Goal: Task Accomplishment & Management: Use online tool/utility

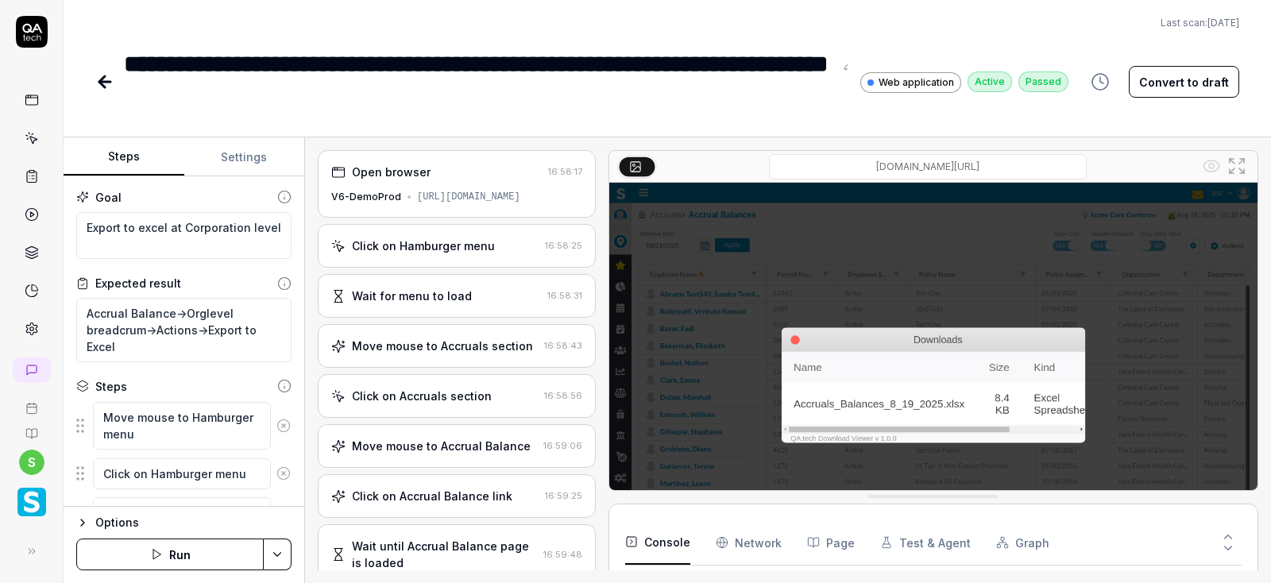
scroll to position [1120, 0]
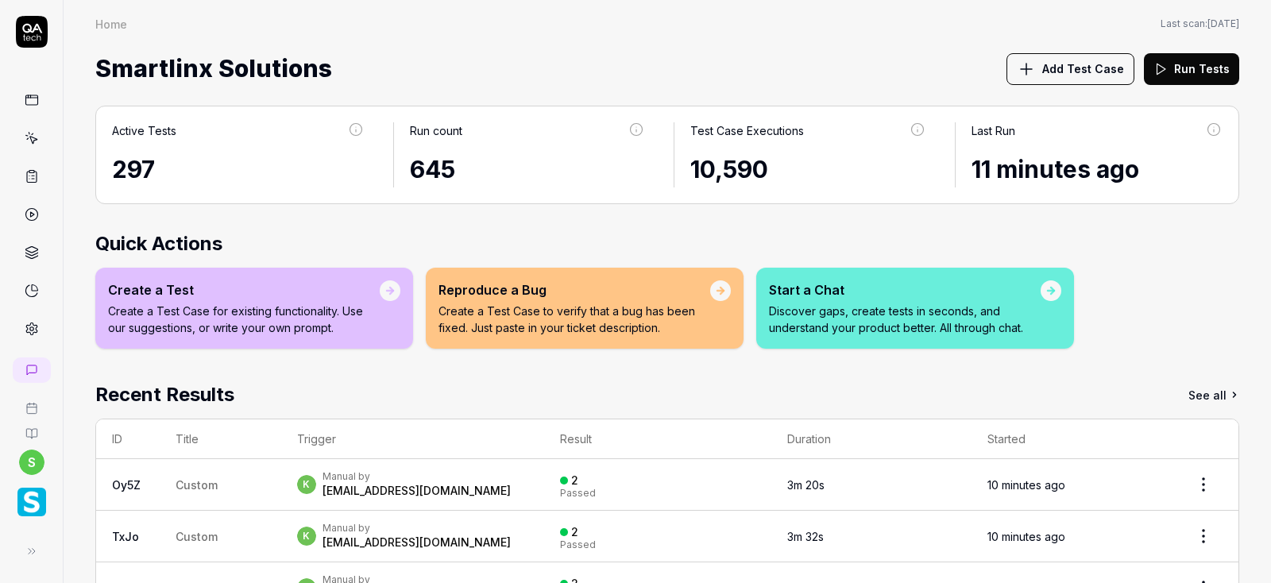
click at [32, 140] on icon at bounding box center [32, 140] width 7 height 7
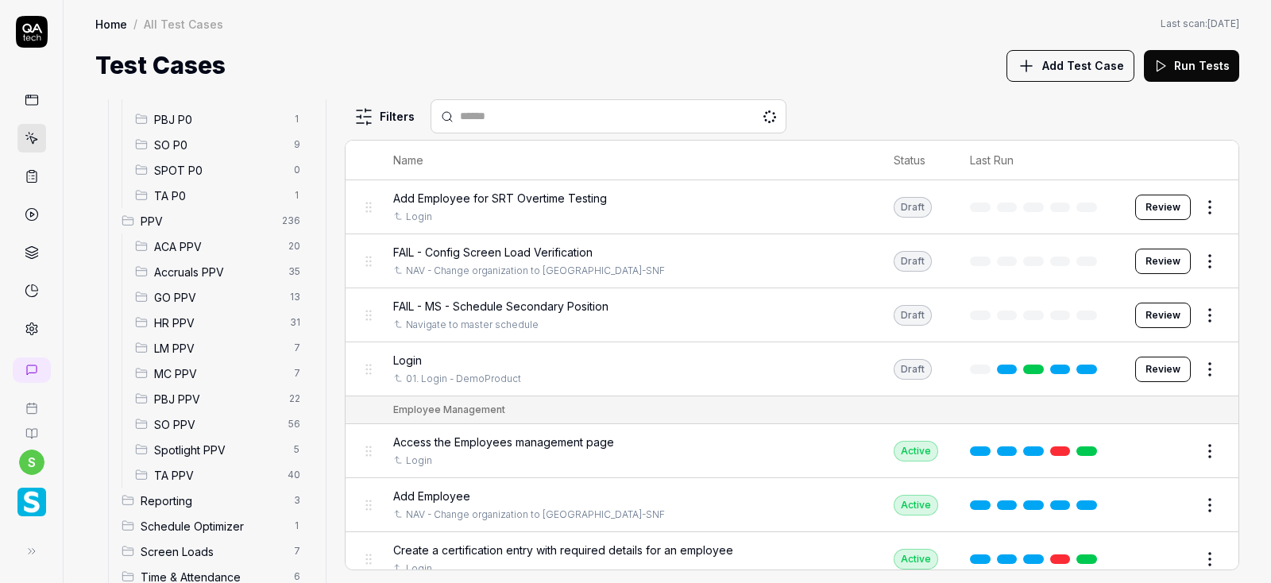
scroll to position [361, 0]
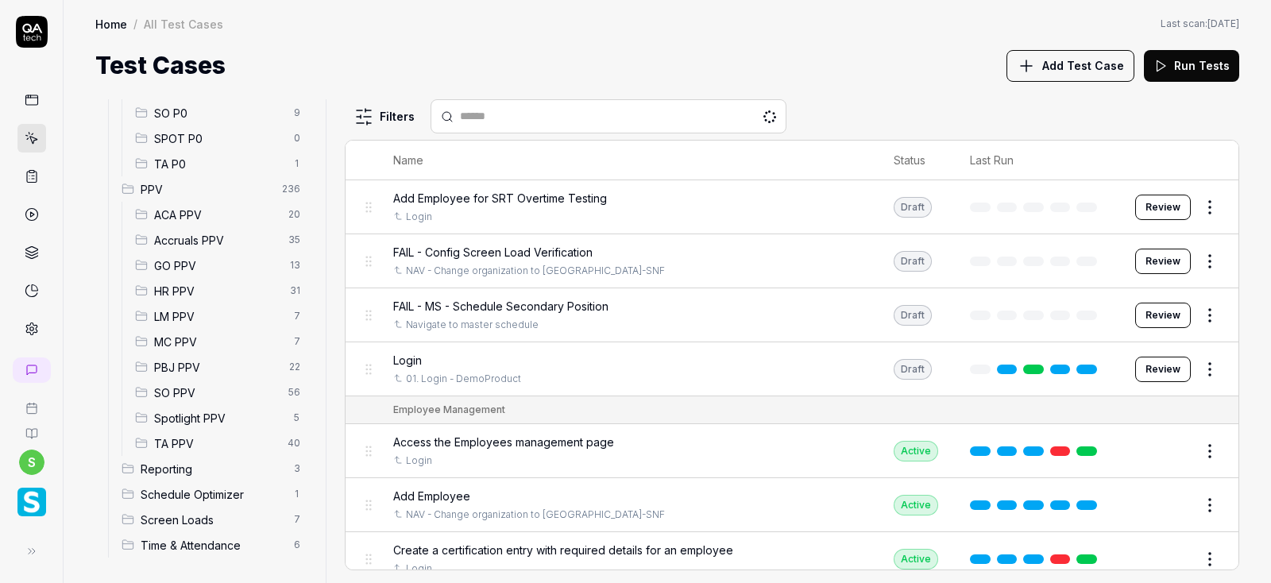
click at [203, 239] on span "Accruals PPV" at bounding box center [216, 240] width 125 height 17
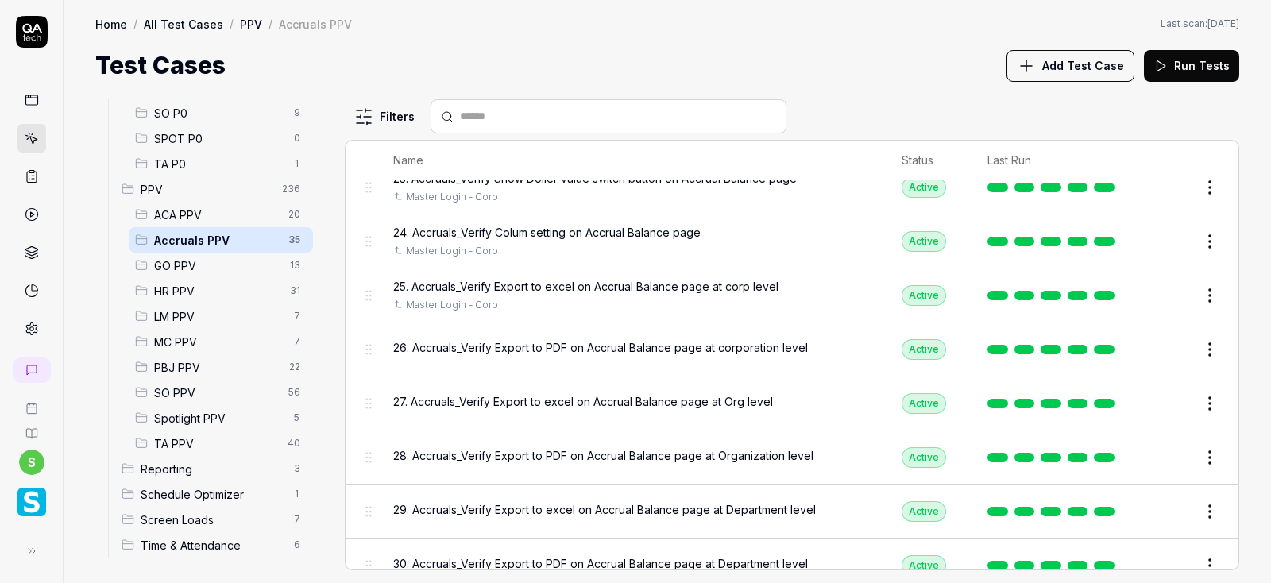
scroll to position [1331, 0]
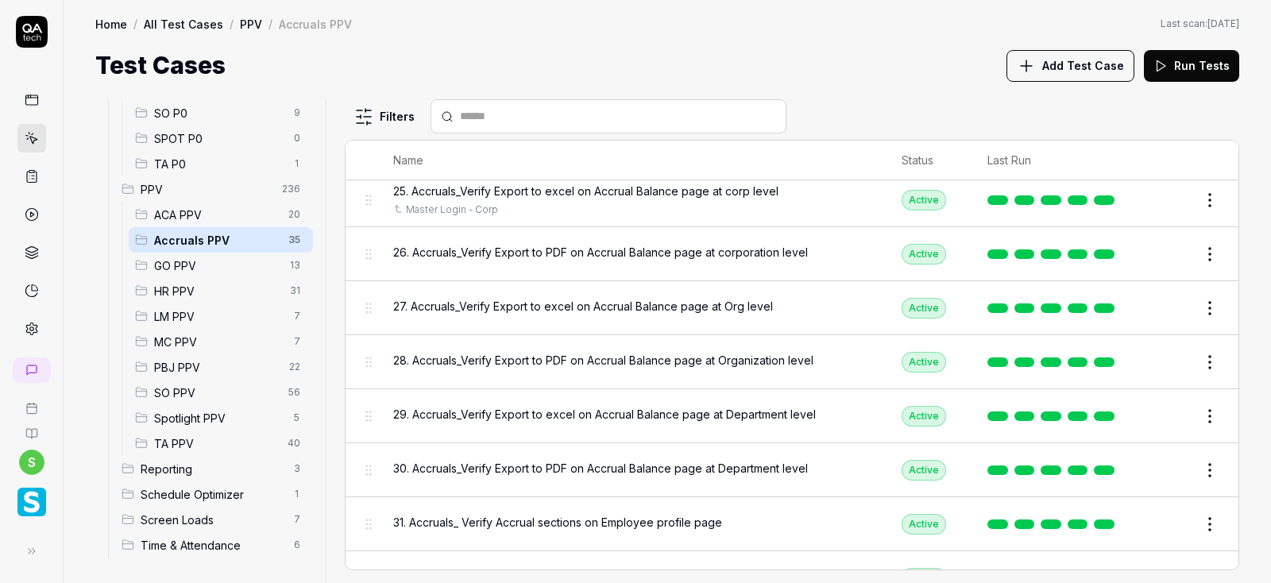
click at [1167, 252] on button "Edit" at bounding box center [1171, 253] width 38 height 25
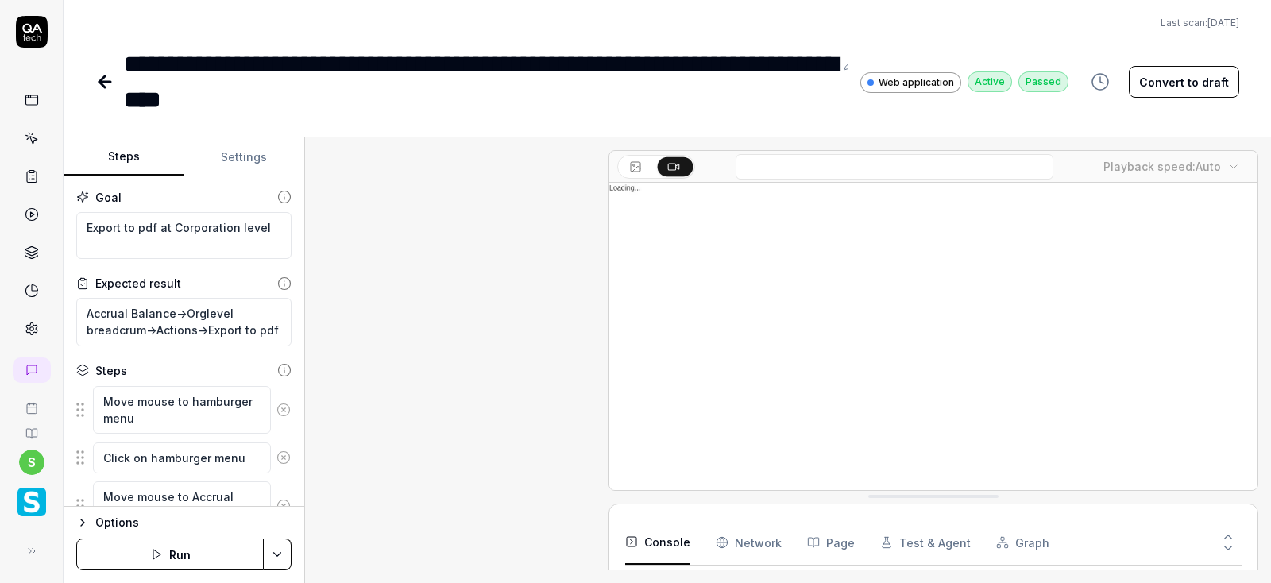
scroll to position [923, 0]
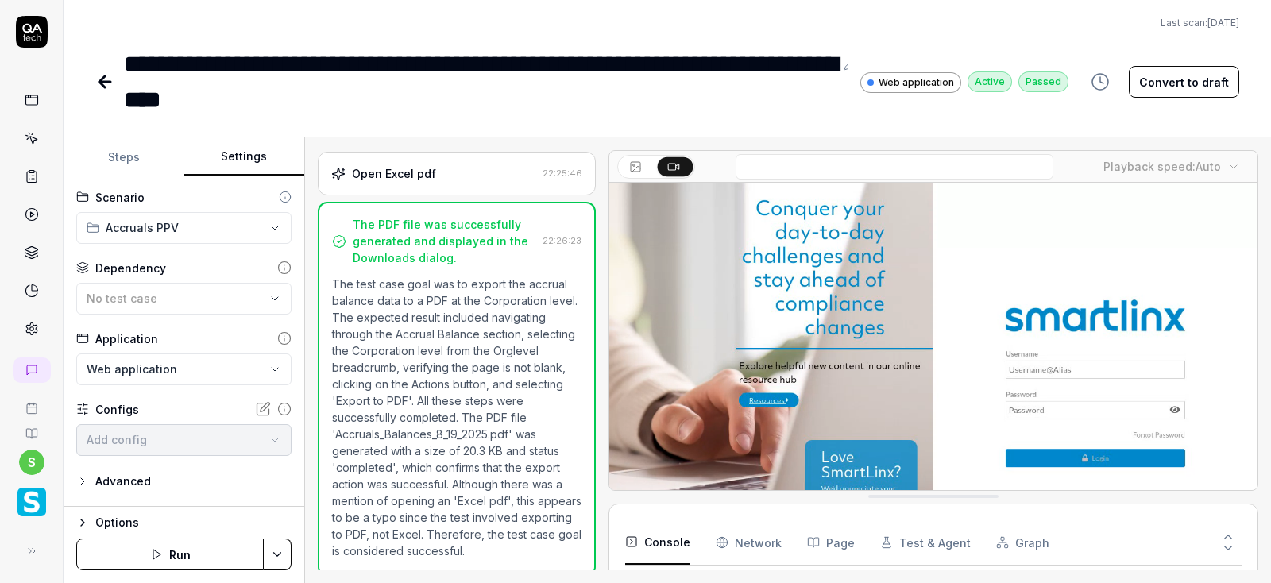
click at [244, 144] on button "Settings" at bounding box center [244, 157] width 121 height 38
type textarea "*"
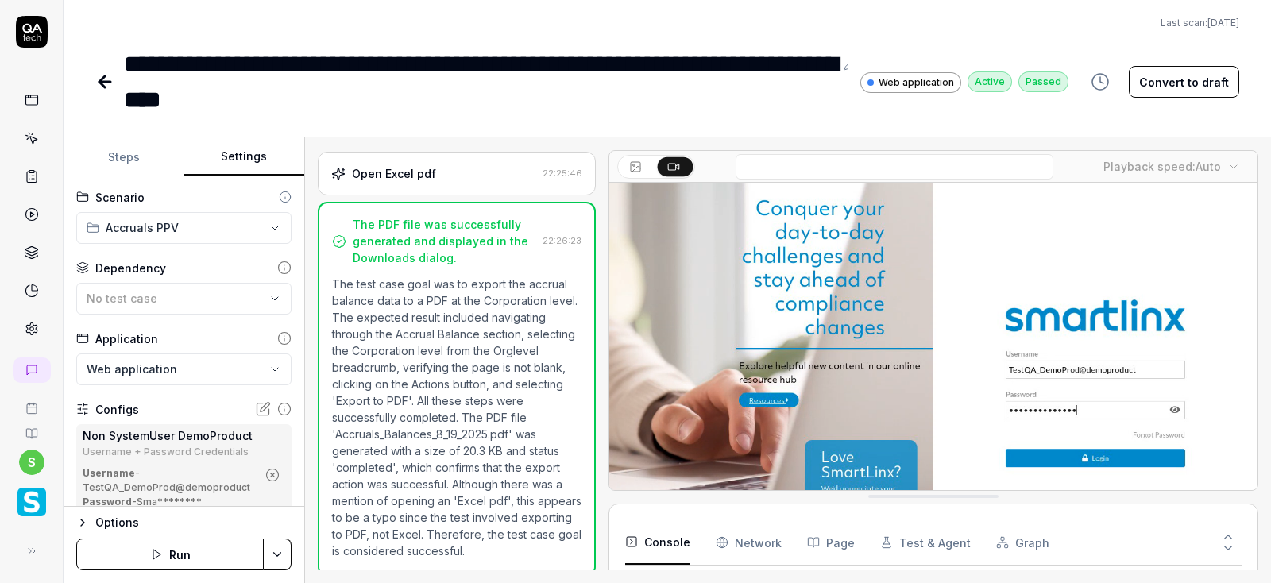
click at [271, 476] on icon "button" at bounding box center [273, 475] width 4 height 4
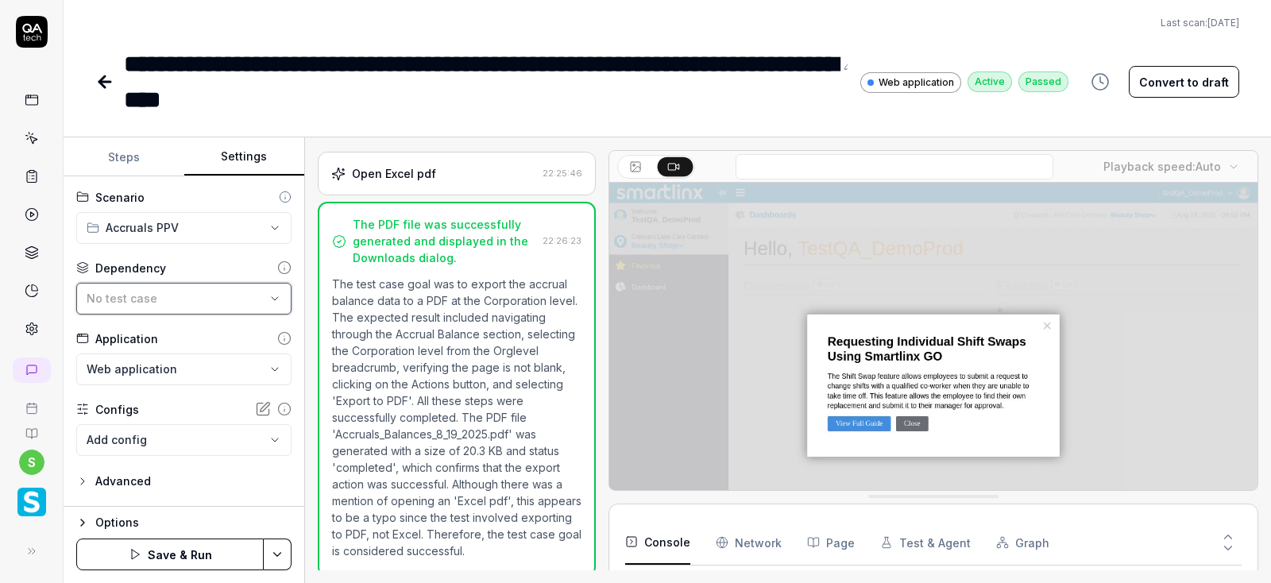
click at [261, 303] on div "No test case" at bounding box center [176, 298] width 179 height 17
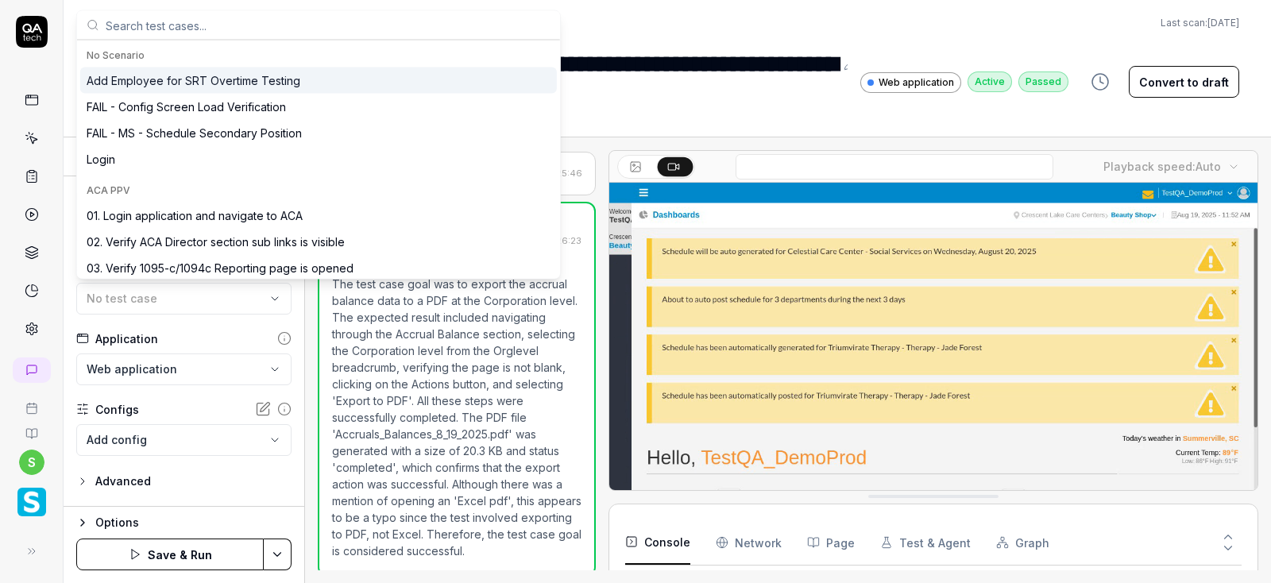
click at [173, 24] on input "text" at bounding box center [328, 25] width 445 height 29
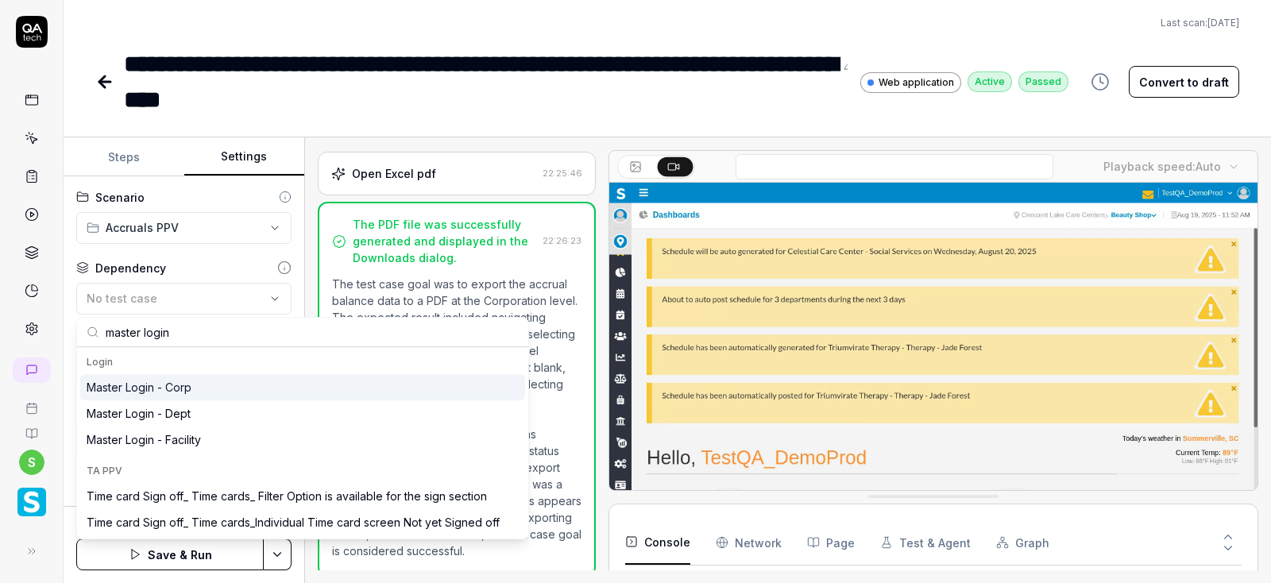
type input "master login"
click at [165, 393] on div "Master Login - Corp" at bounding box center [139, 387] width 105 height 17
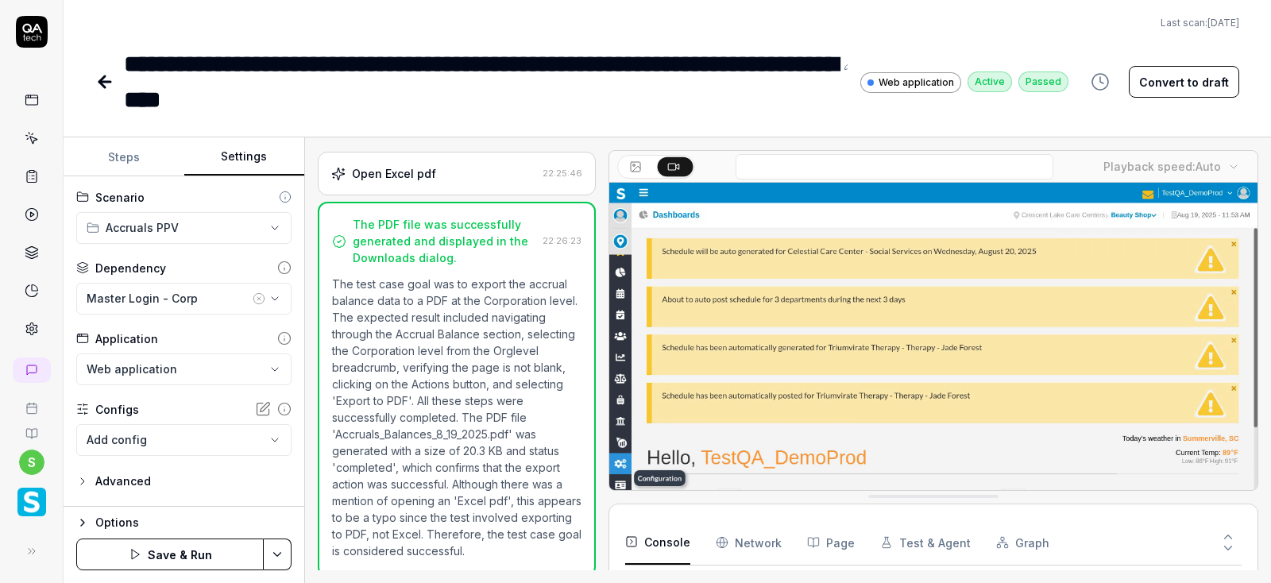
click at [285, 559] on html "**********" at bounding box center [635, 291] width 1271 height 583
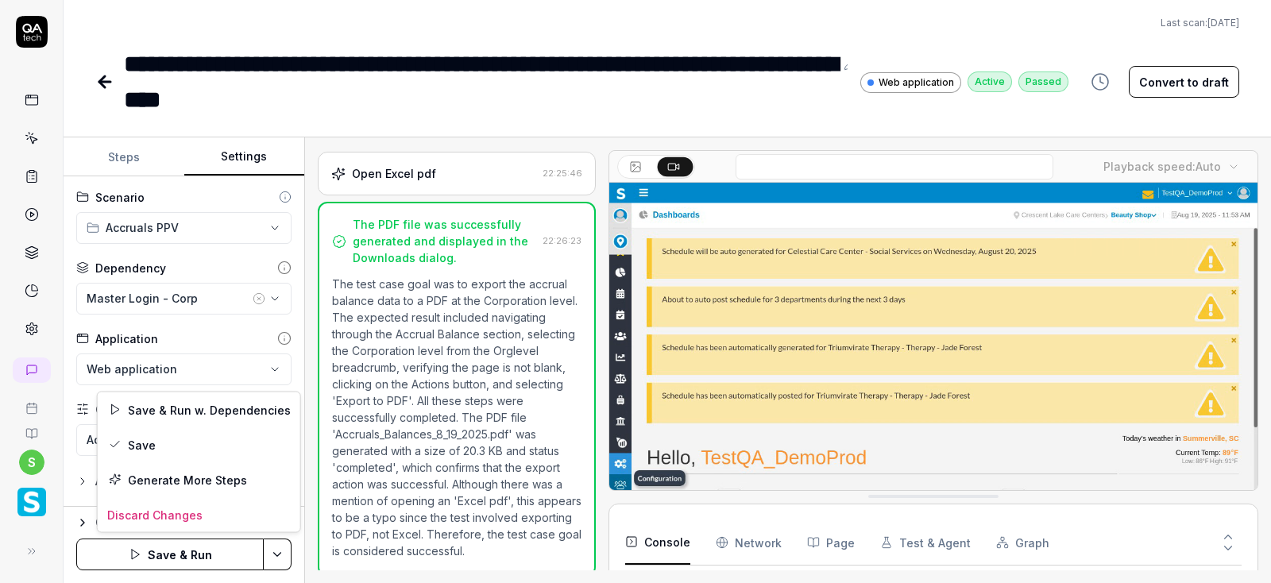
scroll to position [245, 0]
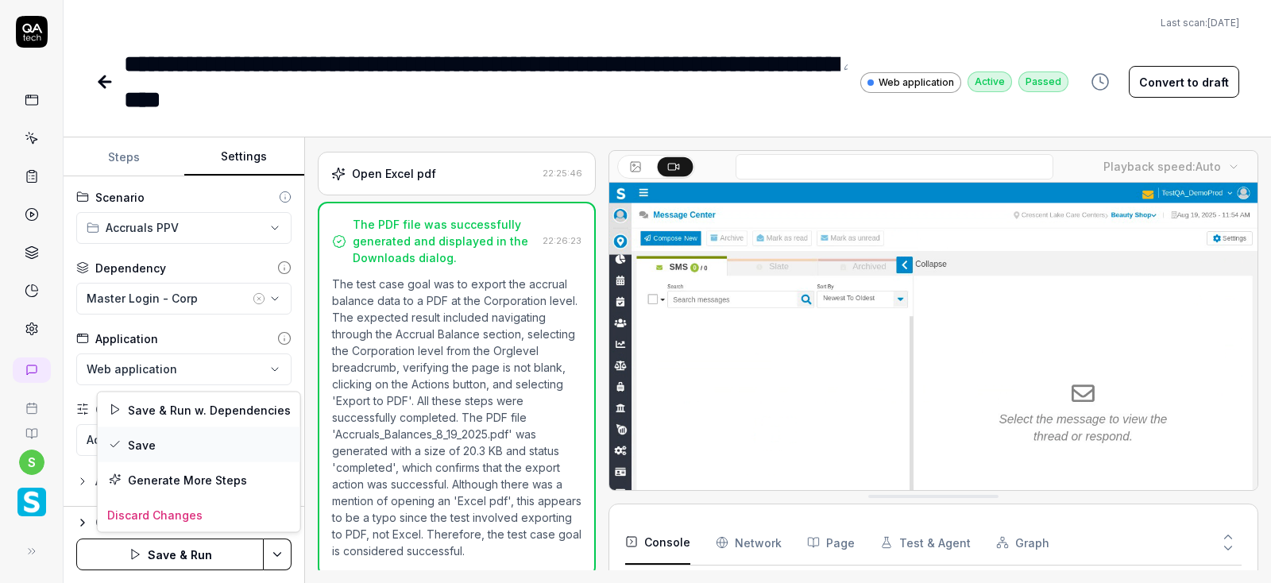
click at [159, 451] on div "Save" at bounding box center [199, 444] width 202 height 35
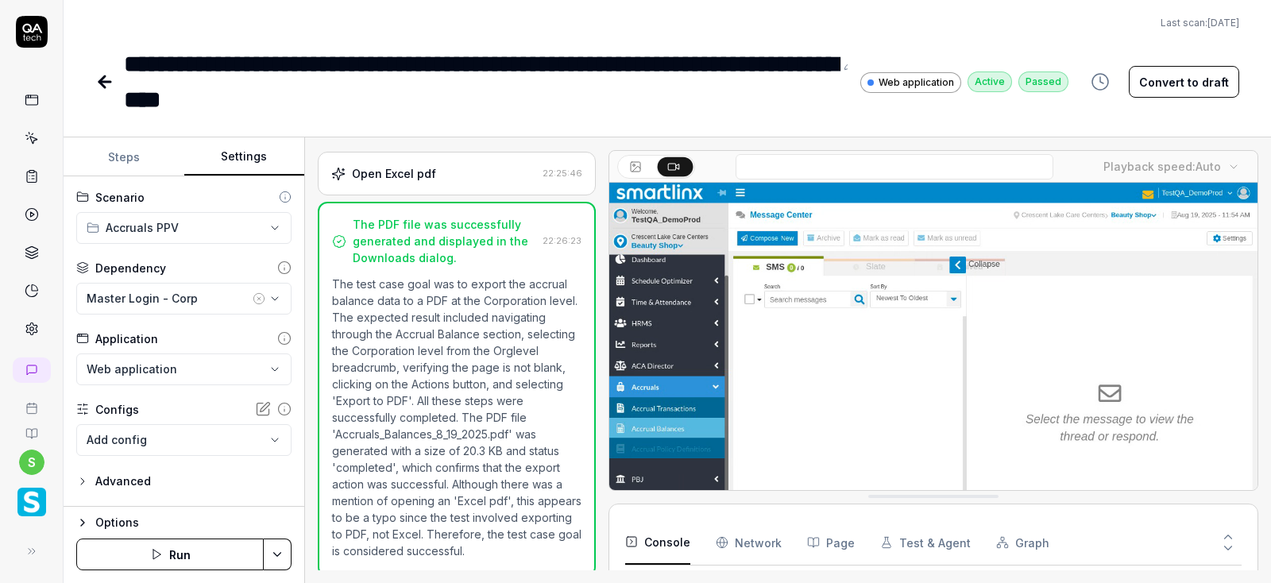
click at [163, 548] on button "Run" at bounding box center [169, 554] width 187 height 32
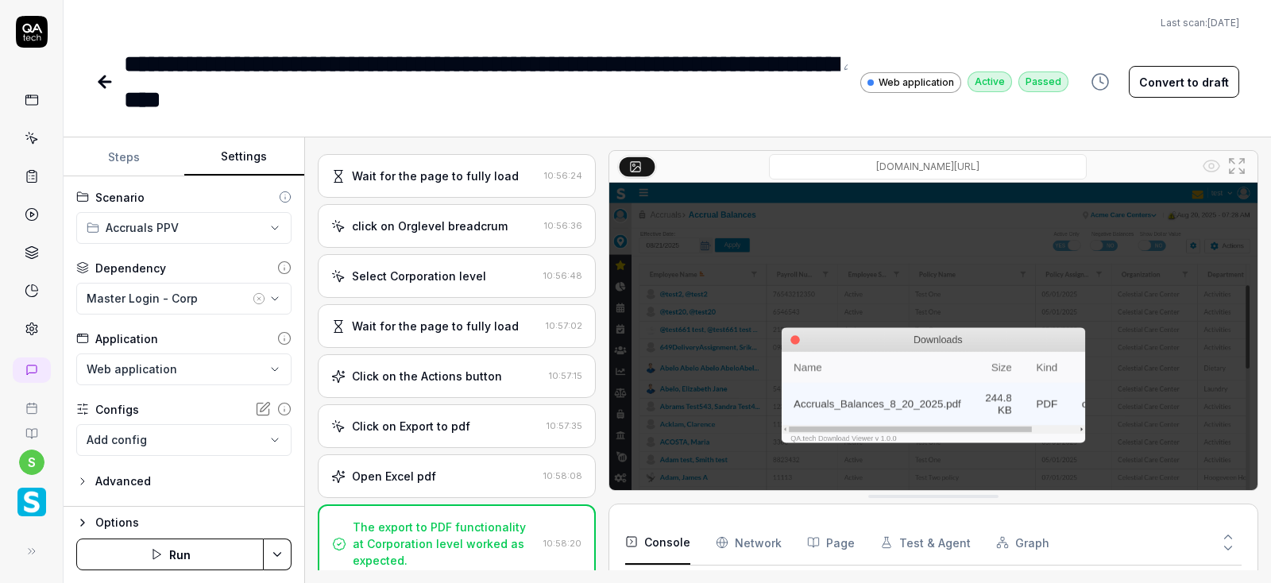
scroll to position [226, 0]
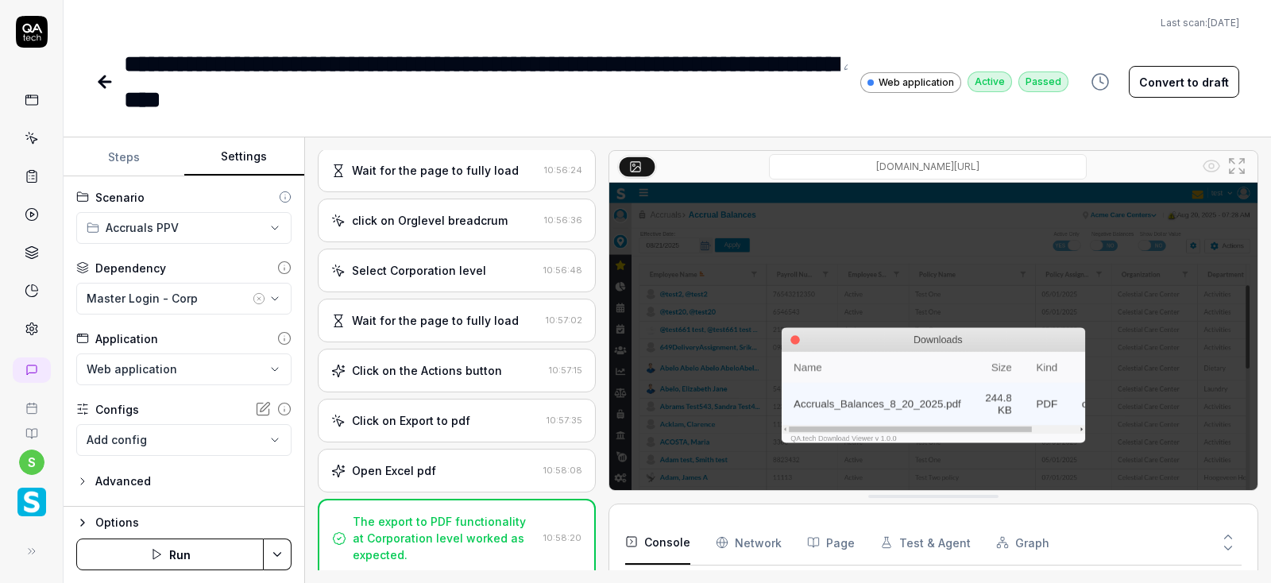
click at [99, 86] on icon at bounding box center [104, 81] width 19 height 19
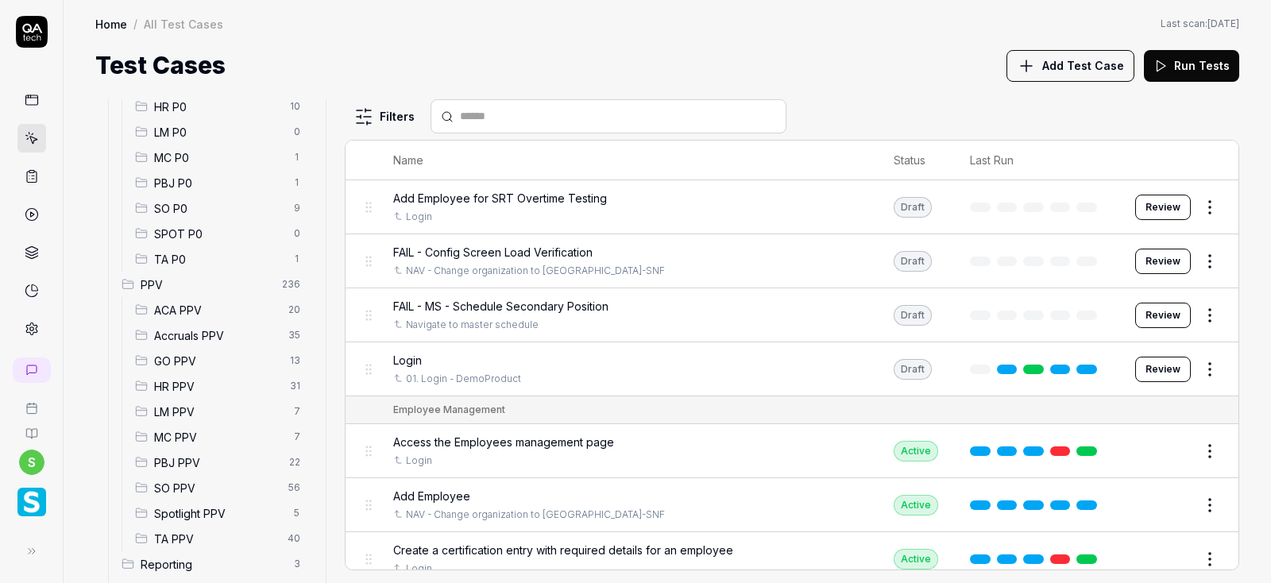
scroll to position [286, 0]
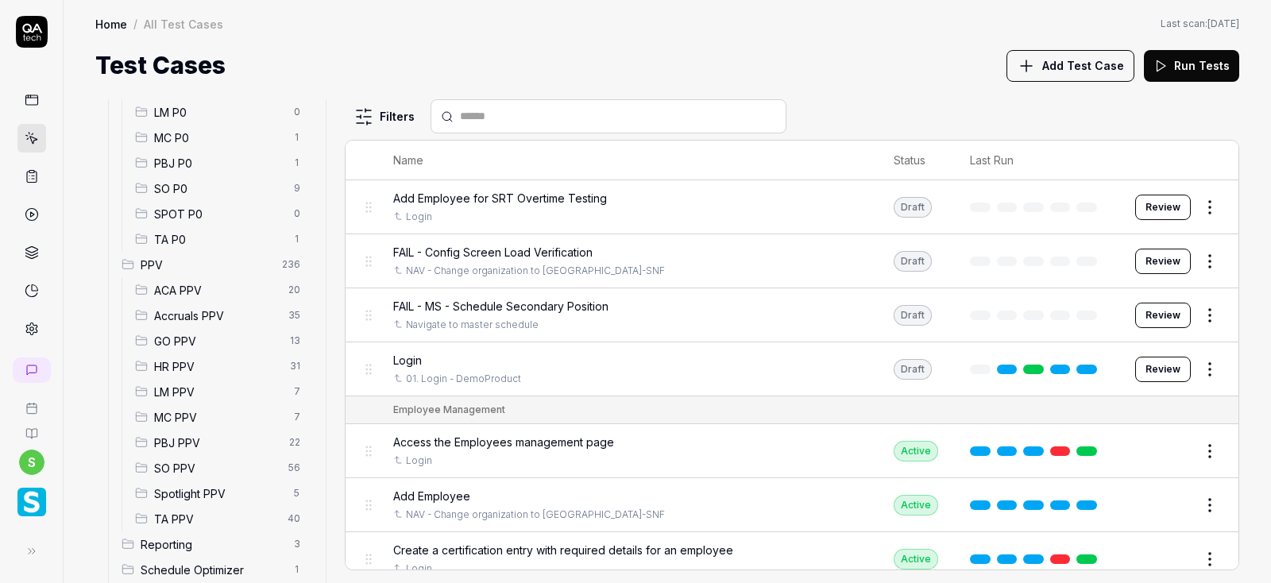
click at [187, 306] on div "Accruals PPV 35" at bounding box center [221, 315] width 184 height 25
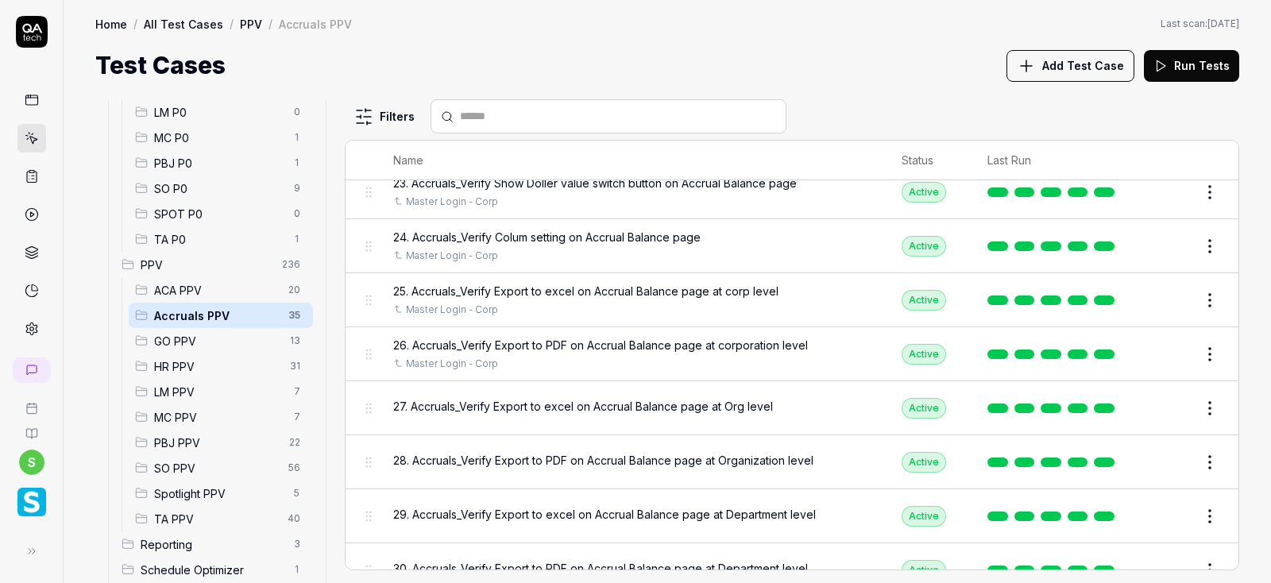
scroll to position [1239, 0]
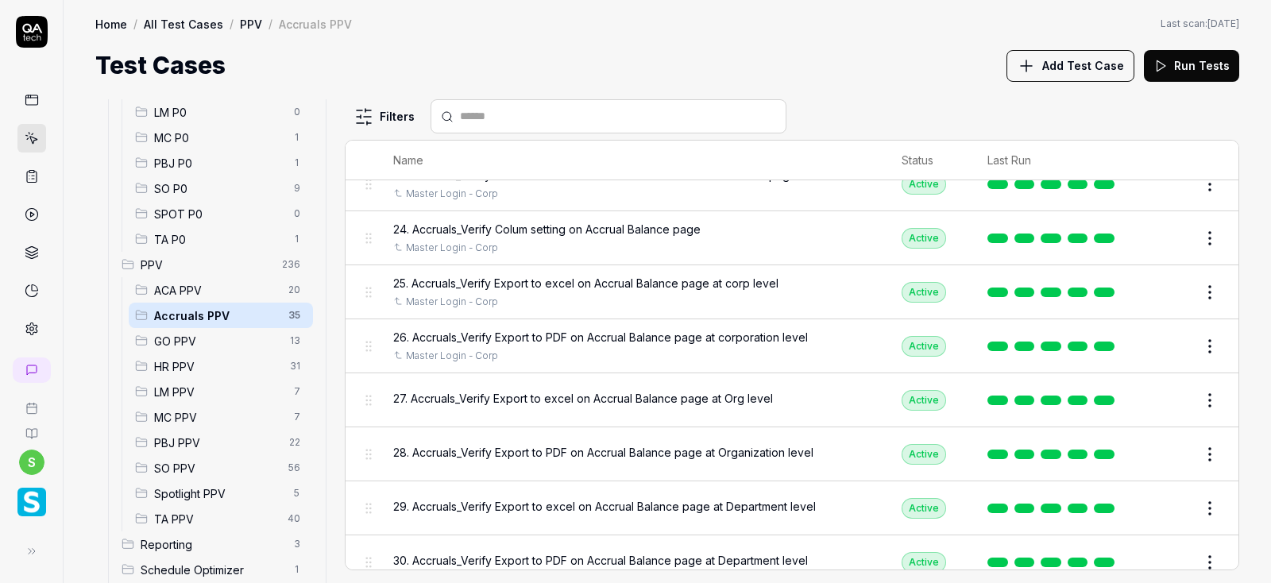
click at [1173, 399] on button "Edit" at bounding box center [1171, 400] width 38 height 25
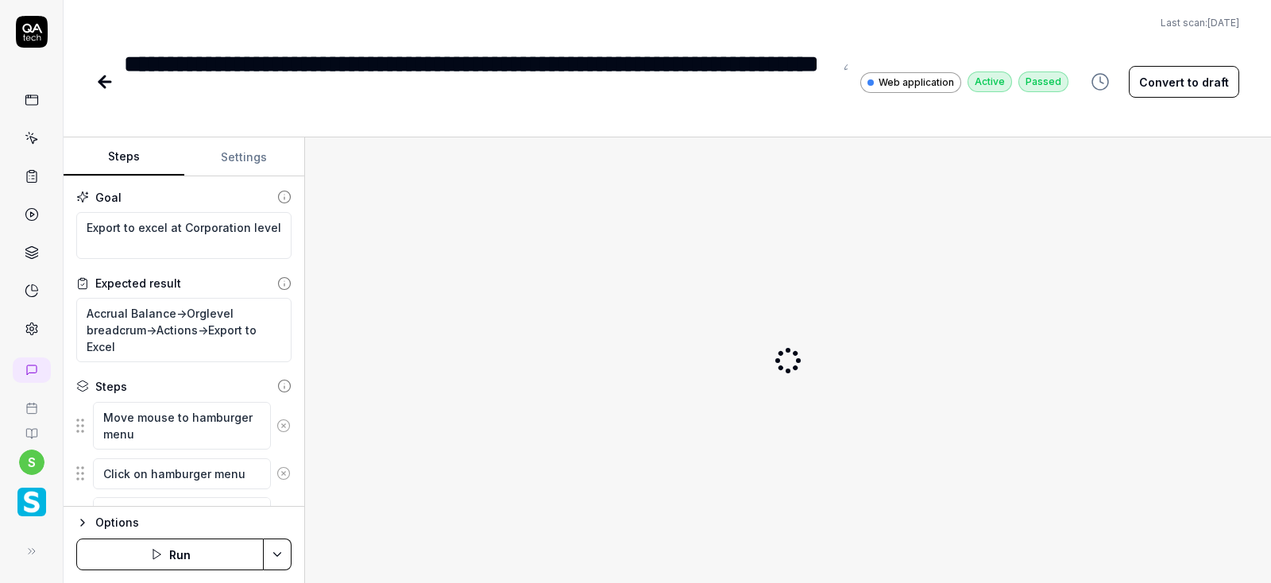
click at [259, 160] on button "Settings" at bounding box center [244, 157] width 121 height 38
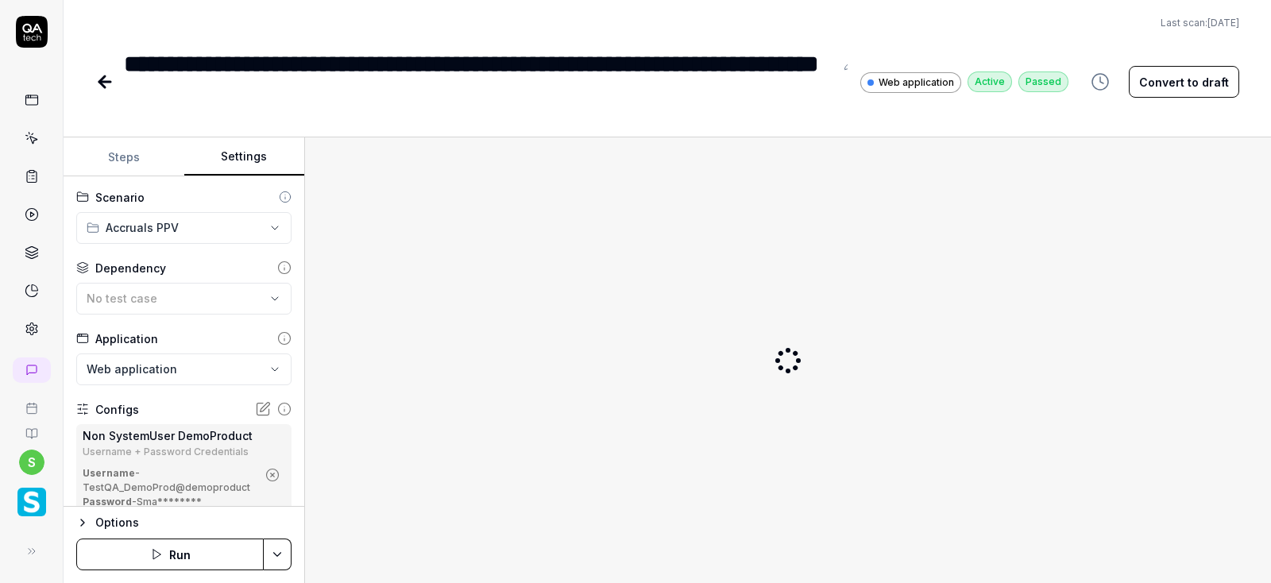
type textarea "*"
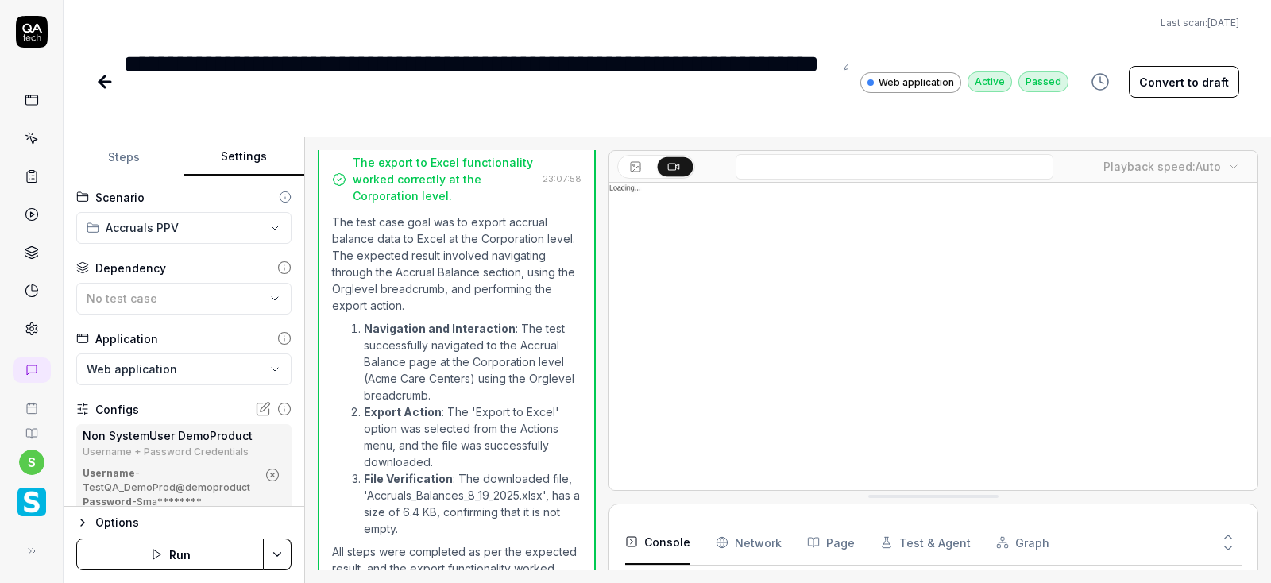
scroll to position [105, 0]
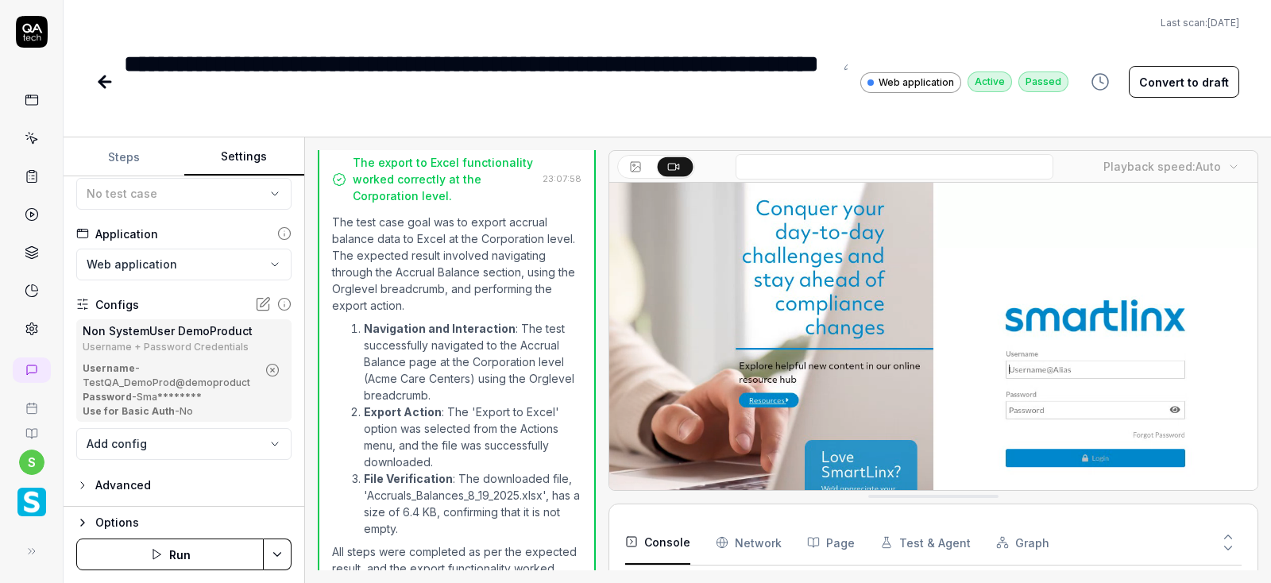
click at [272, 368] on icon "button" at bounding box center [272, 370] width 14 height 14
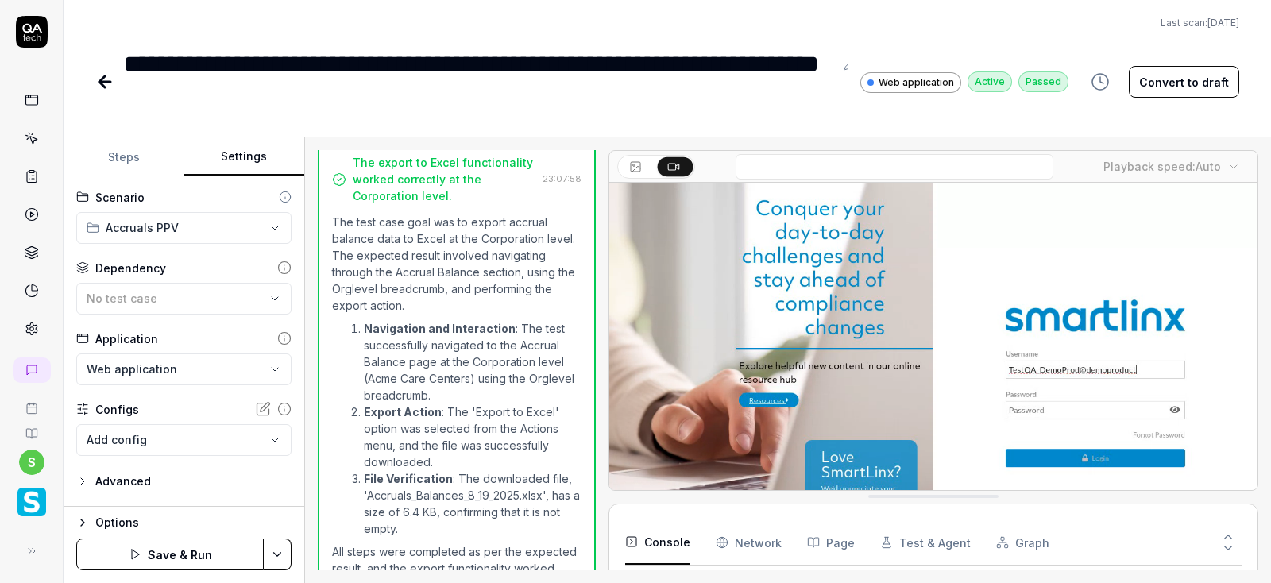
scroll to position [0, 0]
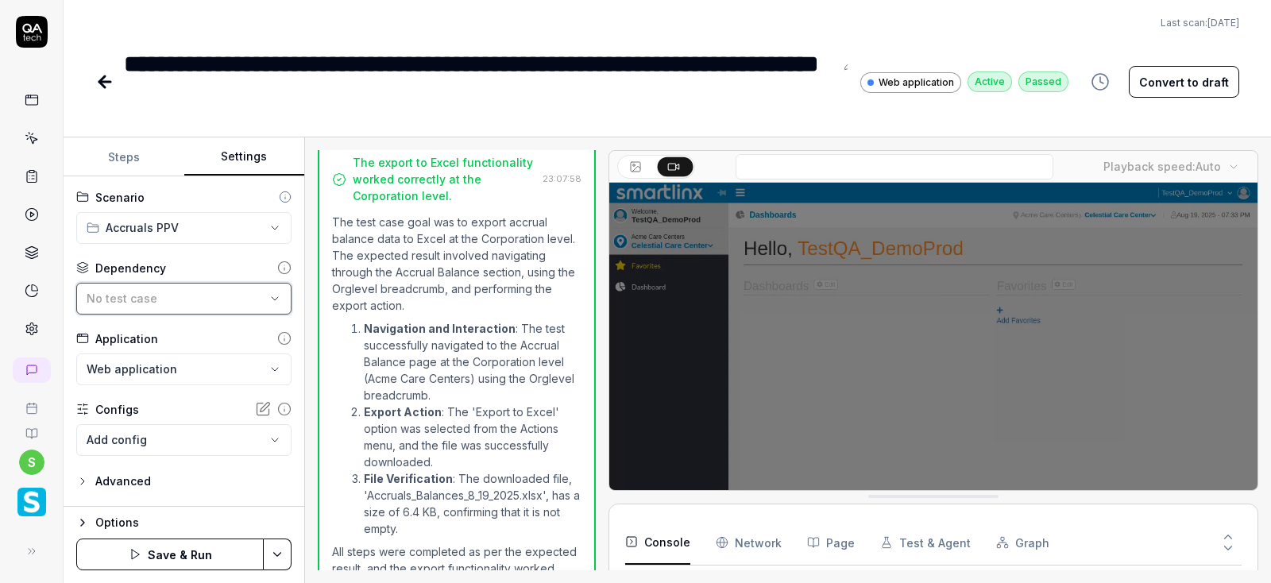
click at [234, 291] on div "No test case" at bounding box center [176, 298] width 179 height 17
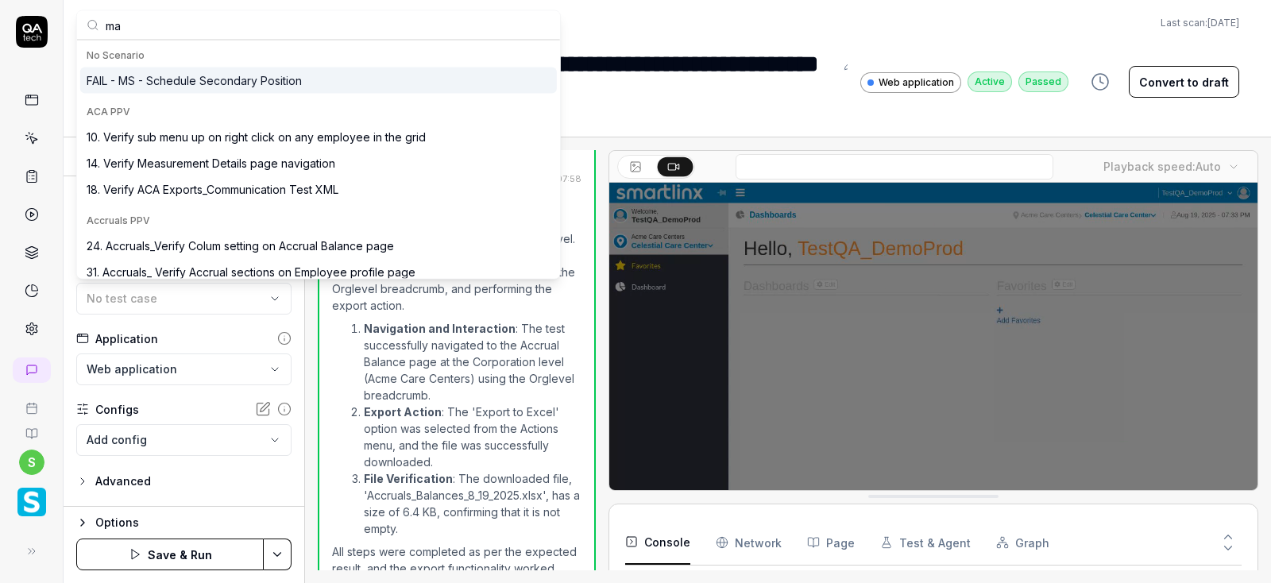
type input "m"
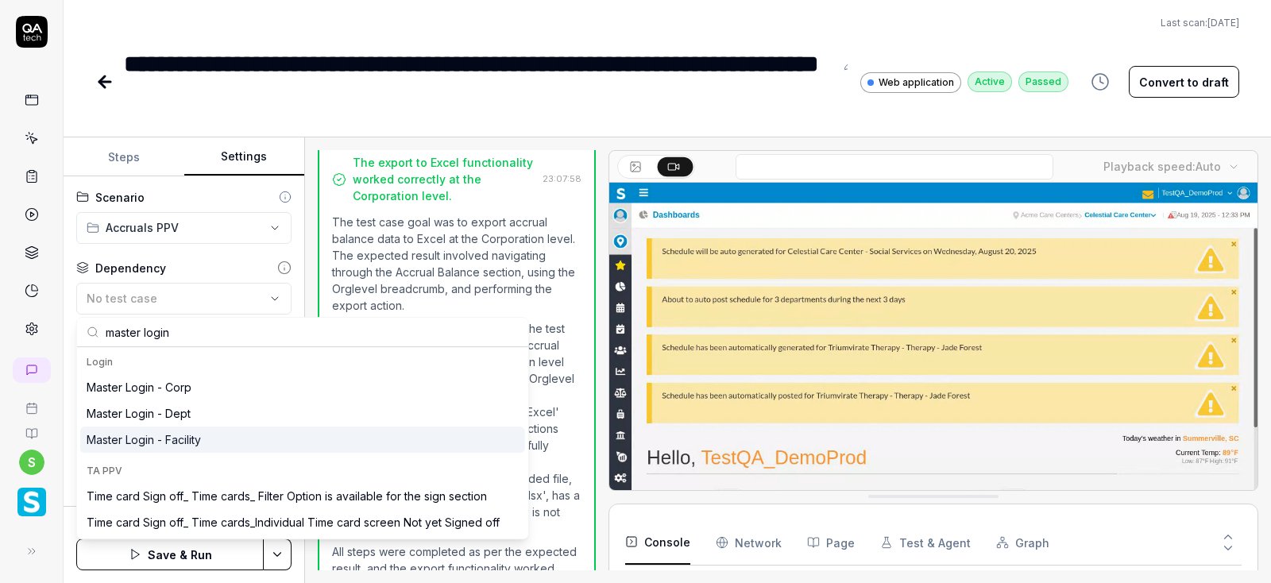
type input "master login"
click at [191, 438] on div "Master Login - Facility" at bounding box center [144, 439] width 114 height 17
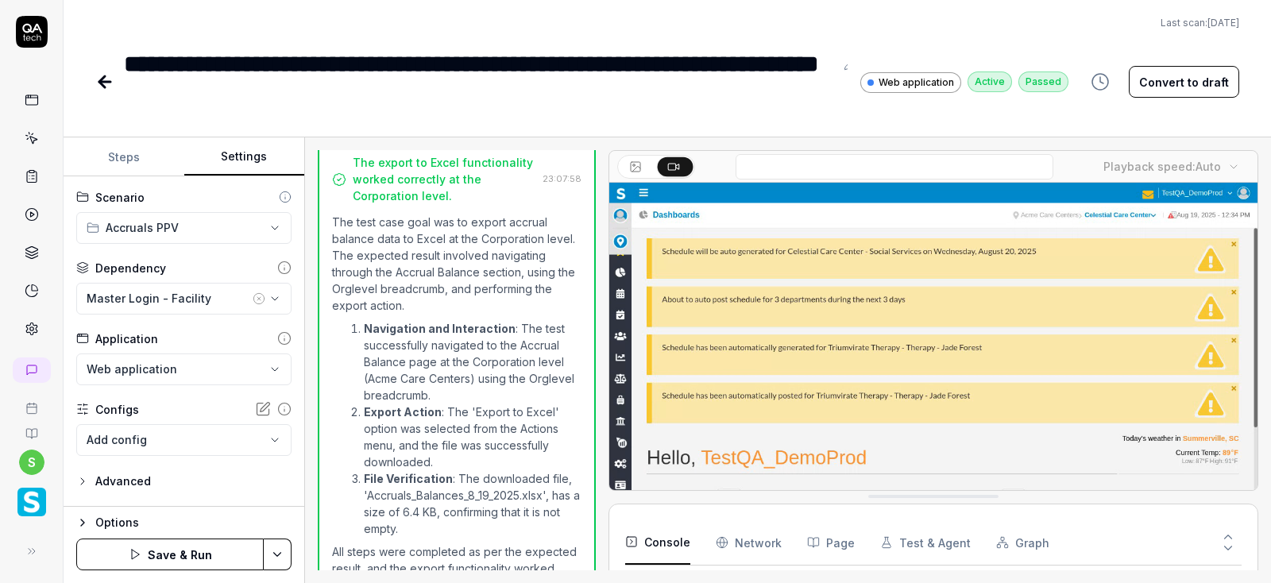
click at [283, 559] on html "**********" at bounding box center [635, 291] width 1271 height 583
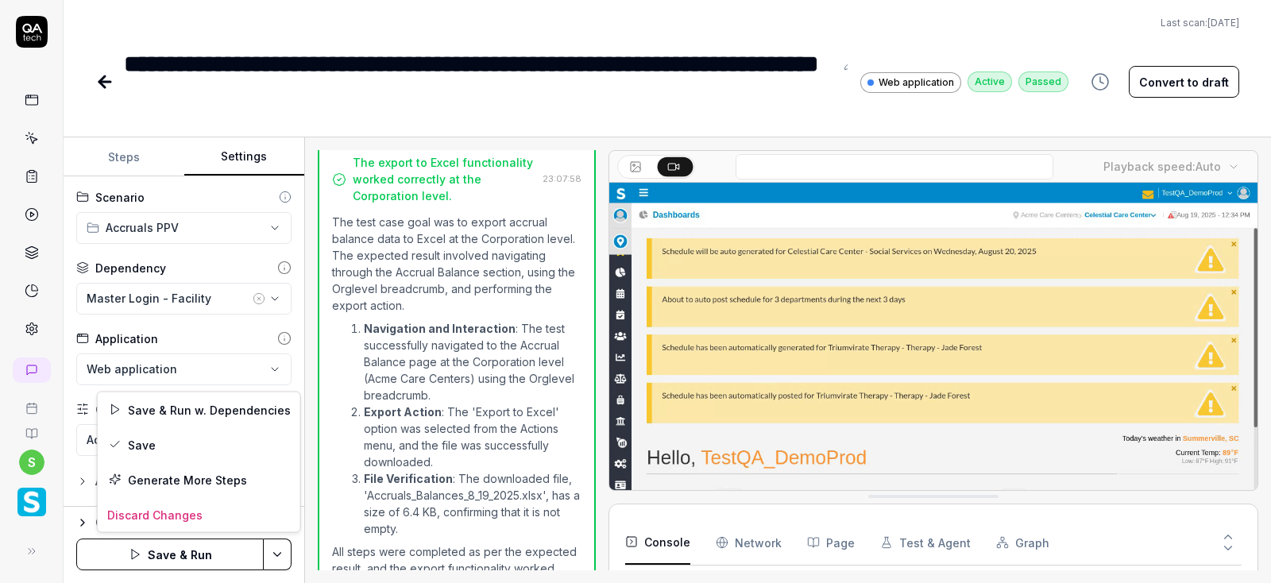
scroll to position [181, 0]
click at [145, 443] on div "Save" at bounding box center [199, 444] width 202 height 35
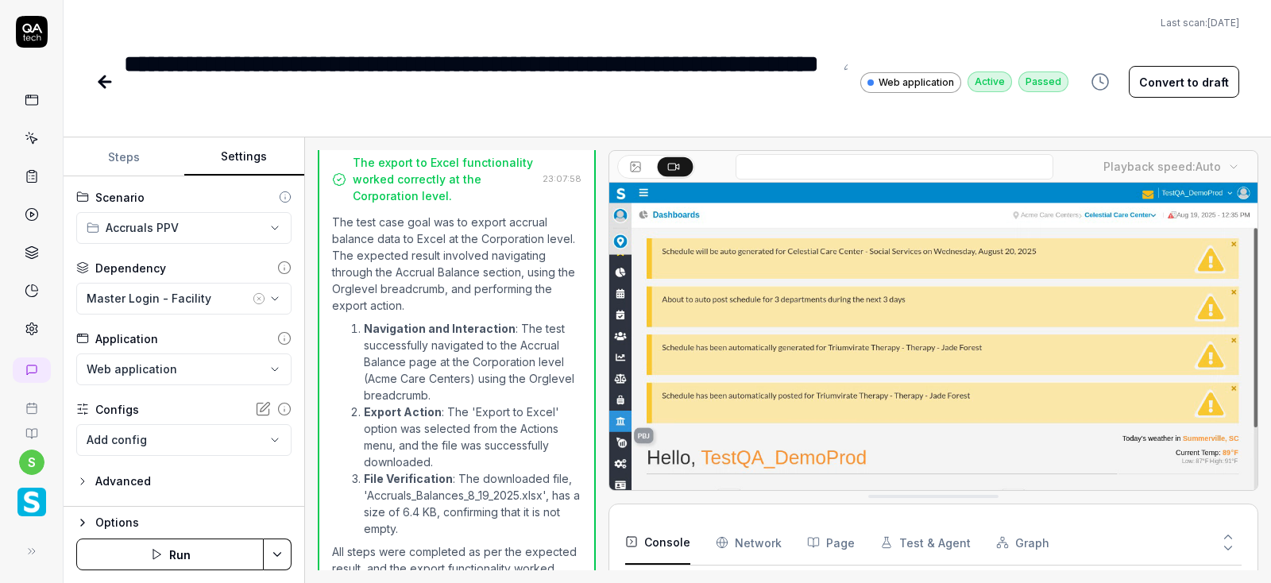
click at [176, 553] on button "Run" at bounding box center [169, 554] width 187 height 32
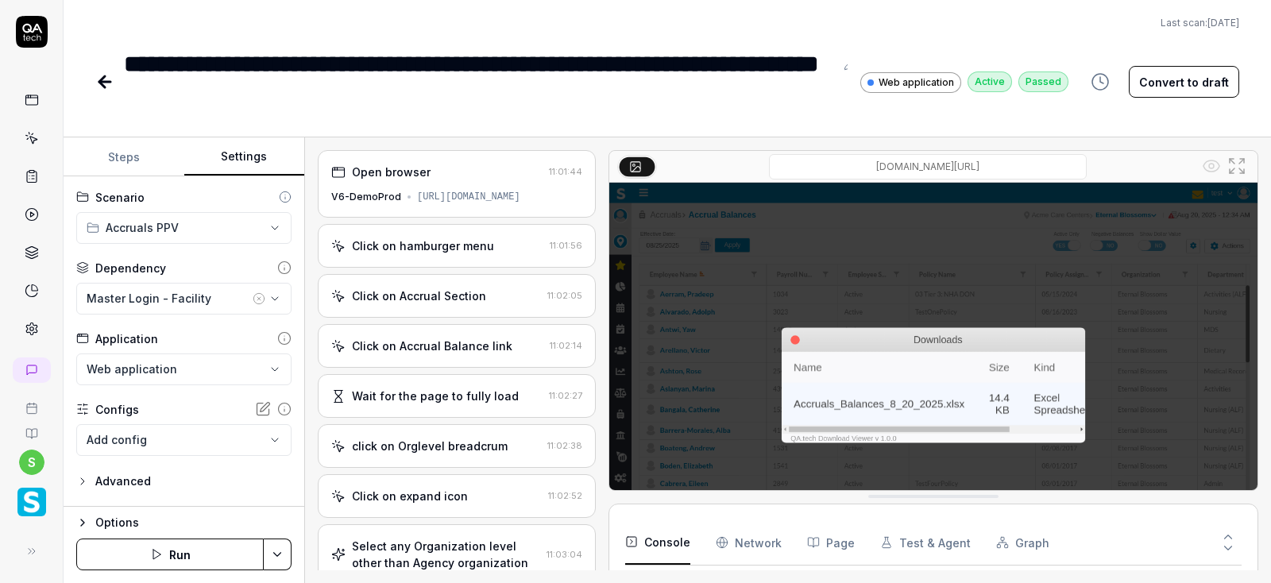
click at [108, 84] on icon at bounding box center [104, 81] width 19 height 19
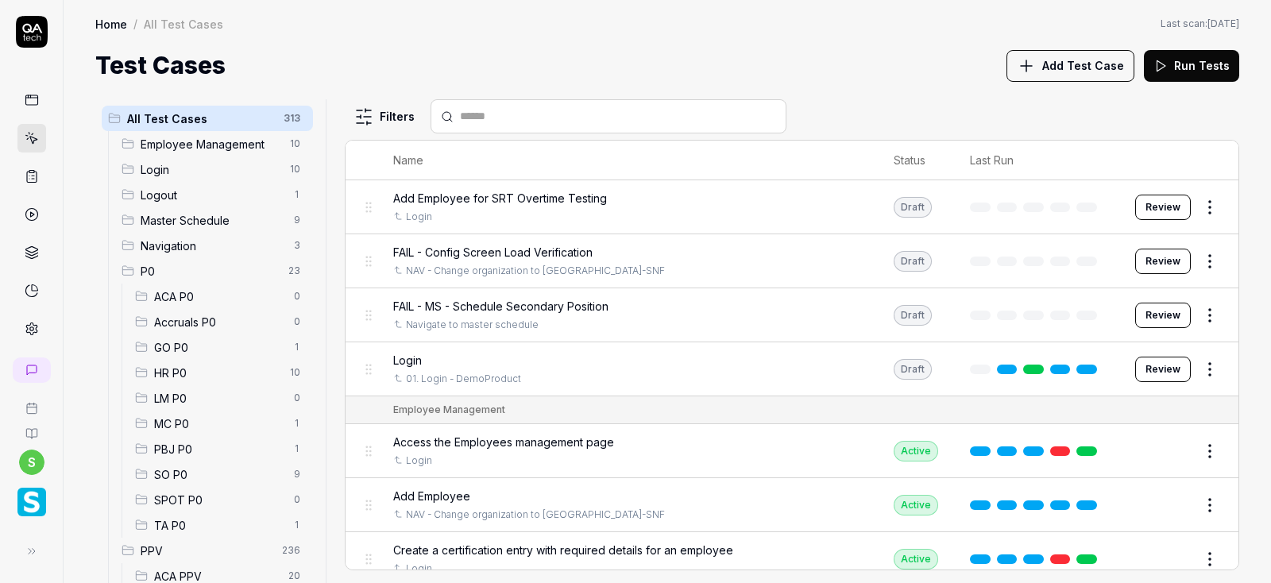
scroll to position [361, 0]
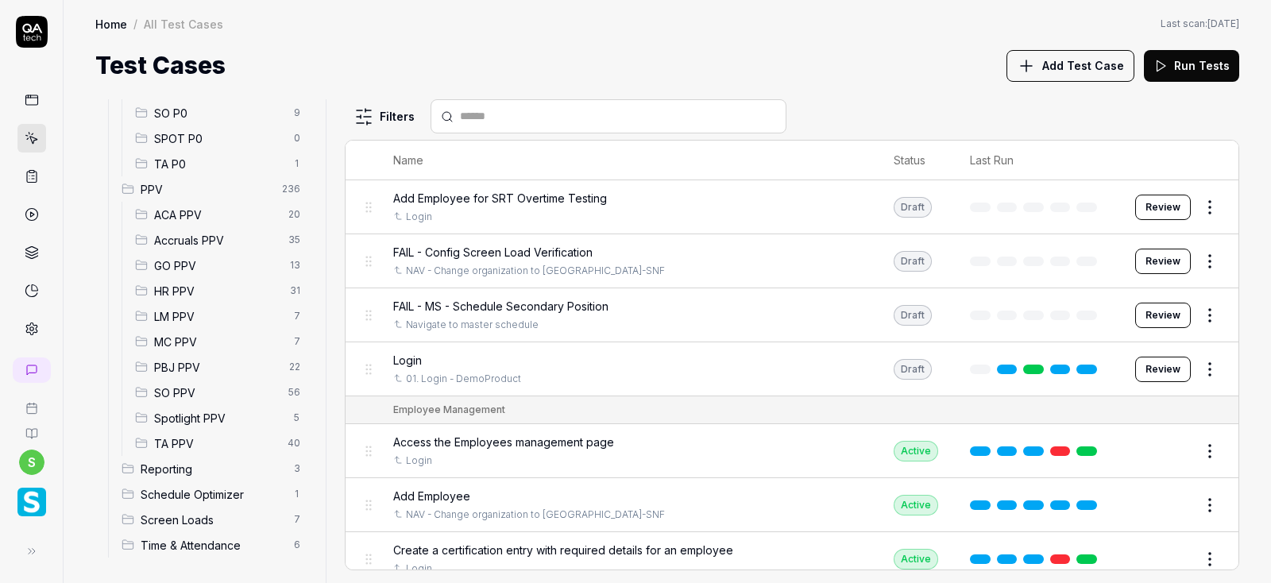
click at [201, 241] on span "Accruals PPV" at bounding box center [216, 240] width 125 height 17
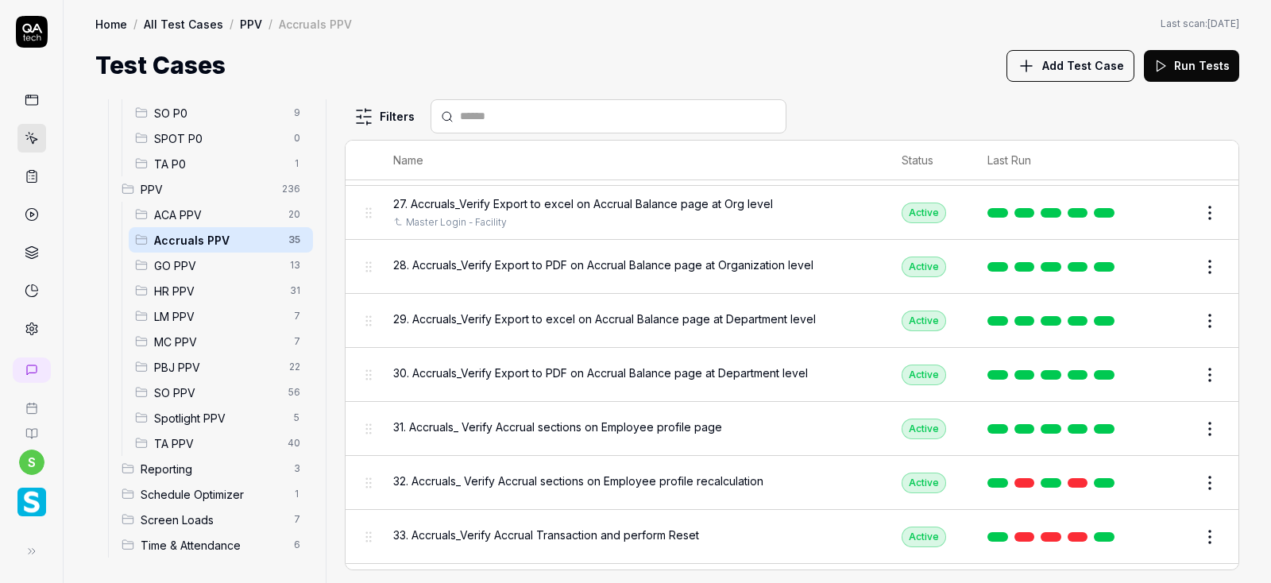
scroll to position [1331, 0]
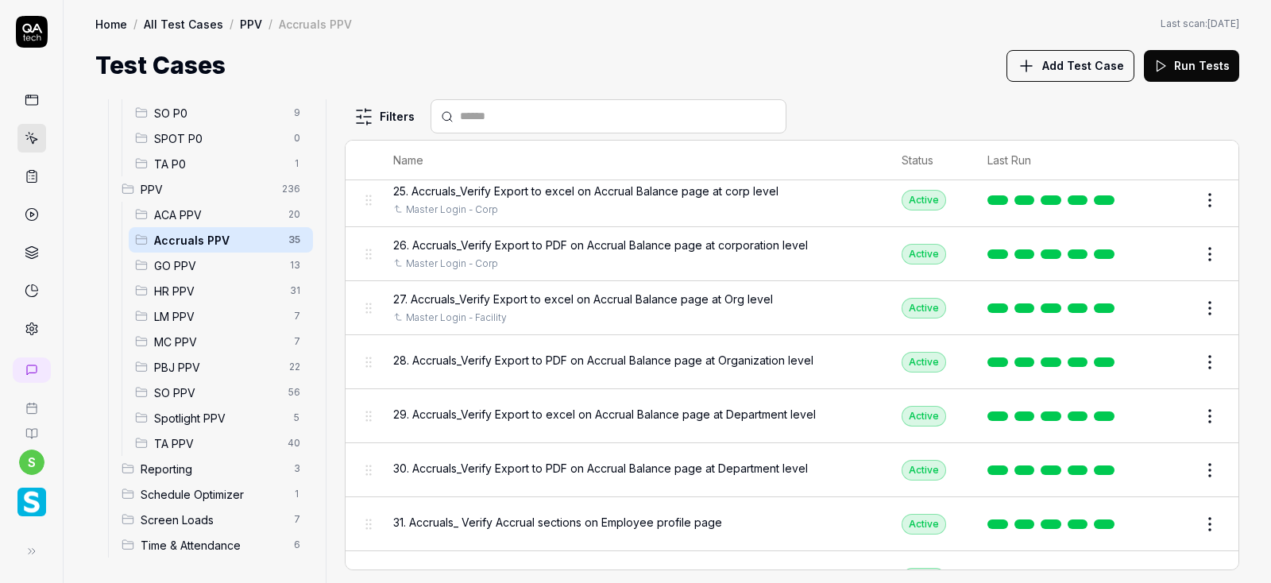
click at [568, 357] on span "28. Accruals_Verify Export to PDF on Accrual Balance page at Organization level" at bounding box center [603, 360] width 420 height 17
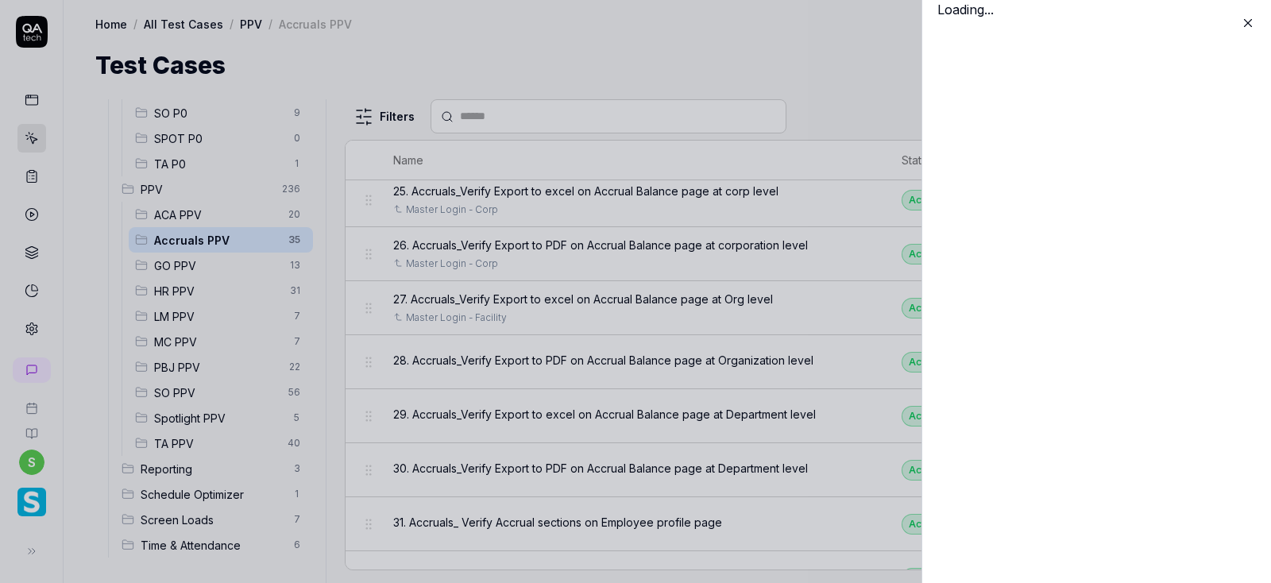
scroll to position [1331, 0]
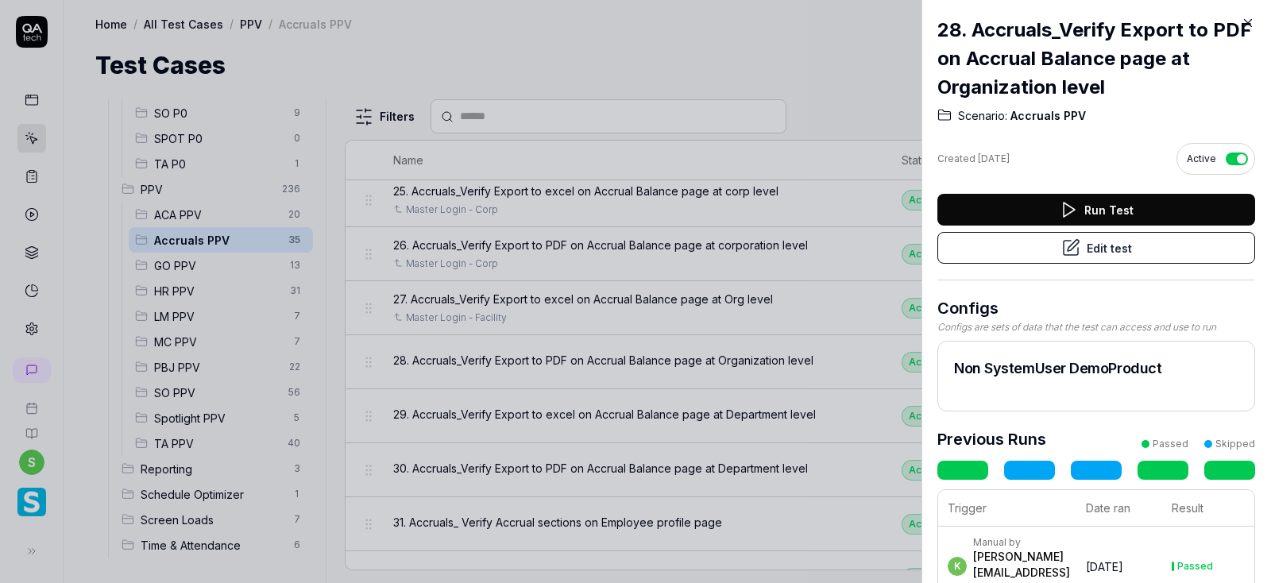
click at [1124, 241] on button "Edit test" at bounding box center [1096, 248] width 318 height 32
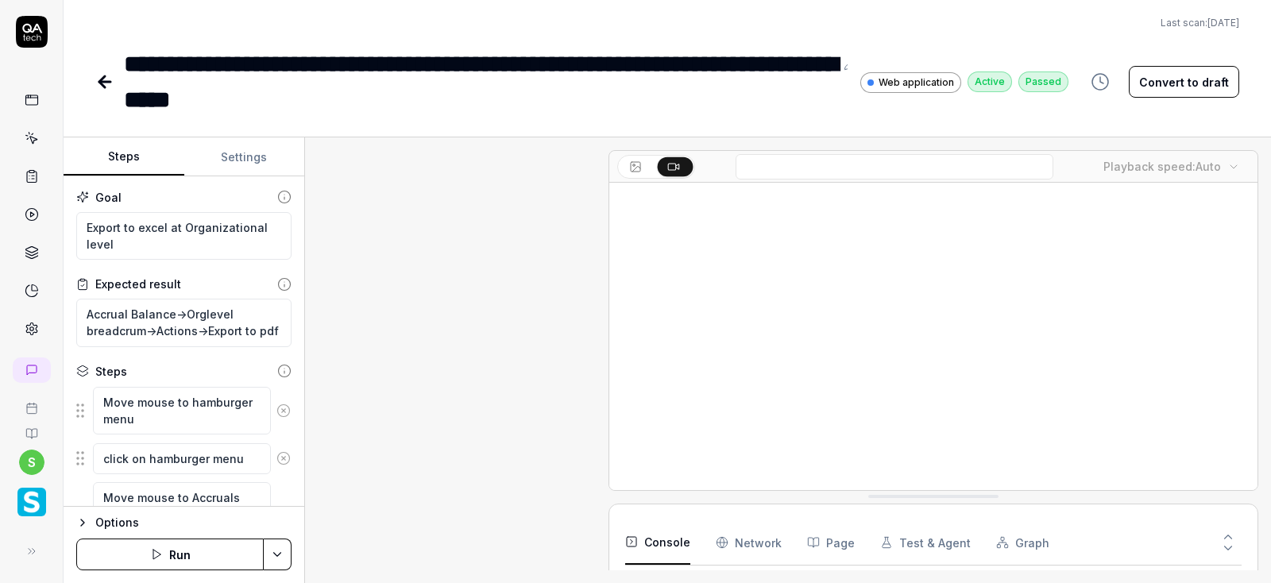
scroll to position [1103, 0]
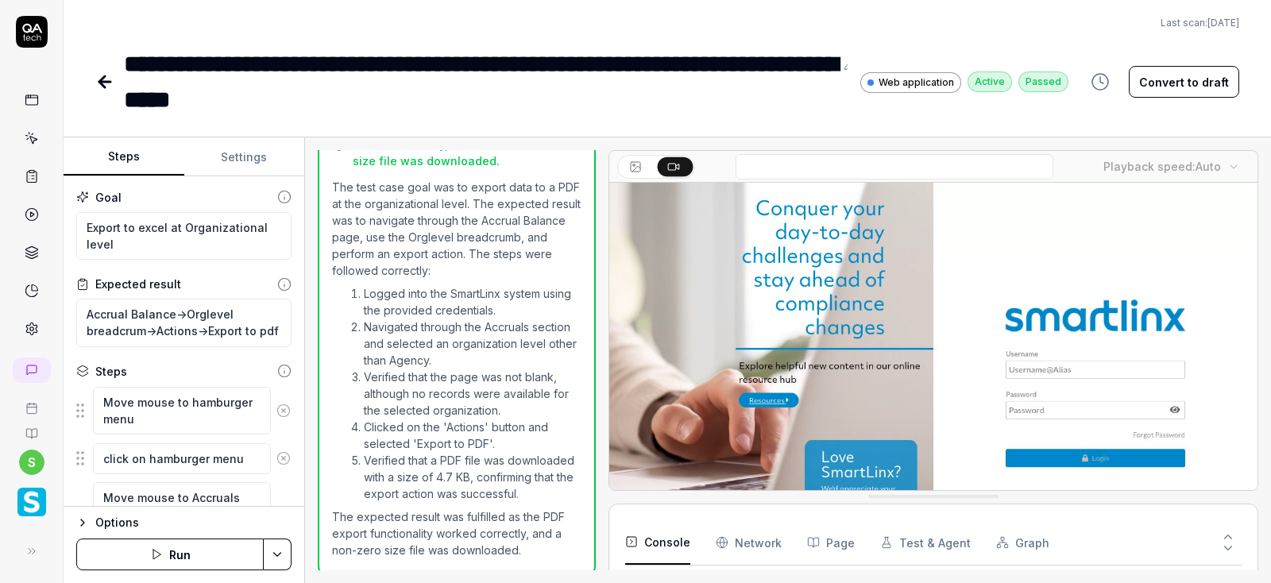
type textarea "*"
click at [256, 156] on button "Settings" at bounding box center [244, 157] width 121 height 38
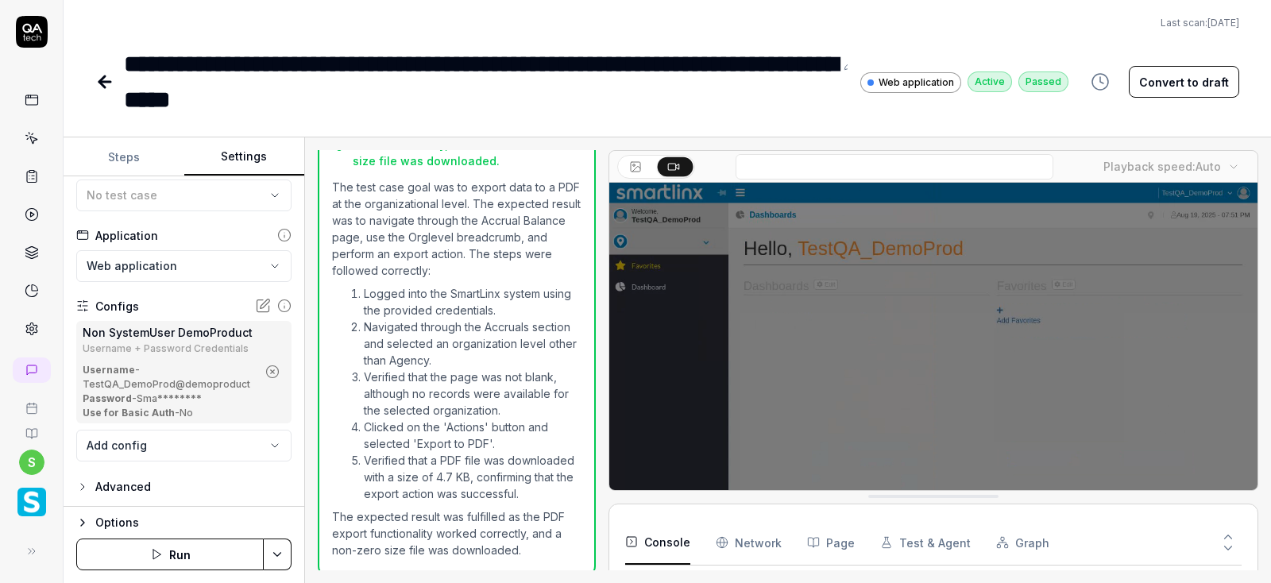
scroll to position [105, 0]
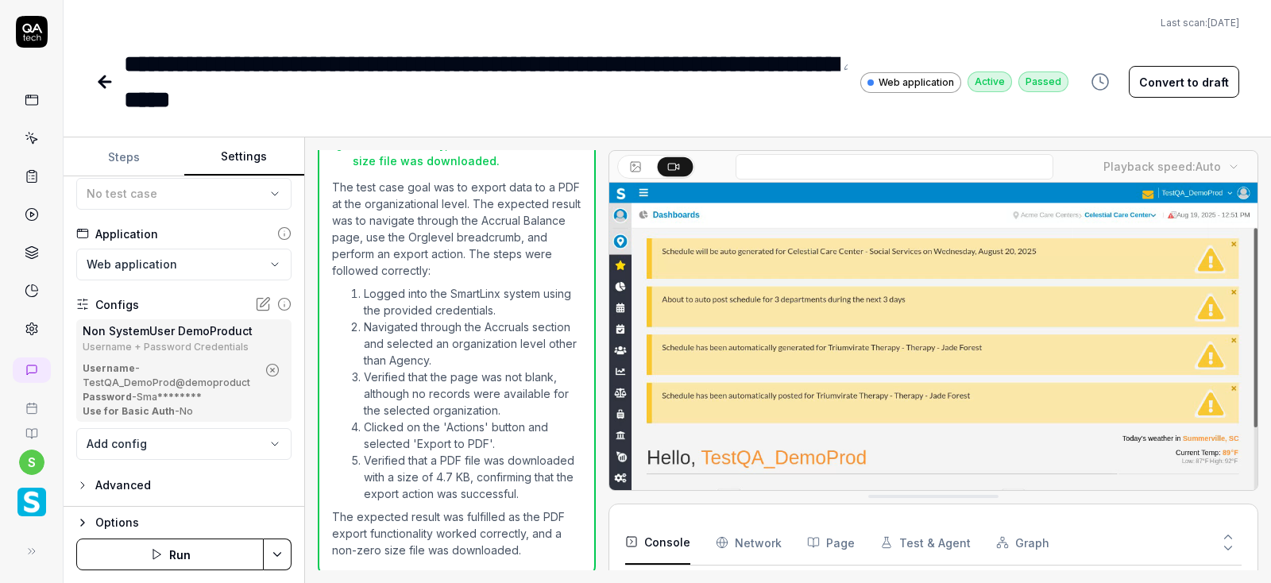
click at [275, 372] on icon "button" at bounding box center [272, 370] width 14 height 14
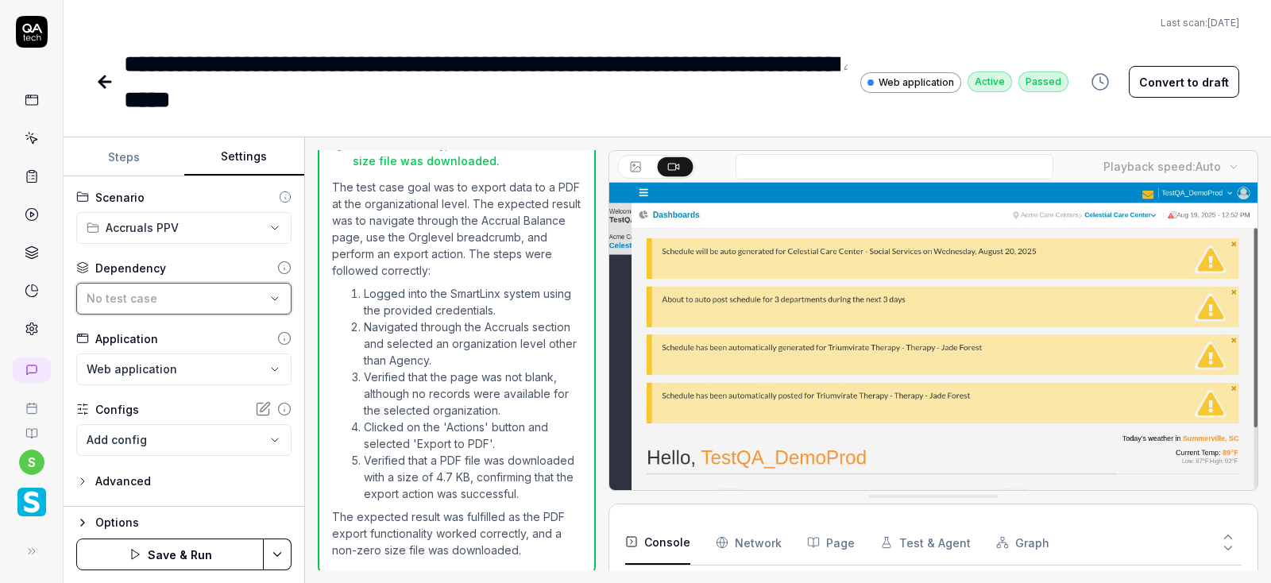
click at [235, 298] on div "No test case" at bounding box center [176, 298] width 179 height 17
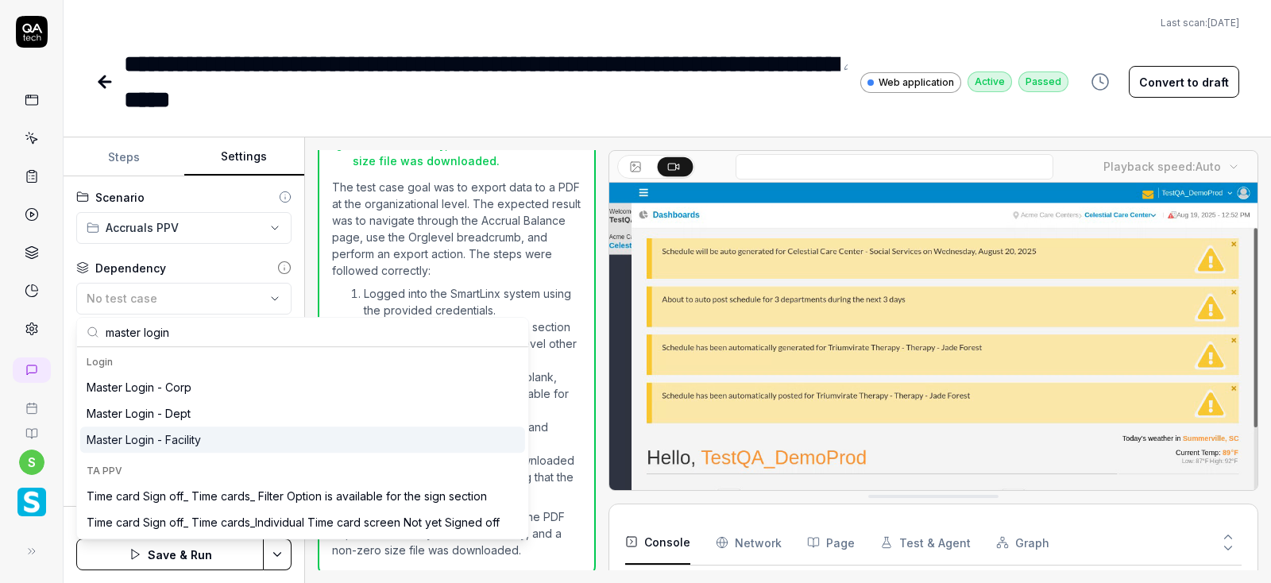
type input "master login"
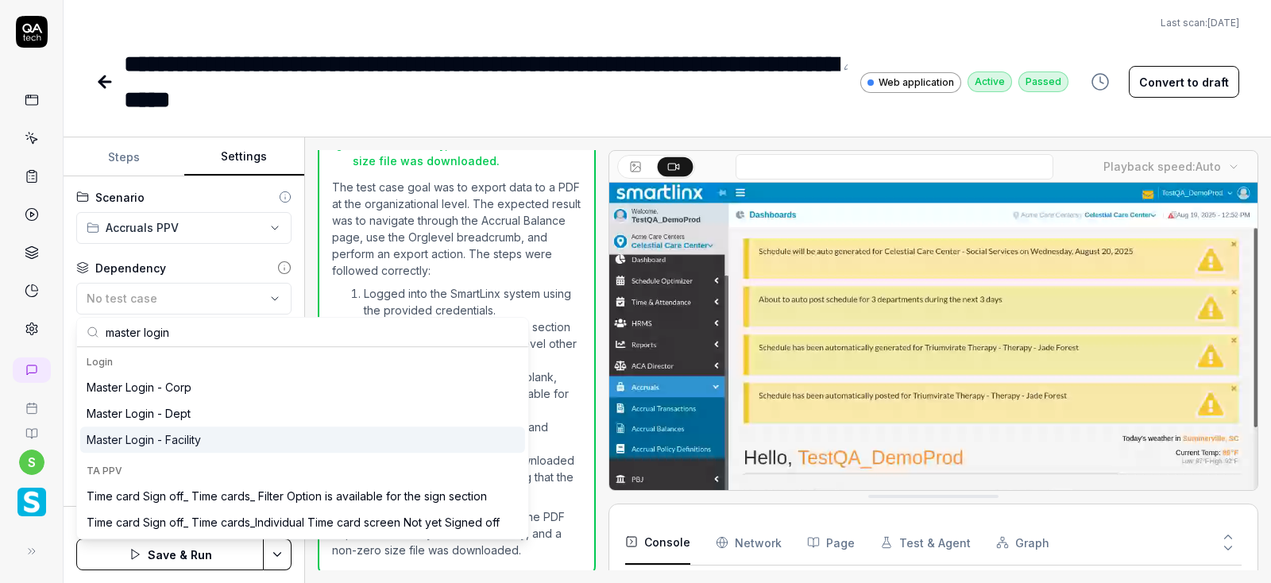
click at [185, 438] on div "Master Login - Facility" at bounding box center [144, 439] width 114 height 17
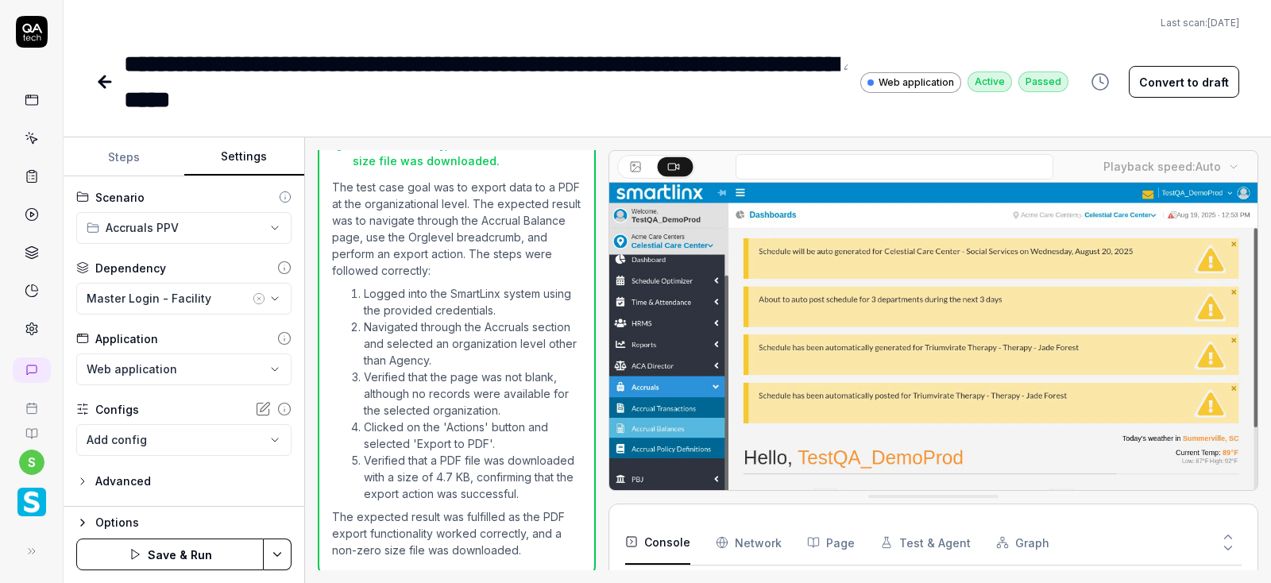
click at [275, 549] on html "**********" at bounding box center [635, 291] width 1271 height 583
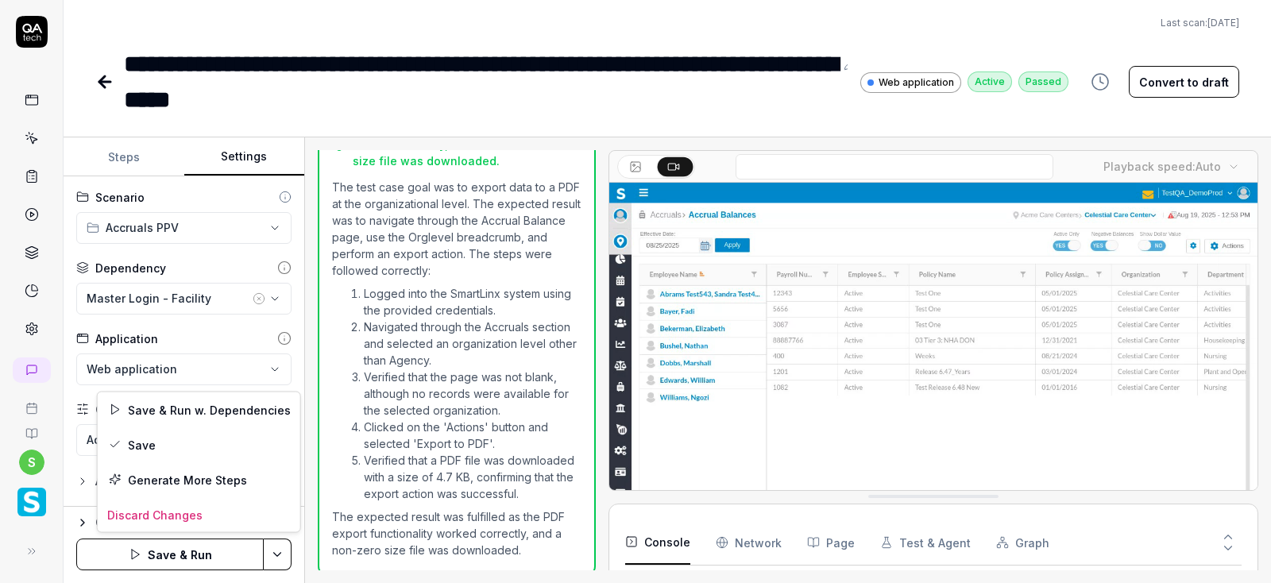
scroll to position [213, 0]
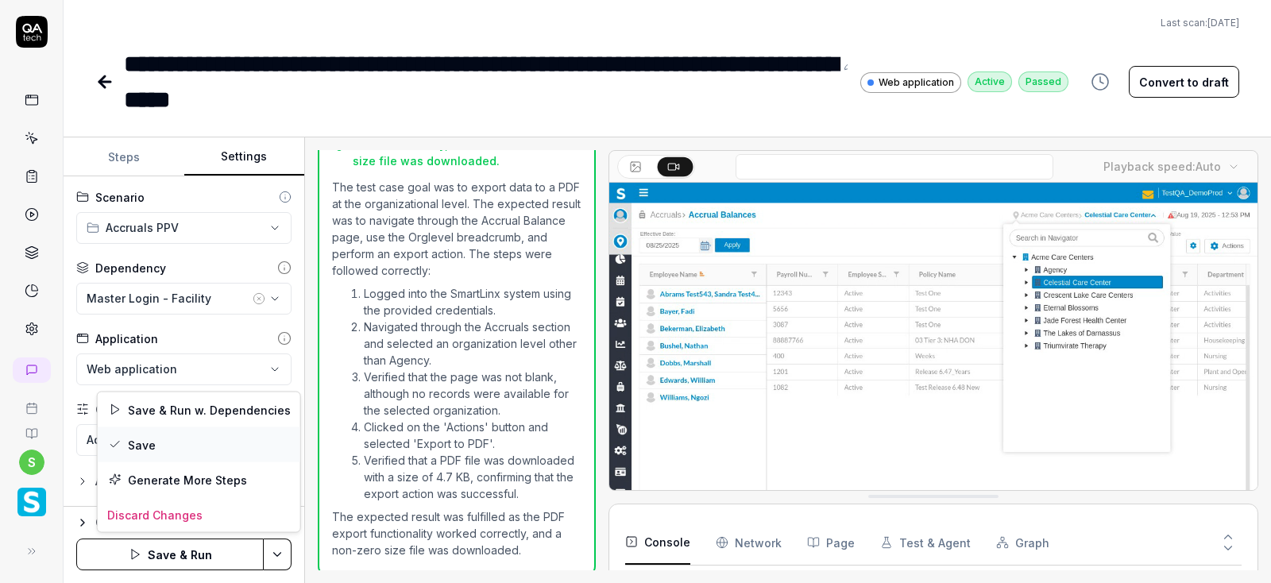
click at [141, 449] on div "Save" at bounding box center [199, 444] width 202 height 35
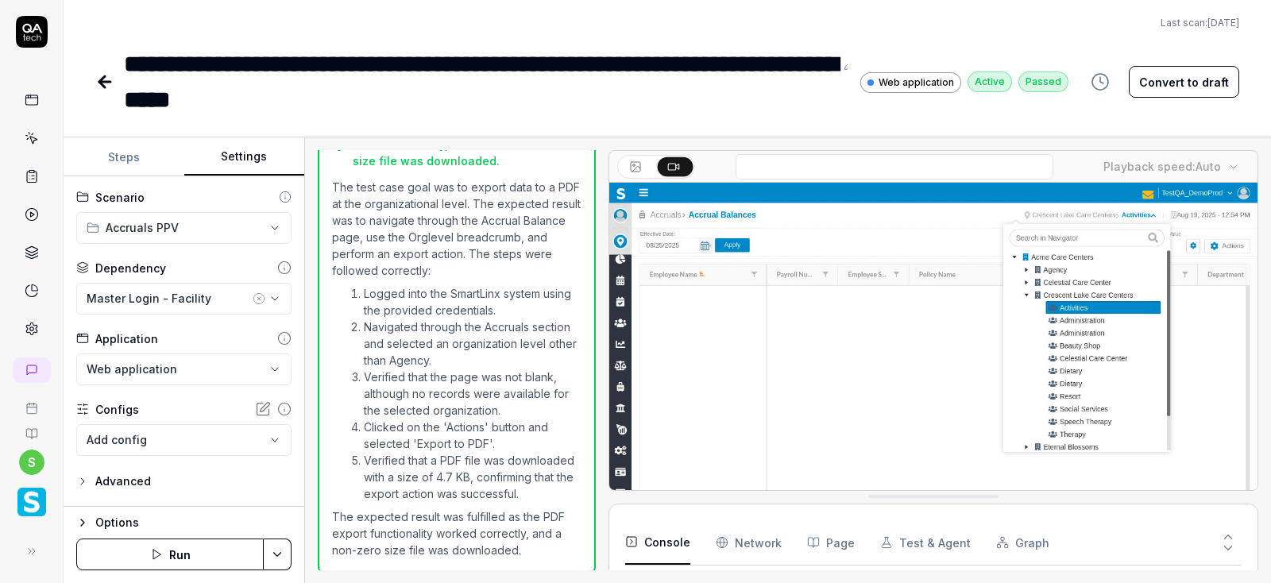
click at [190, 554] on button "Run" at bounding box center [169, 554] width 187 height 32
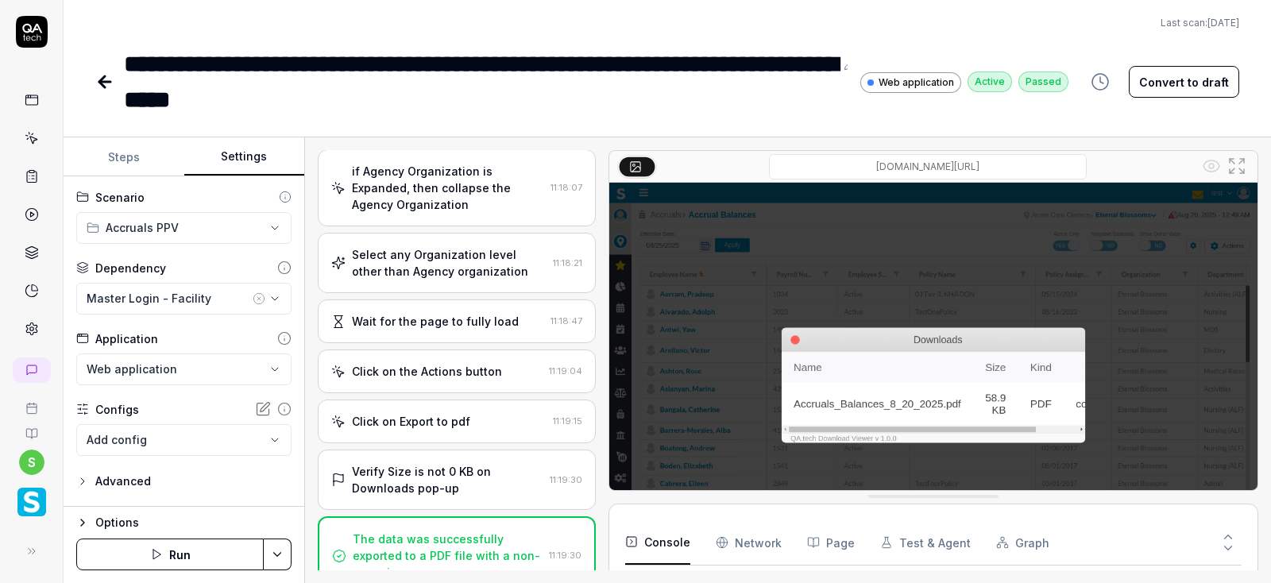
scroll to position [425, 0]
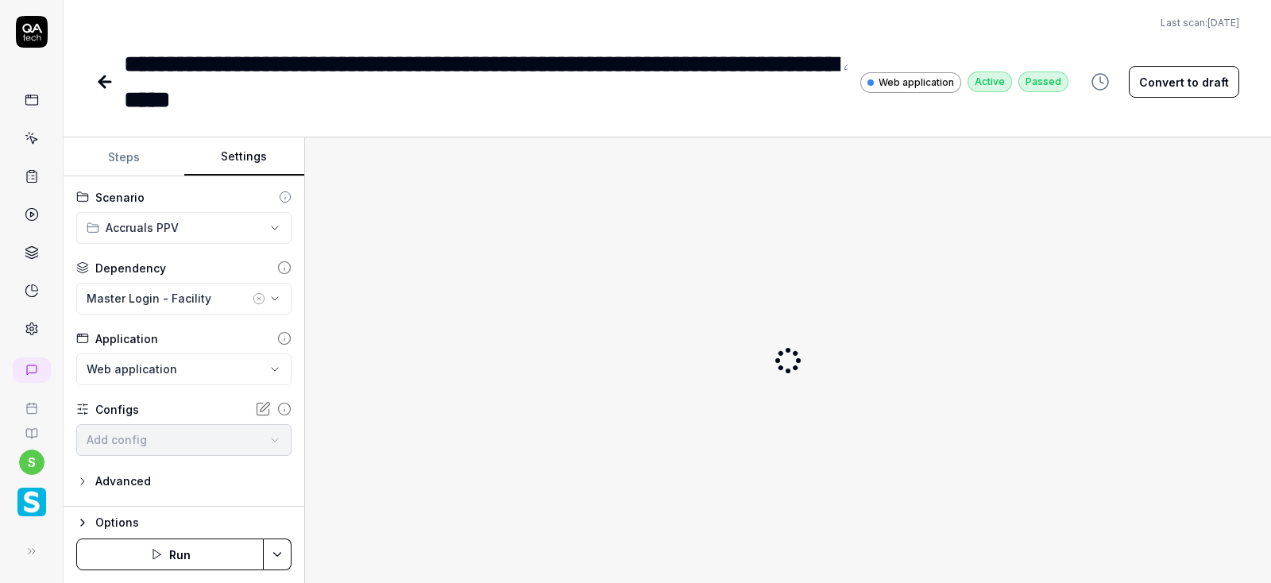
click at [239, 156] on button "Settings" at bounding box center [244, 157] width 121 height 38
click at [173, 553] on button "Run" at bounding box center [169, 554] width 187 height 32
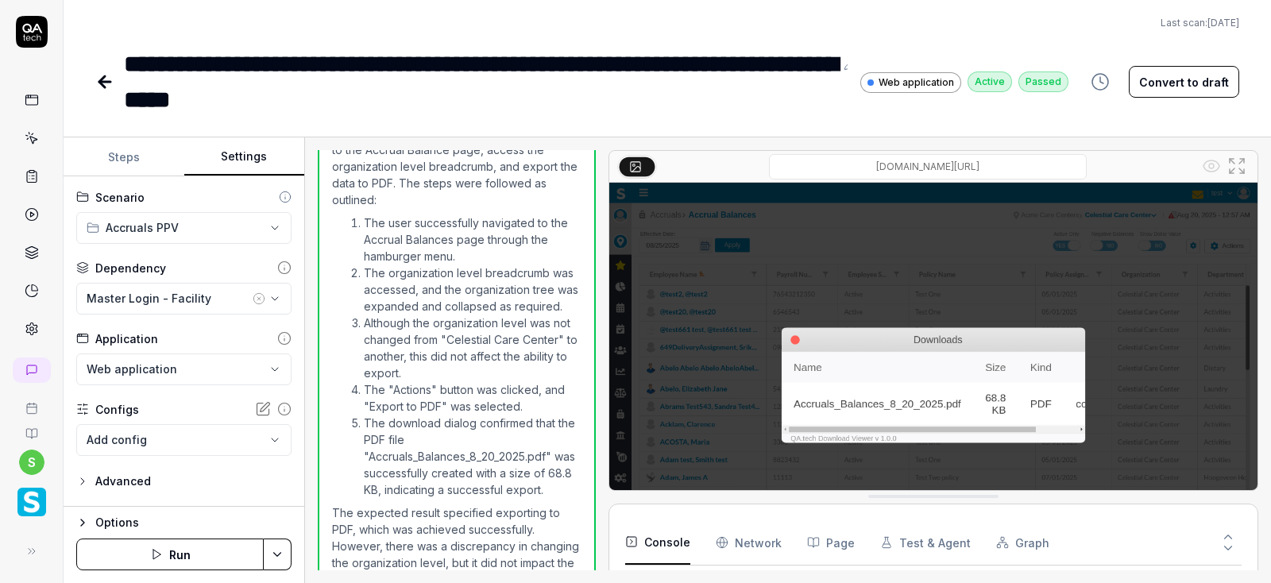
scroll to position [819, 0]
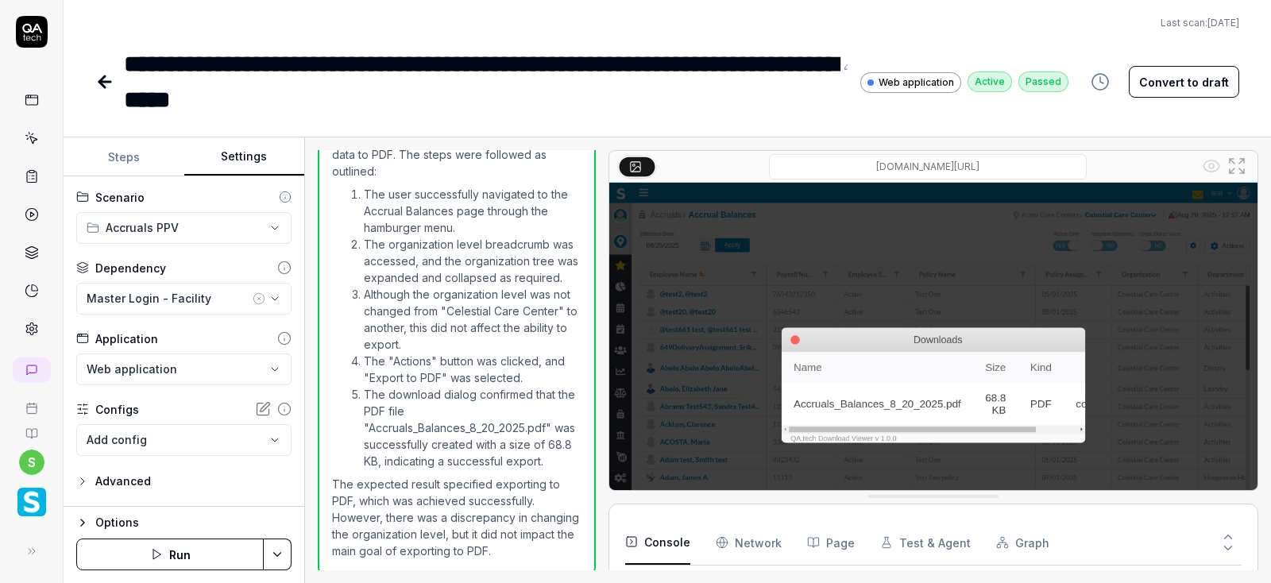
click at [110, 89] on icon at bounding box center [104, 81] width 19 height 19
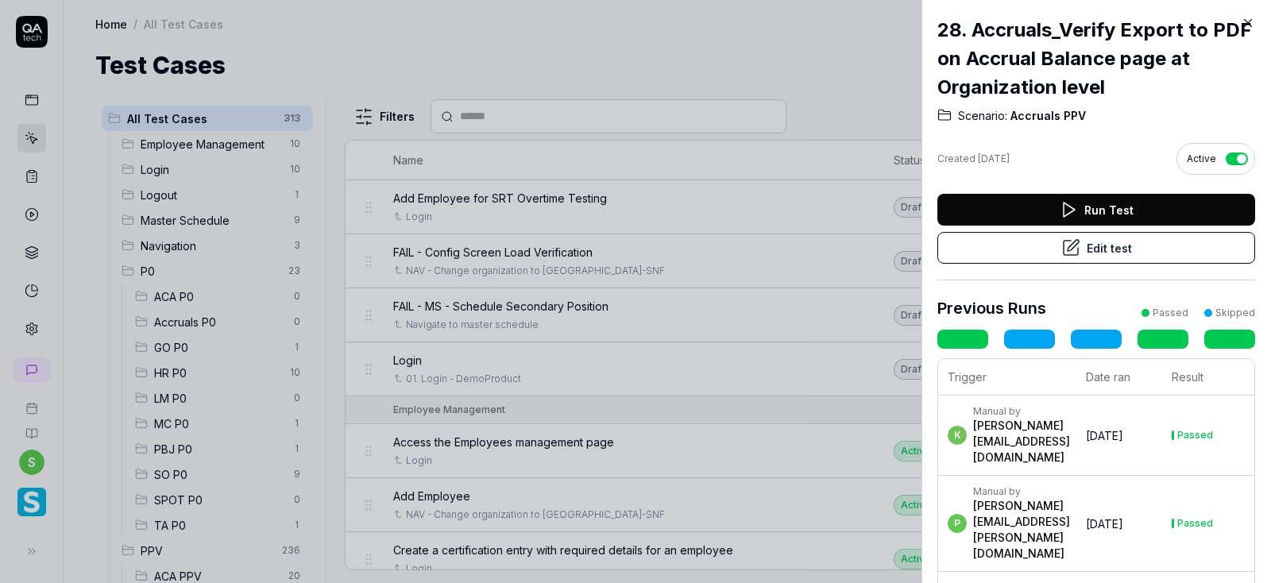
click at [1245, 22] on icon at bounding box center [1247, 23] width 14 height 14
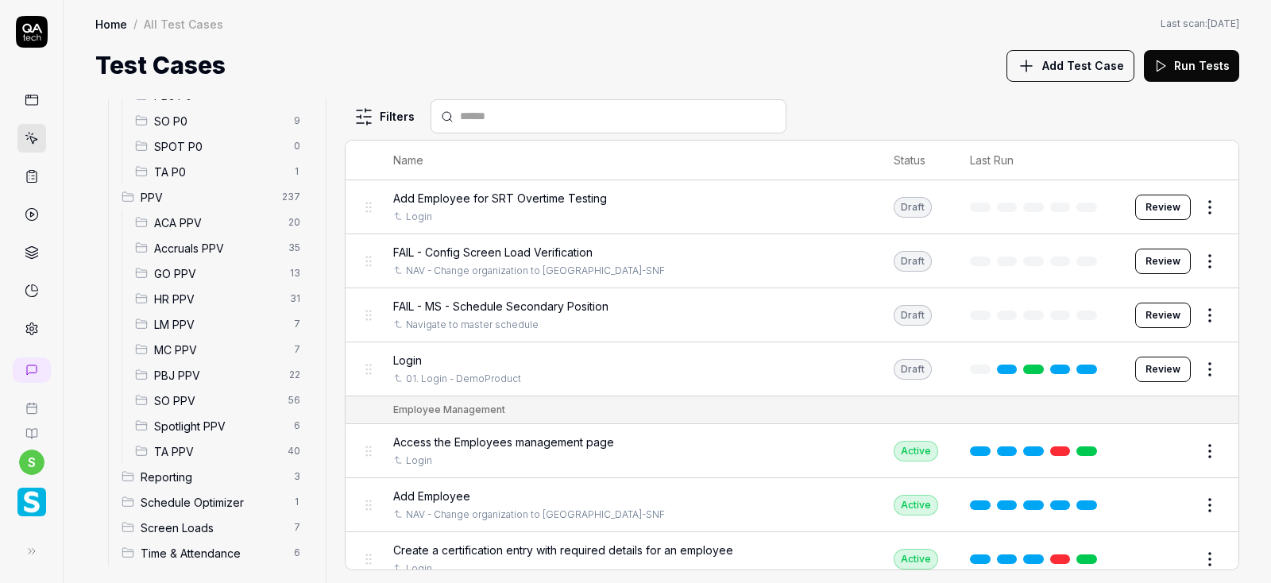
scroll to position [361, 0]
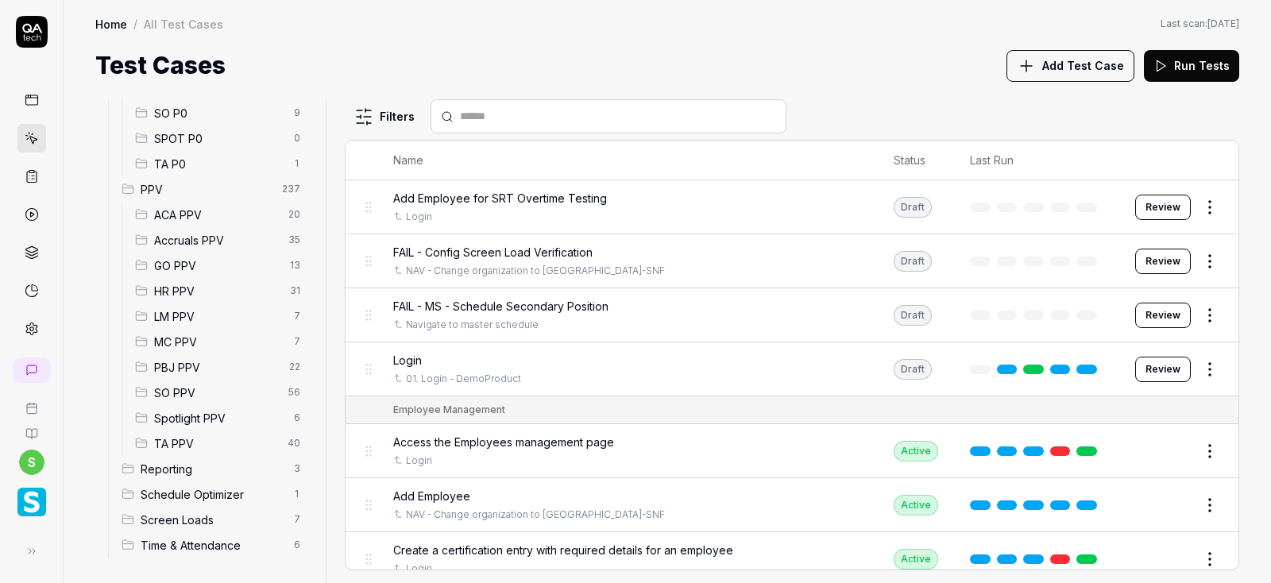
click at [201, 241] on span "Accruals PPV" at bounding box center [216, 240] width 125 height 17
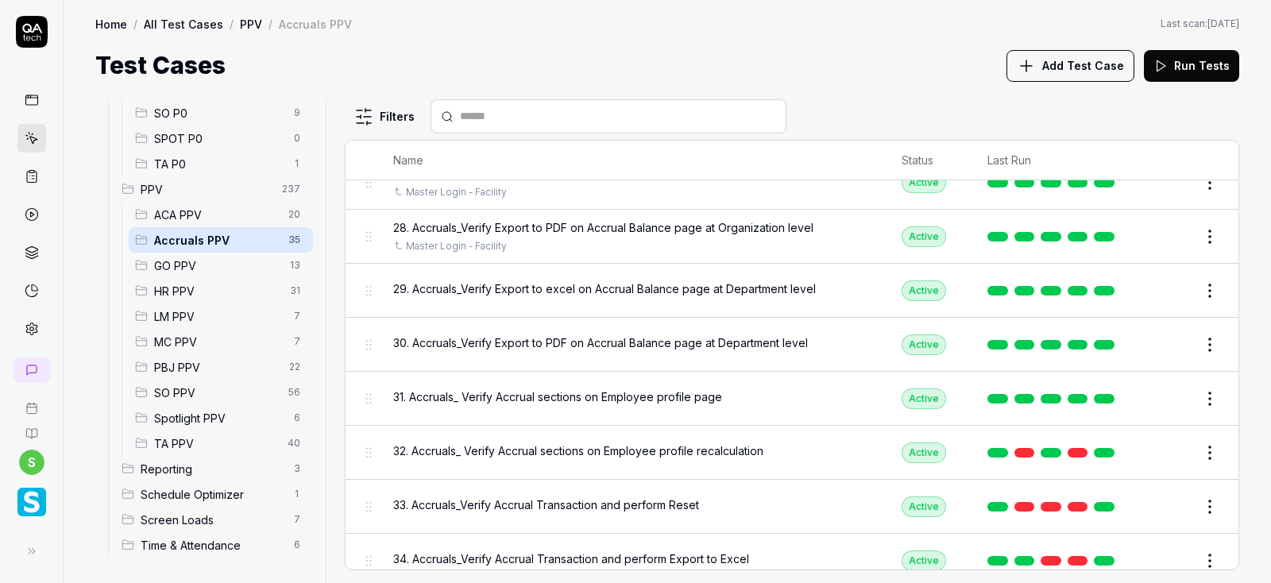
scroll to position [1426, 0]
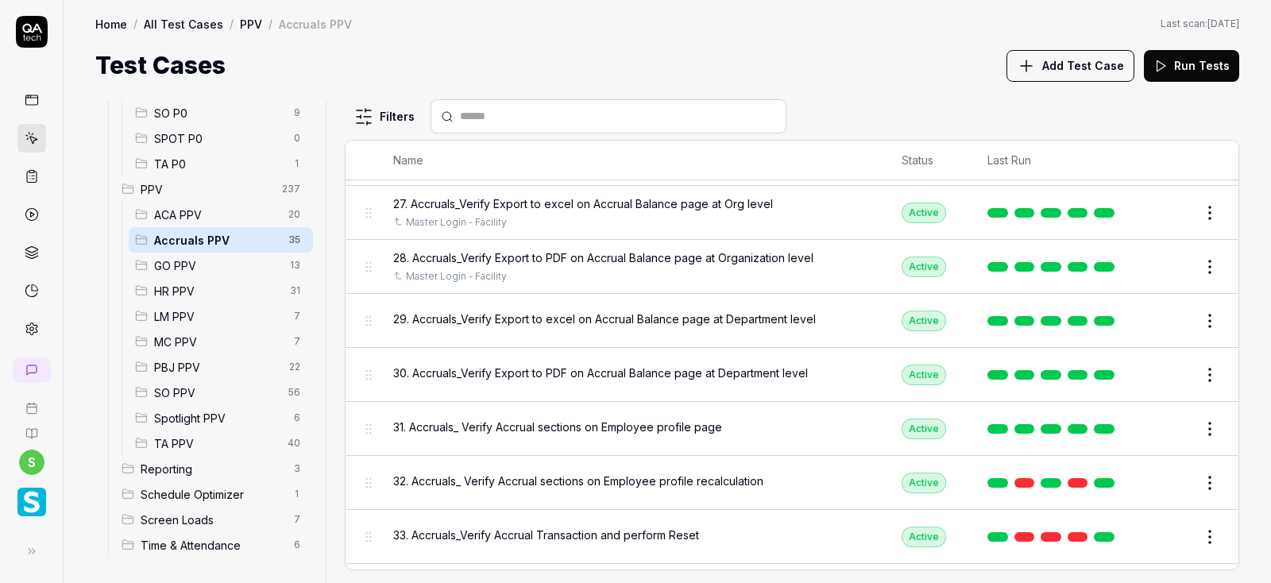
click at [1182, 315] on button "Edit" at bounding box center [1171, 320] width 38 height 25
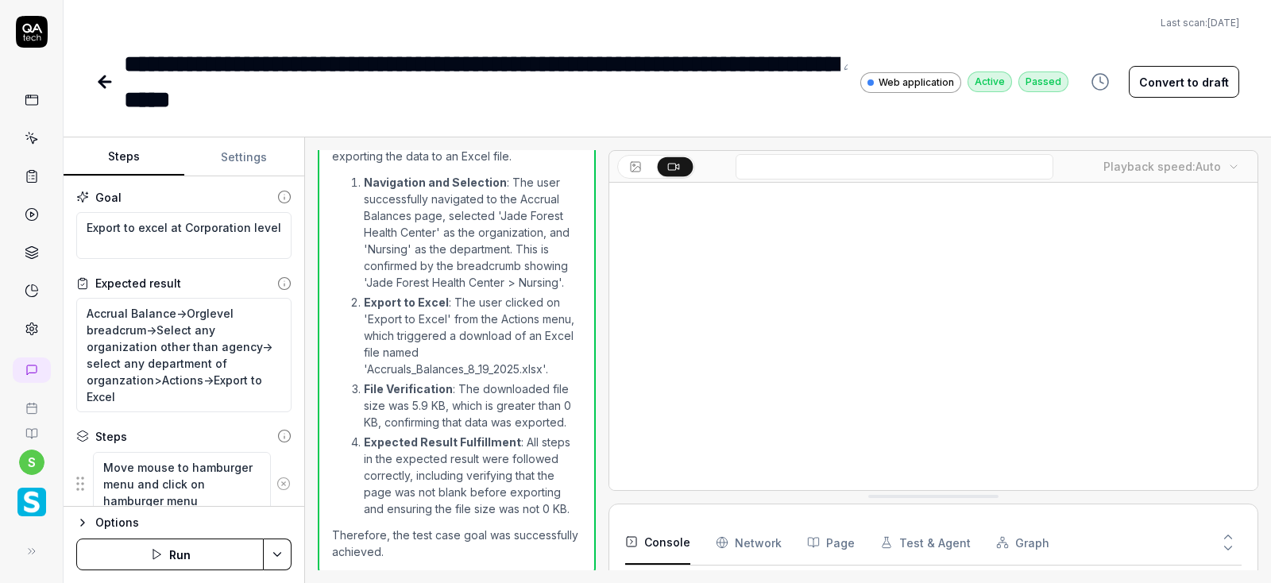
scroll to position [1567, 0]
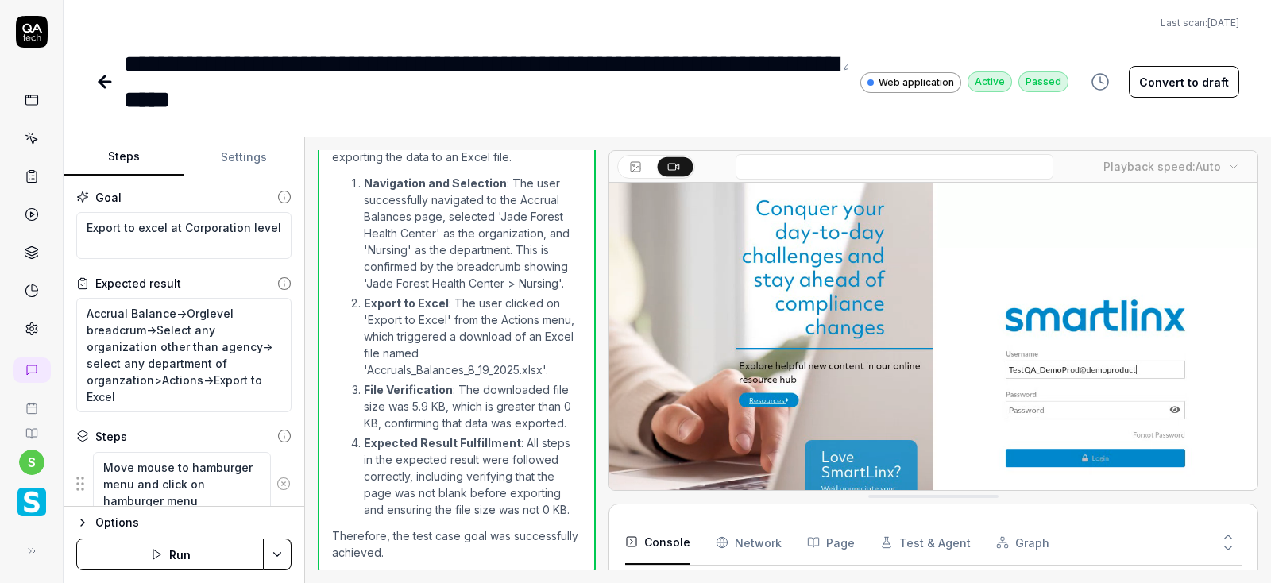
click at [225, 154] on button "Settings" at bounding box center [244, 157] width 121 height 38
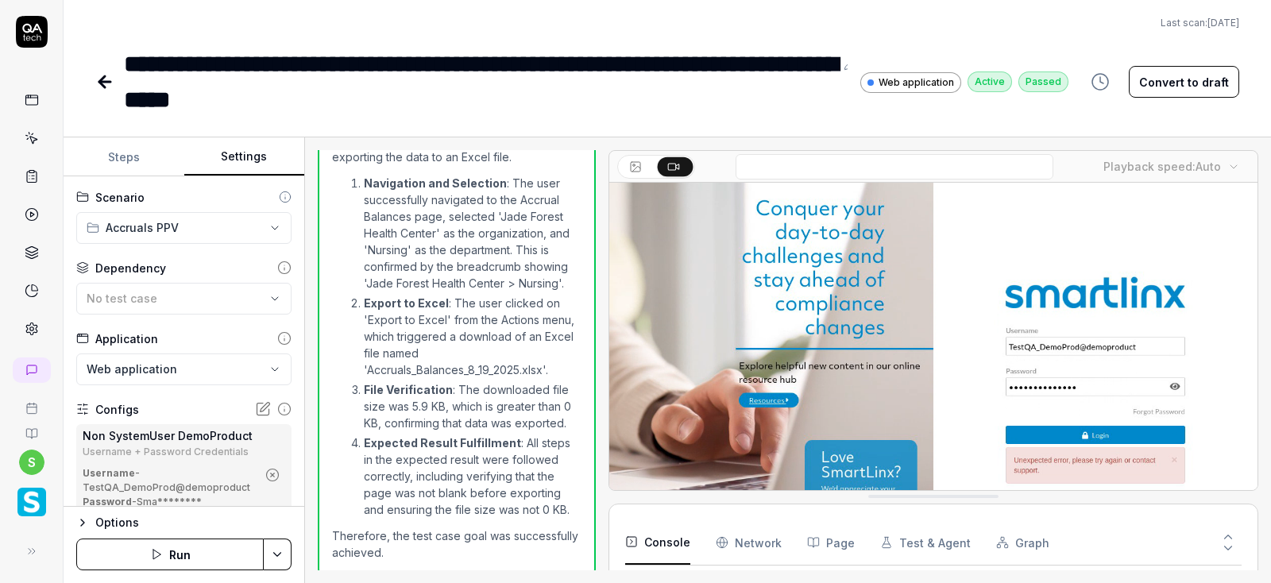
click at [274, 471] on icon "button" at bounding box center [272, 475] width 14 height 14
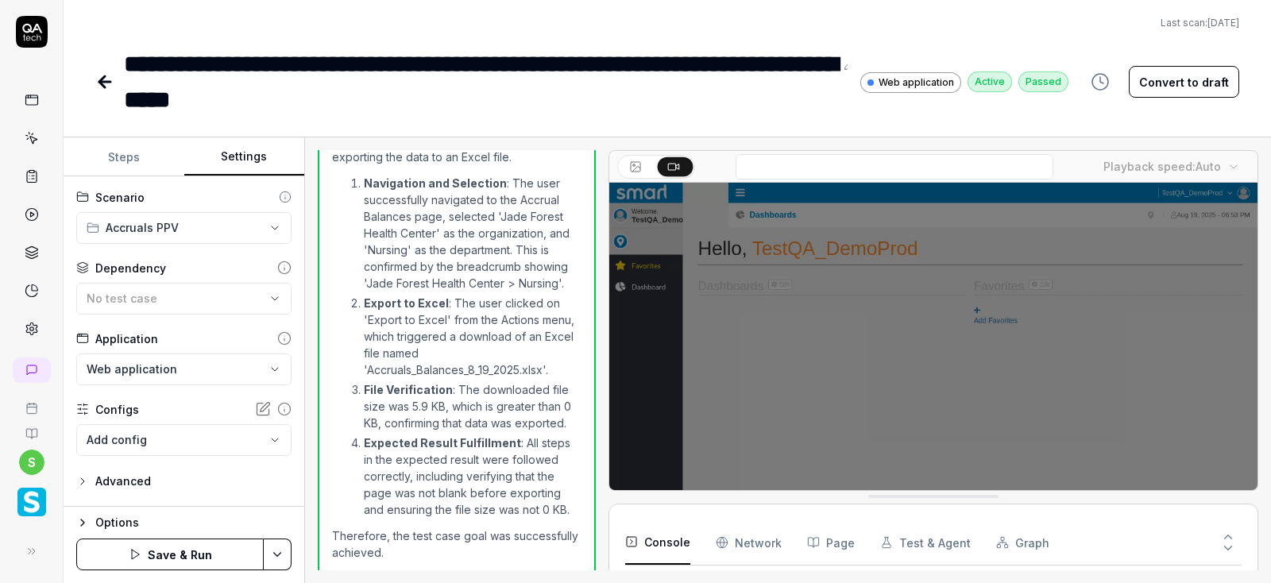
click at [232, 278] on div "Dependency No test case" at bounding box center [183, 287] width 215 height 55
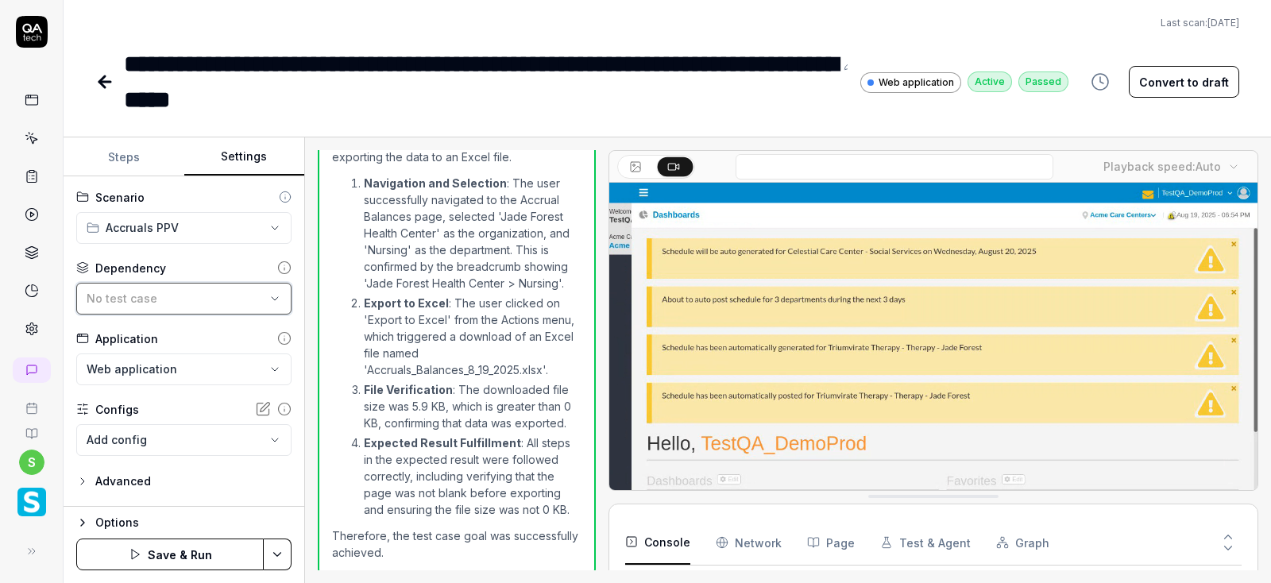
click at [229, 303] on div "No test case" at bounding box center [176, 298] width 179 height 17
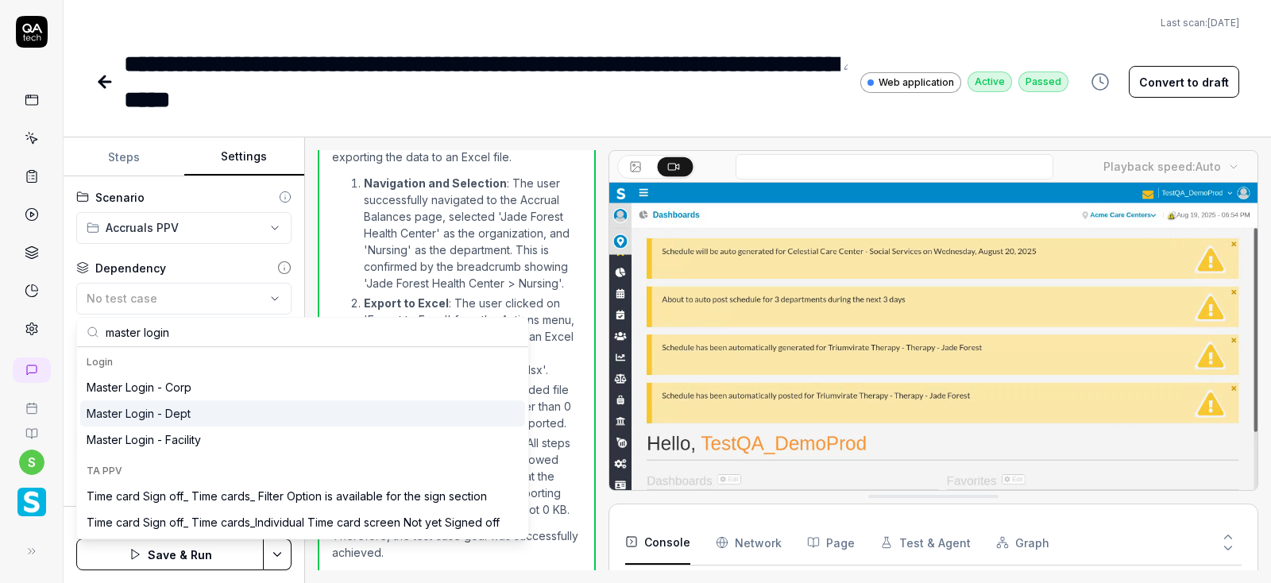
type input "master login"
click at [181, 409] on div "Master Login - Dept" at bounding box center [139, 413] width 104 height 17
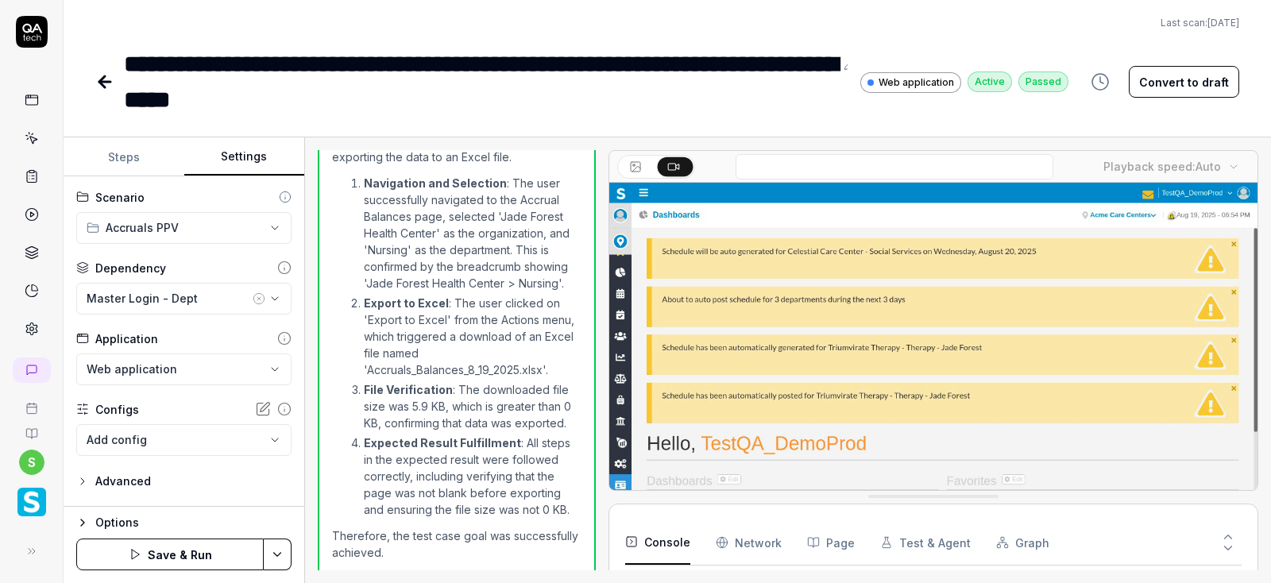
click at [280, 554] on html "**********" at bounding box center [635, 291] width 1271 height 583
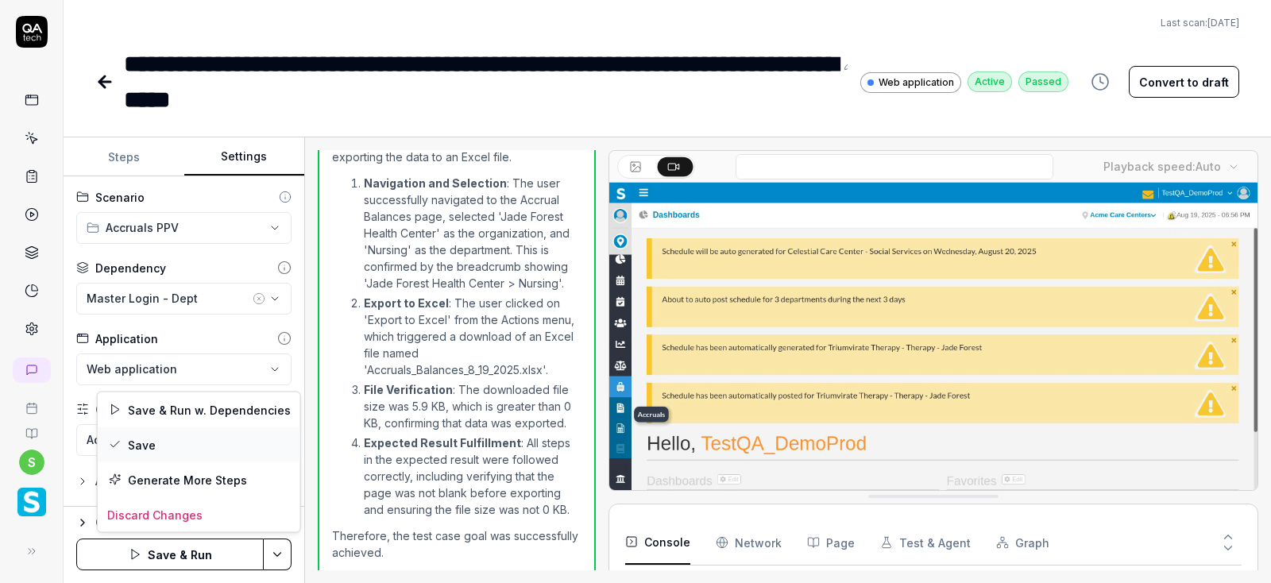
click at [155, 447] on div "Save" at bounding box center [199, 444] width 202 height 35
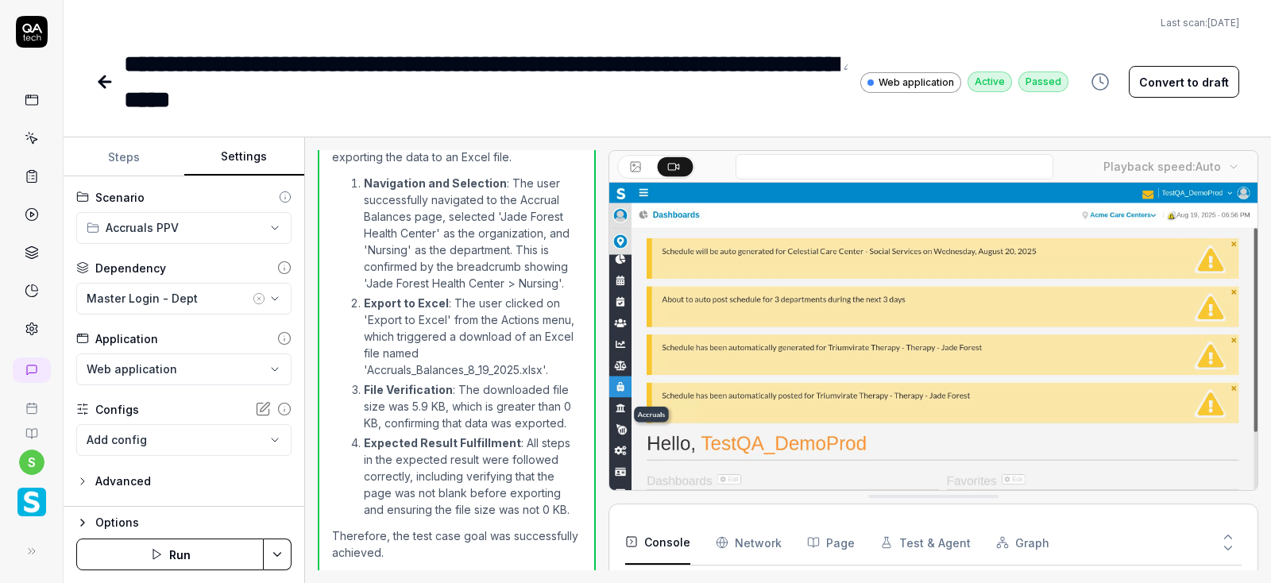
click at [173, 546] on button "Run" at bounding box center [169, 554] width 187 height 32
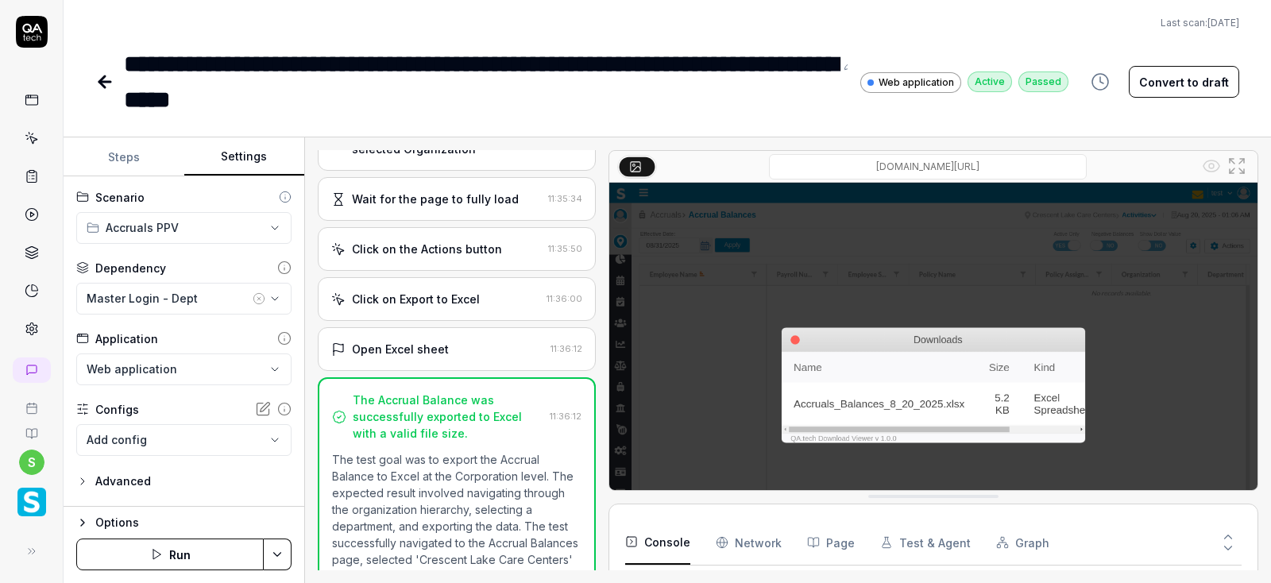
scroll to position [904, 0]
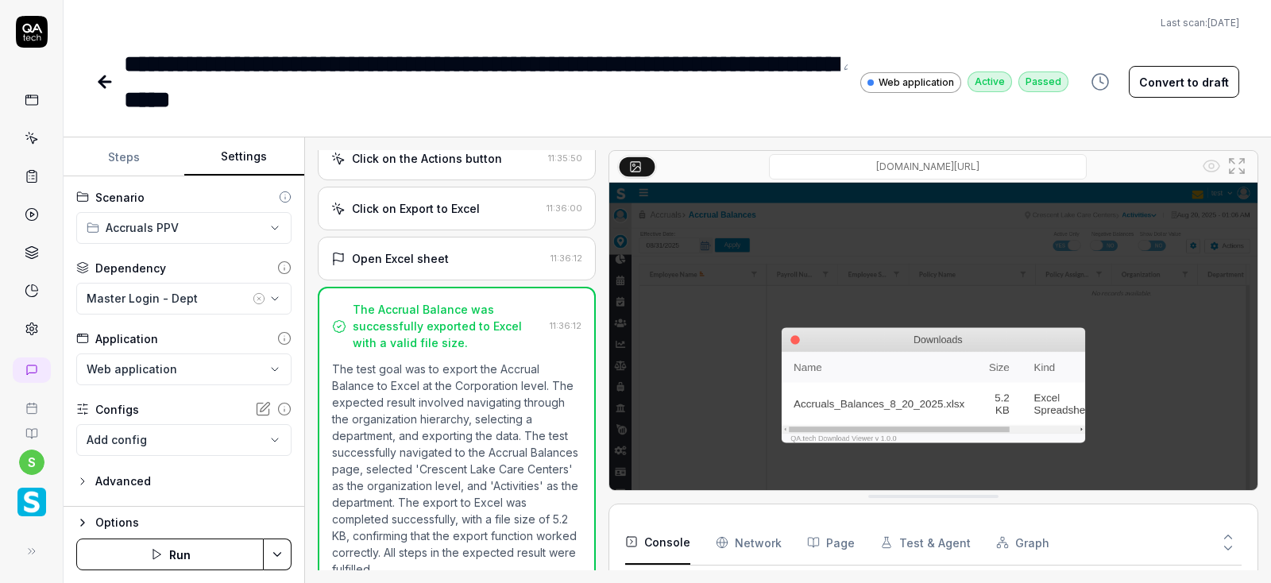
click at [101, 83] on icon at bounding box center [104, 81] width 19 height 19
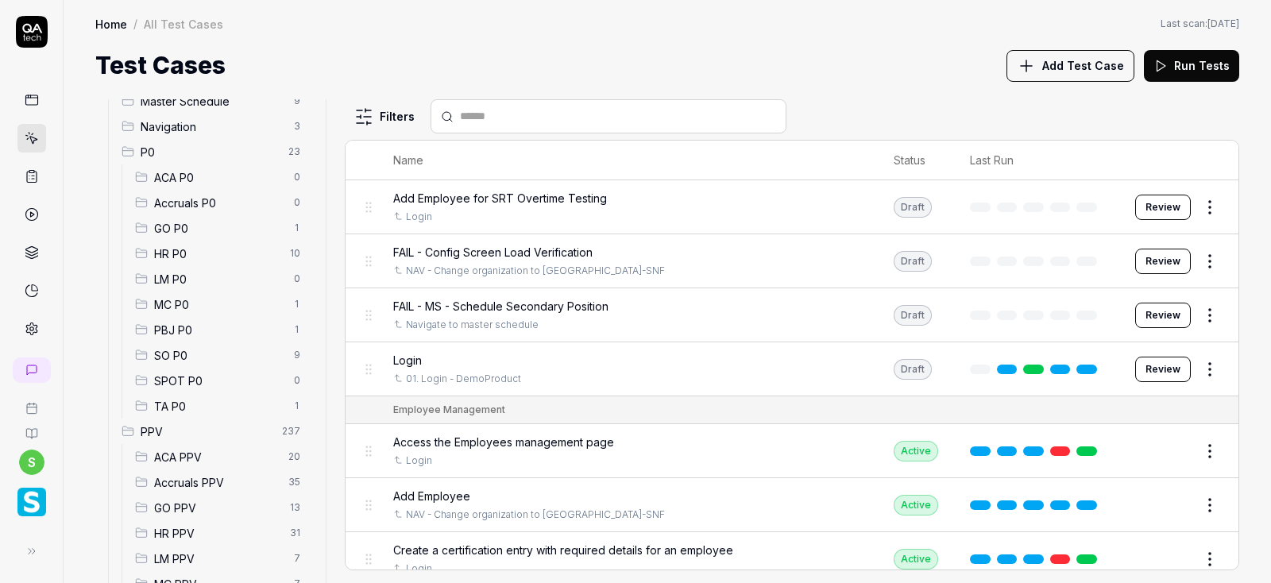
scroll to position [361, 0]
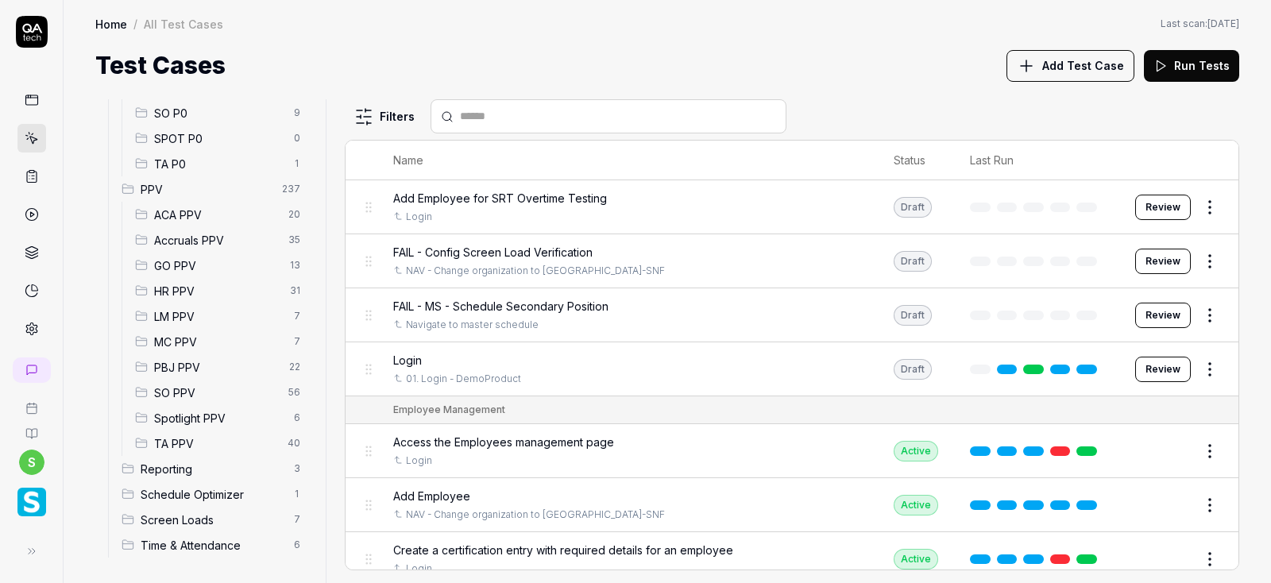
click at [217, 237] on span "Accruals PPV" at bounding box center [216, 240] width 125 height 17
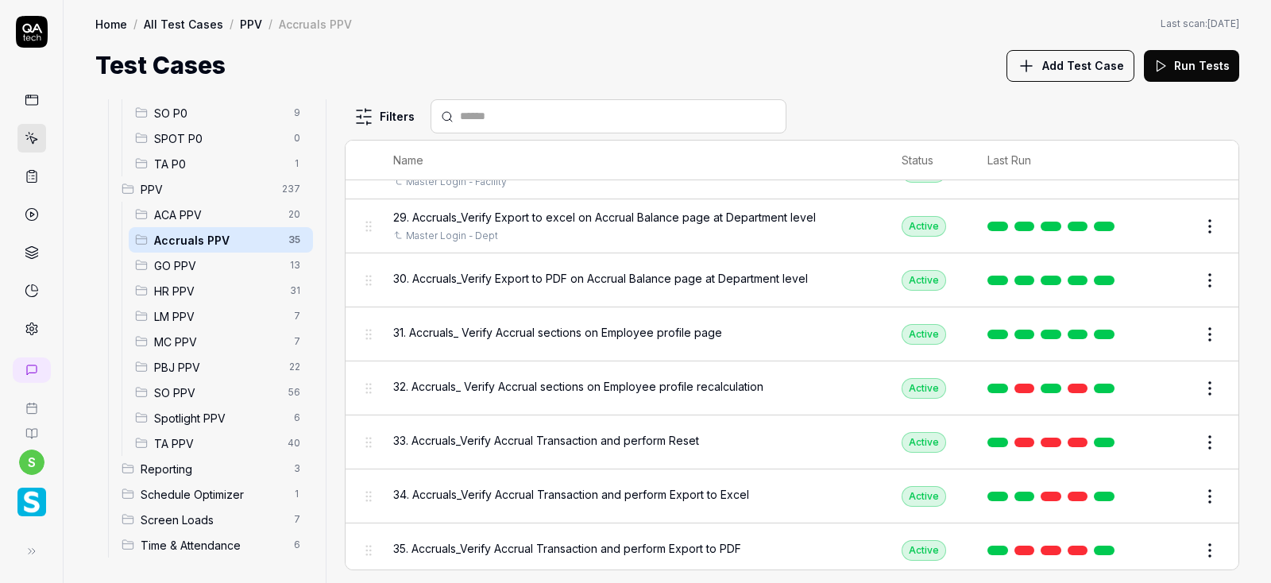
scroll to position [1521, 0]
click at [1170, 269] on button "Edit" at bounding box center [1171, 279] width 38 height 25
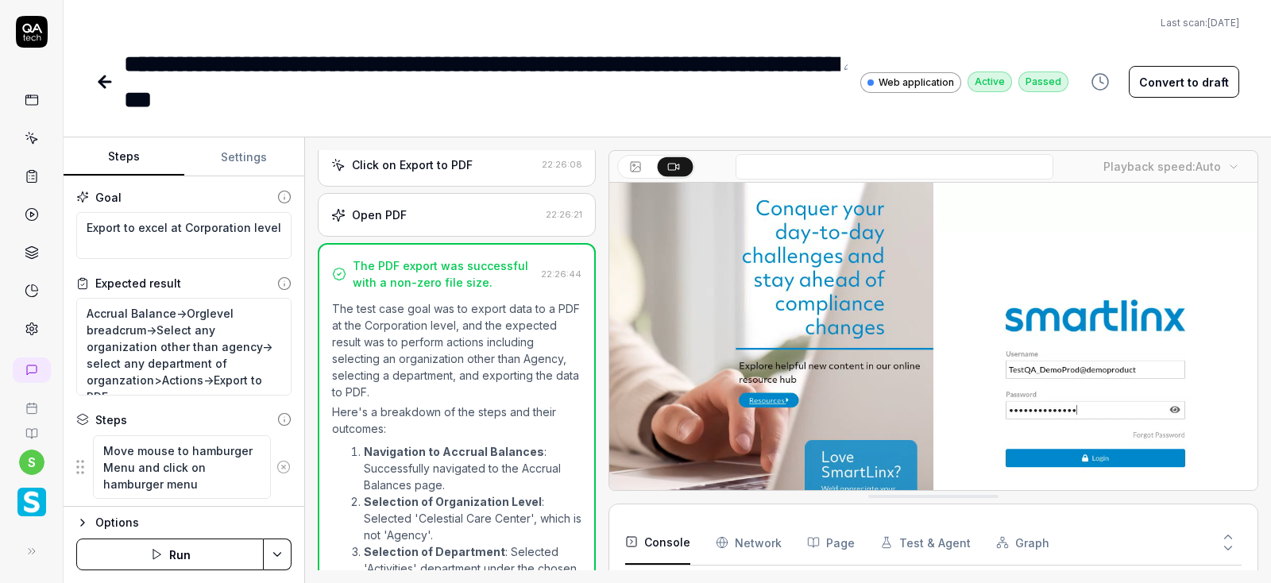
scroll to position [1155, 0]
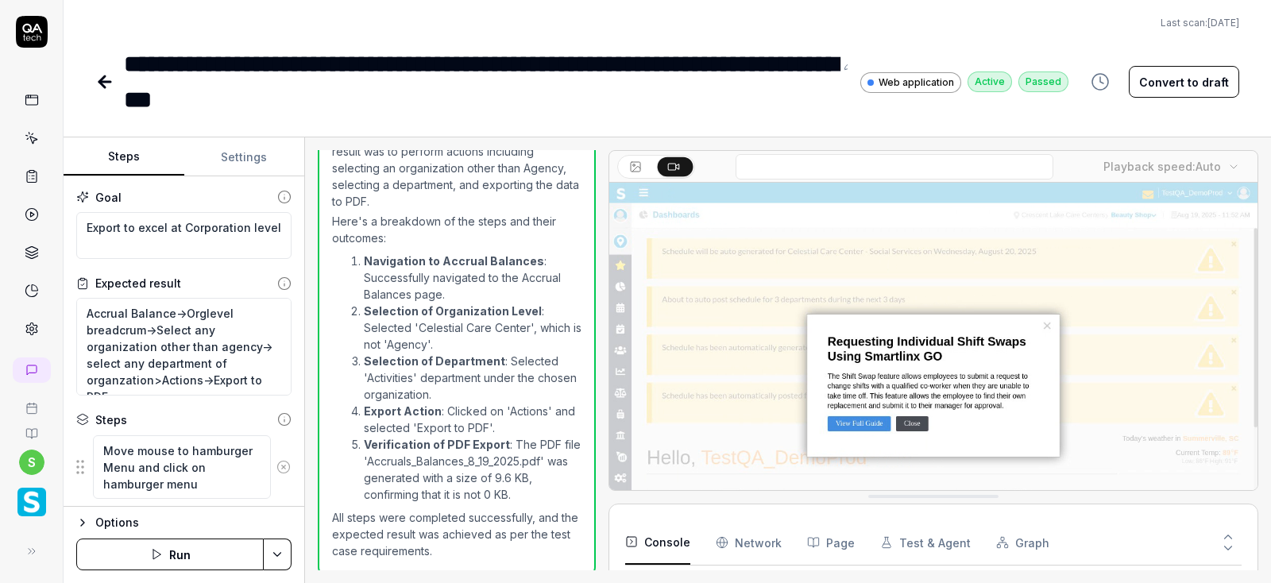
click at [237, 160] on button "Settings" at bounding box center [244, 157] width 121 height 38
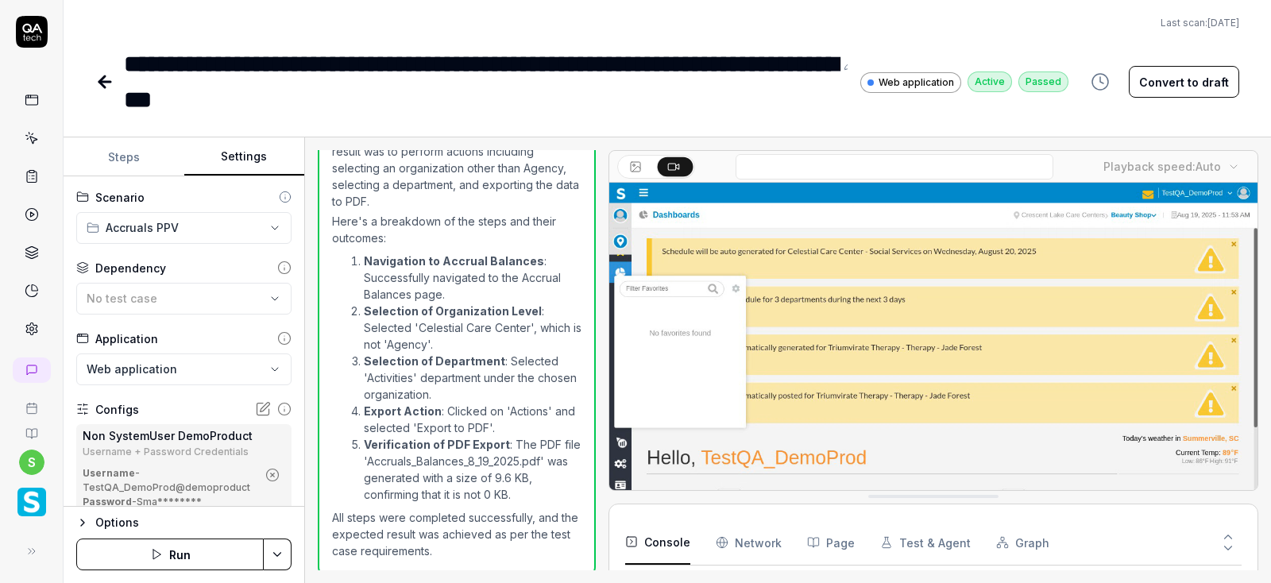
click at [269, 474] on icon "button" at bounding box center [272, 475] width 14 height 14
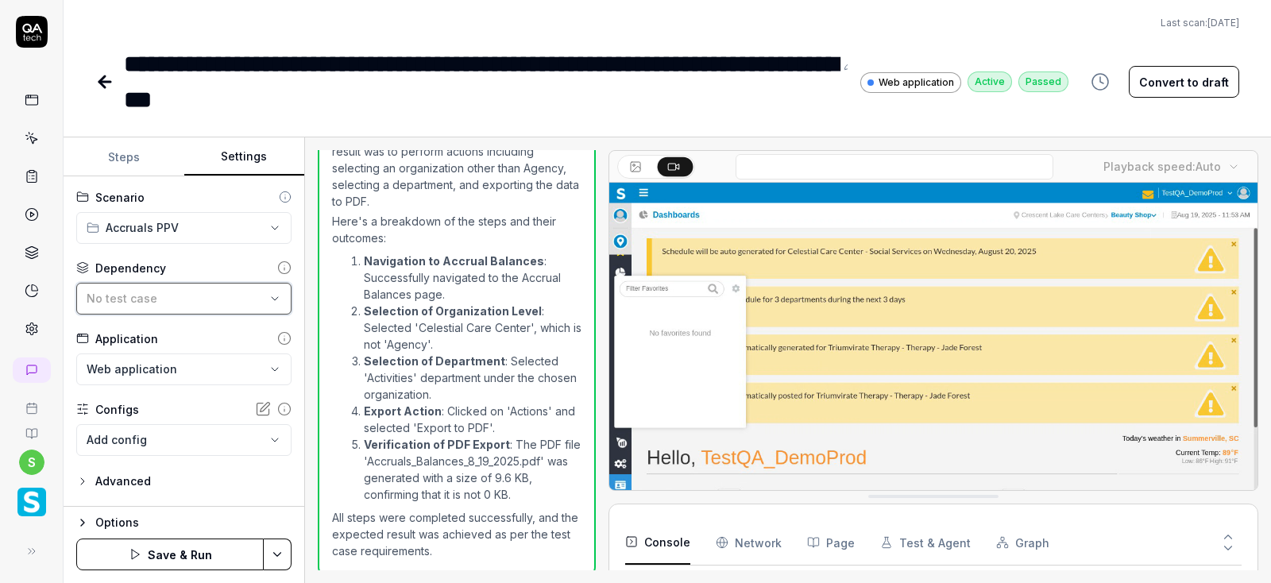
click at [228, 293] on div "No test case" at bounding box center [176, 298] width 179 height 17
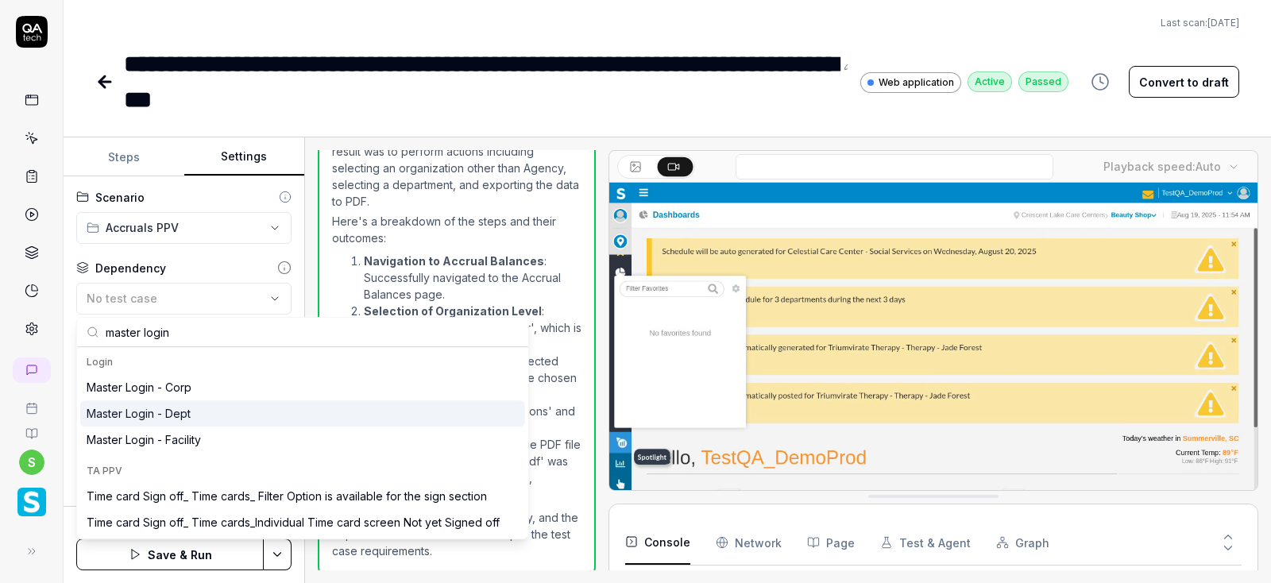
type input "master login"
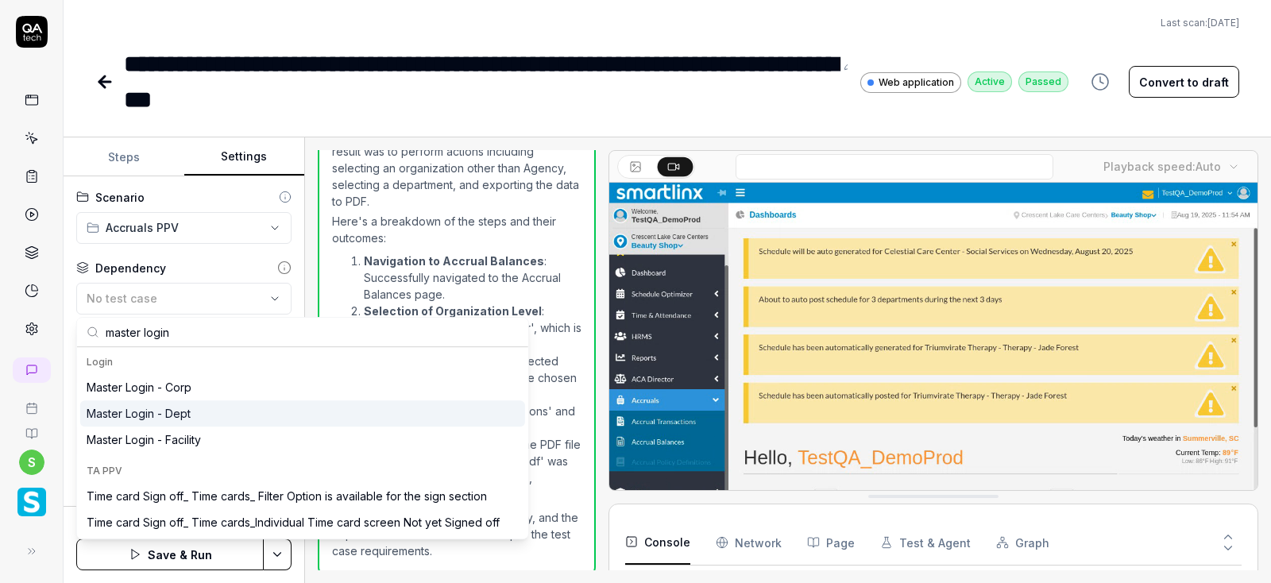
click at [199, 406] on div "Master Login - Dept" at bounding box center [302, 413] width 445 height 26
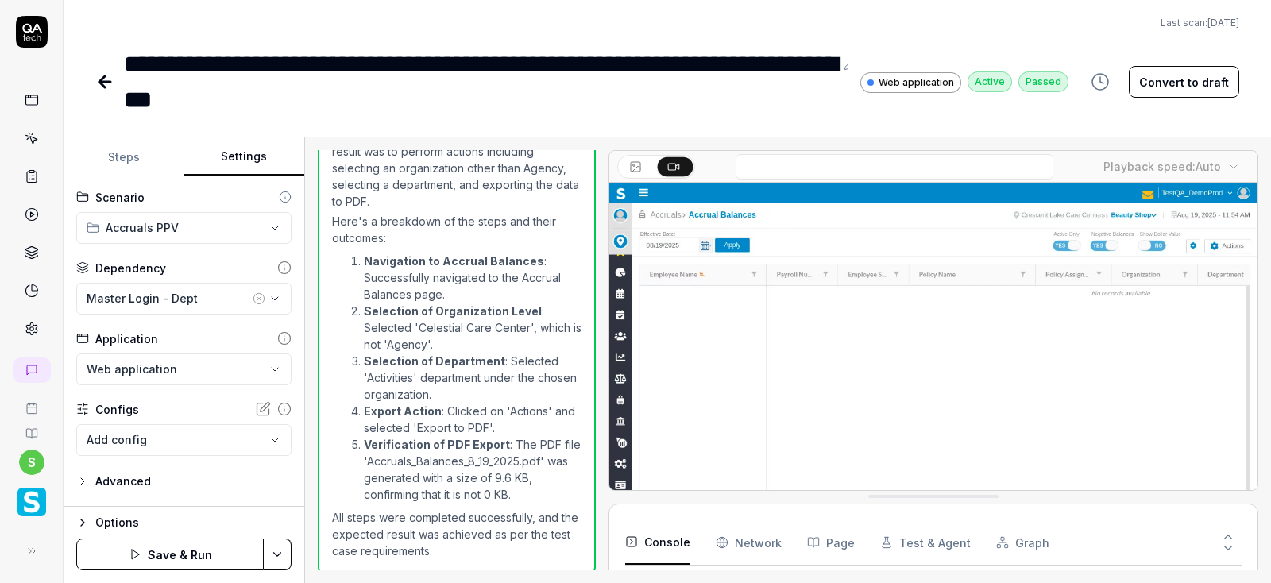
click at [276, 550] on html "**********" at bounding box center [635, 291] width 1271 height 583
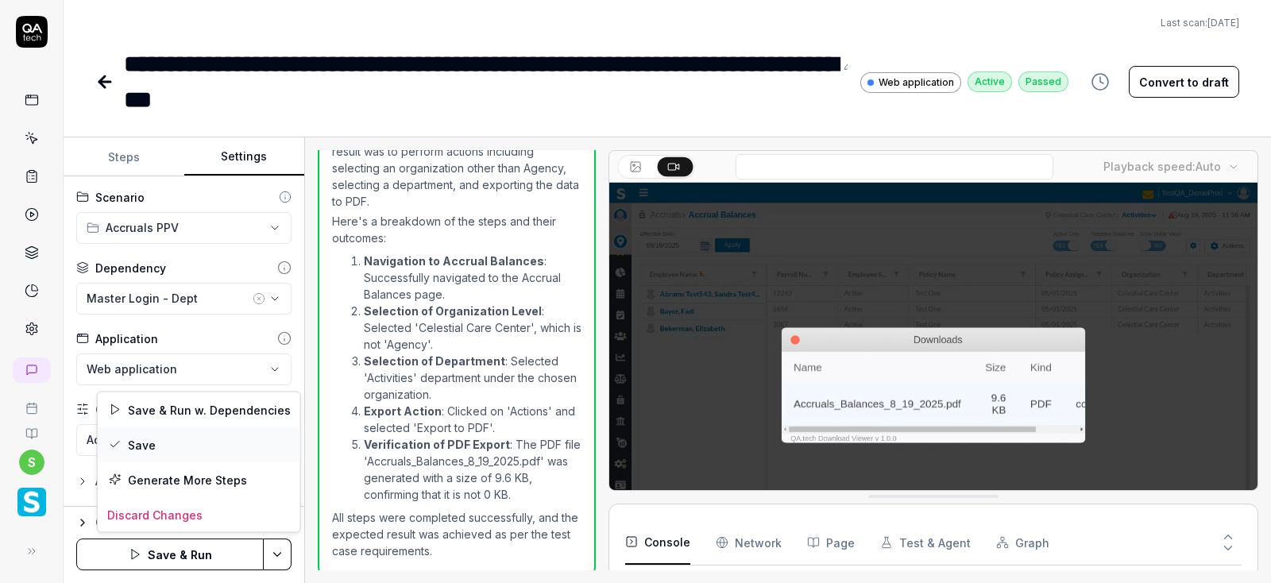
click at [142, 442] on div "Save" at bounding box center [199, 444] width 202 height 35
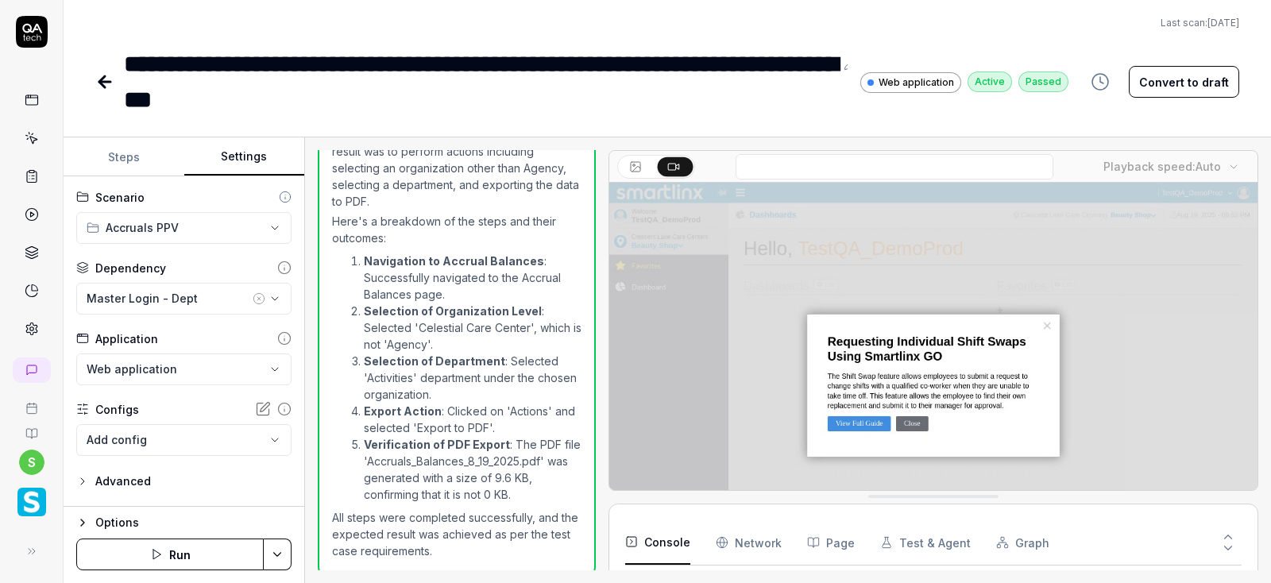
click at [185, 556] on button "Run" at bounding box center [169, 554] width 187 height 32
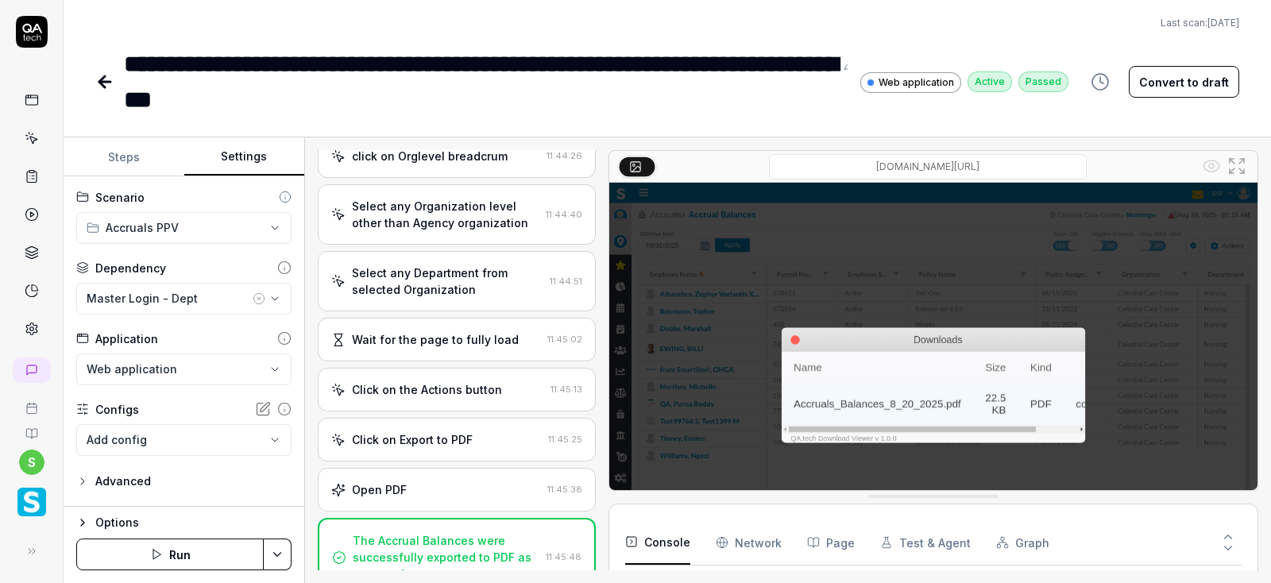
scroll to position [408, 0]
click at [95, 77] on icon at bounding box center [104, 81] width 19 height 19
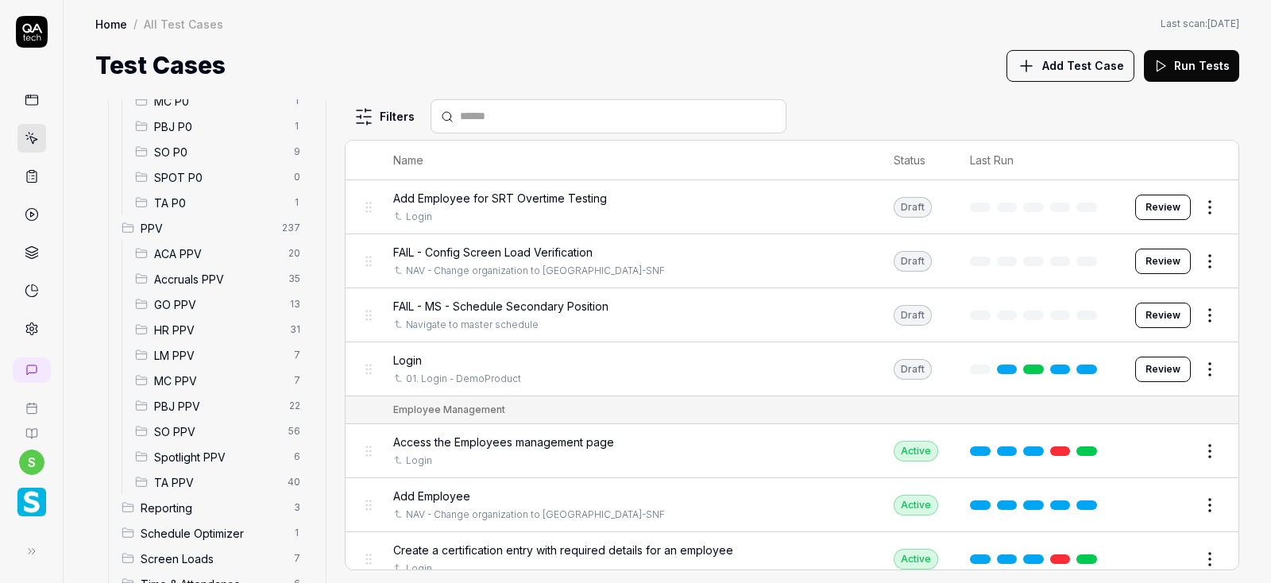
scroll to position [361, 0]
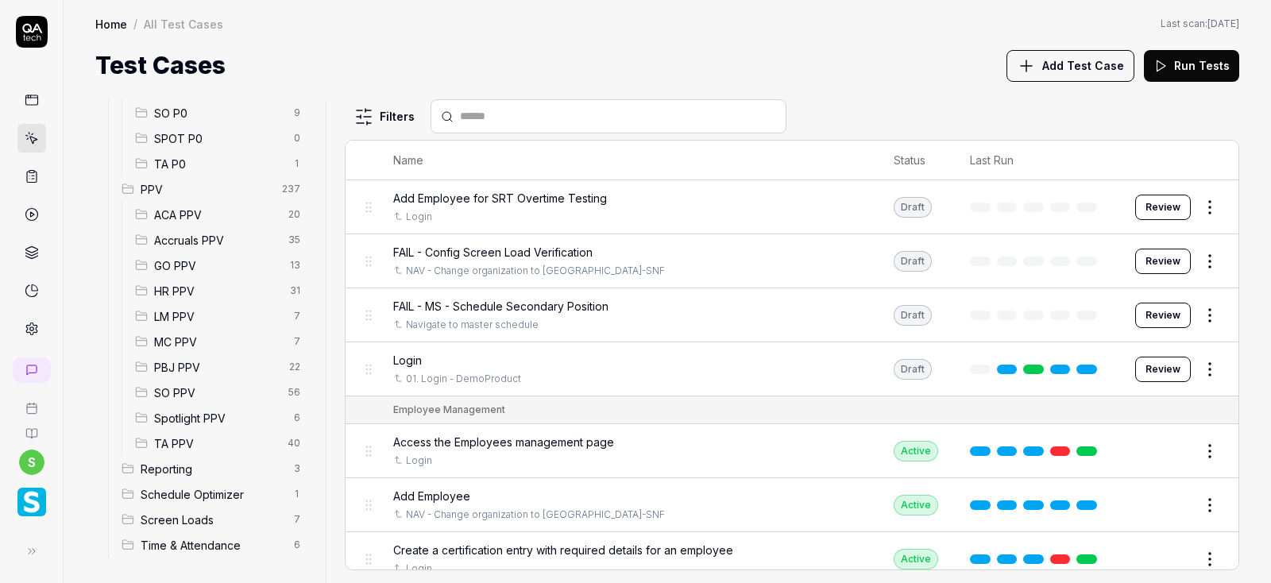
click at [187, 242] on span "Accruals PPV" at bounding box center [216, 240] width 125 height 17
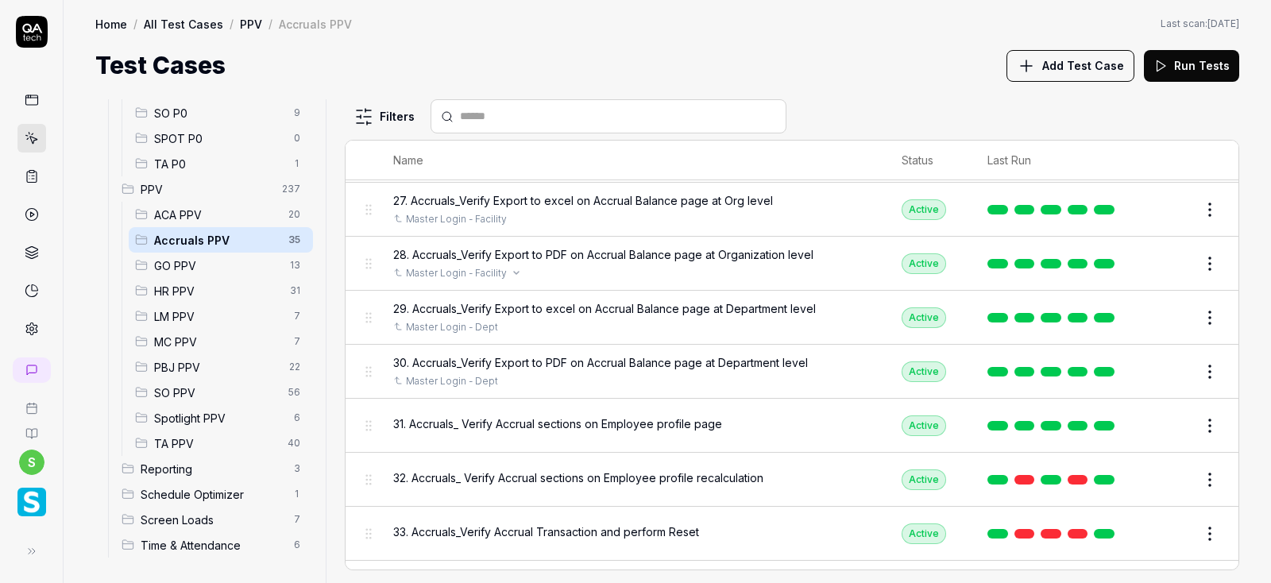
scroll to position [1521, 0]
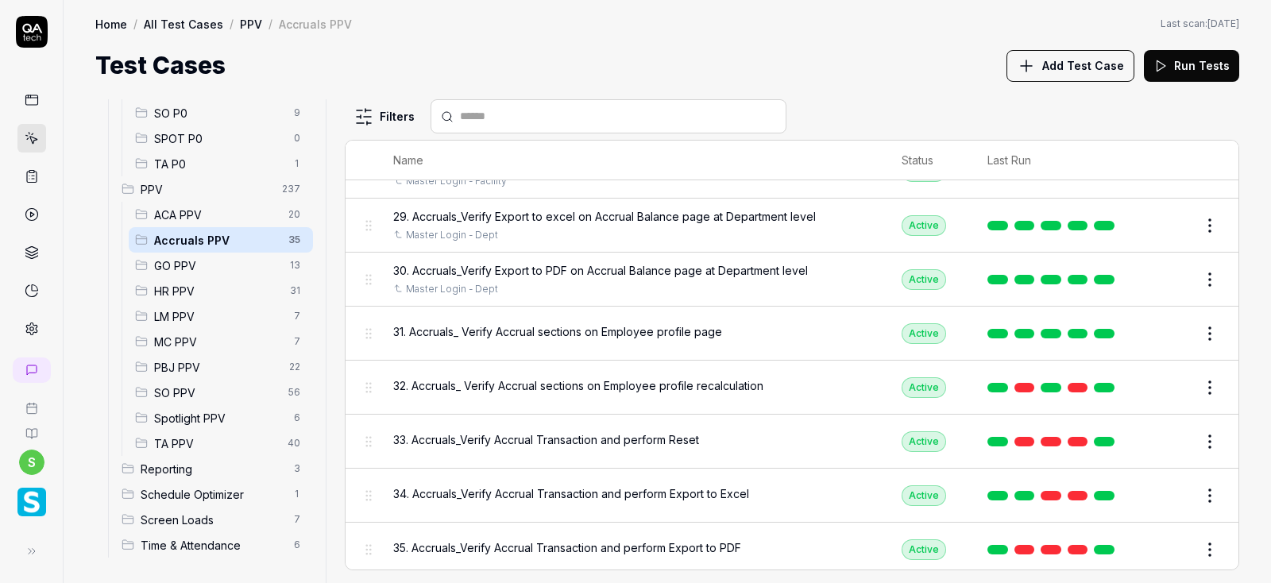
click at [1172, 327] on button "Edit" at bounding box center [1171, 333] width 38 height 25
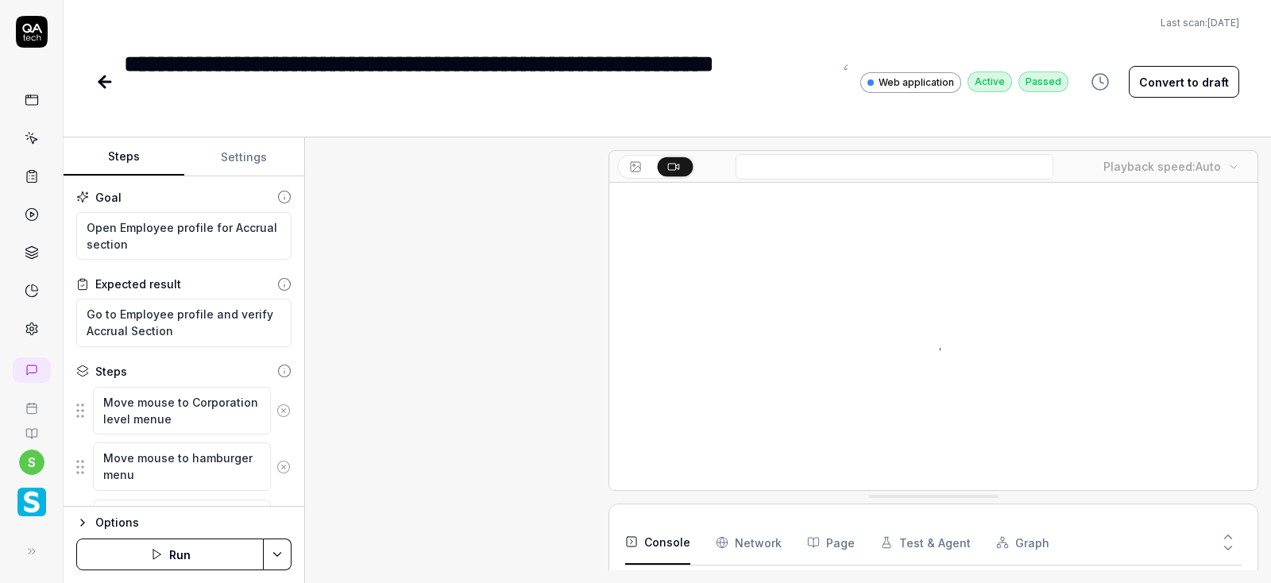
scroll to position [770, 0]
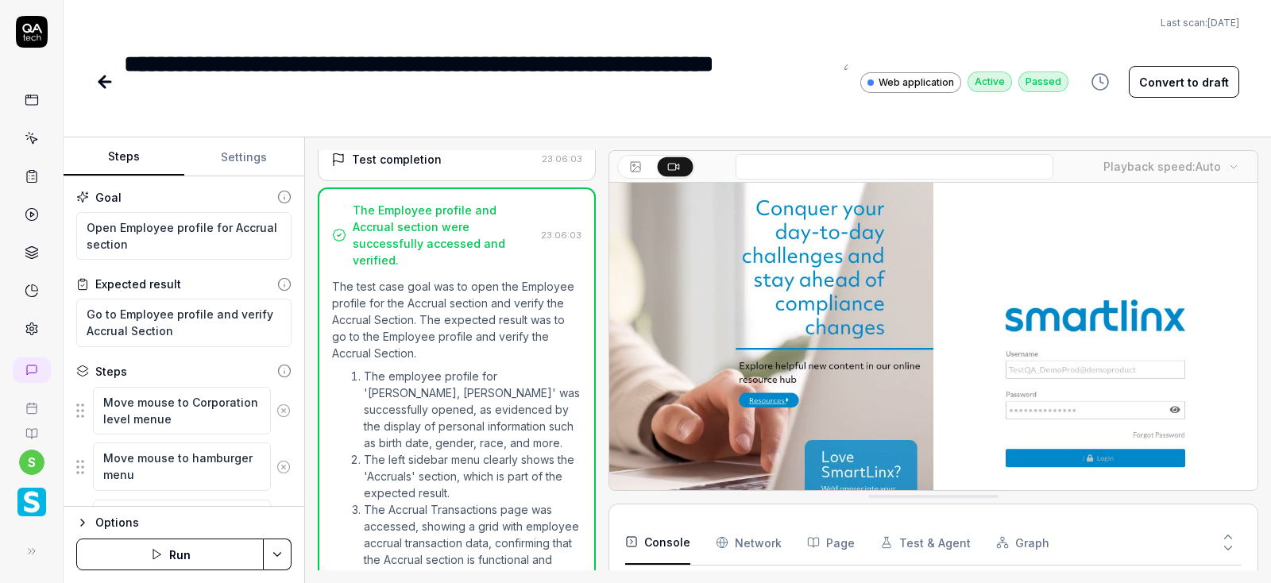
click at [229, 161] on button "Settings" at bounding box center [244, 157] width 121 height 38
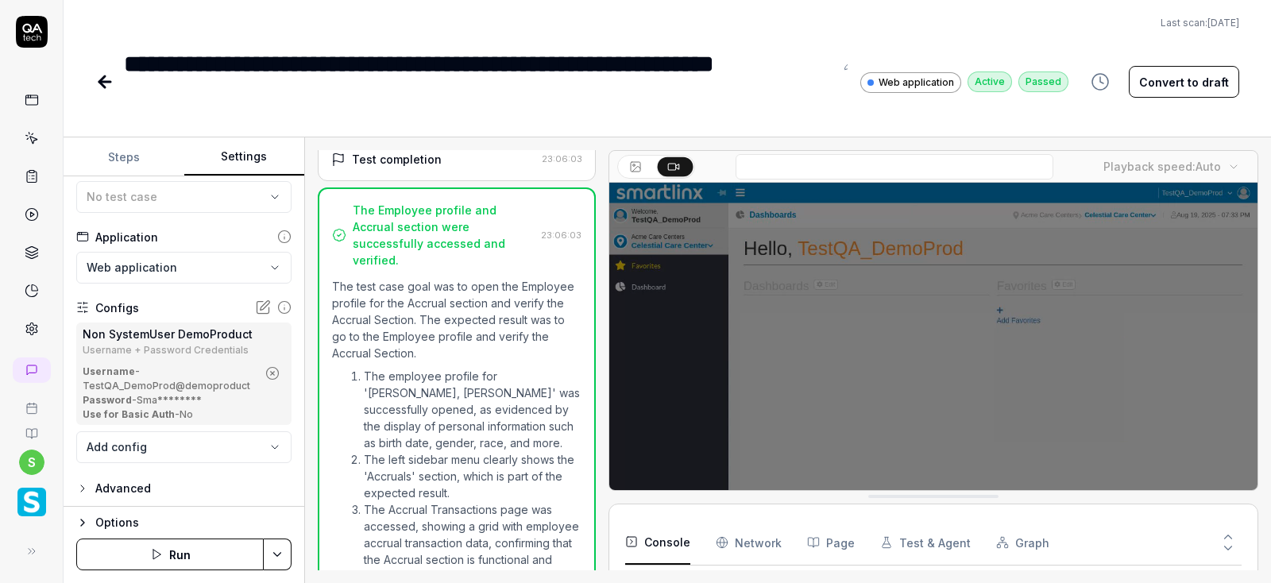
scroll to position [105, 0]
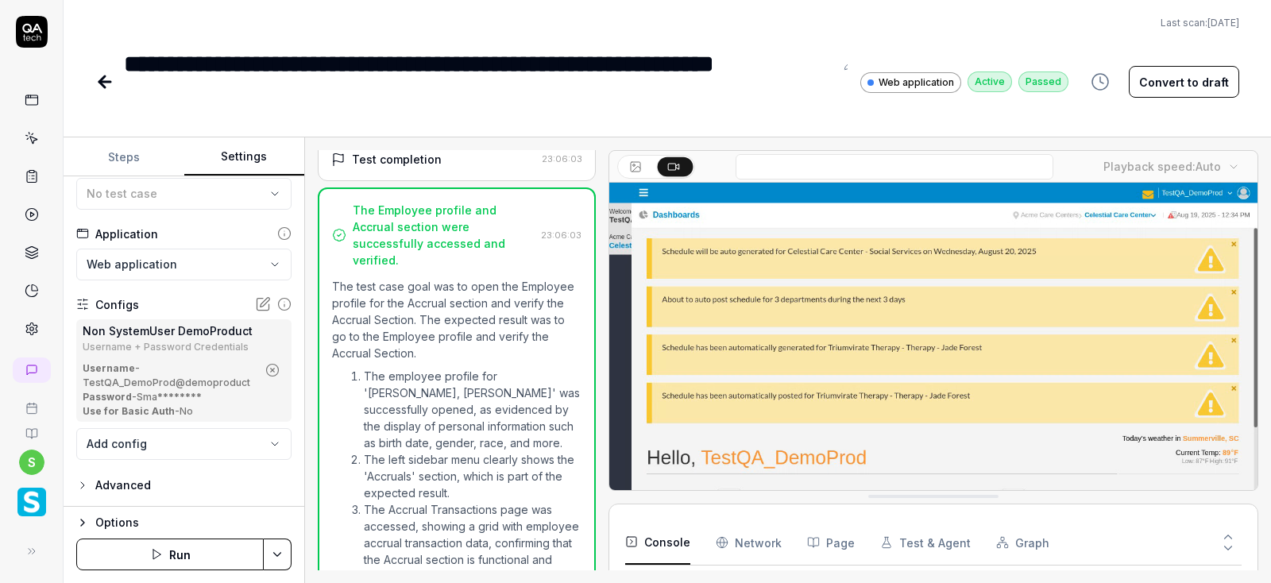
click at [278, 368] on circle "button" at bounding box center [273, 370] width 12 height 12
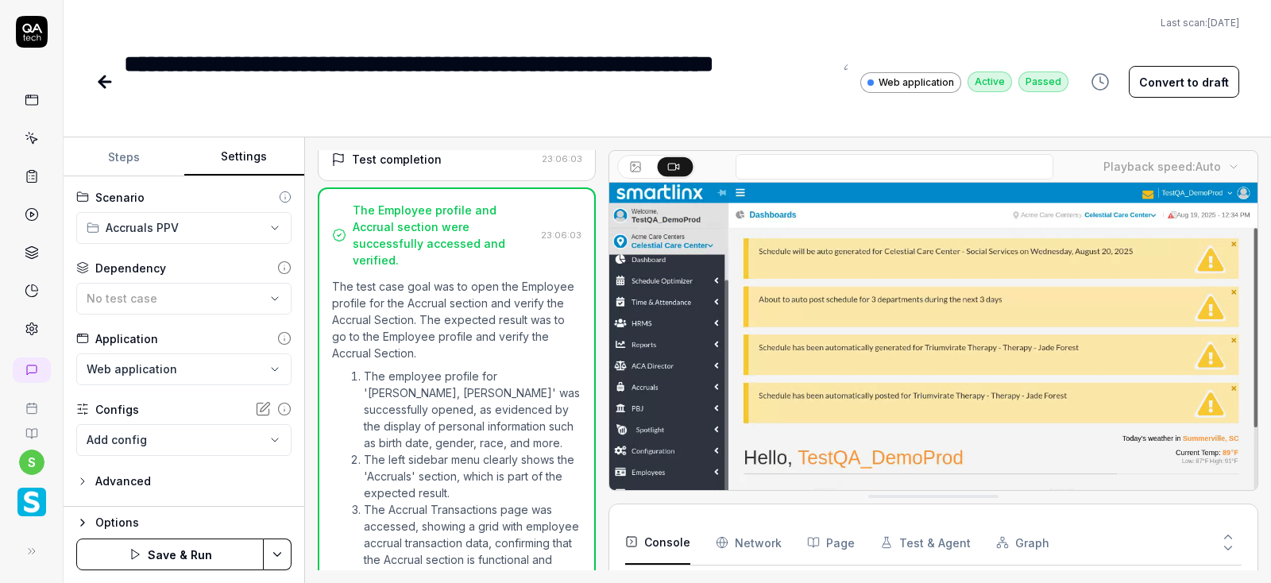
scroll to position [0, 0]
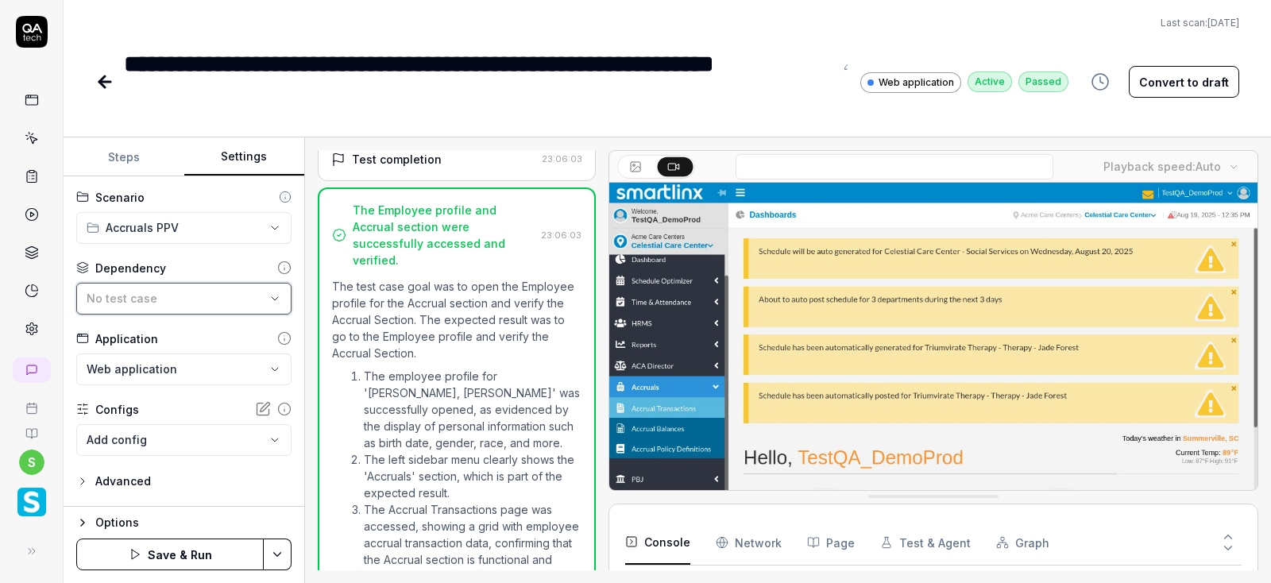
click at [164, 288] on button "No test case" at bounding box center [183, 299] width 215 height 32
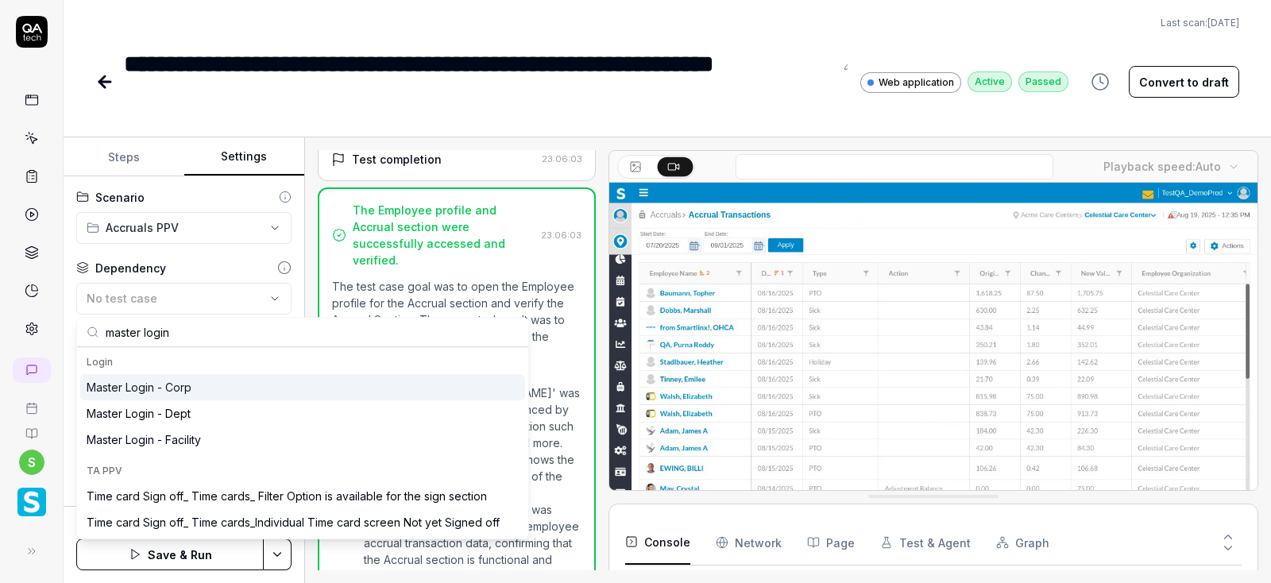
type input "master login"
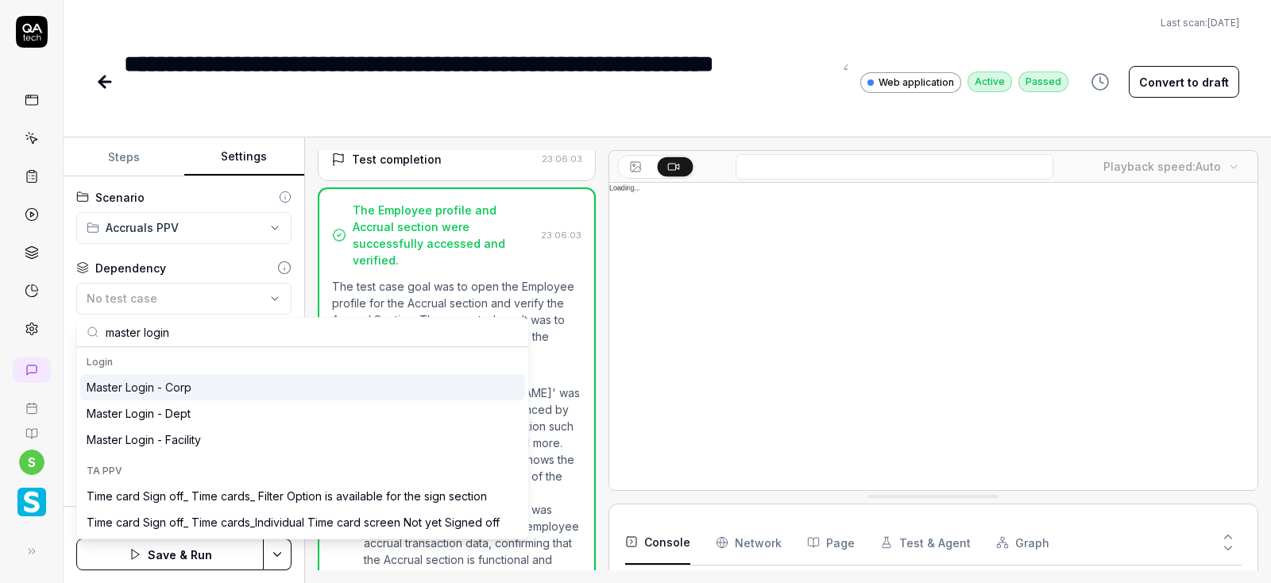
click at [177, 385] on div "Master Login - Corp" at bounding box center [139, 387] width 105 height 17
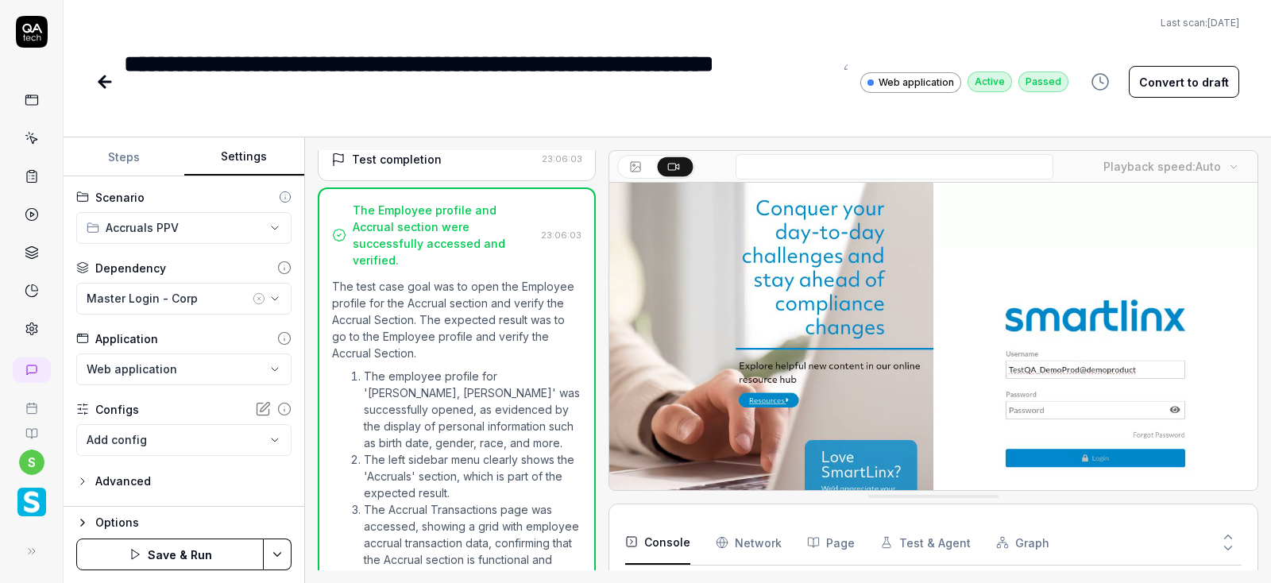
click at [270, 553] on html "**********" at bounding box center [635, 291] width 1271 height 583
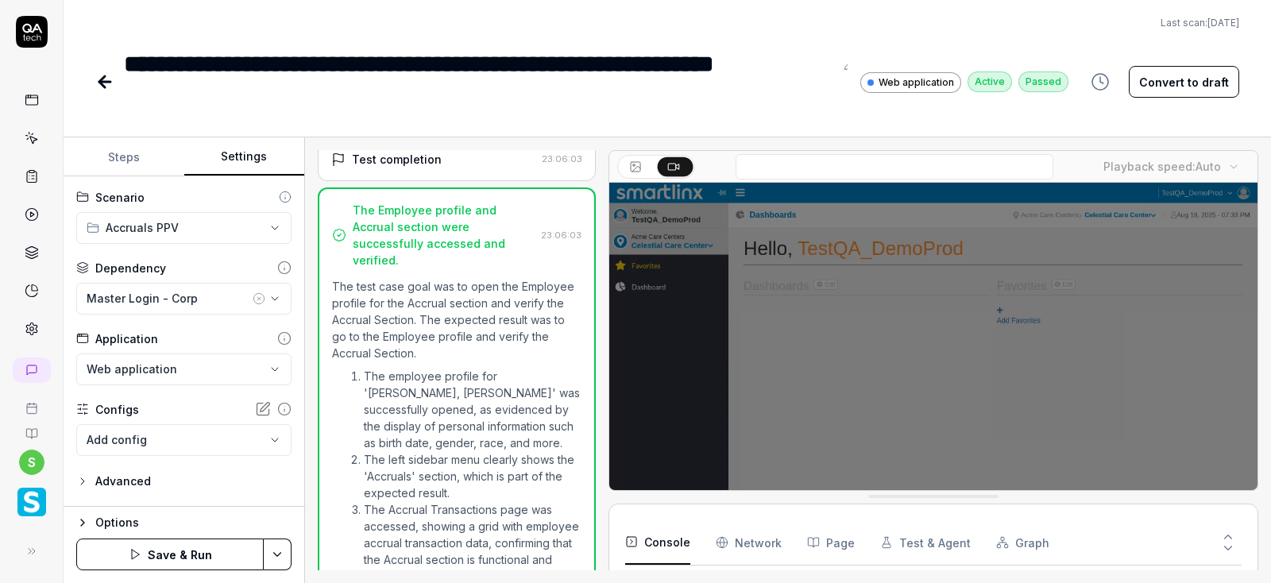
scroll to position [226, 0]
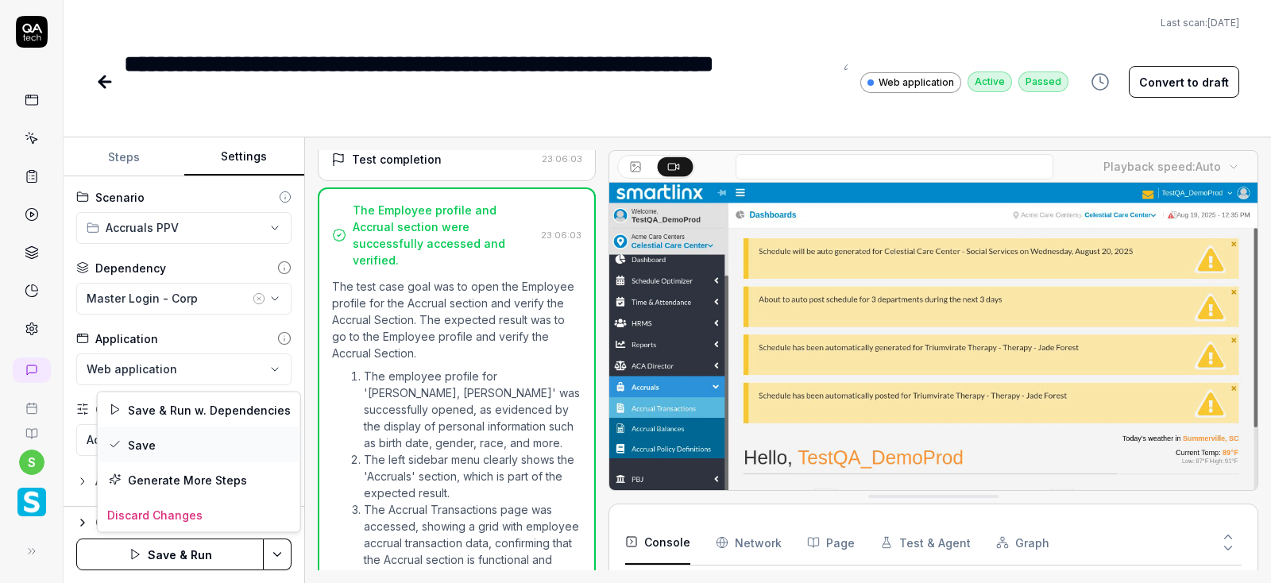
click at [147, 440] on div "Save" at bounding box center [199, 444] width 202 height 35
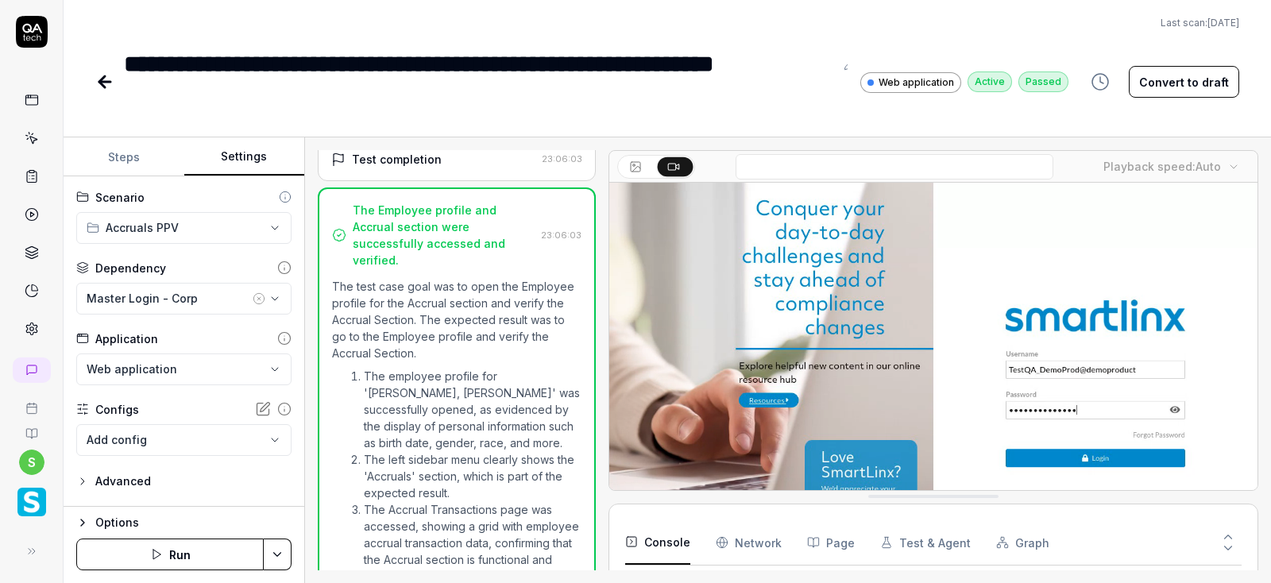
click at [213, 554] on button "Run" at bounding box center [169, 554] width 187 height 32
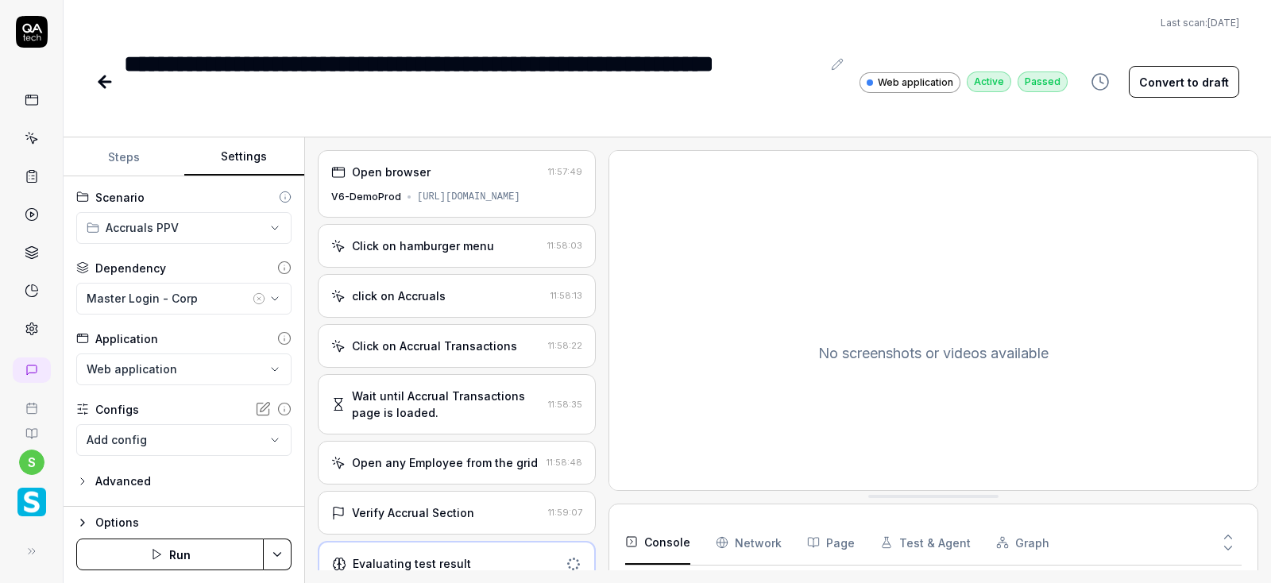
scroll to position [27, 0]
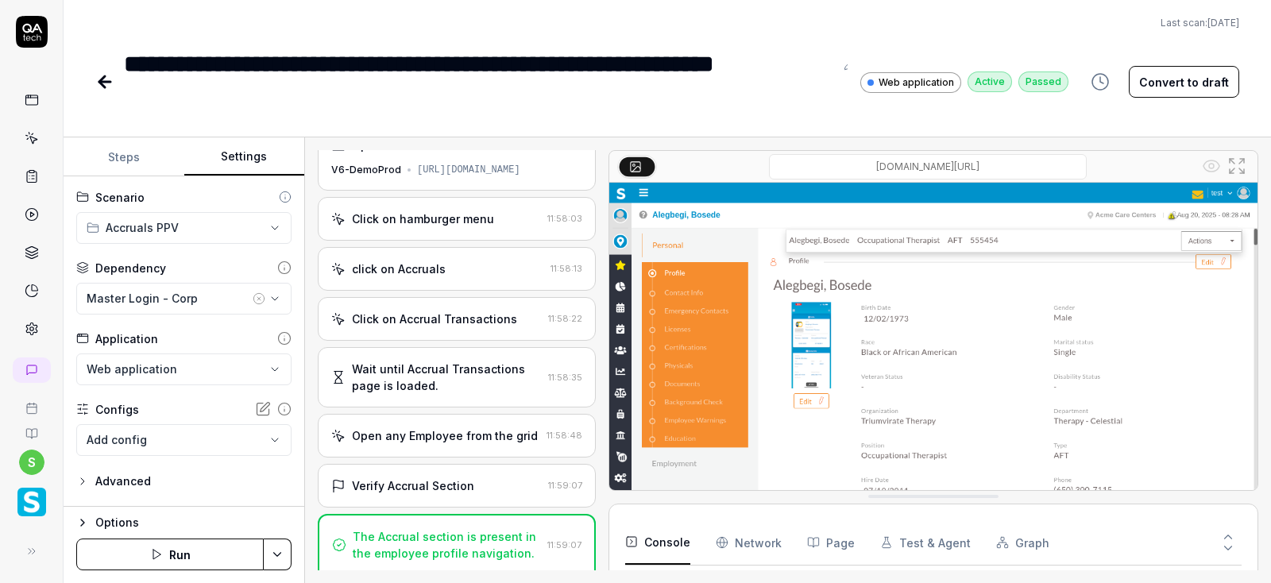
click at [107, 86] on icon at bounding box center [104, 81] width 19 height 19
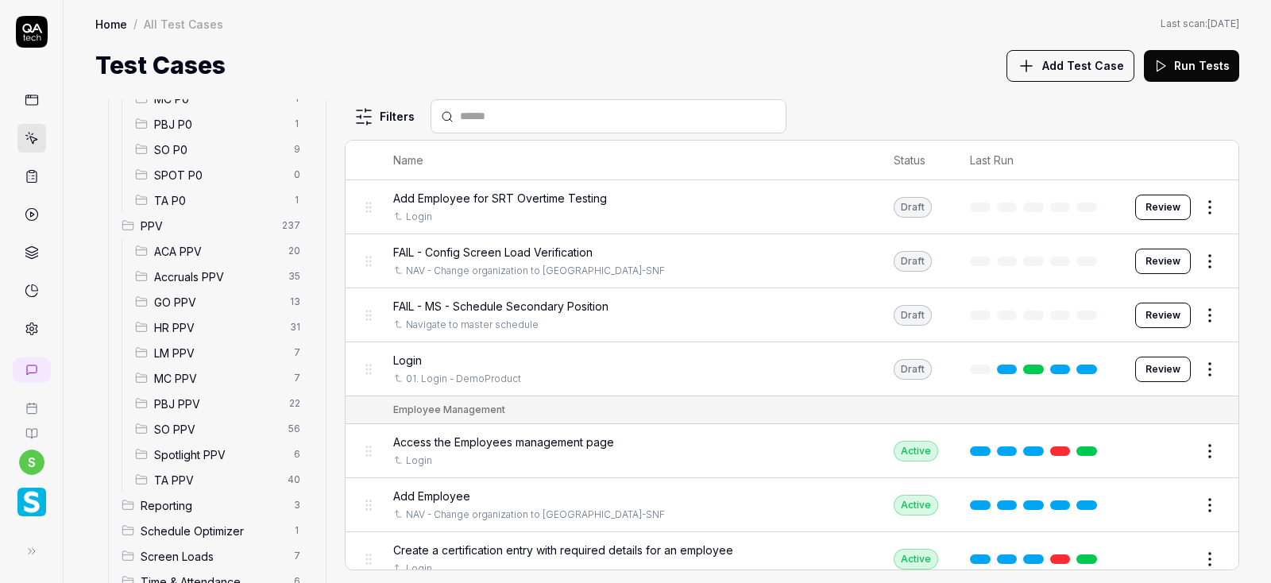
scroll to position [361, 0]
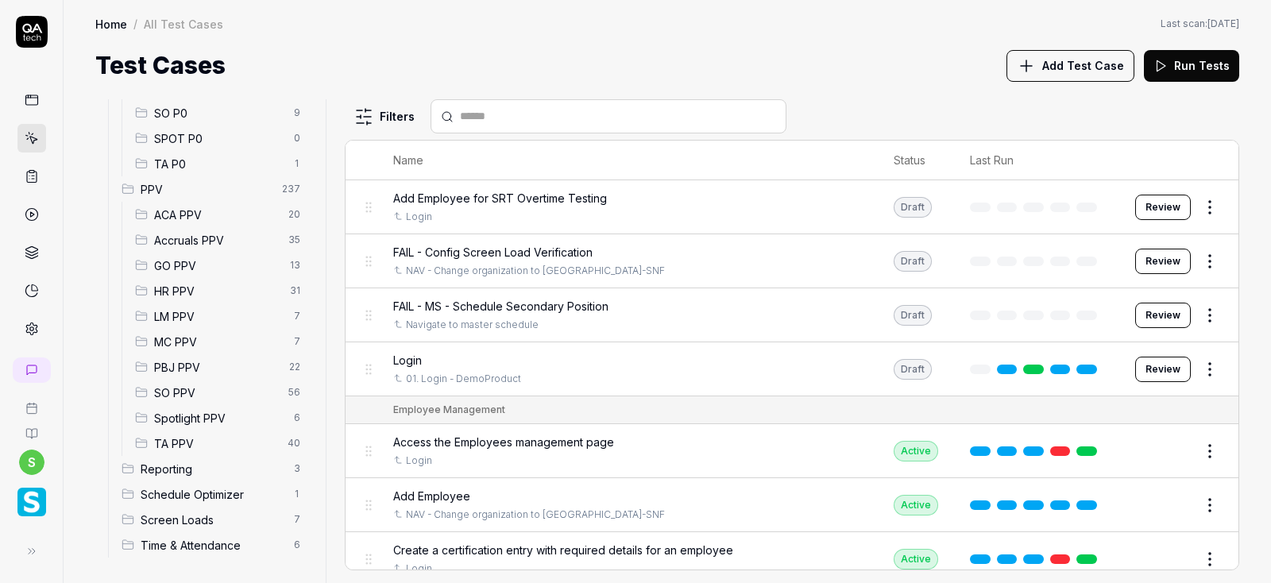
click at [198, 245] on span "Accruals PPV" at bounding box center [216, 240] width 125 height 17
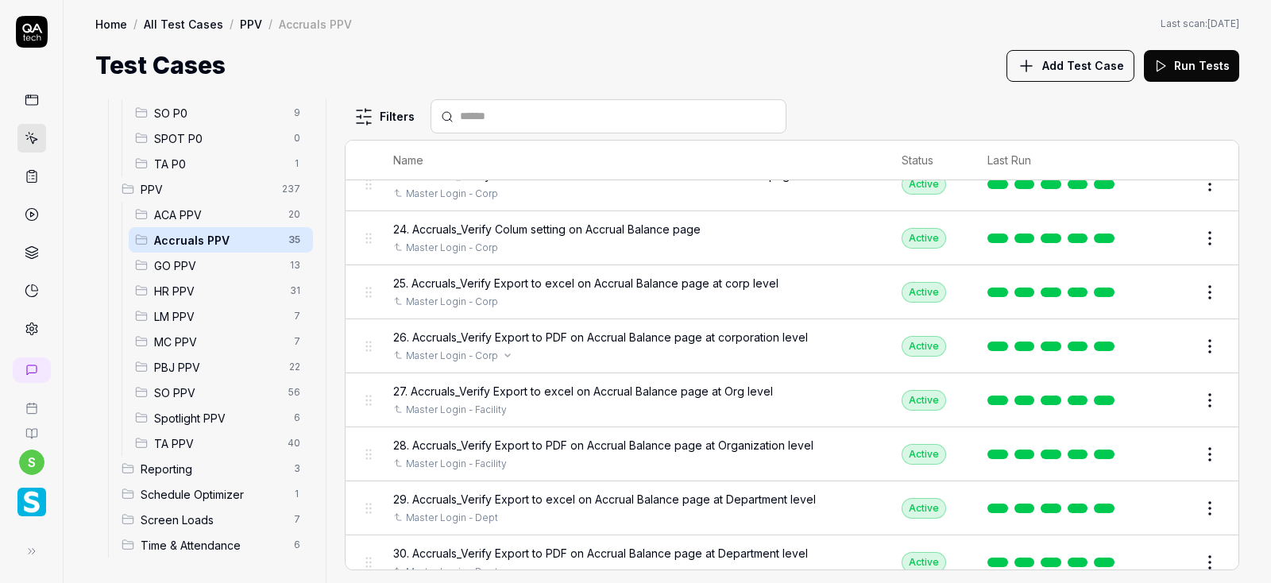
scroll to position [1521, 0]
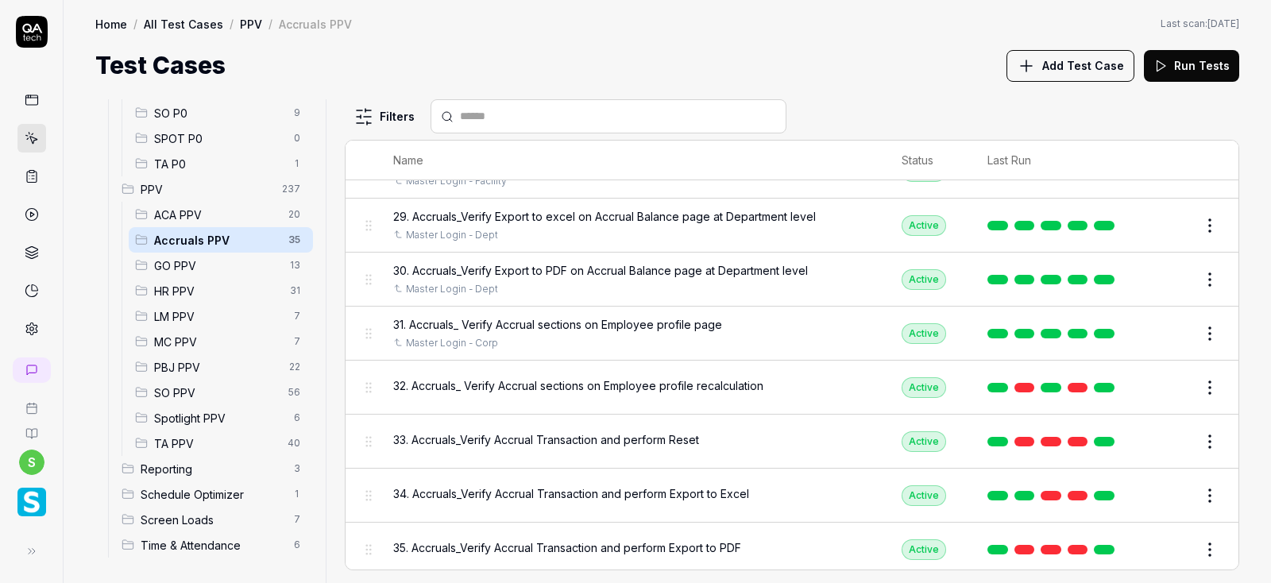
click at [1168, 384] on button "Edit" at bounding box center [1171, 387] width 38 height 25
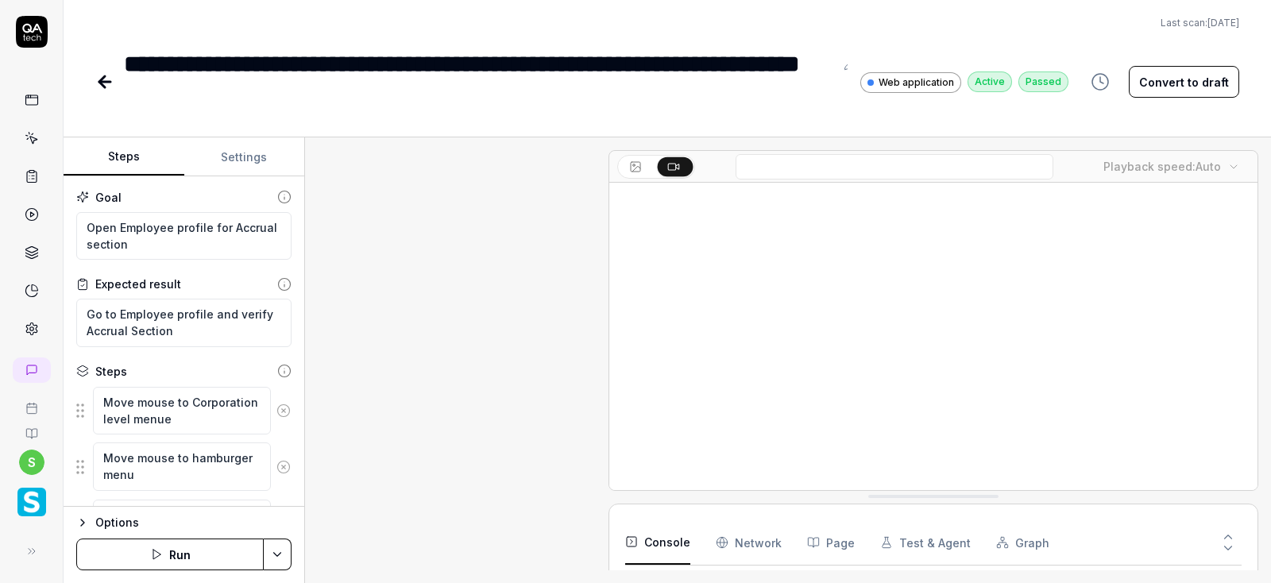
scroll to position [1294, 0]
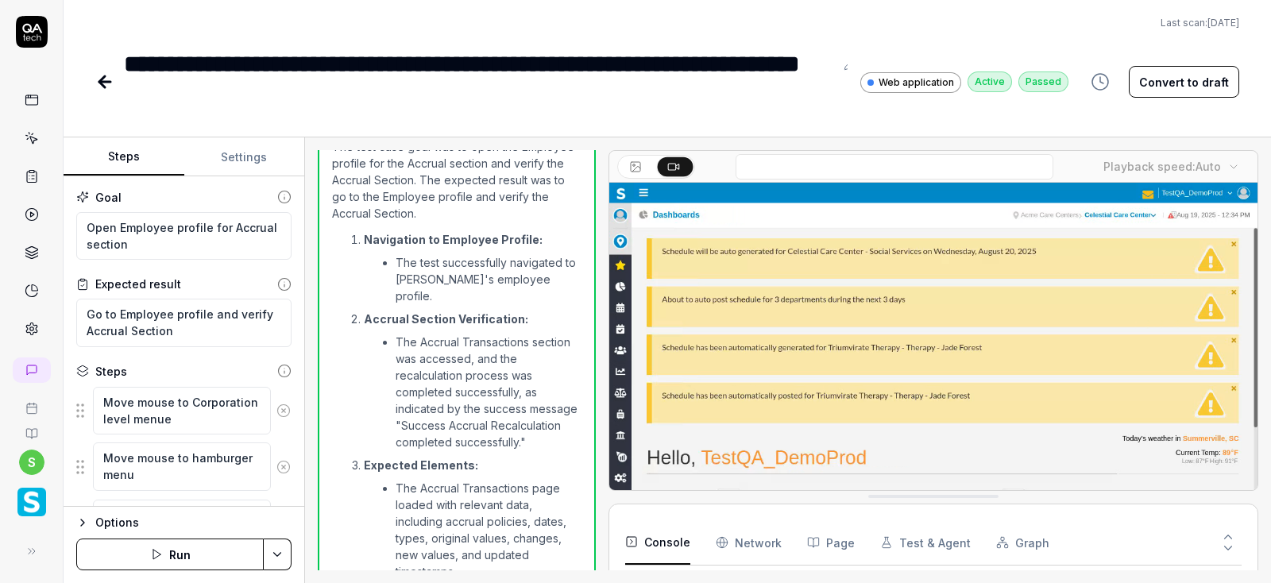
click at [237, 157] on button "Settings" at bounding box center [244, 157] width 121 height 38
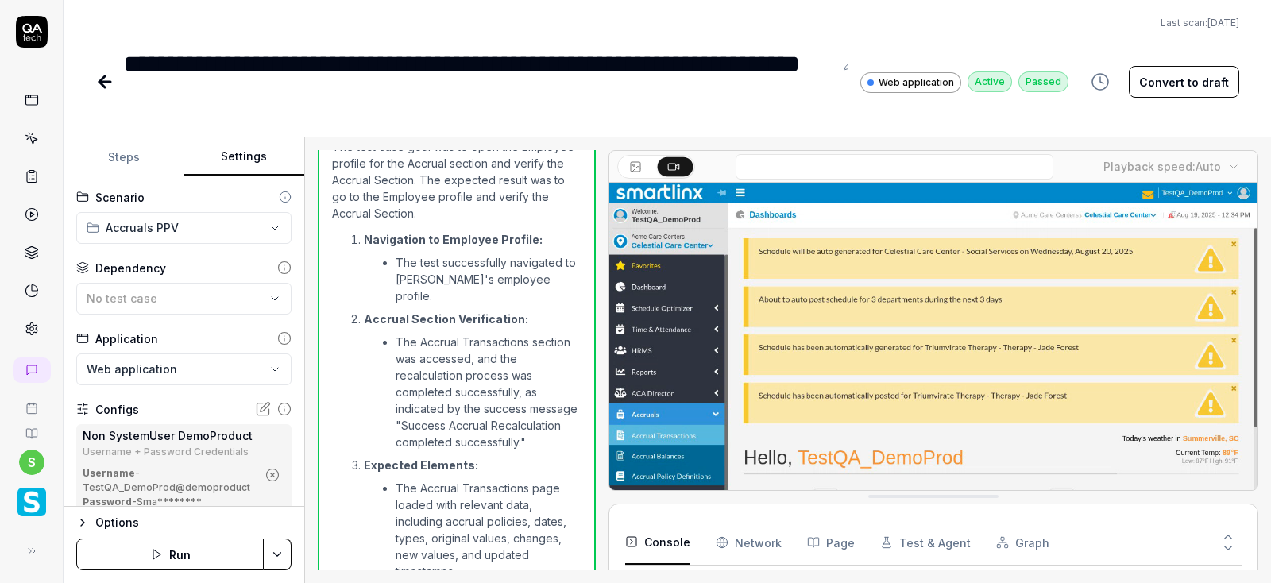
click at [275, 475] on icon "button" at bounding box center [272, 475] width 14 height 14
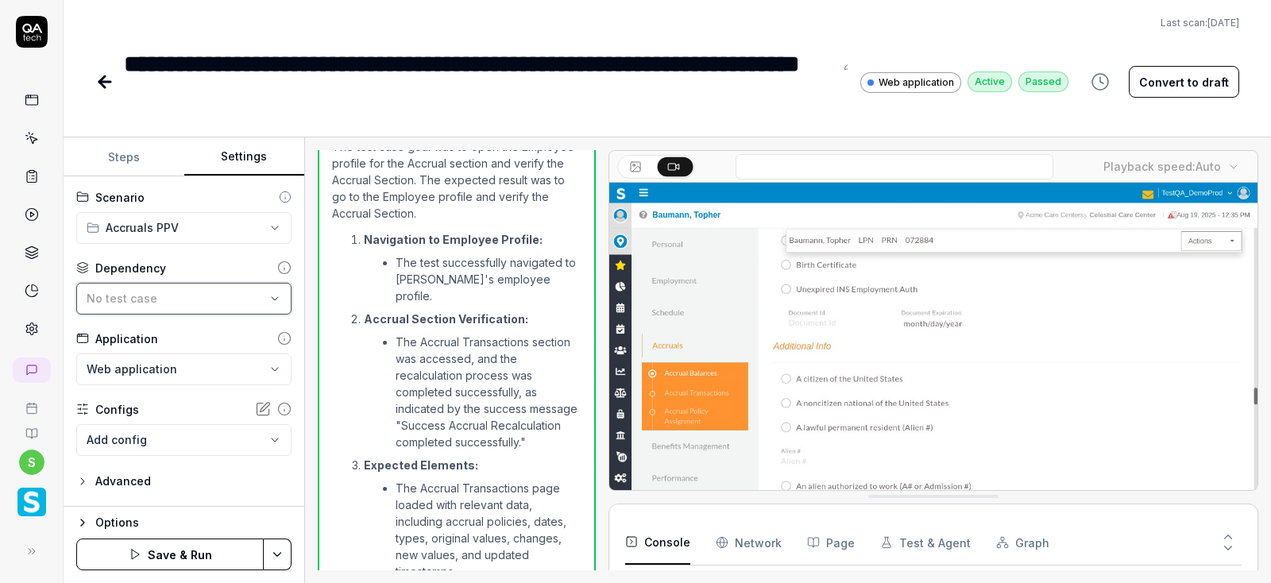
click at [246, 299] on div "No test case" at bounding box center [176, 298] width 179 height 17
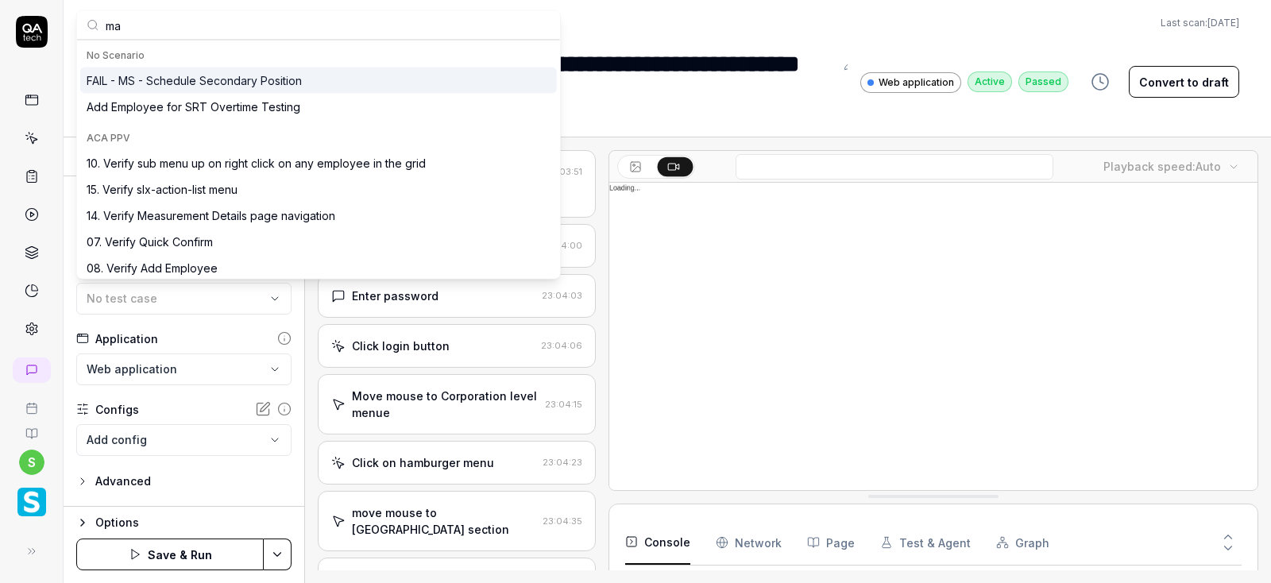
scroll to position [1294, 0]
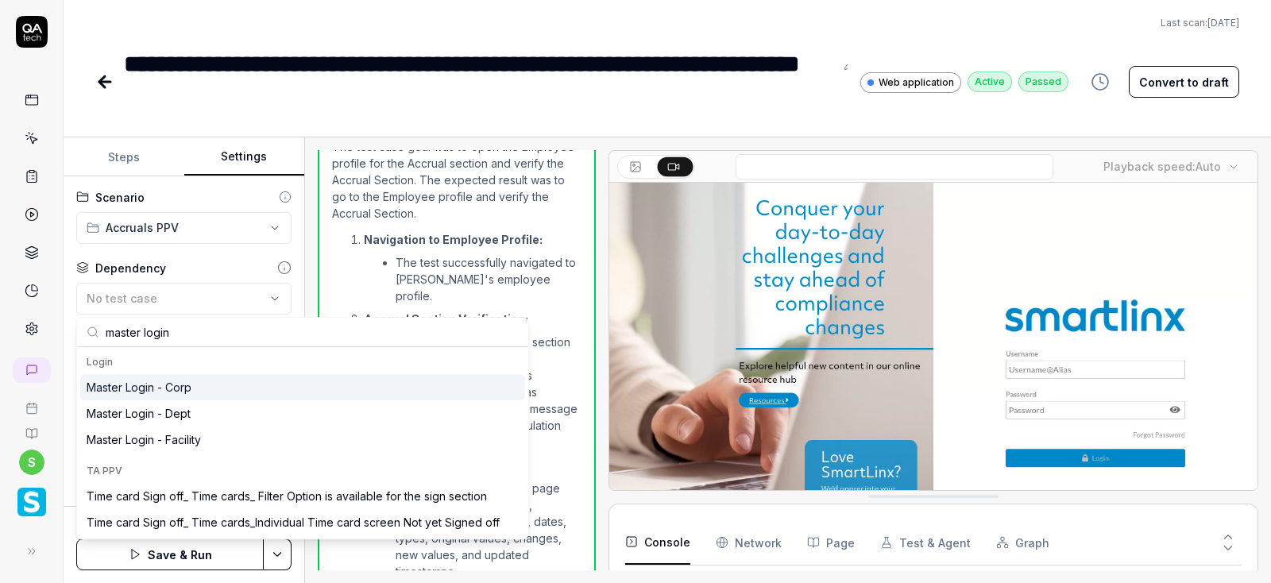
type input "master login"
click at [173, 391] on div "Master Login - Corp" at bounding box center [139, 387] width 105 height 17
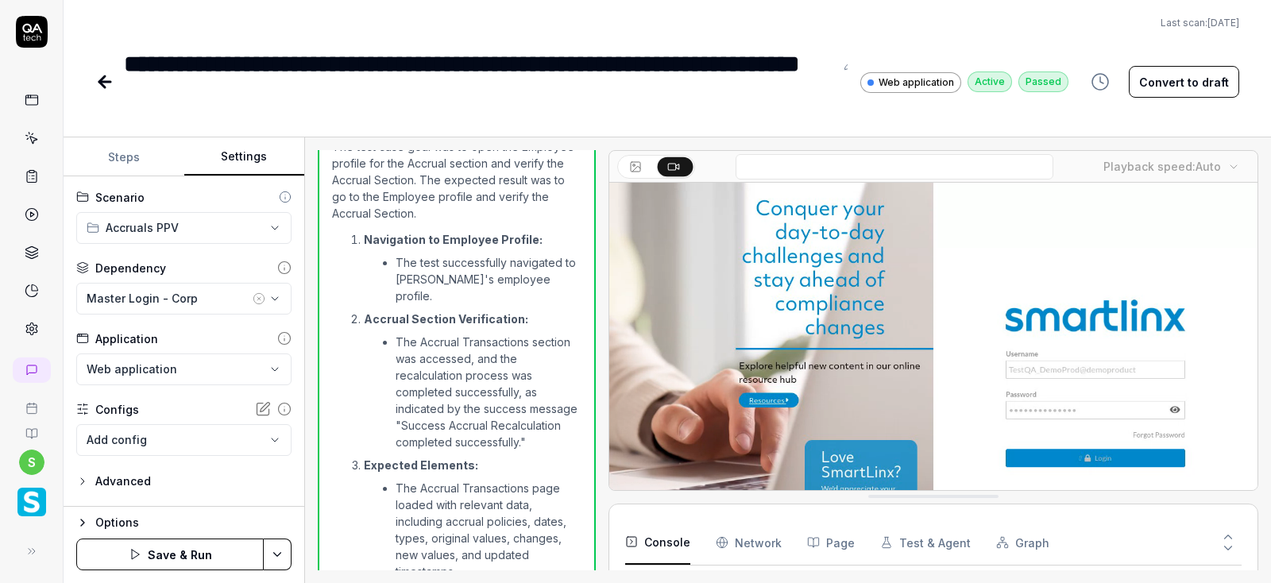
click at [275, 550] on html "**********" at bounding box center [635, 291] width 1271 height 583
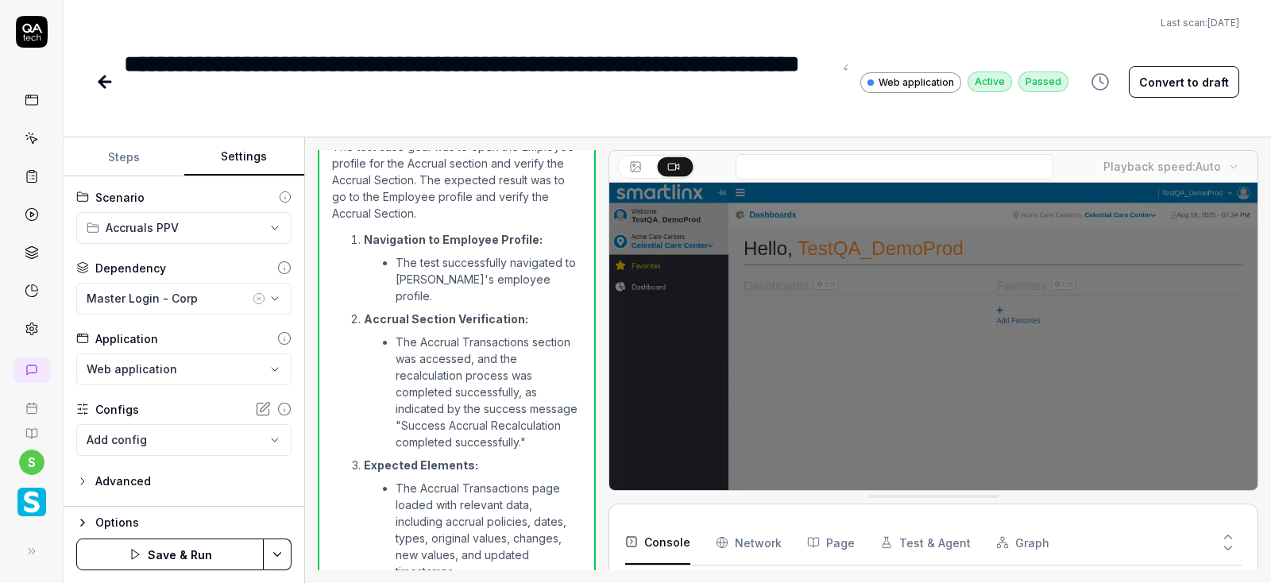
scroll to position [226, 0]
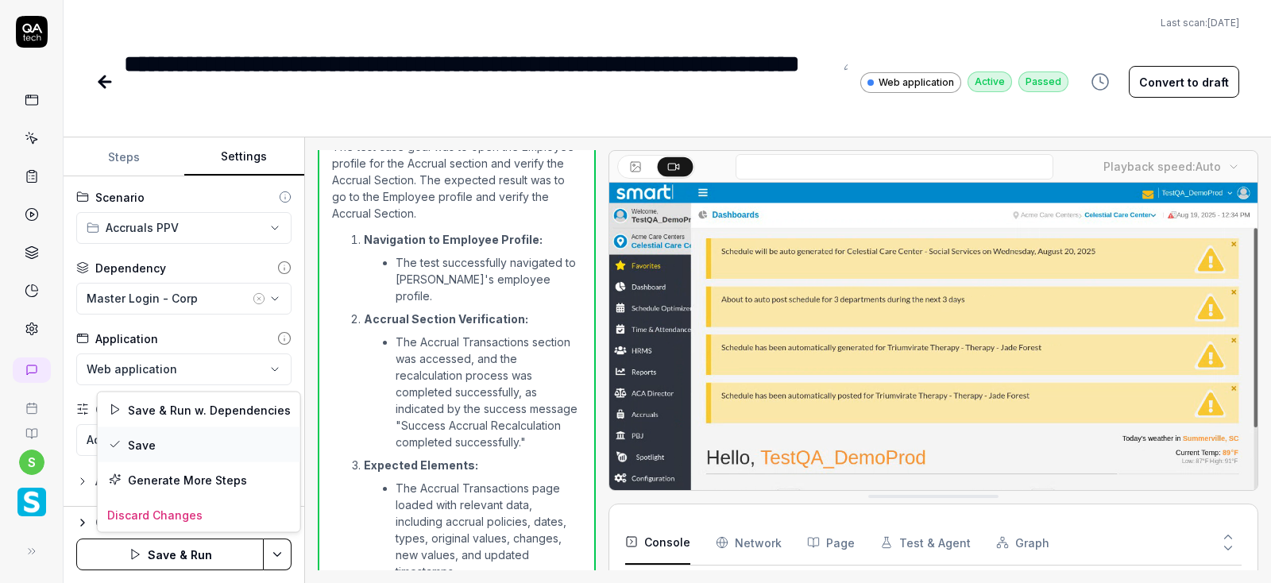
click at [165, 450] on div "Save" at bounding box center [199, 444] width 202 height 35
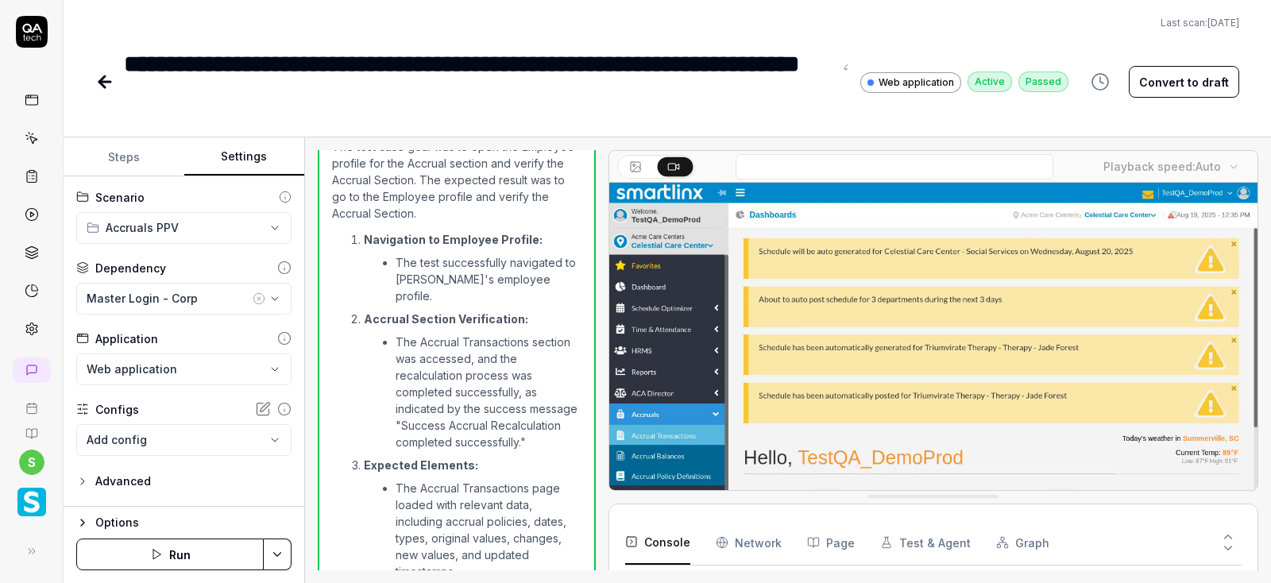
click at [171, 547] on button "Run" at bounding box center [169, 554] width 187 height 32
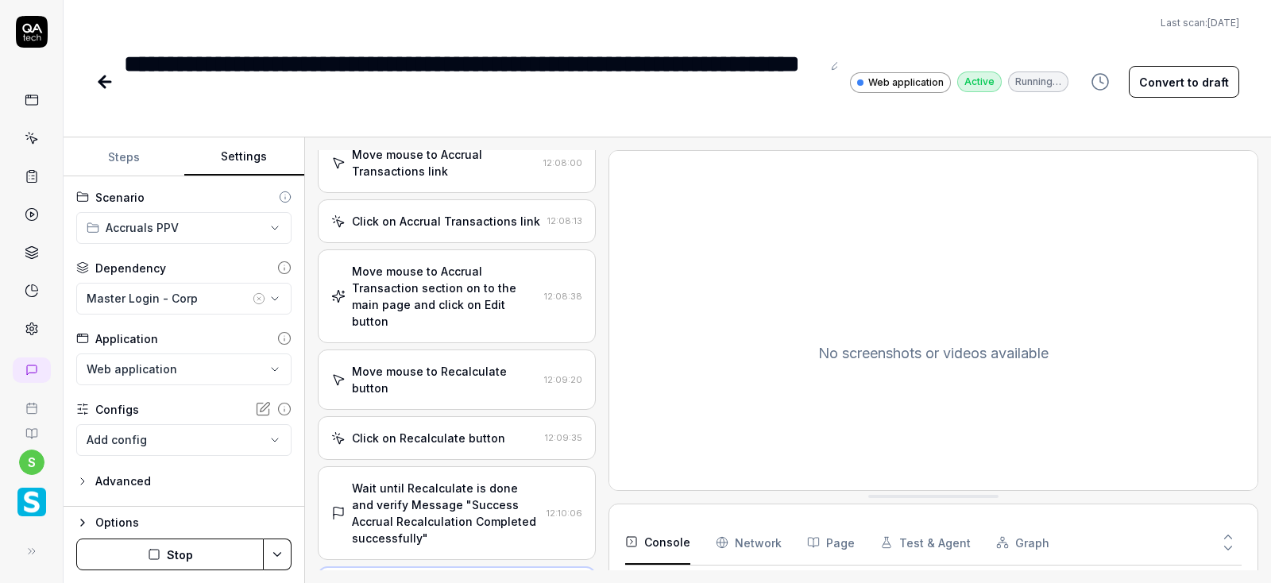
scroll to position [708, 0]
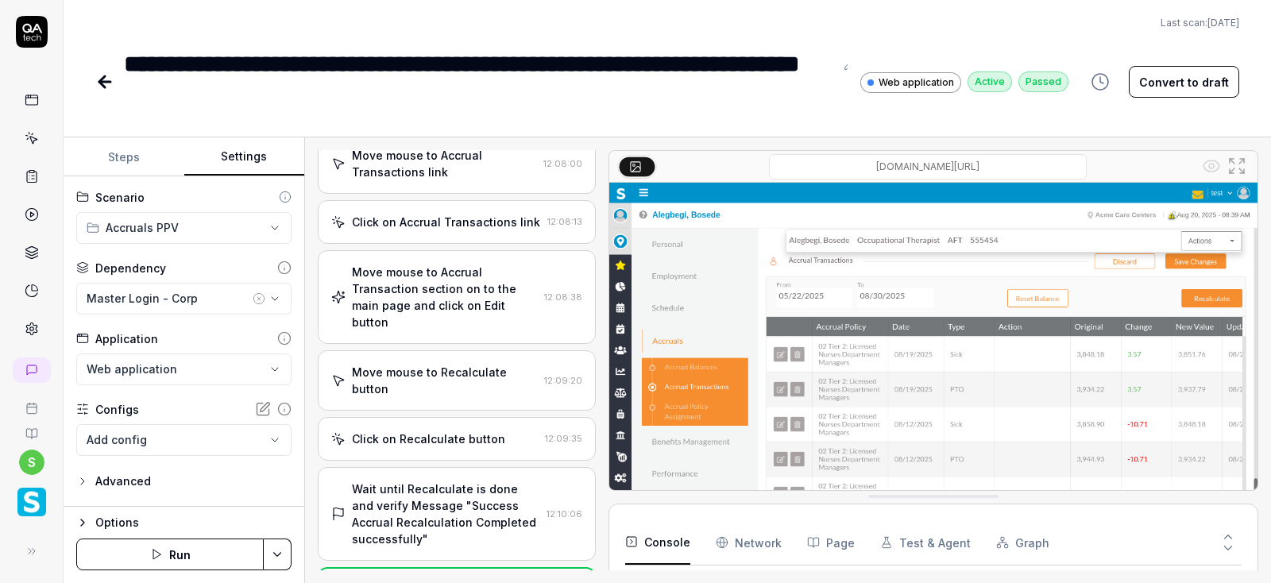
click at [102, 86] on icon at bounding box center [102, 81] width 6 height 11
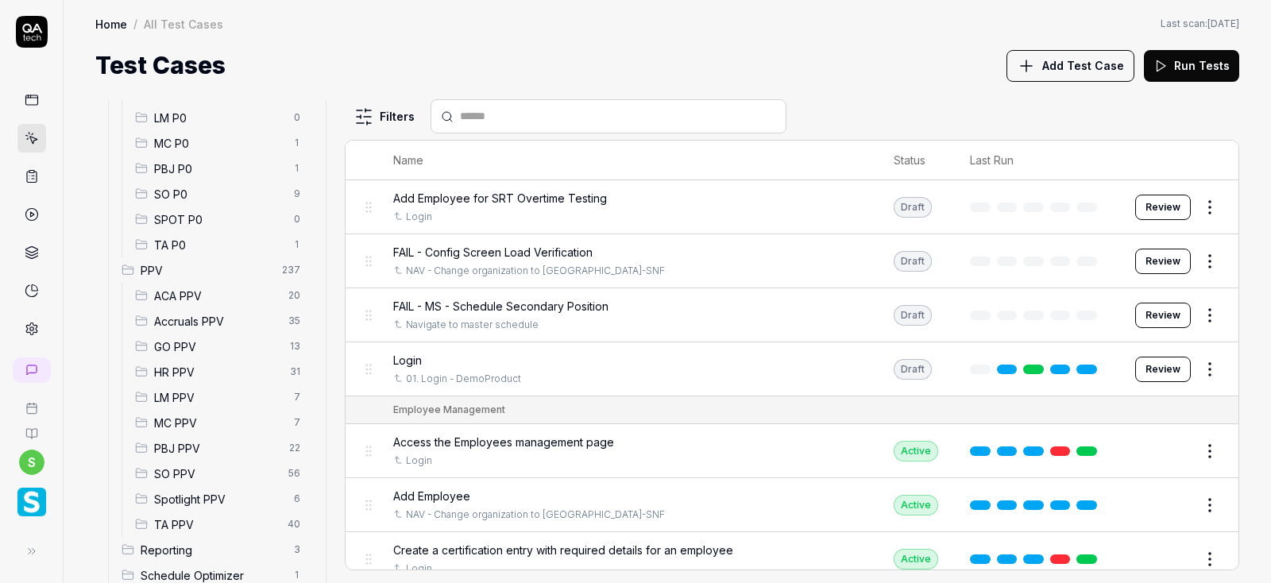
scroll to position [286, 0]
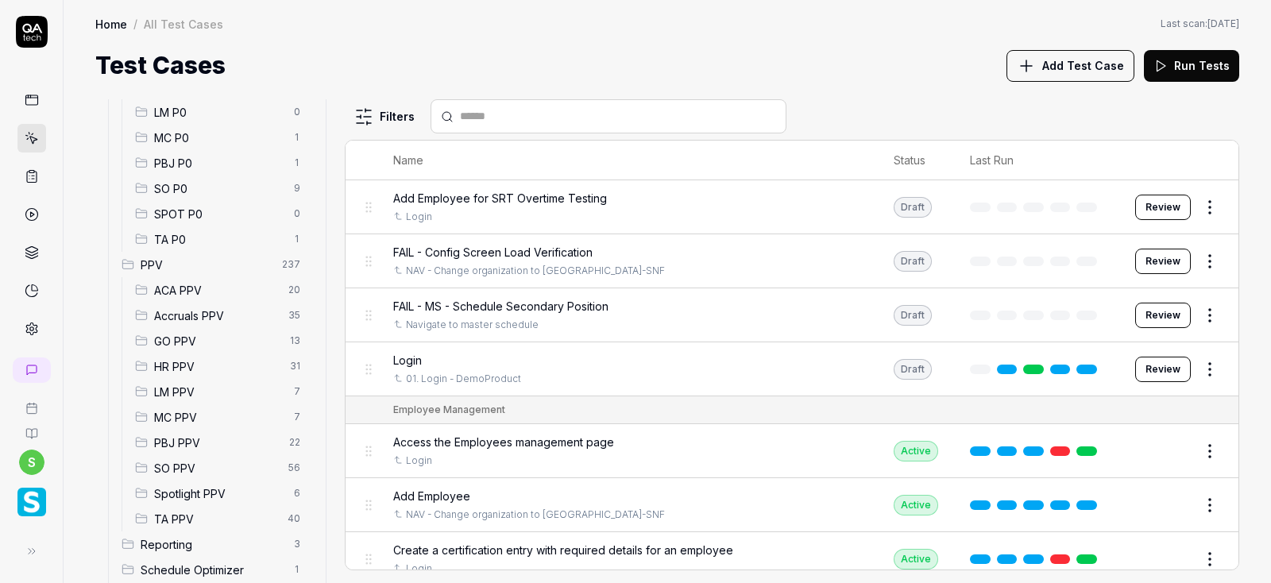
click at [211, 314] on span "Accruals PPV" at bounding box center [216, 315] width 125 height 17
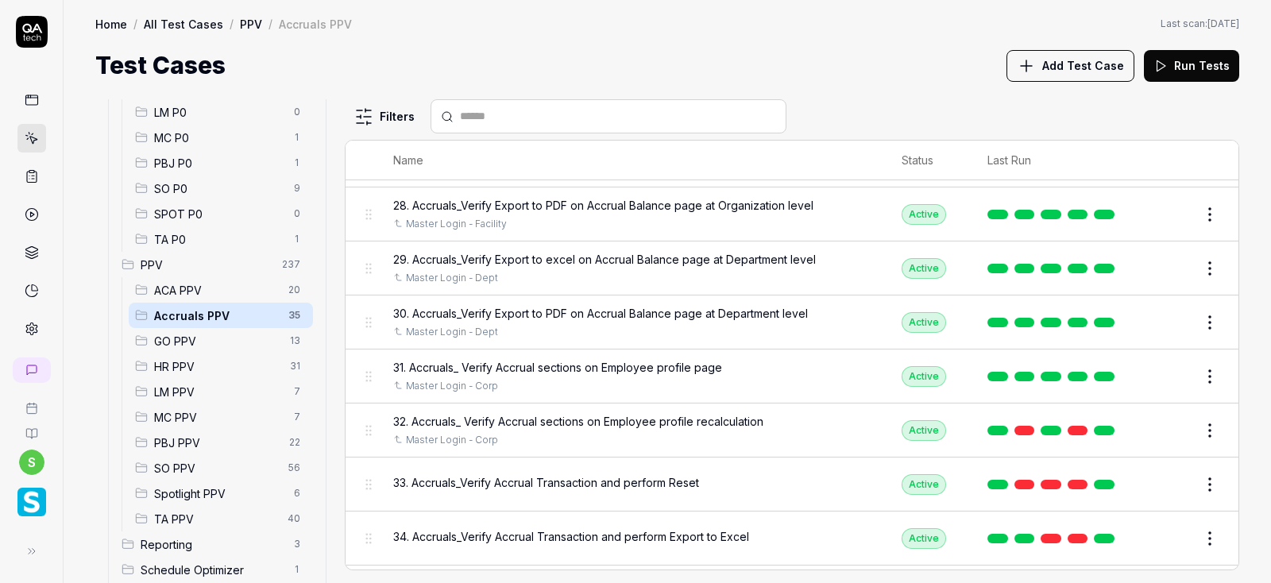
scroll to position [1521, 0]
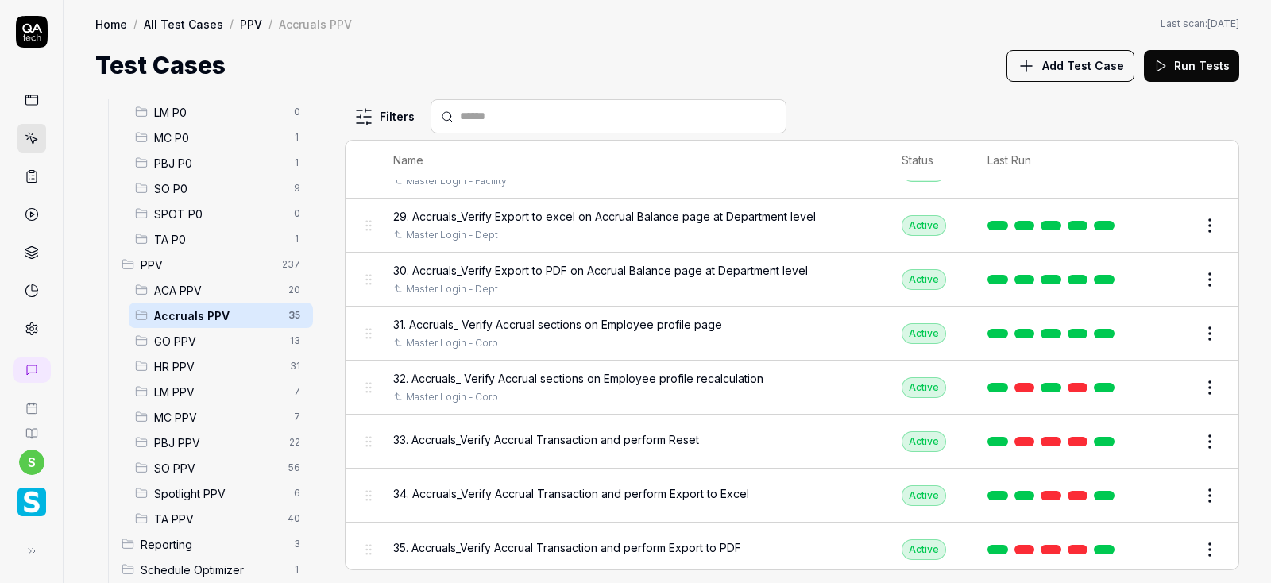
click at [1172, 442] on button "Edit" at bounding box center [1171, 441] width 38 height 25
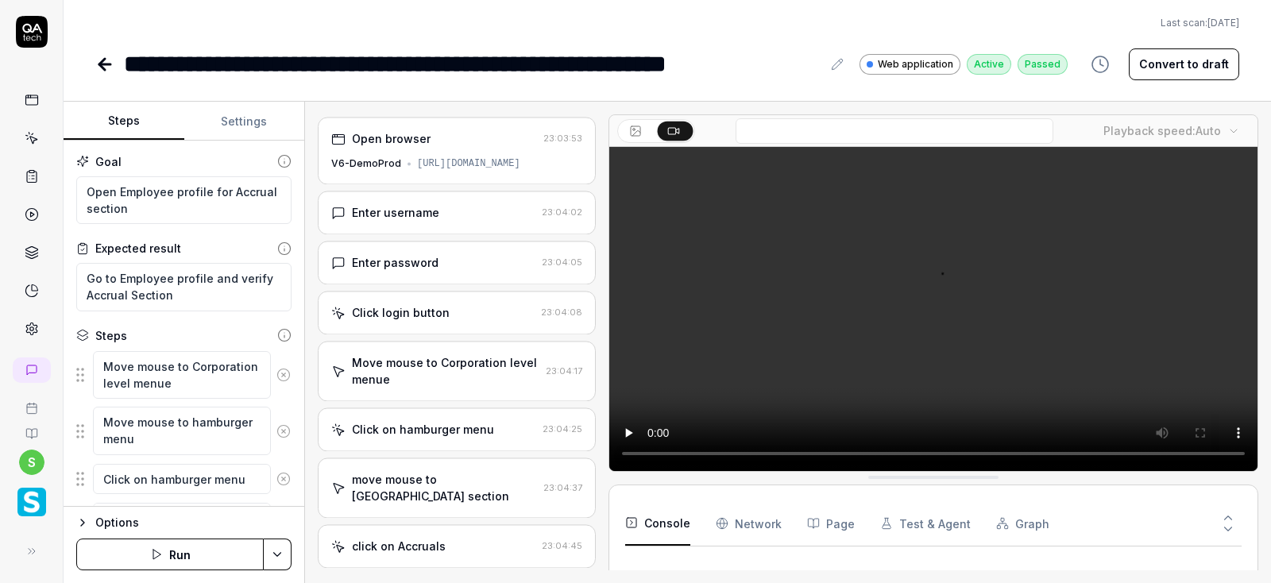
scroll to position [1910, 0]
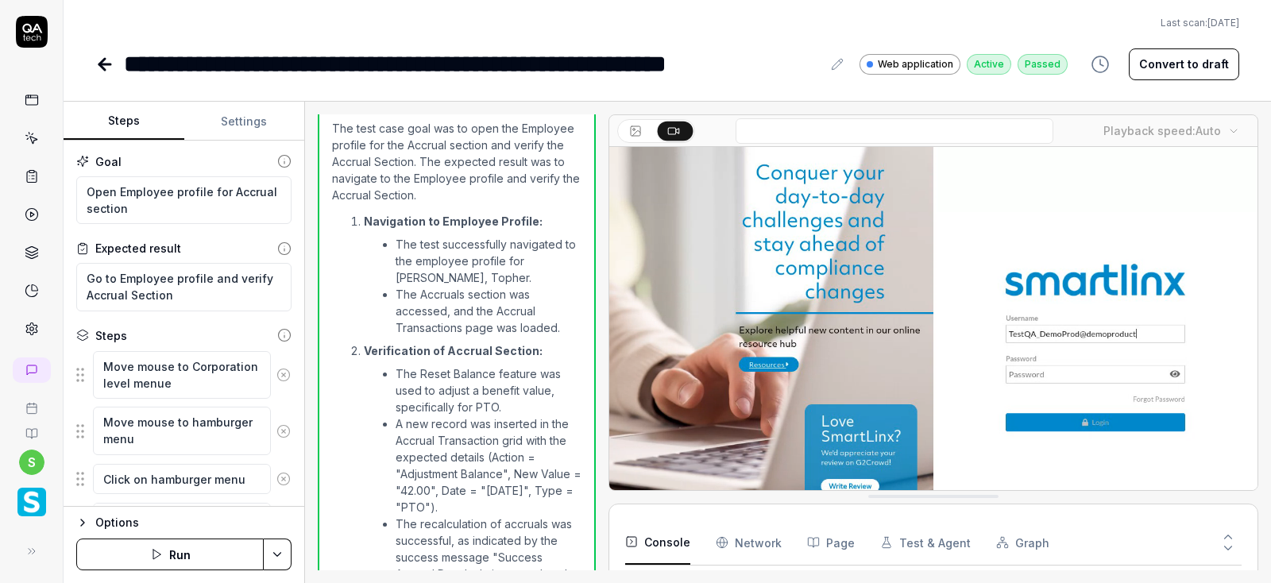
click at [237, 122] on button "Settings" at bounding box center [244, 121] width 121 height 38
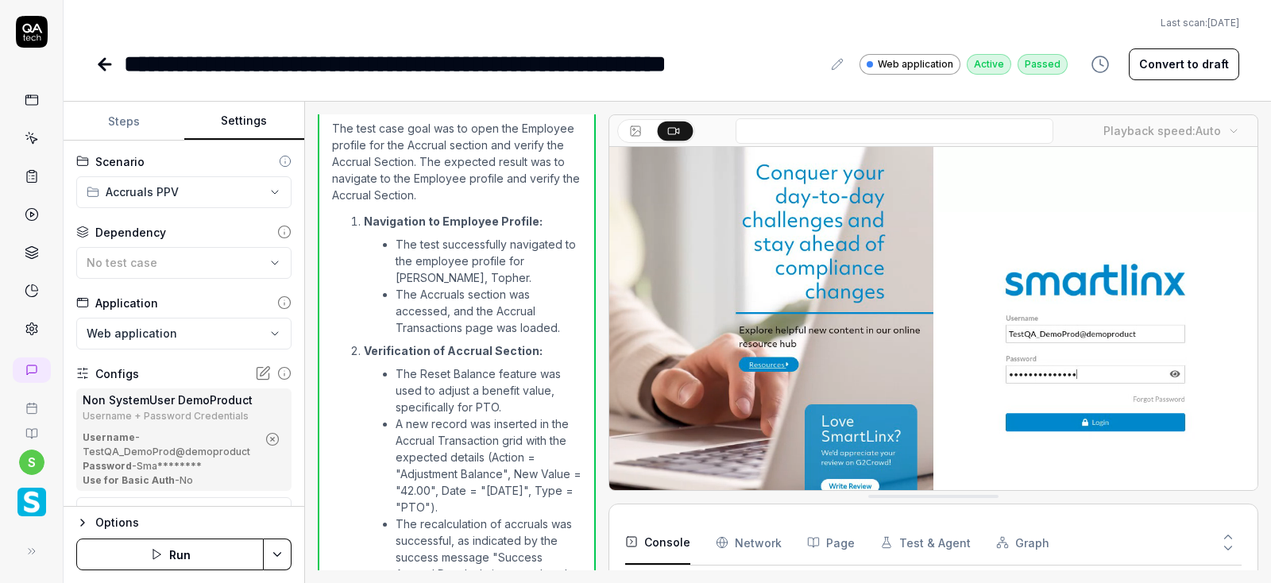
type textarea "*"
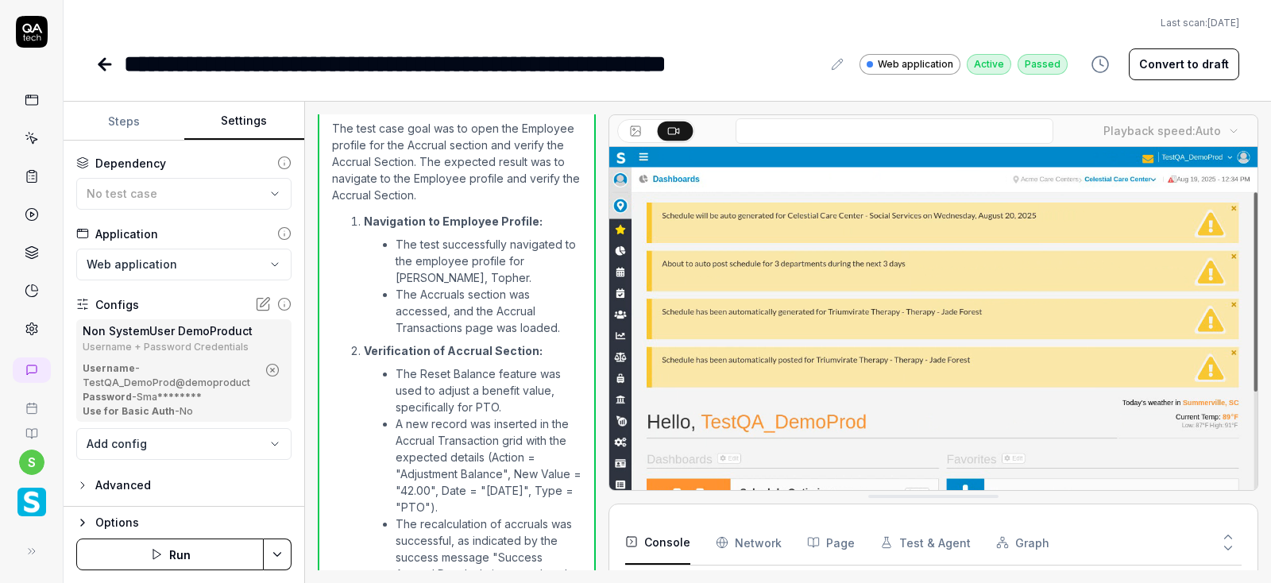
click at [279, 368] on circle "button" at bounding box center [273, 370] width 12 height 12
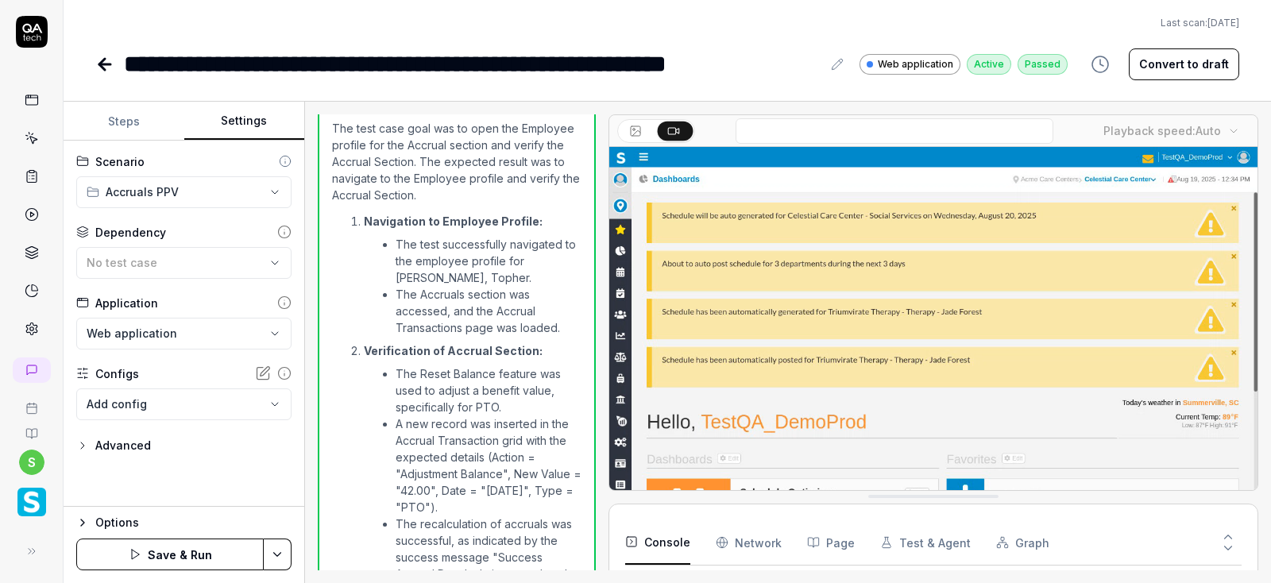
scroll to position [0, 0]
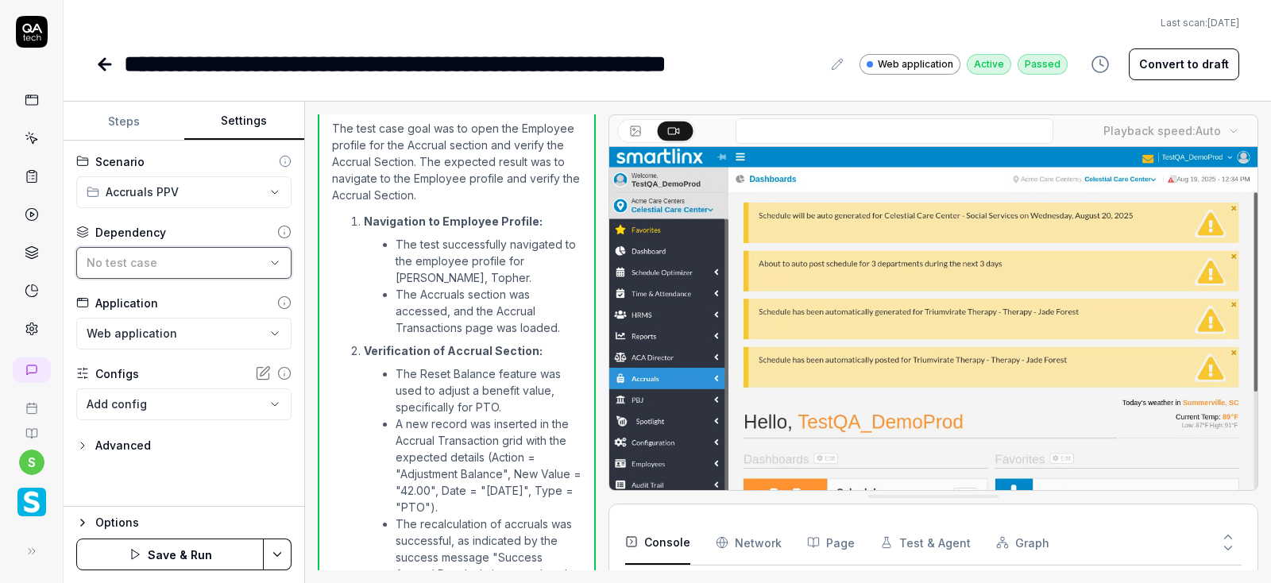
click at [251, 263] on div "No test case" at bounding box center [176, 262] width 179 height 17
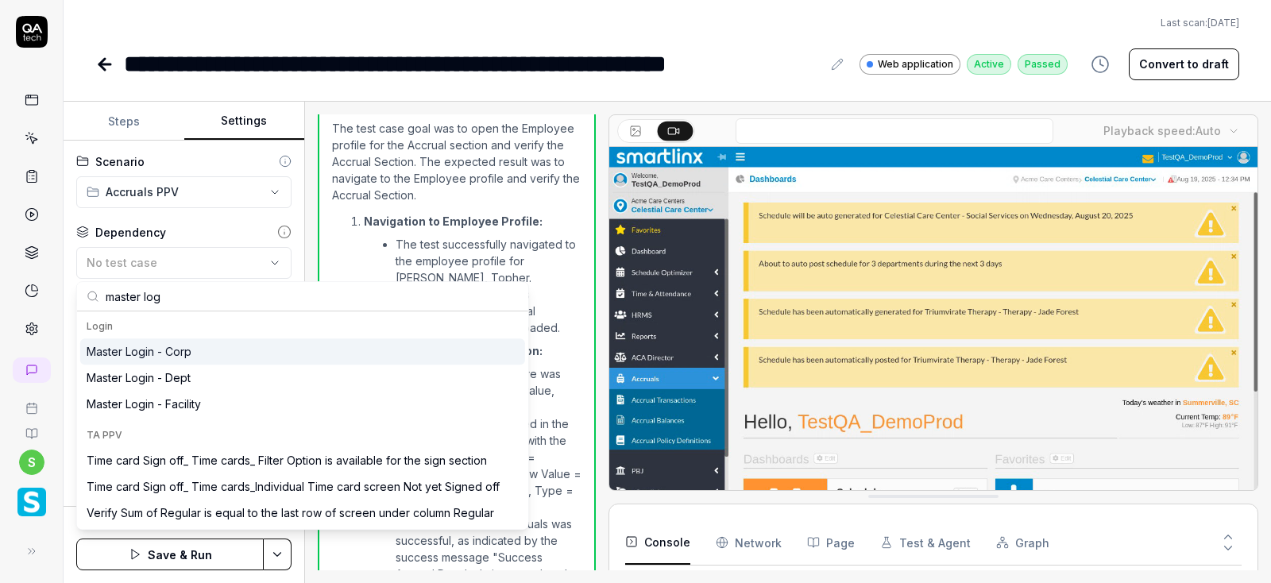
type input "master log"
click at [179, 358] on div "Master Login - Corp" at bounding box center [139, 351] width 105 height 17
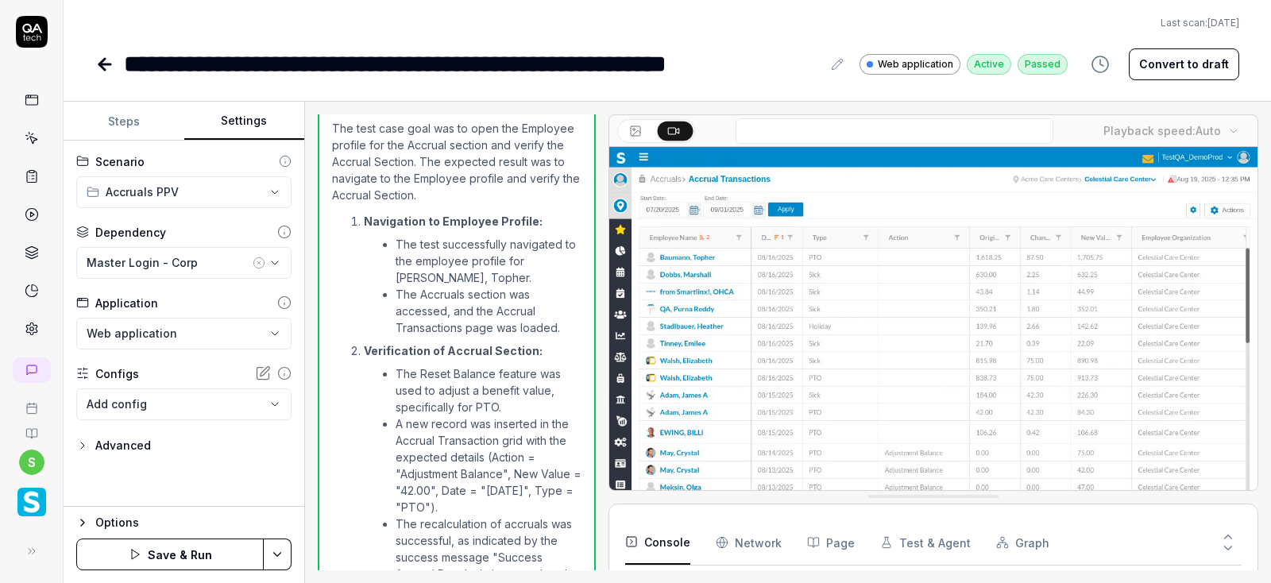
click at [278, 554] on html "**********" at bounding box center [635, 291] width 1271 height 583
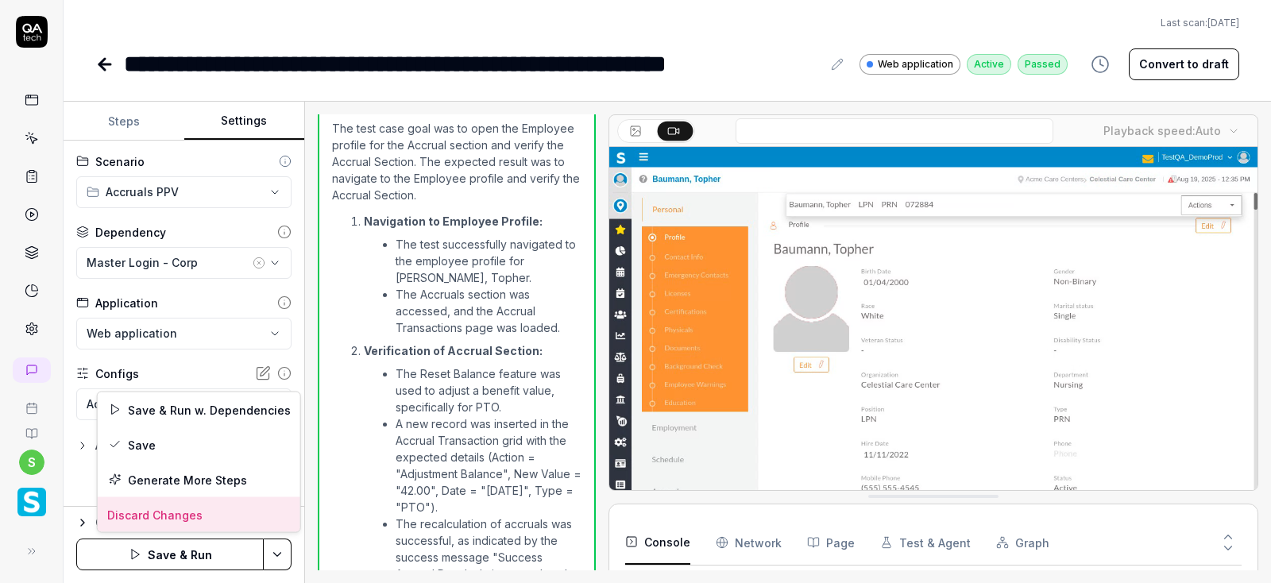
scroll to position [226, 0]
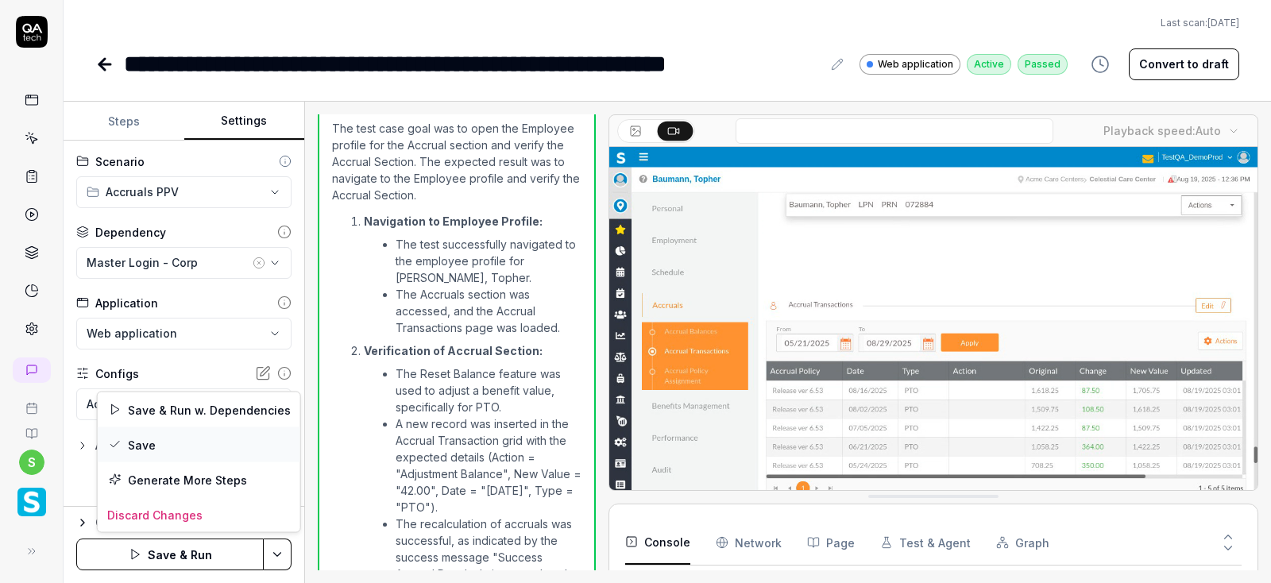
click at [144, 449] on div "Save" at bounding box center [199, 444] width 202 height 35
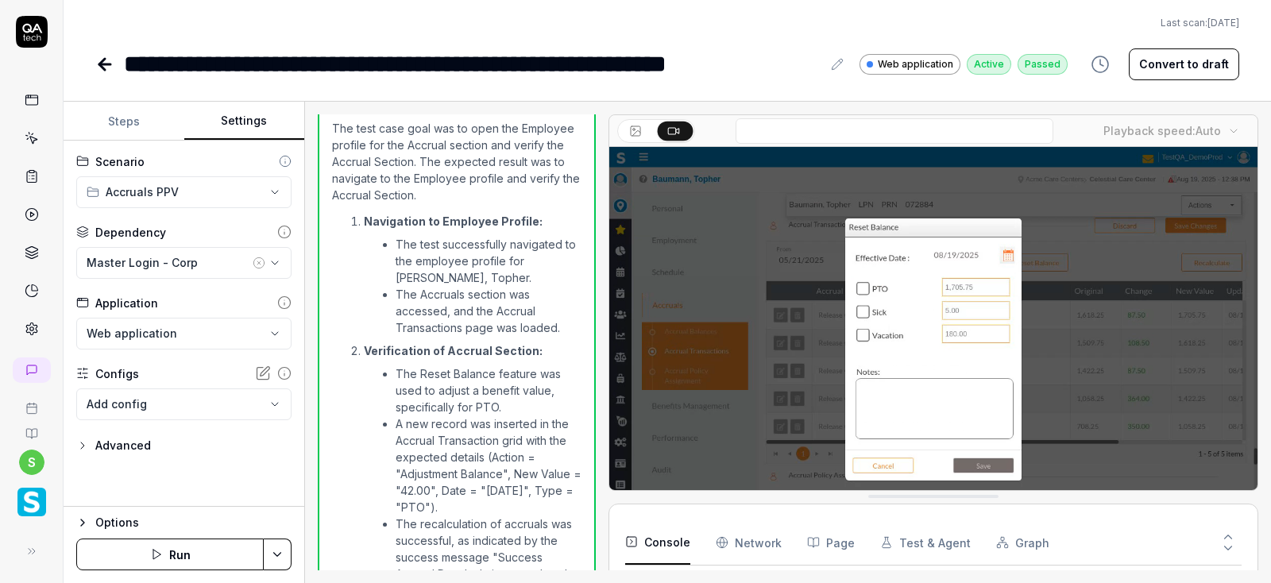
click at [218, 557] on button "Run" at bounding box center [169, 554] width 187 height 32
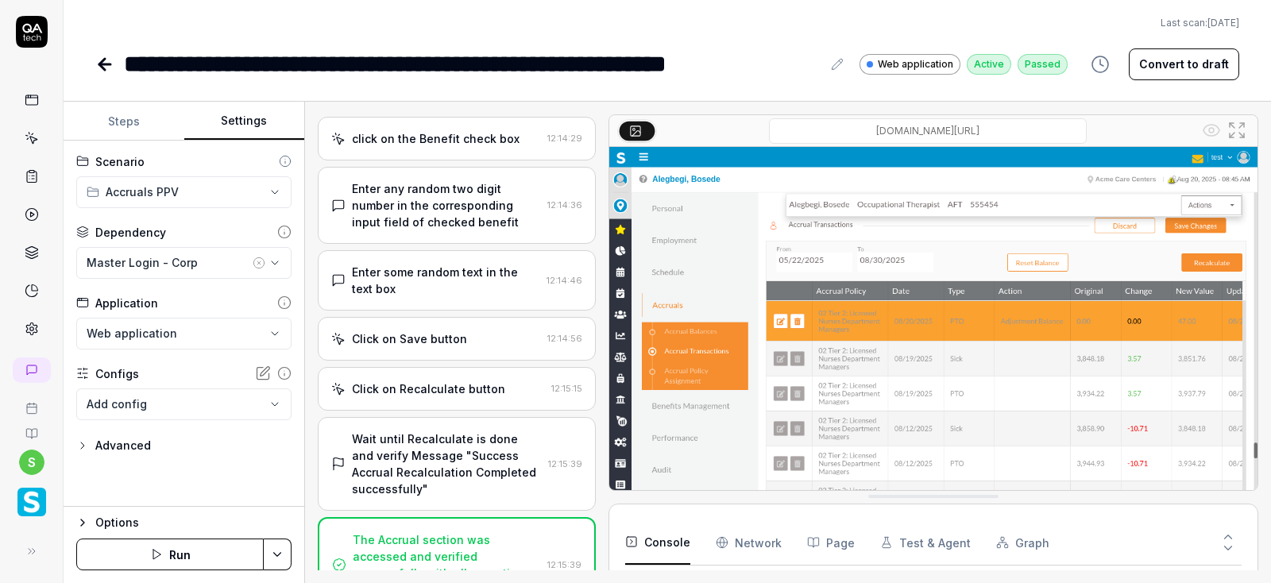
scroll to position [588, 0]
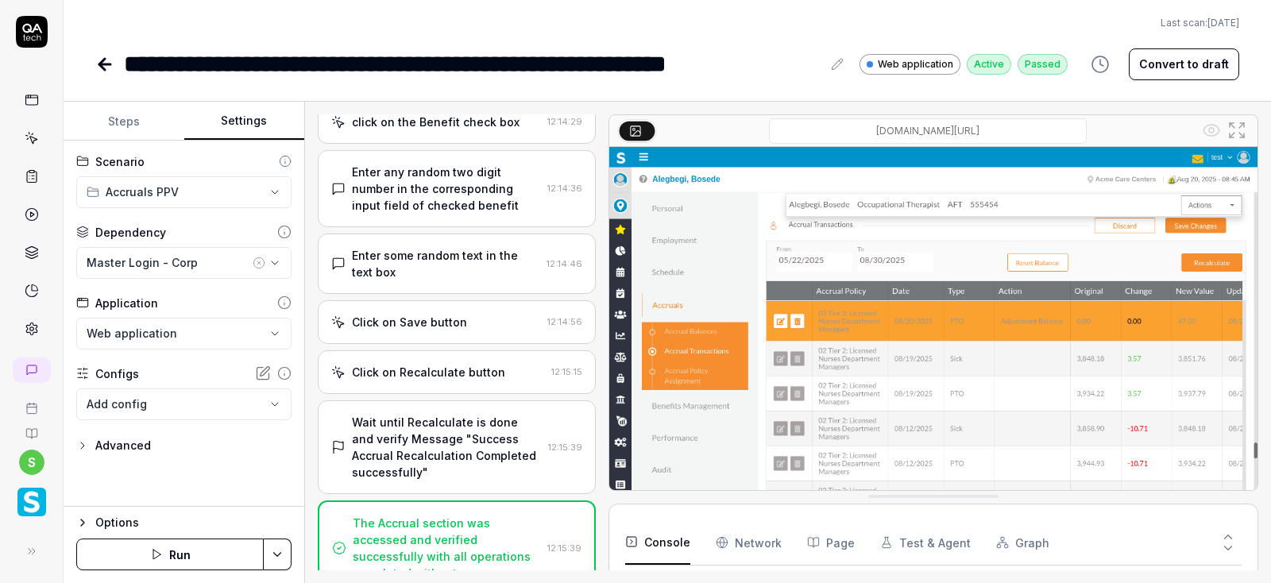
click at [102, 70] on icon at bounding box center [104, 64] width 19 height 19
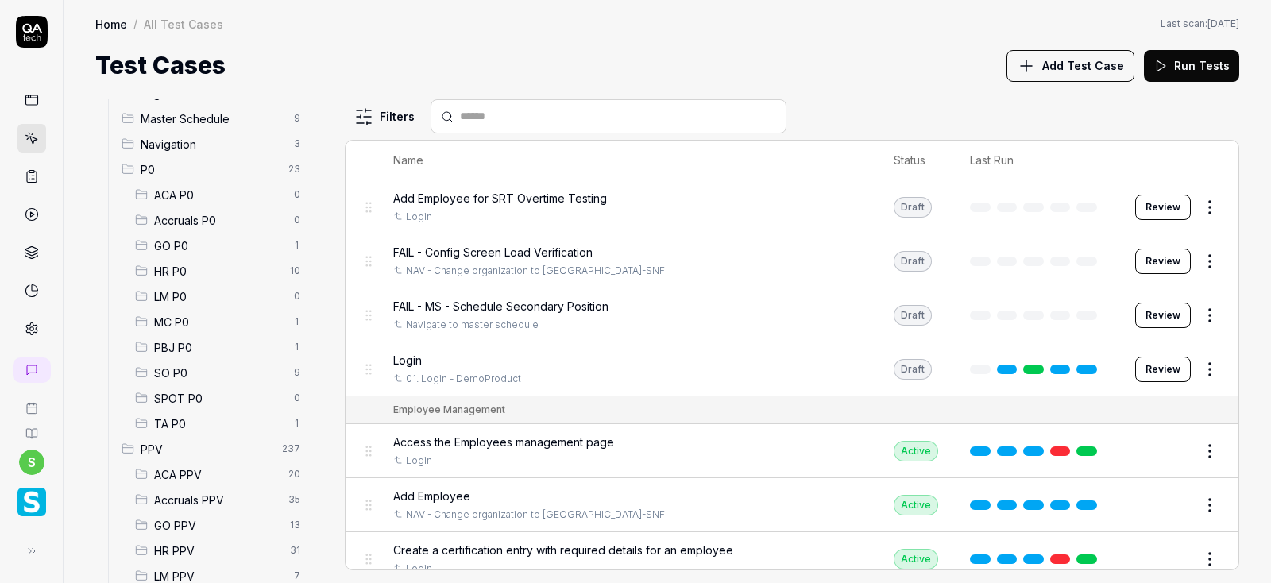
scroll to position [361, 0]
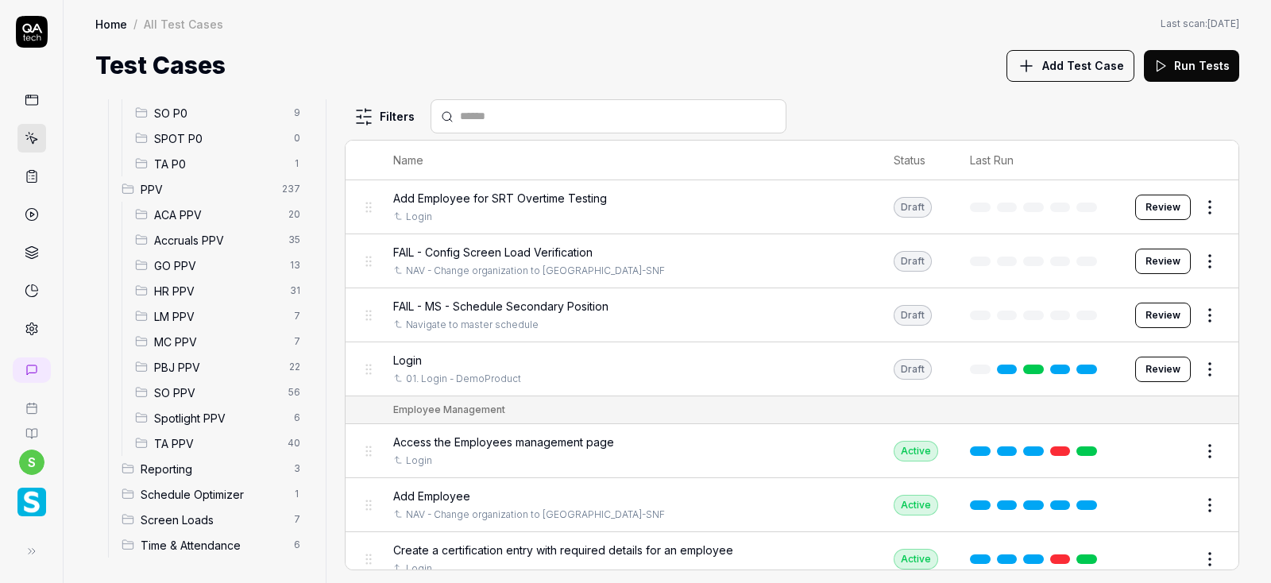
click at [187, 237] on span "Accruals PPV" at bounding box center [216, 240] width 125 height 17
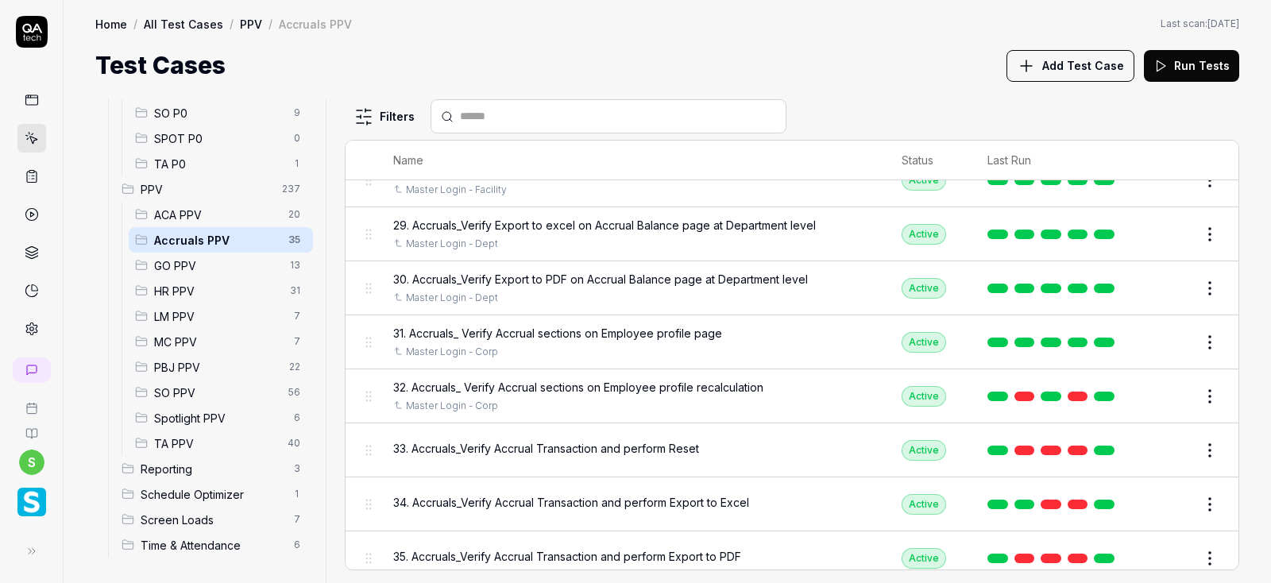
scroll to position [1521, 0]
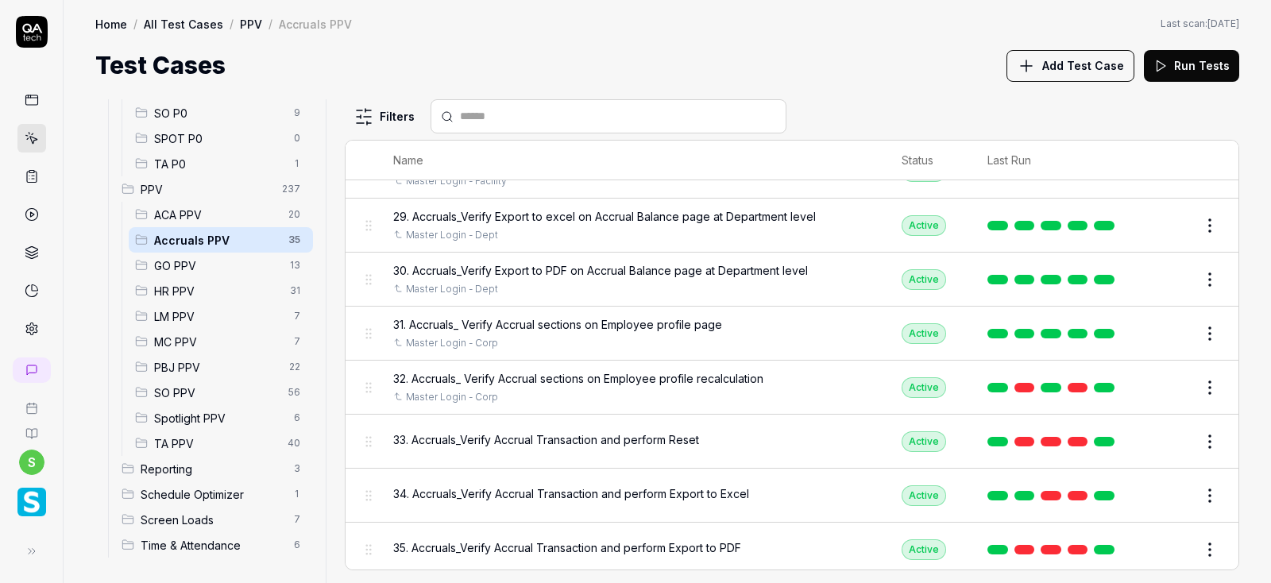
click at [1182, 435] on button "Edit" at bounding box center [1171, 441] width 38 height 25
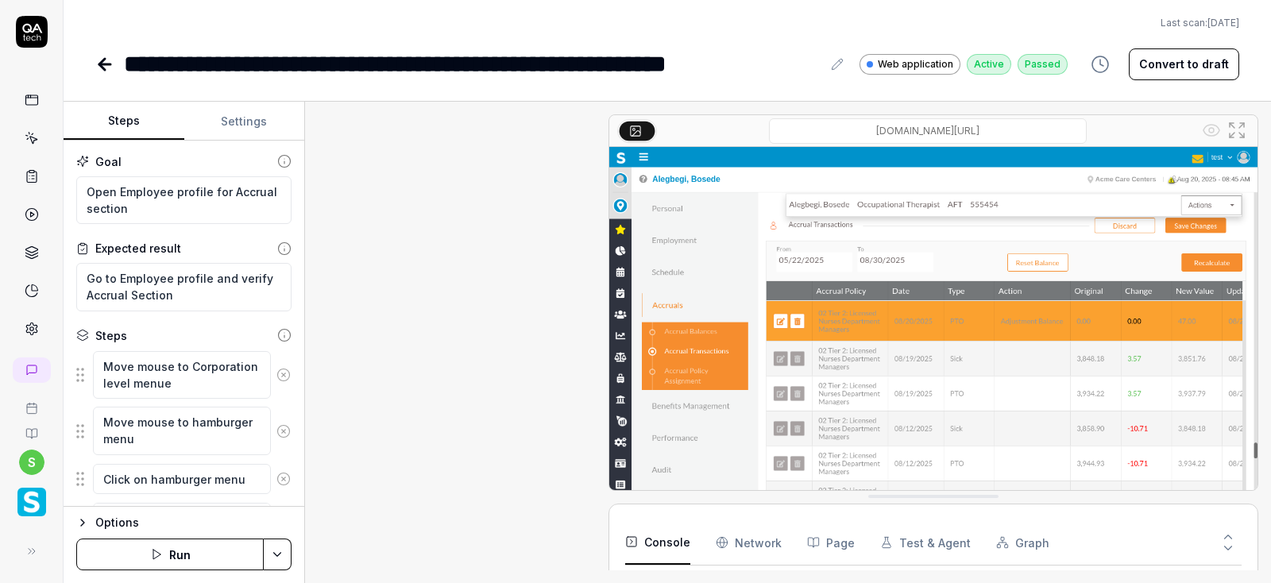
scroll to position [1048, 0]
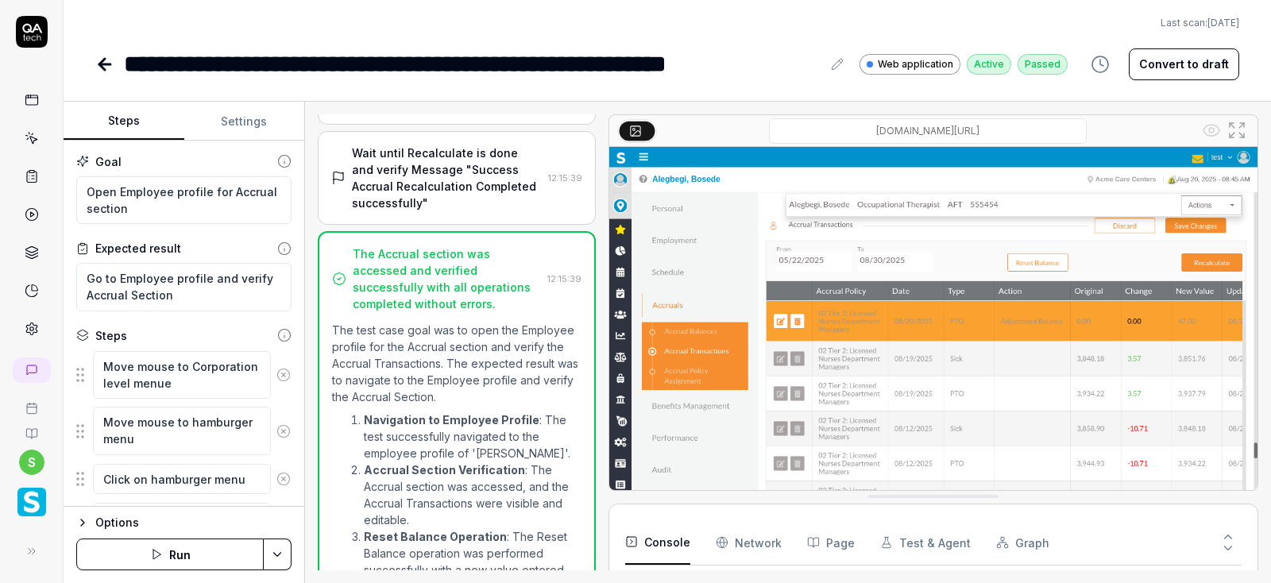
scroll to position [1048, 0]
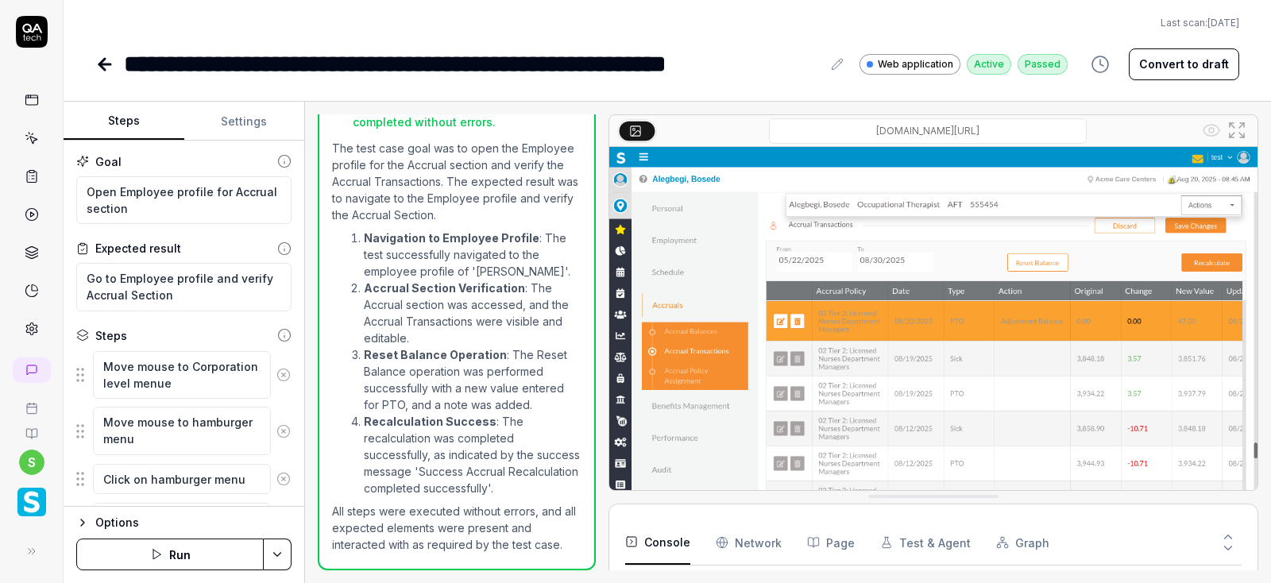
click at [244, 124] on button "Settings" at bounding box center [244, 121] width 121 height 38
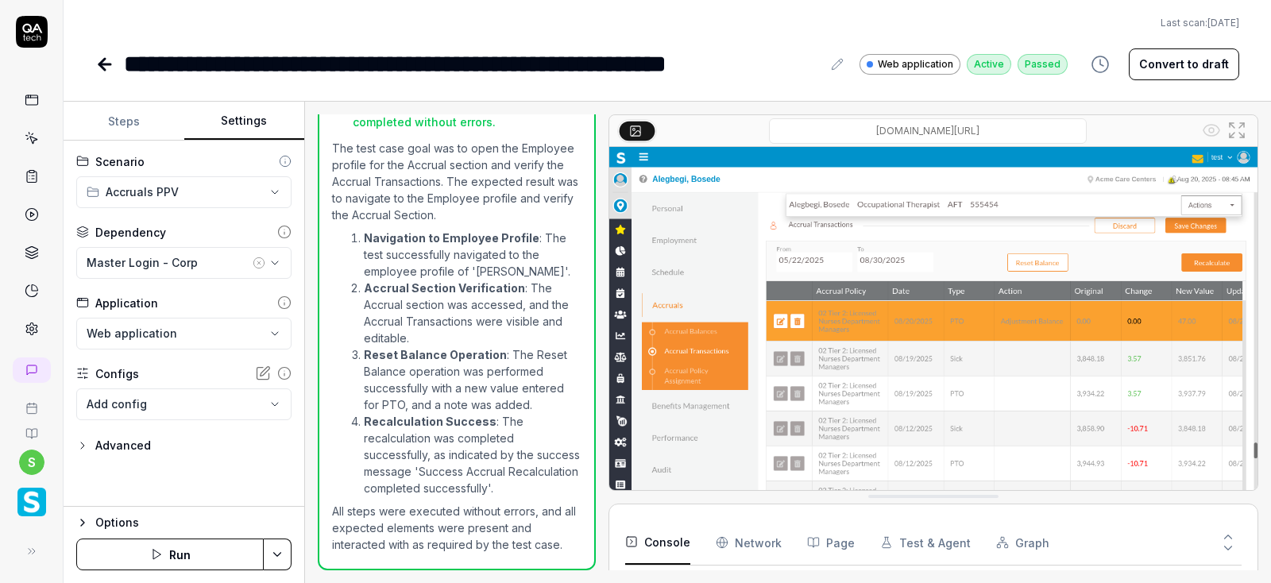
click at [101, 59] on icon at bounding box center [104, 64] width 19 height 19
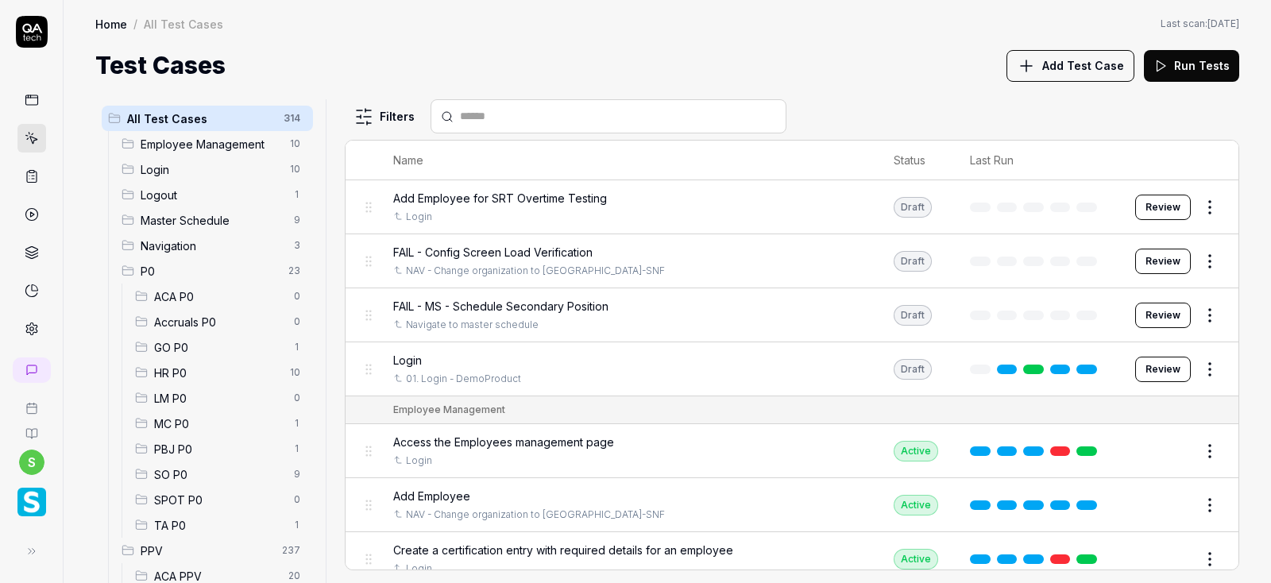
scroll to position [361, 0]
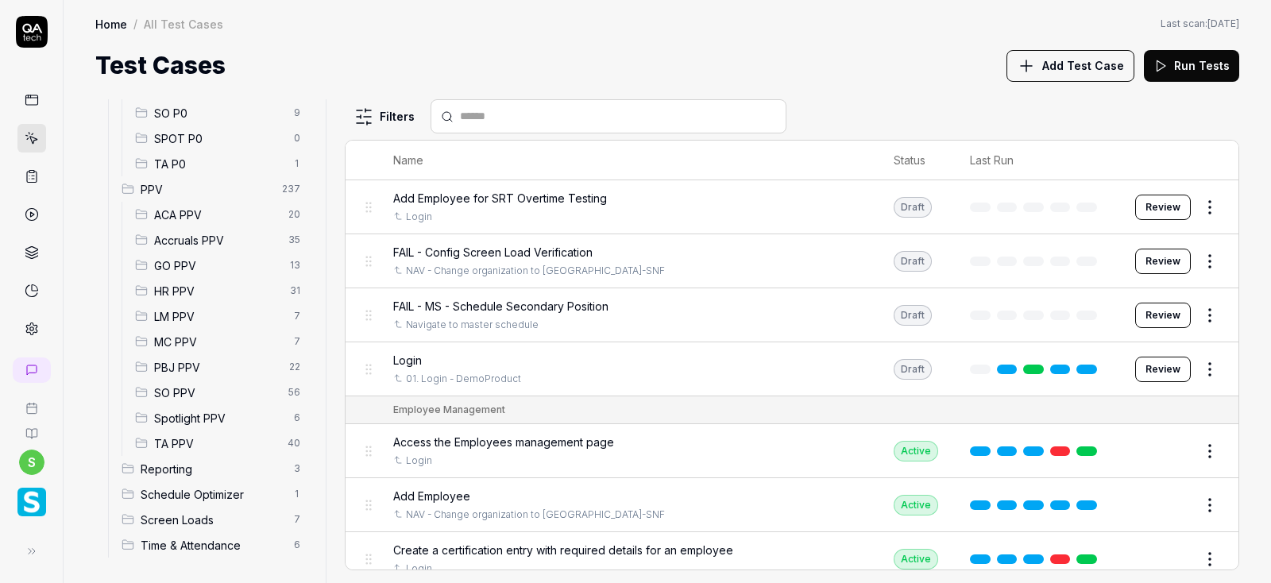
click at [194, 244] on span "Accruals PPV" at bounding box center [216, 240] width 125 height 17
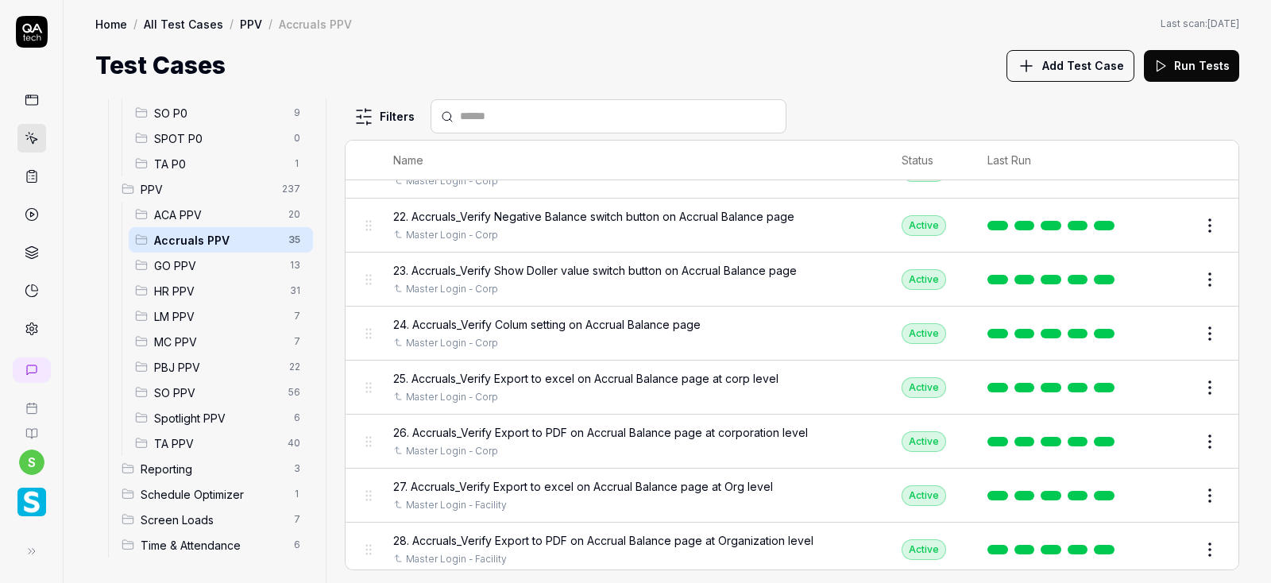
scroll to position [1521, 0]
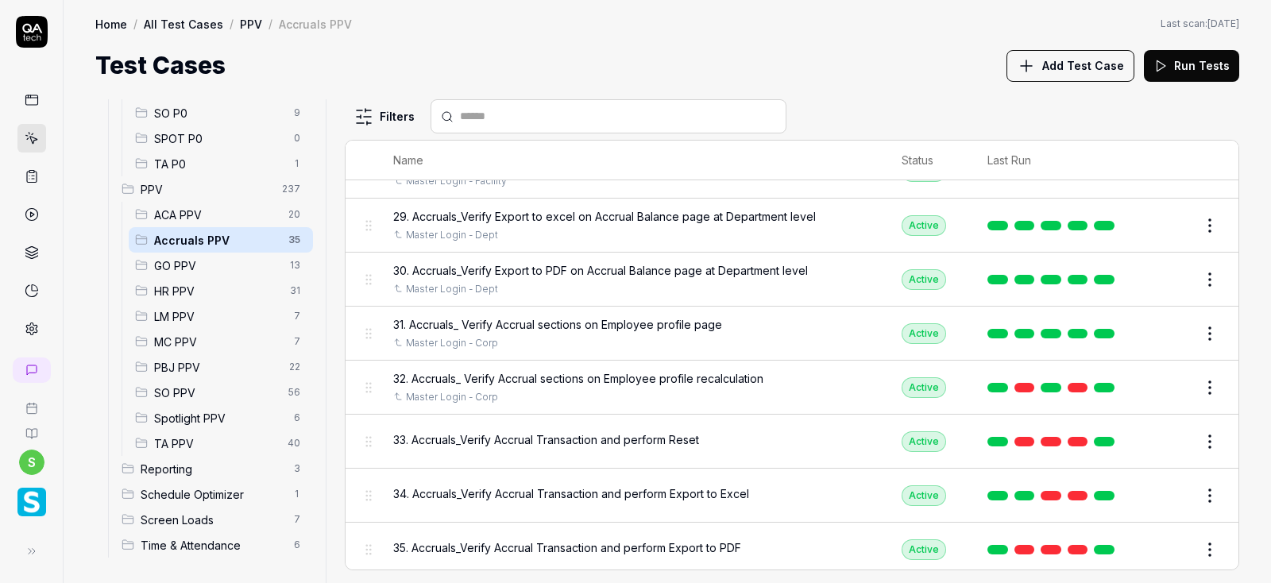
click at [1157, 491] on button "Edit" at bounding box center [1171, 495] width 38 height 25
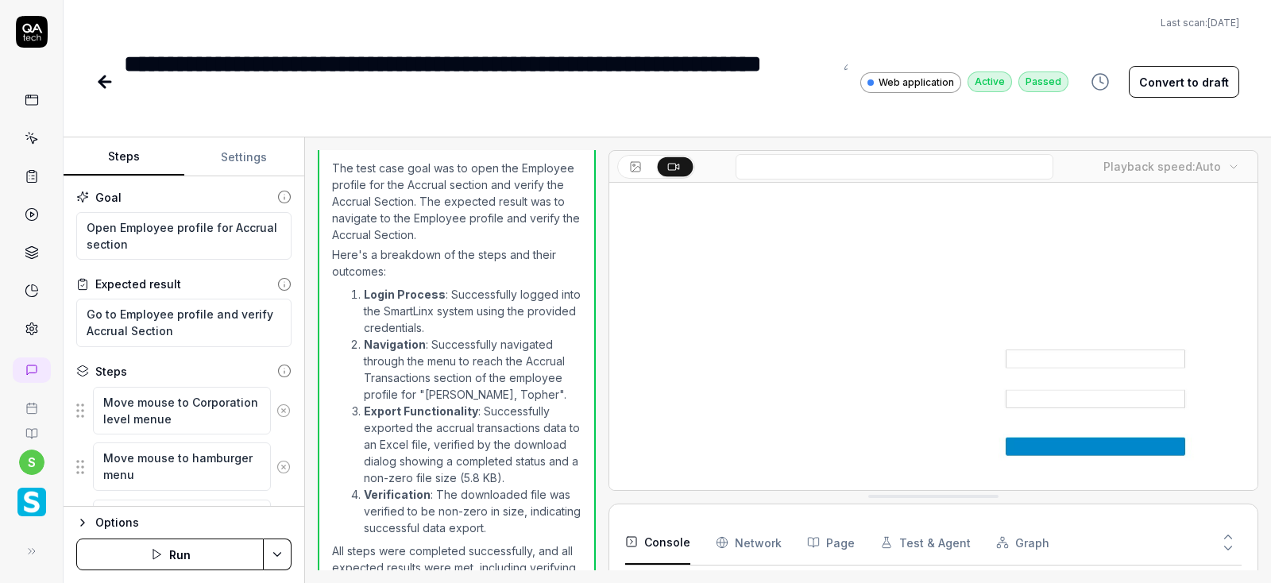
scroll to position [1305, 0]
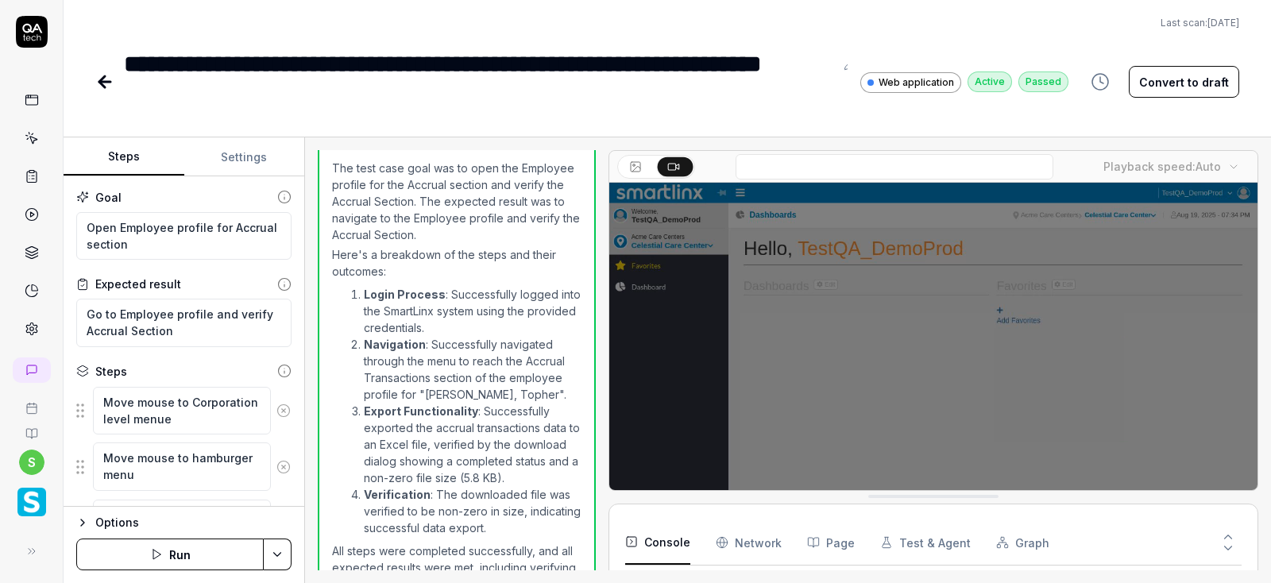
type textarea "*"
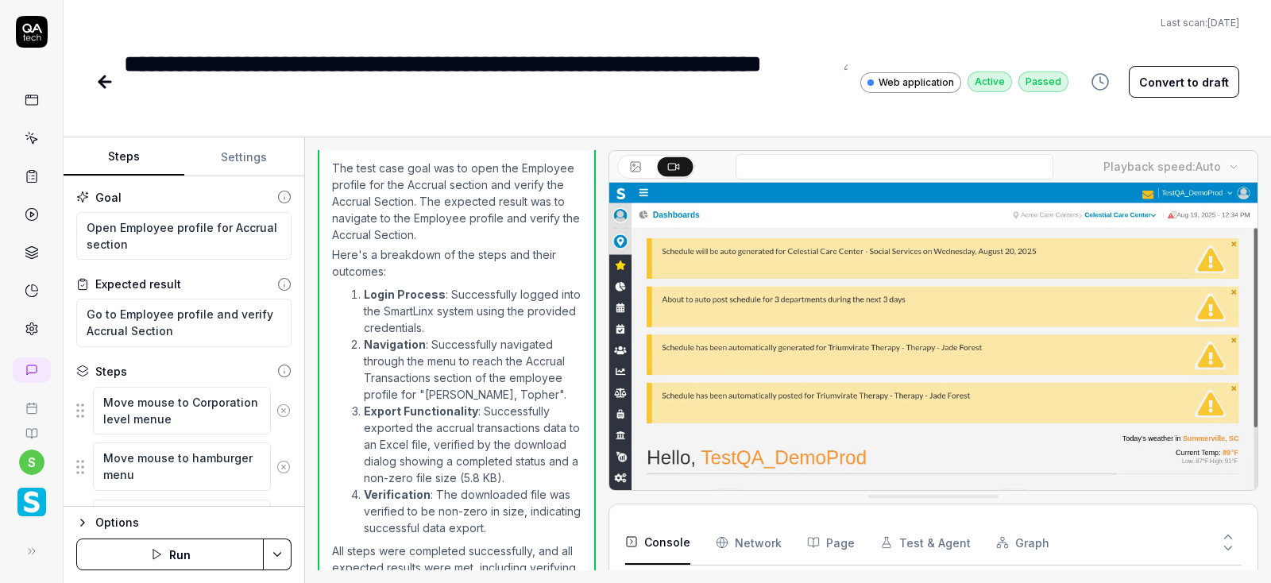
click at [235, 161] on button "Settings" at bounding box center [244, 157] width 121 height 38
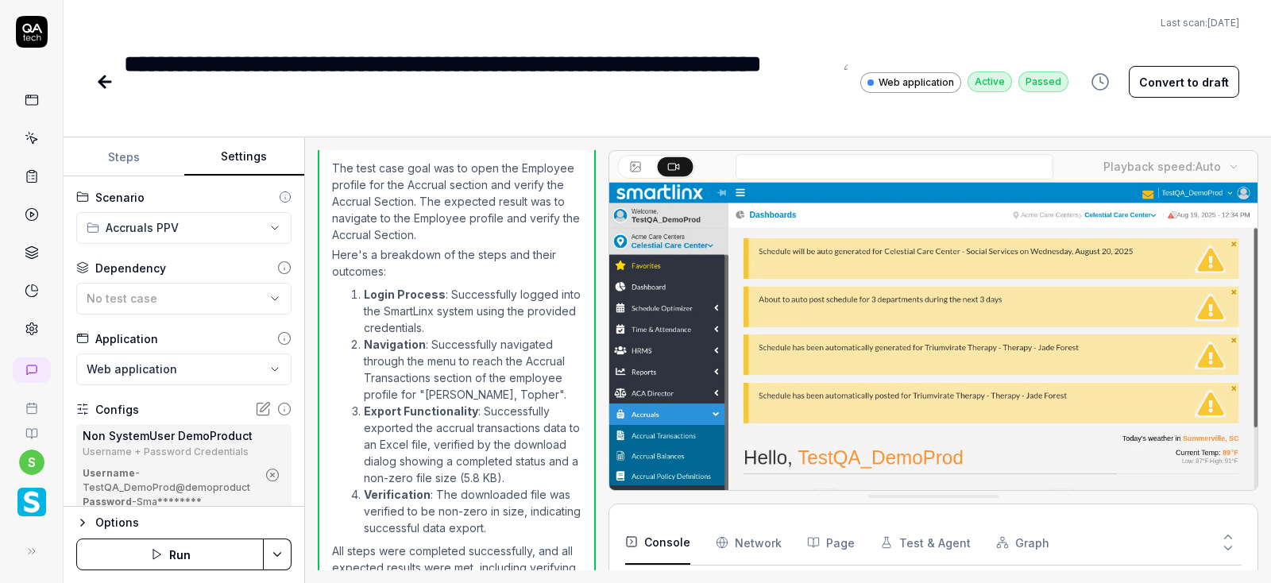
click at [274, 470] on icon "button" at bounding box center [272, 475] width 14 height 14
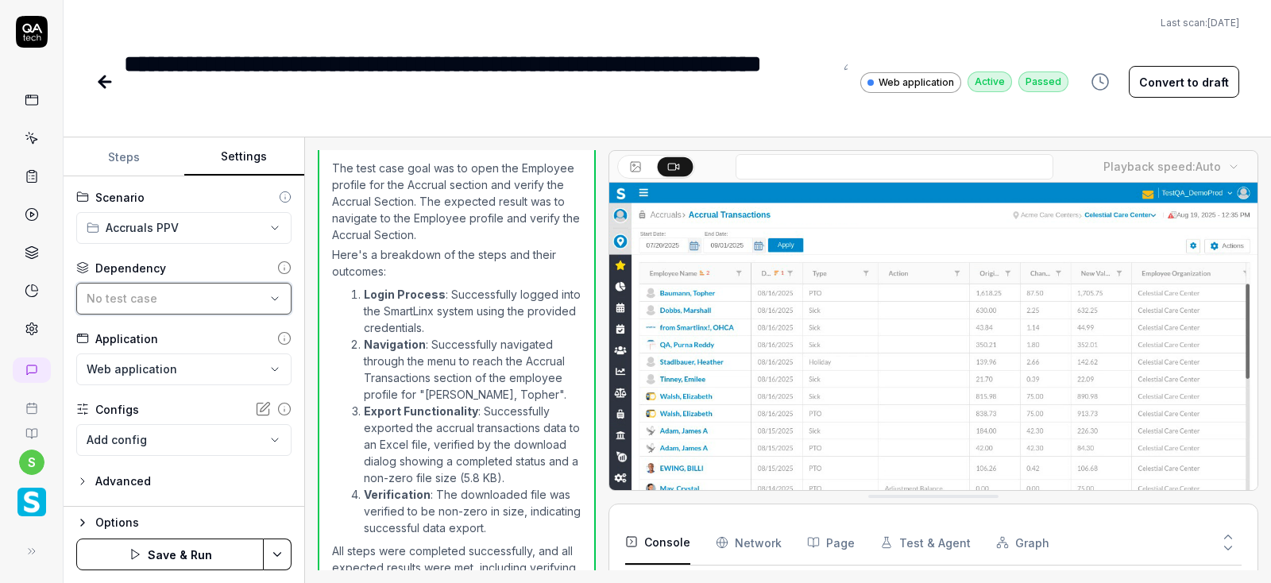
click at [245, 297] on div "No test case" at bounding box center [176, 298] width 179 height 17
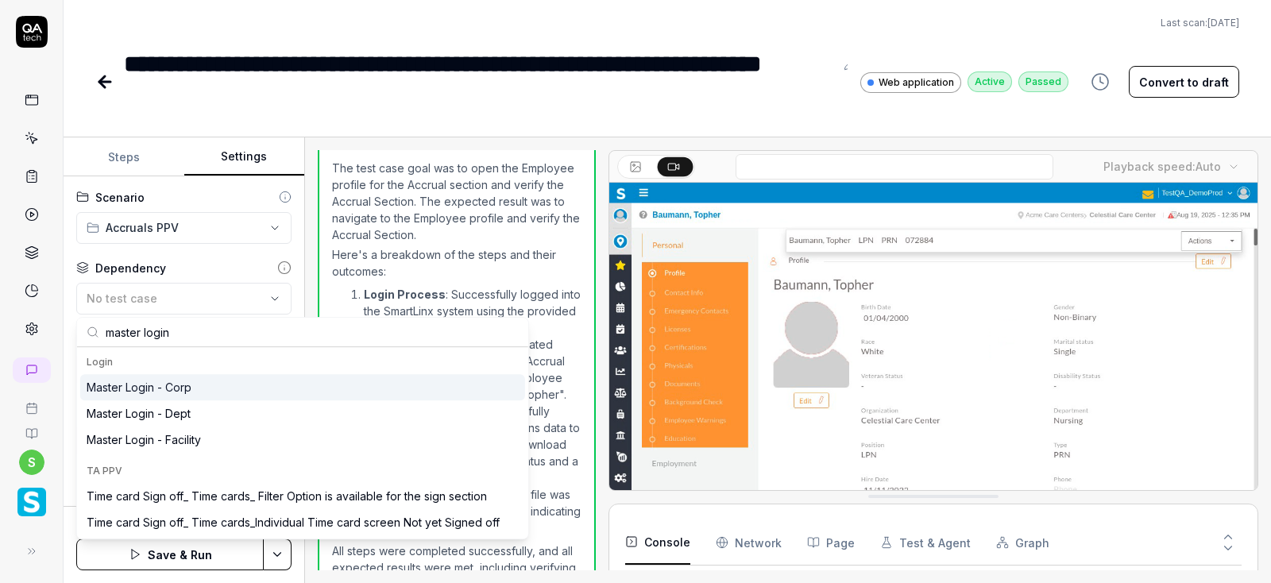
type input "master login"
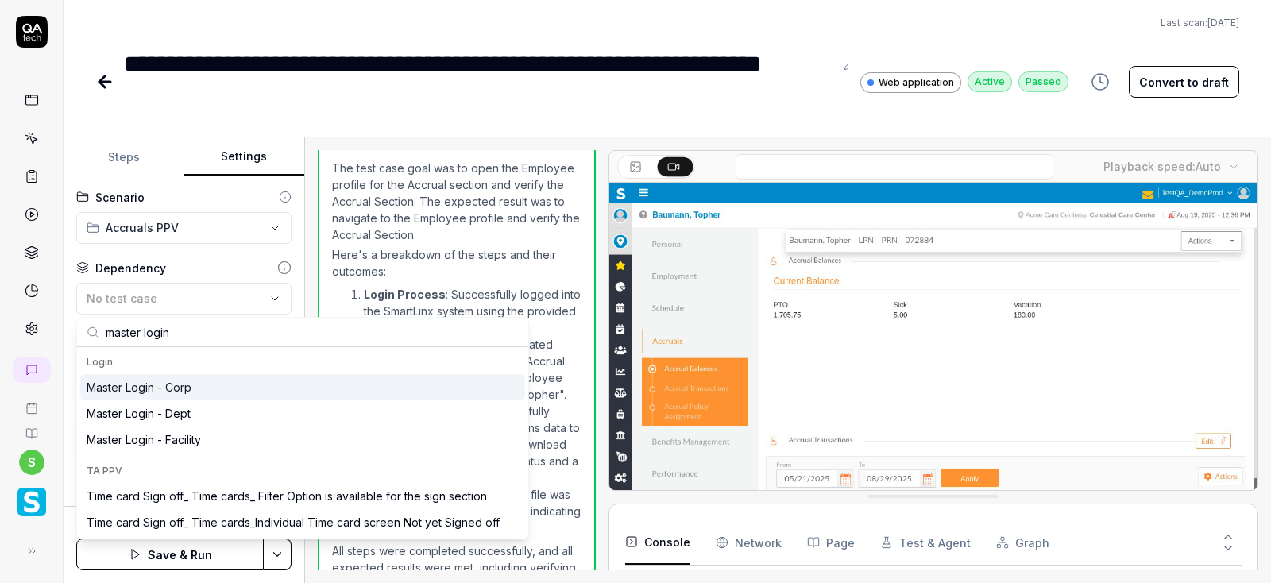
click at [169, 388] on div "Master Login - Corp" at bounding box center [139, 387] width 105 height 17
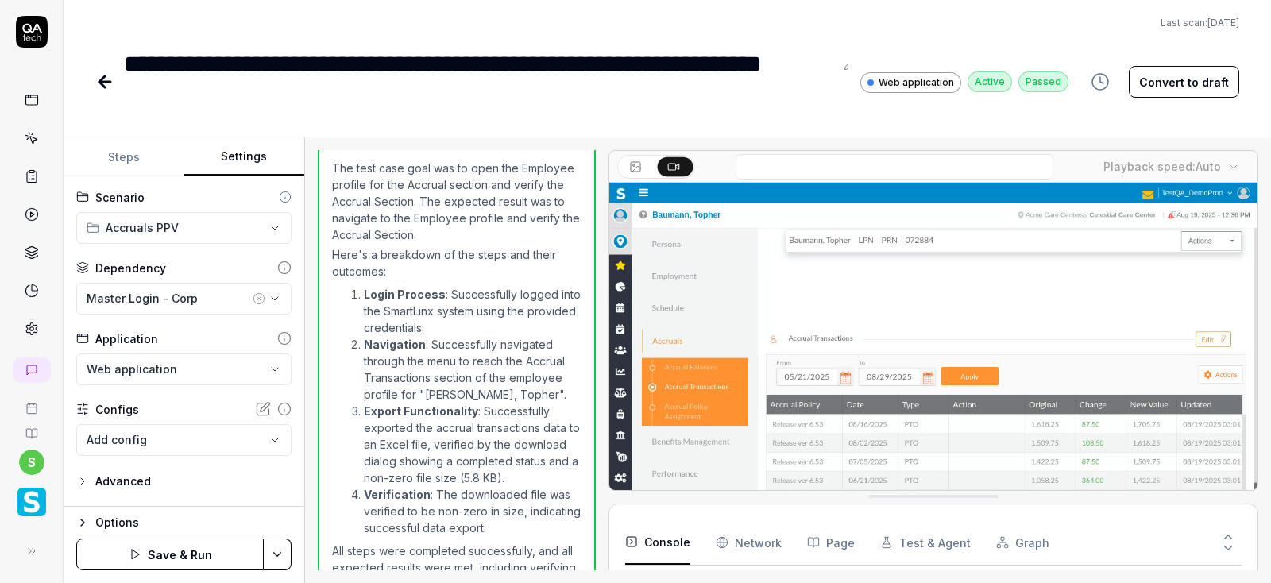
click at [276, 554] on html "**********" at bounding box center [635, 291] width 1271 height 583
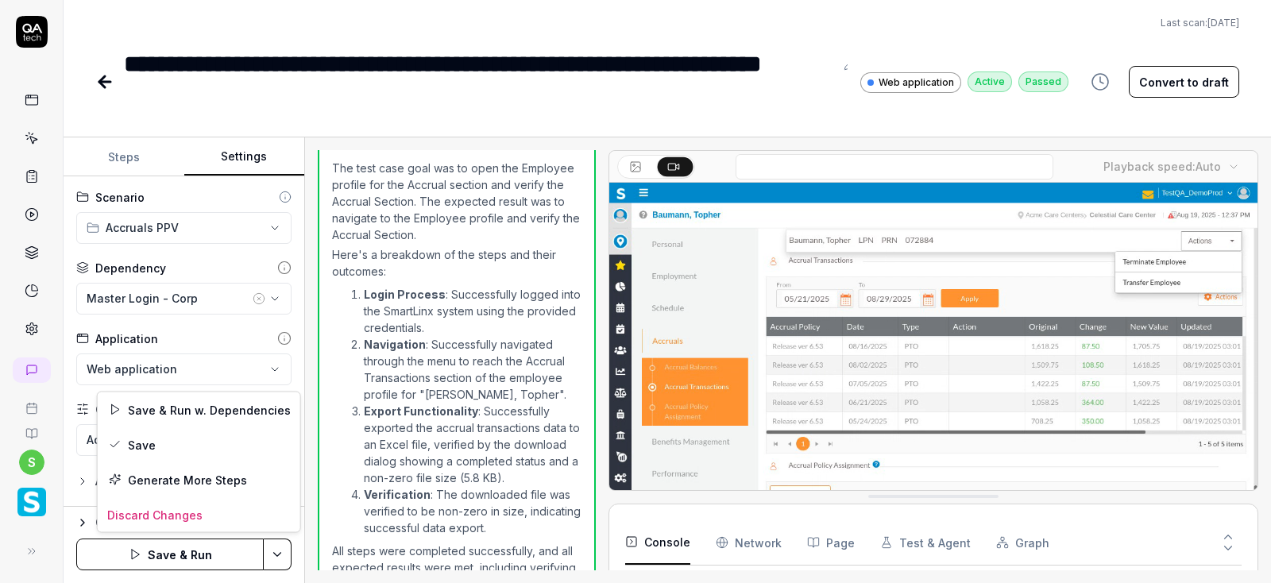
scroll to position [290, 0]
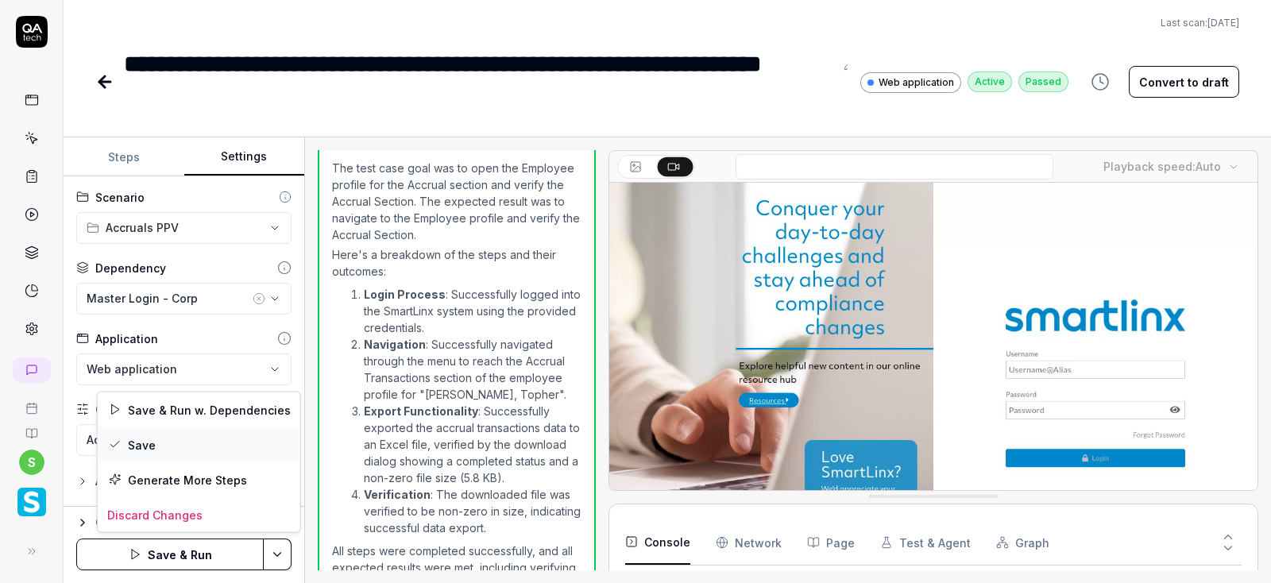
click at [144, 439] on div "Save" at bounding box center [199, 444] width 202 height 35
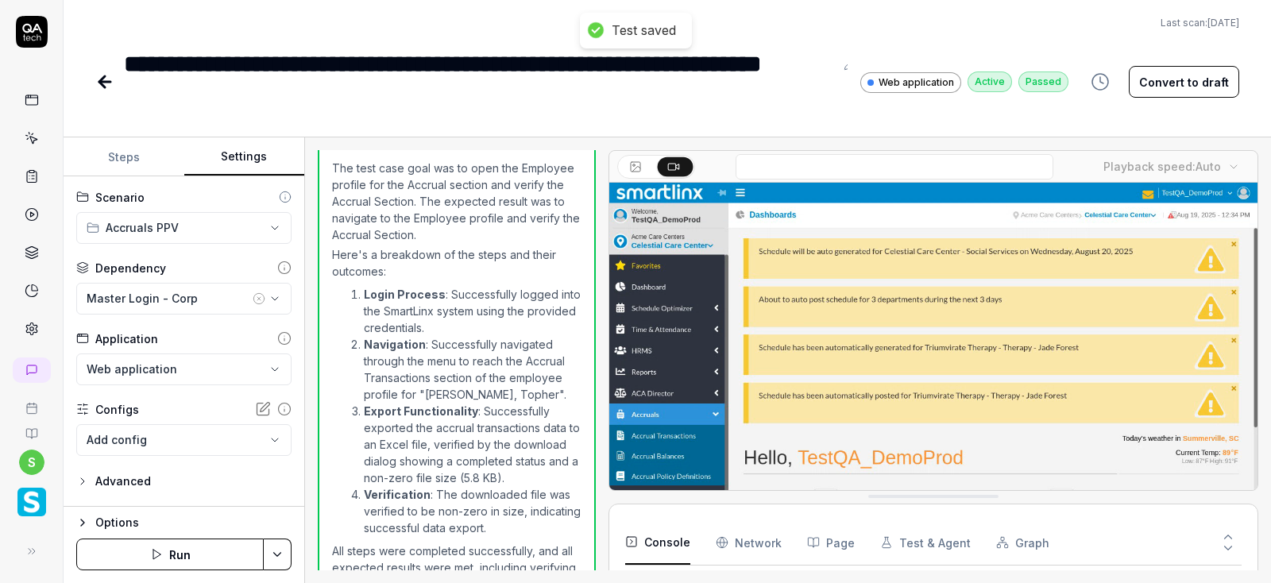
click at [209, 553] on button "Run" at bounding box center [169, 554] width 187 height 32
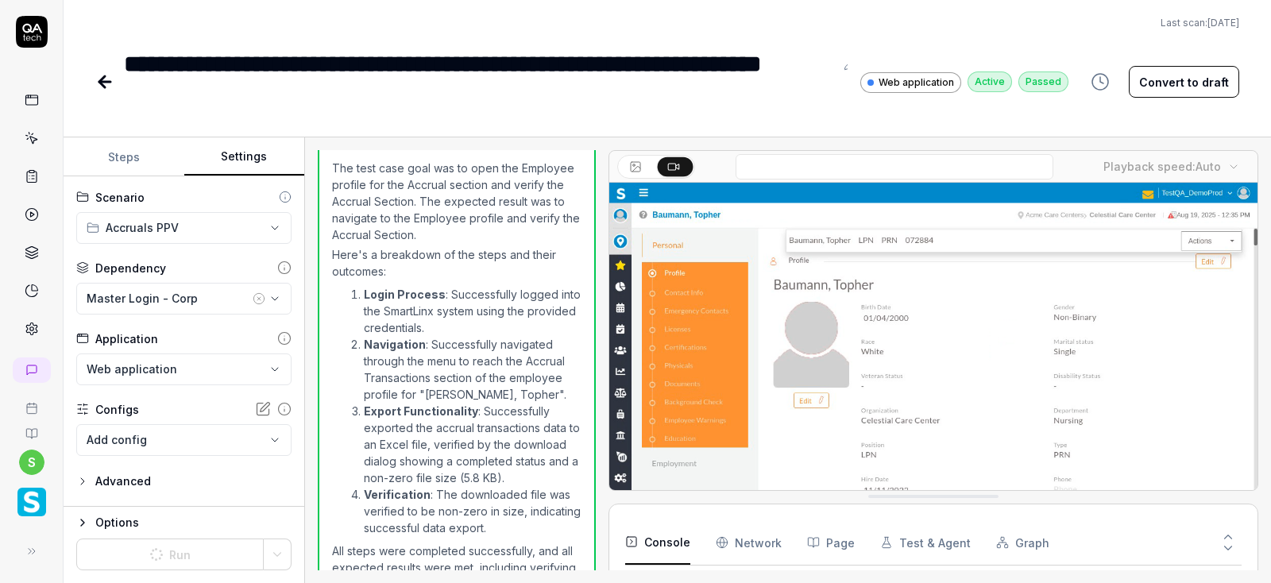
click at [141, 160] on button "Steps" at bounding box center [124, 157] width 121 height 38
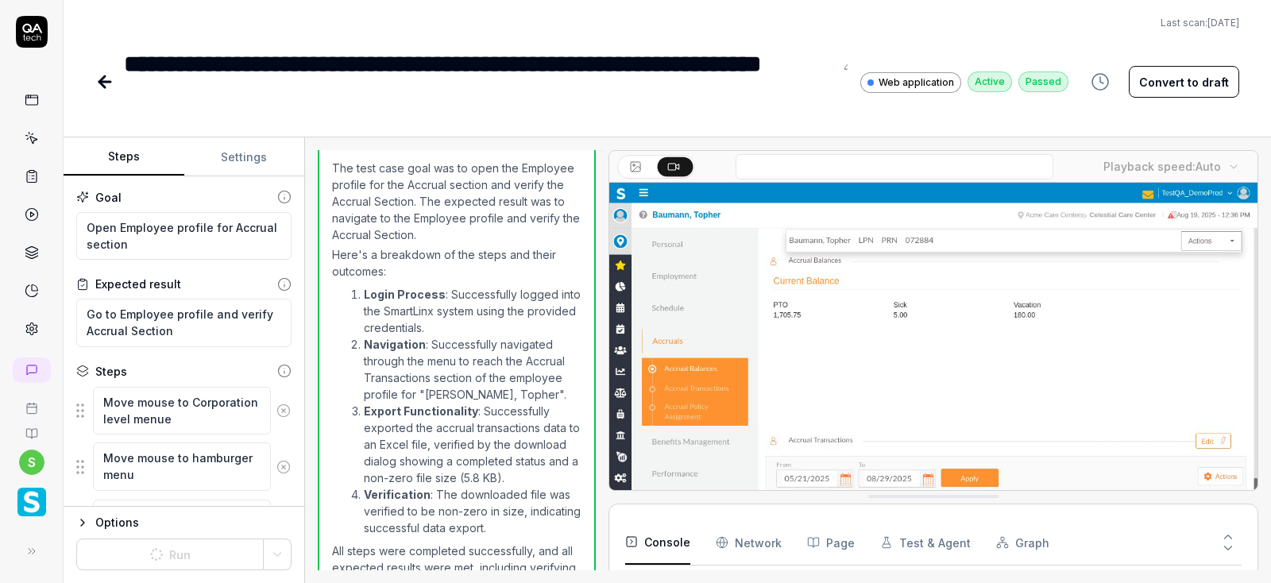
click at [254, 148] on button "Settings" at bounding box center [244, 157] width 121 height 38
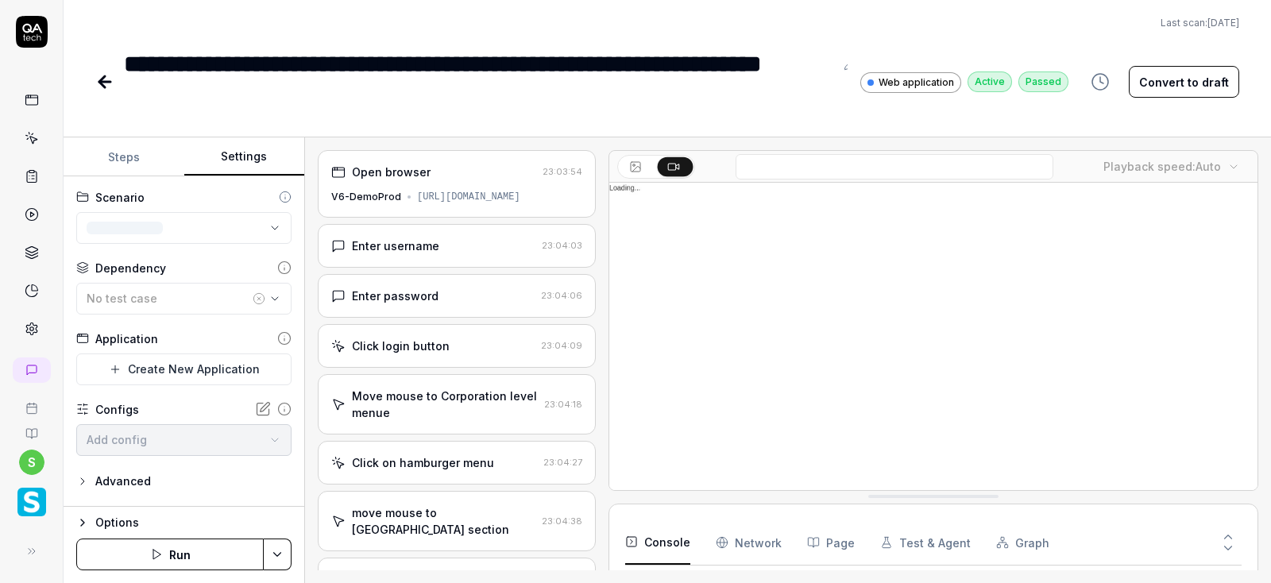
scroll to position [1305, 0]
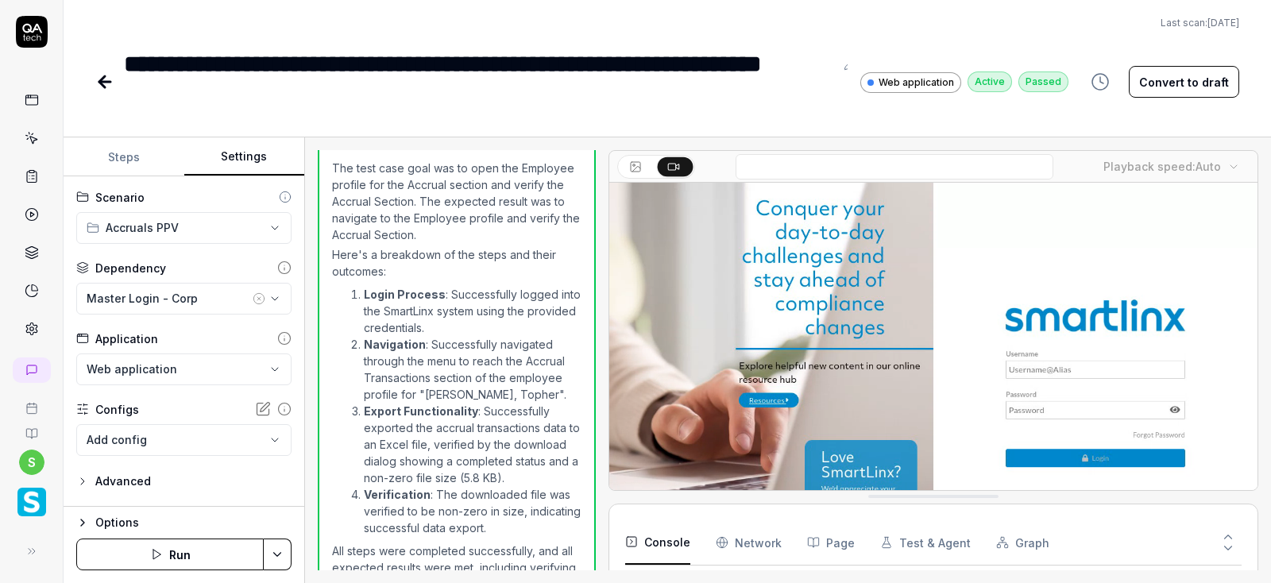
click at [121, 153] on button "Steps" at bounding box center [124, 157] width 121 height 38
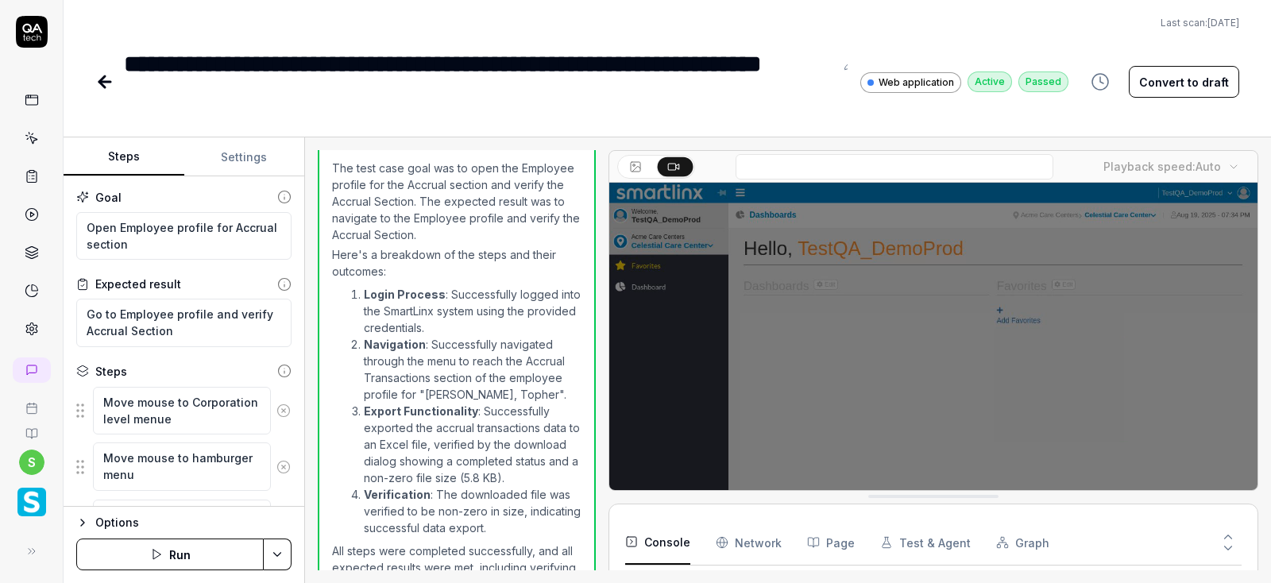
click at [219, 549] on button "Run" at bounding box center [169, 554] width 187 height 32
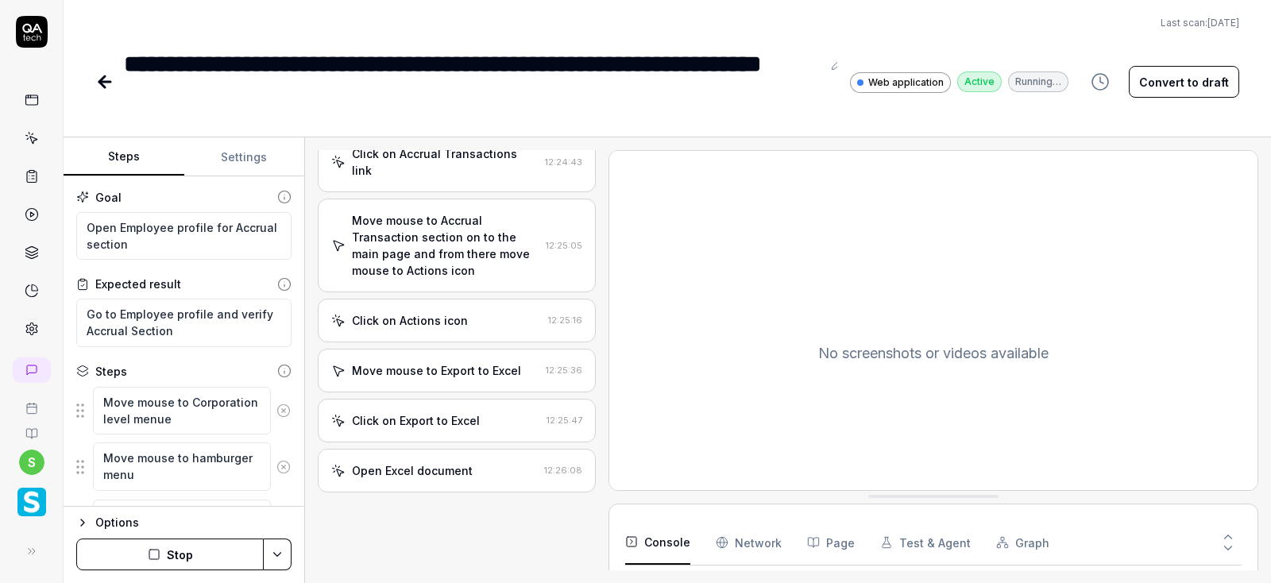
scroll to position [641, 0]
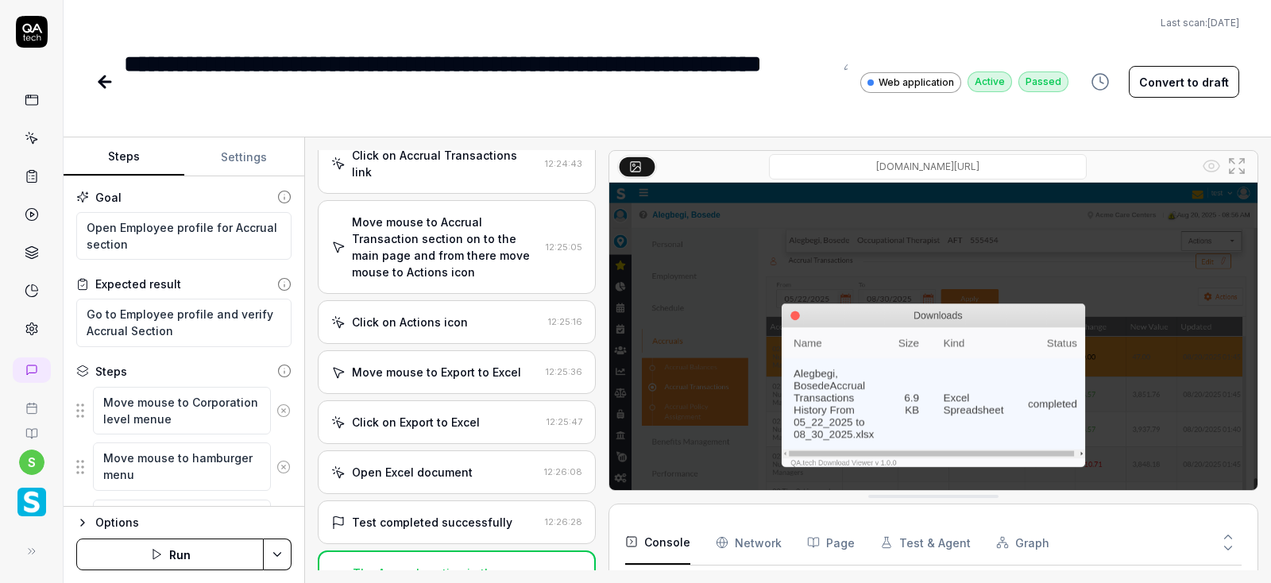
click at [109, 82] on icon at bounding box center [104, 82] width 11 height 0
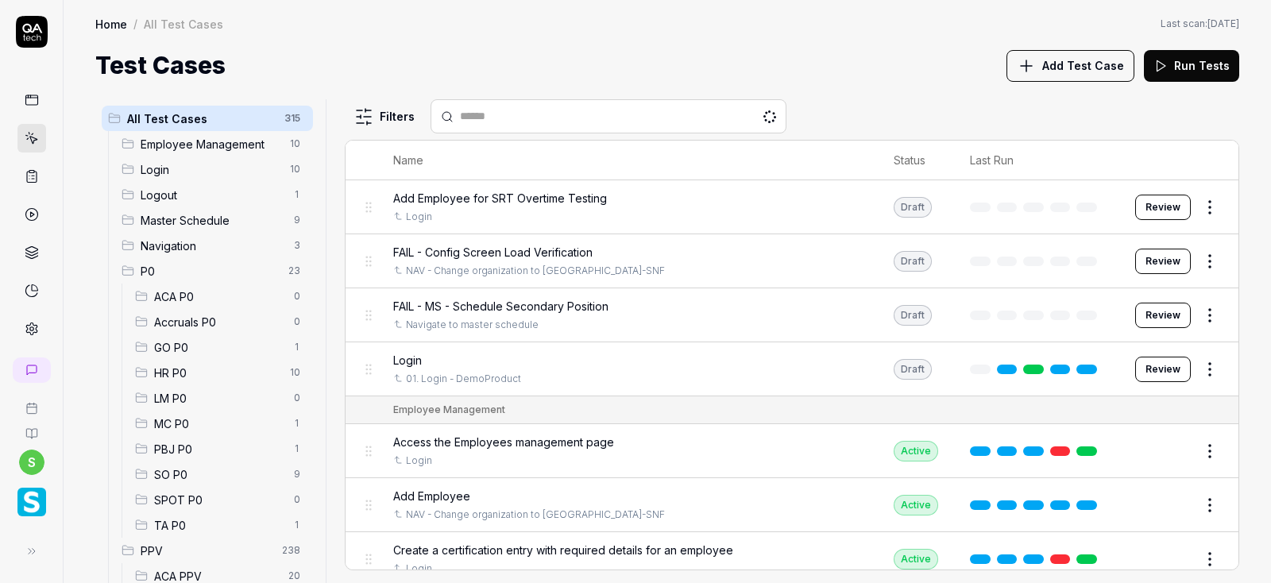
click at [206, 318] on span "Accruals P0" at bounding box center [219, 322] width 130 height 17
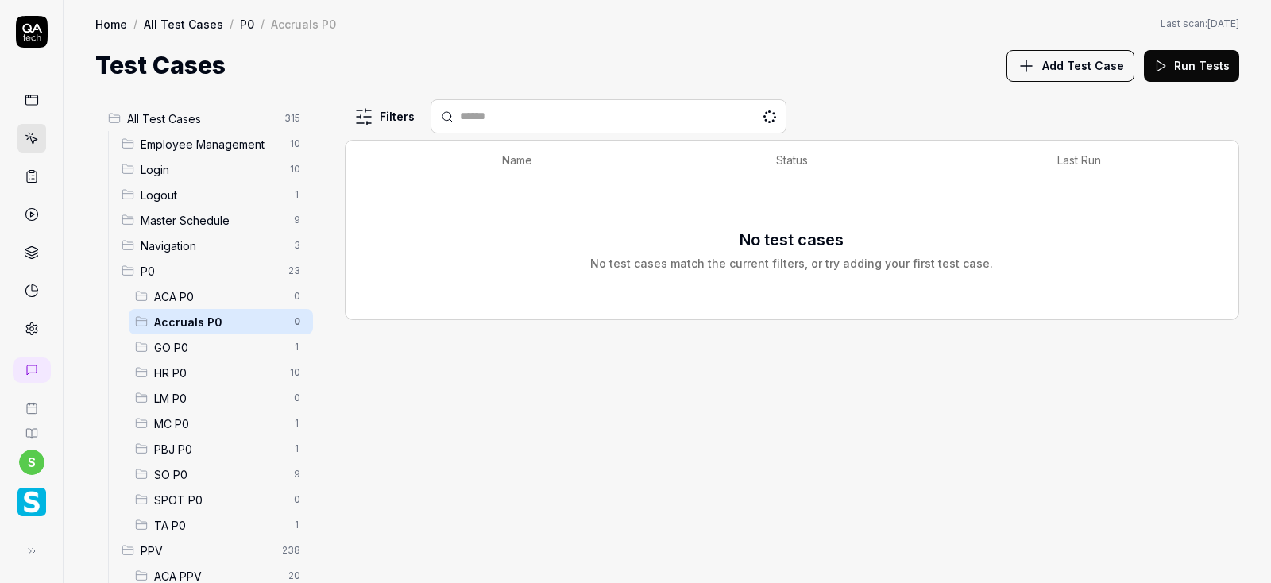
scroll to position [286, 0]
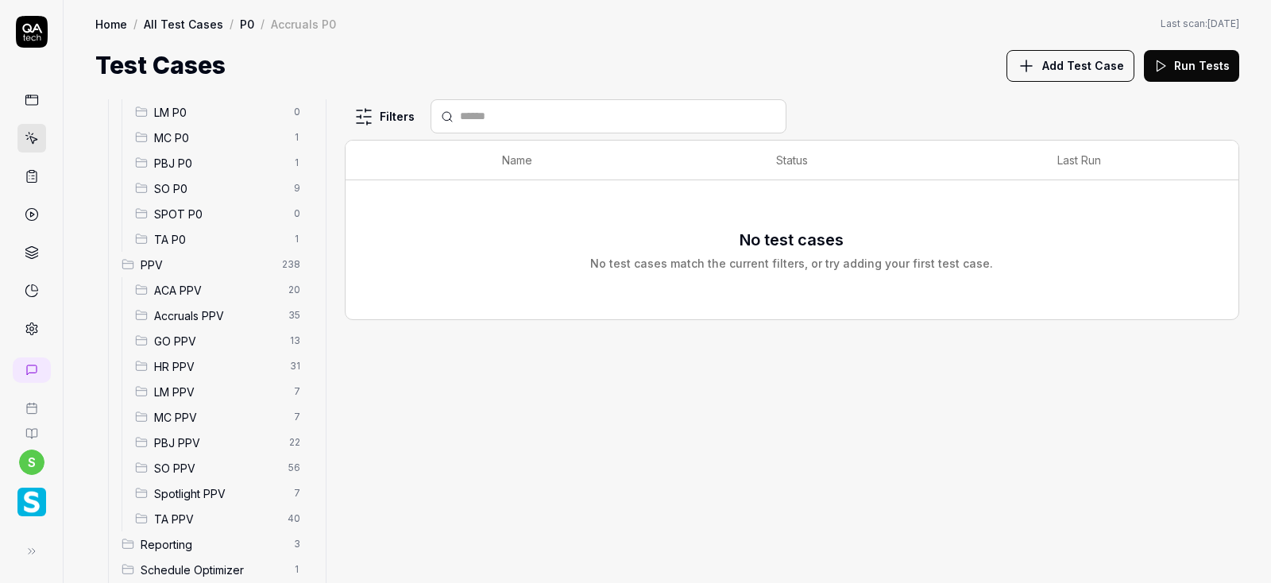
click at [217, 314] on span "Accruals PPV" at bounding box center [216, 315] width 125 height 17
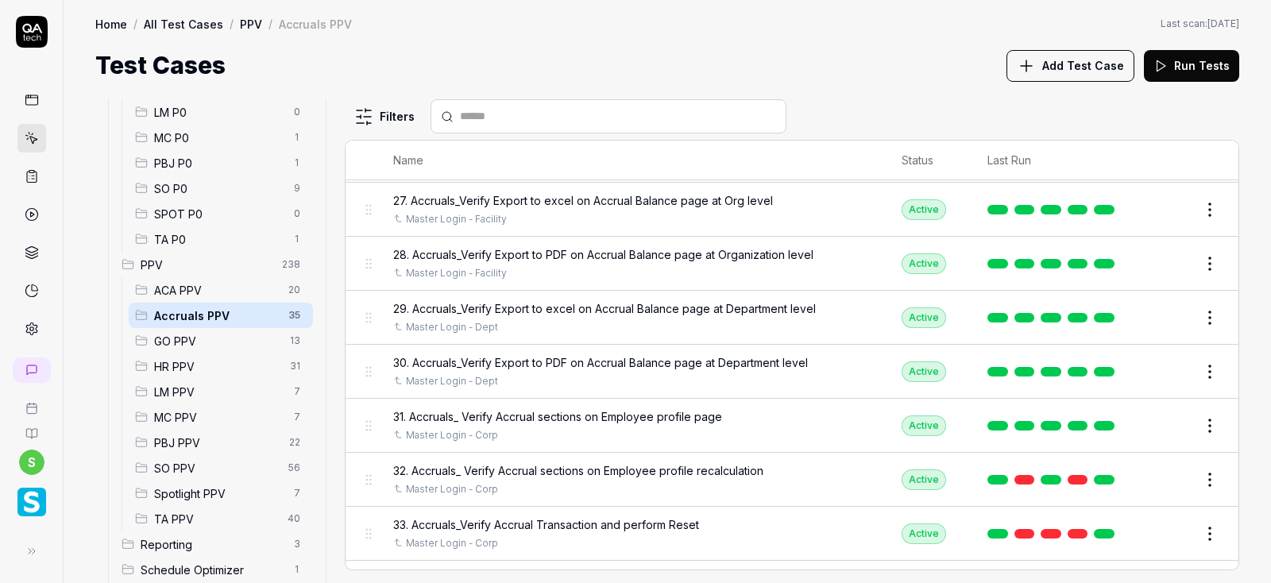
scroll to position [1521, 0]
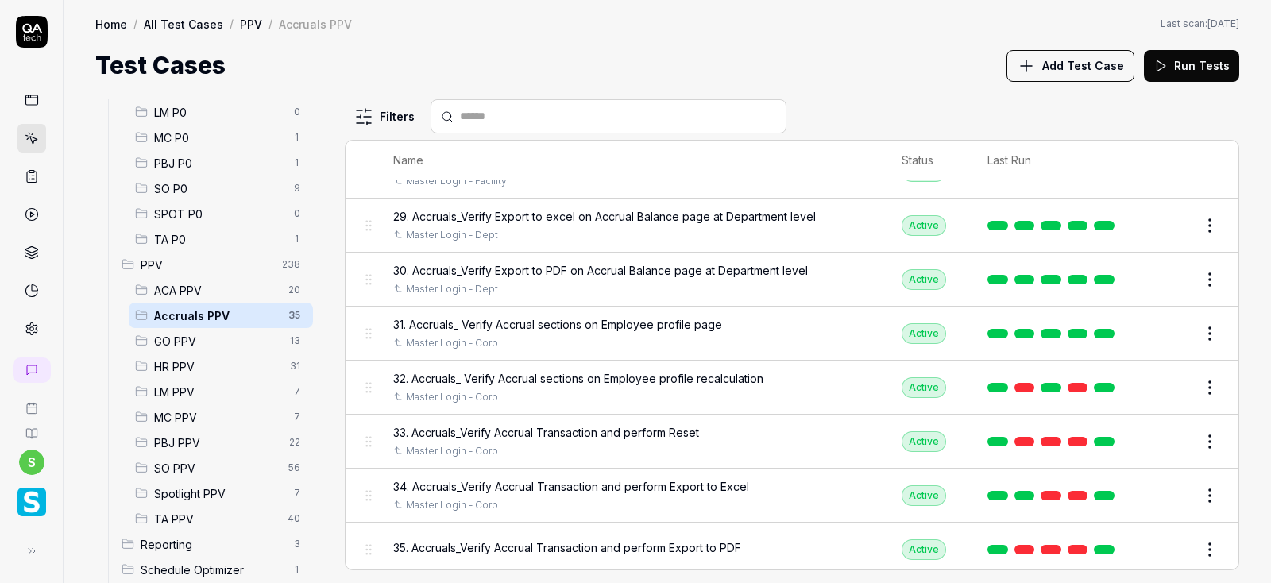
click at [1172, 542] on button "Edit" at bounding box center [1171, 549] width 38 height 25
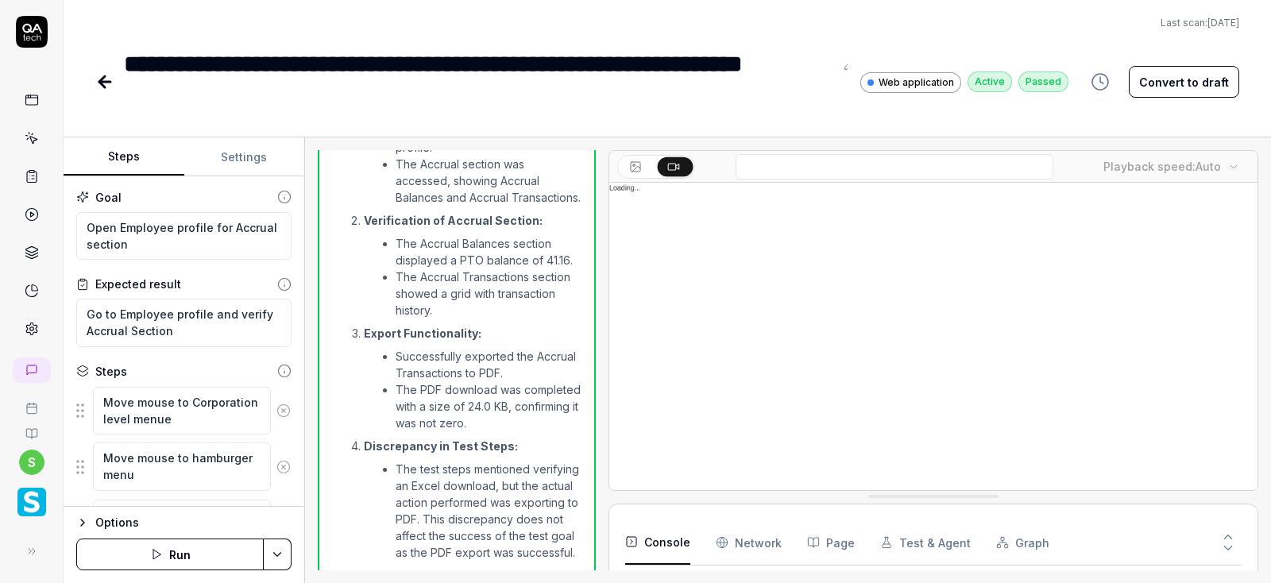
scroll to position [1592, 0]
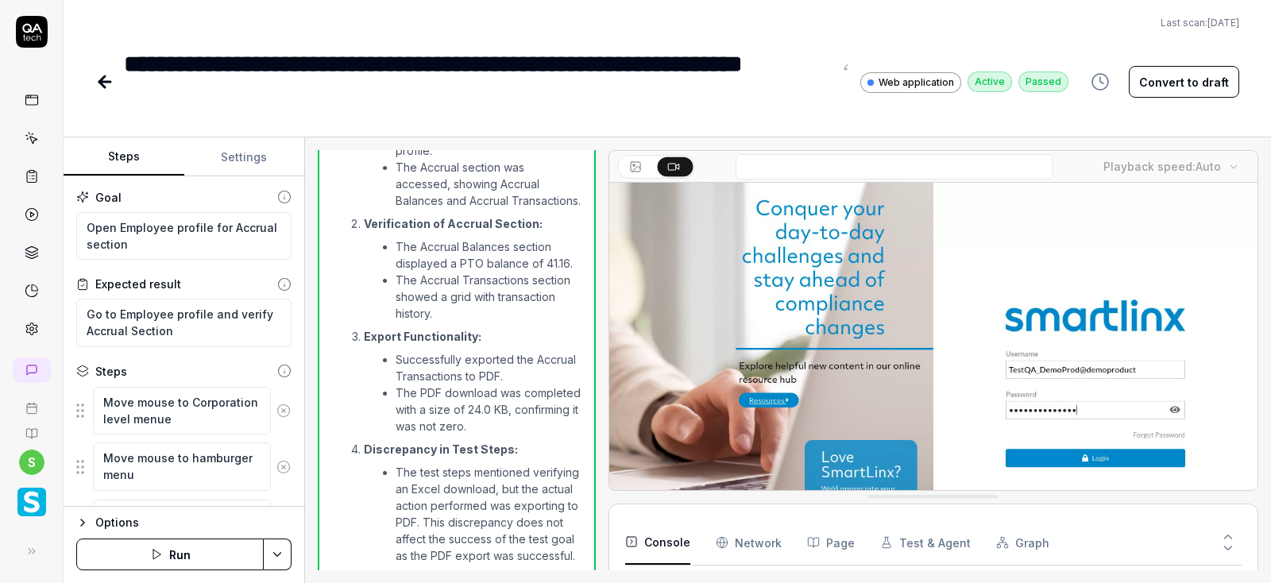
click at [241, 153] on button "Settings" at bounding box center [244, 157] width 121 height 38
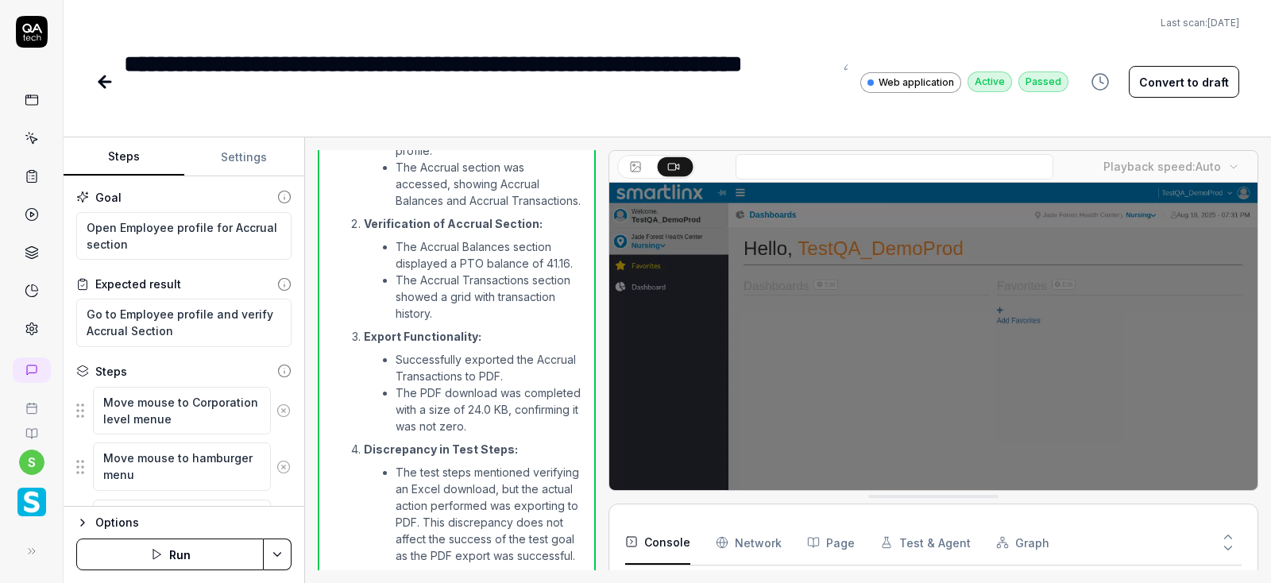
type textarea "*"
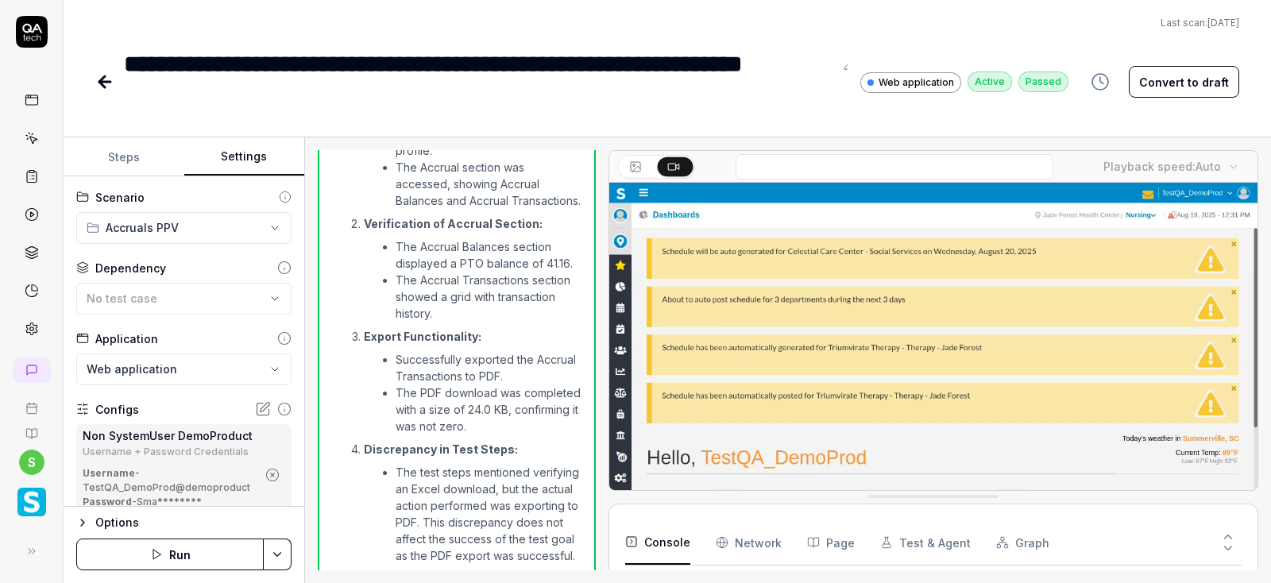
click at [270, 476] on icon "button" at bounding box center [272, 475] width 14 height 14
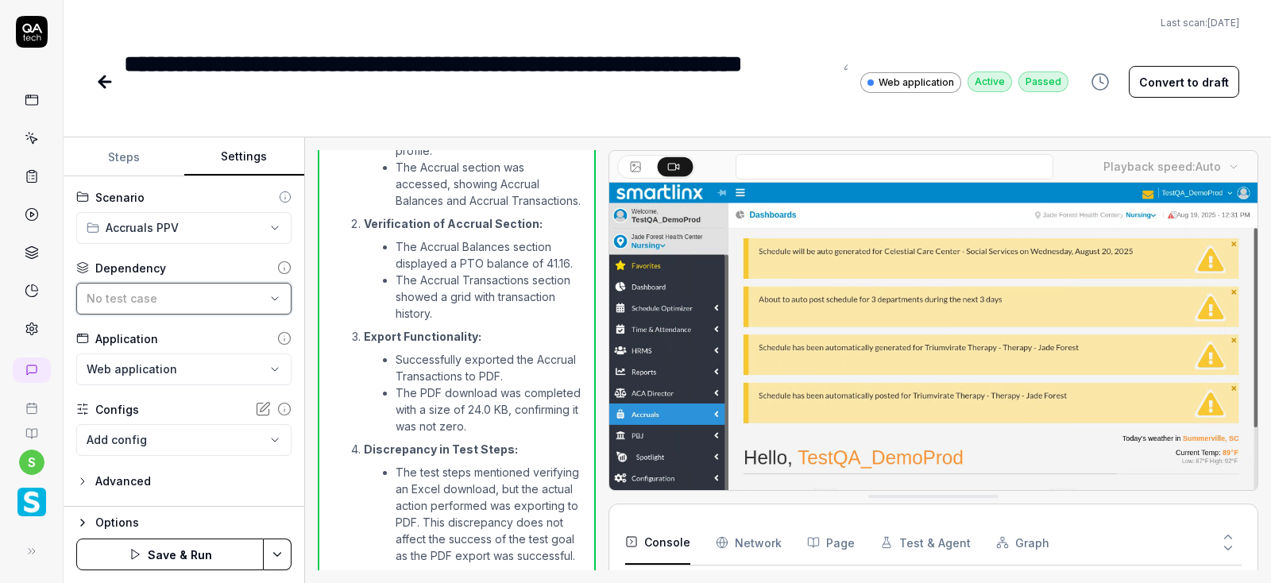
click at [152, 283] on button "No test case" at bounding box center [183, 299] width 215 height 32
click at [151, 292] on span "No test case" at bounding box center [122, 297] width 71 height 13
drag, startPoint x: 151, startPoint y: 292, endPoint x: 164, endPoint y: 307, distance: 19.7
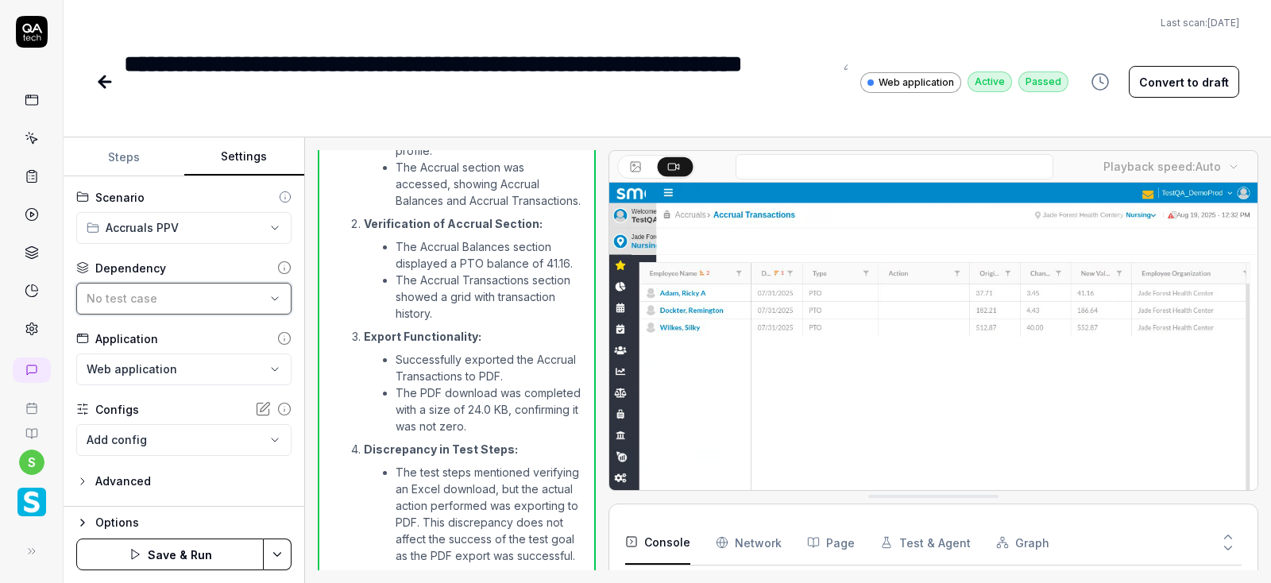
click at [164, 307] on button "No test case" at bounding box center [183, 299] width 215 height 32
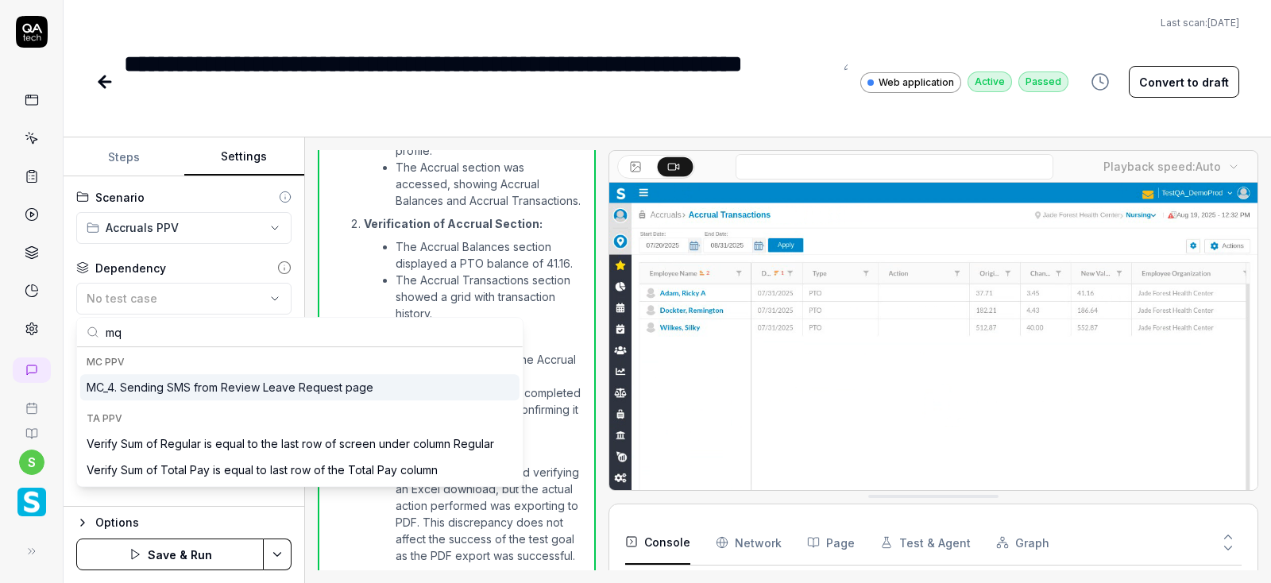
type input "m"
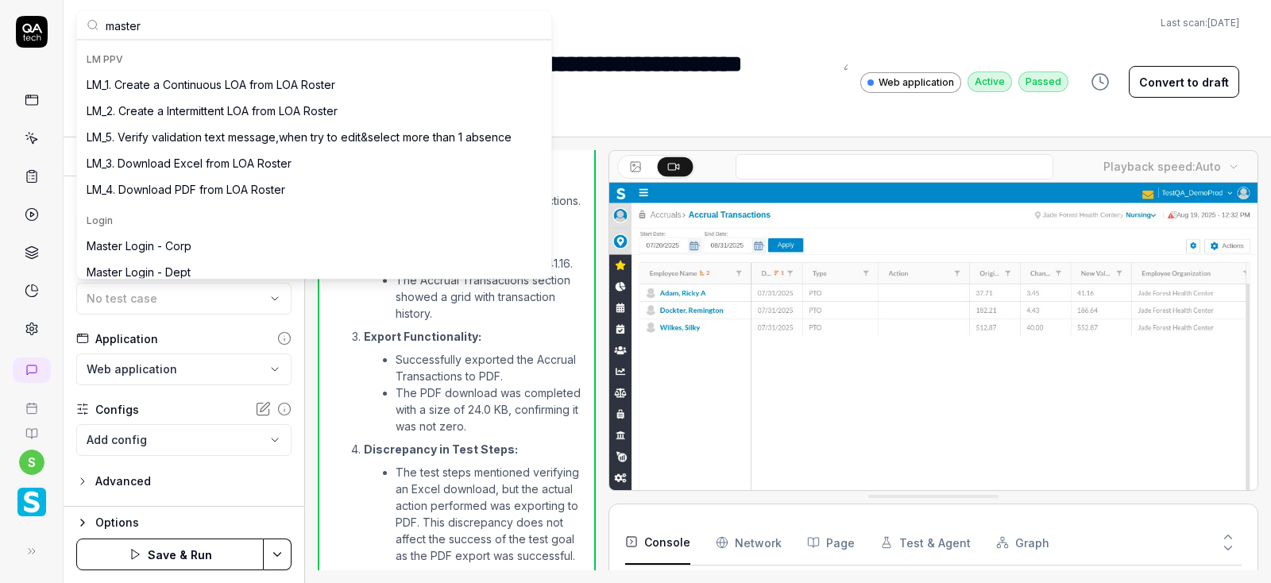
scroll to position [0, 0]
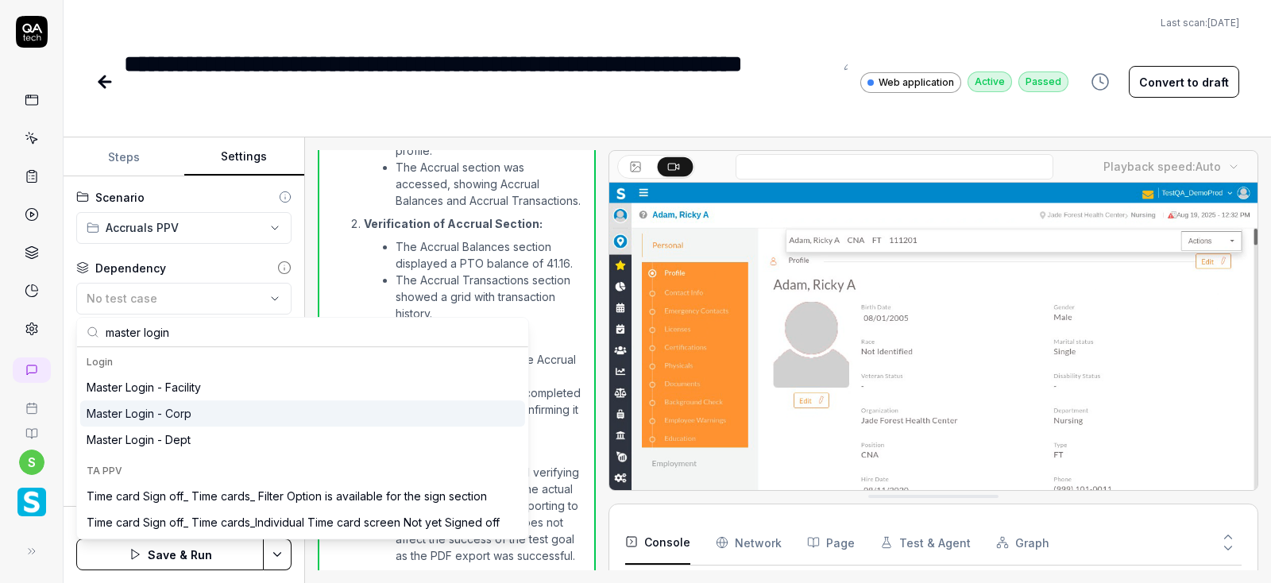
type input "master login"
click at [180, 415] on div "Master Login - Corp" at bounding box center [139, 413] width 105 height 17
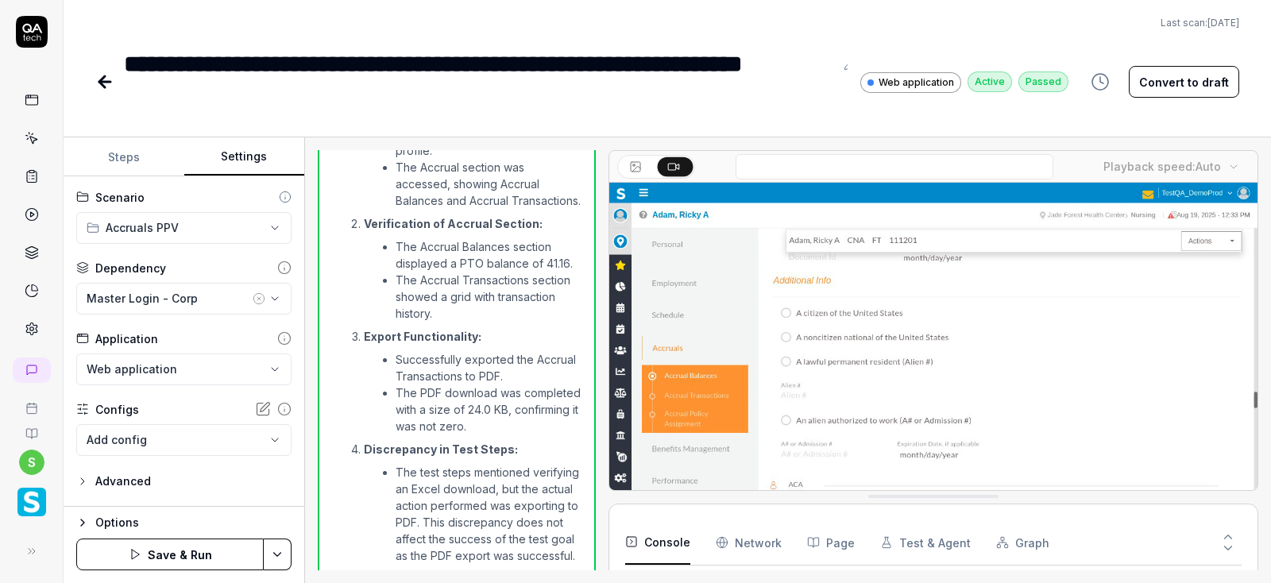
click at [276, 550] on html "**********" at bounding box center [635, 291] width 1271 height 583
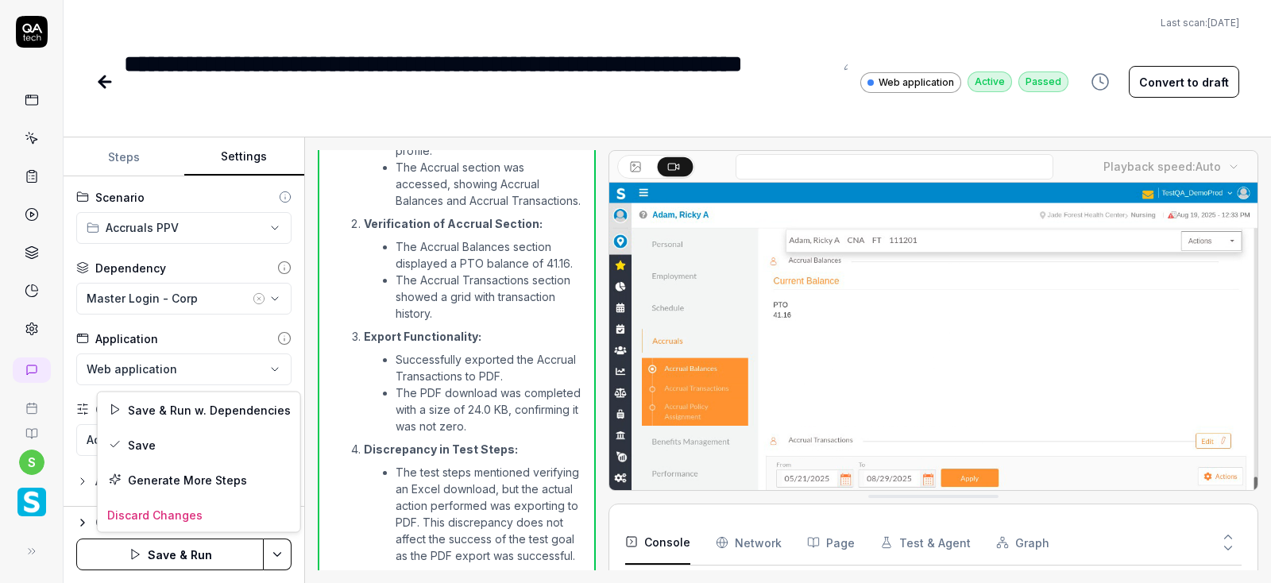
scroll to position [290, 0]
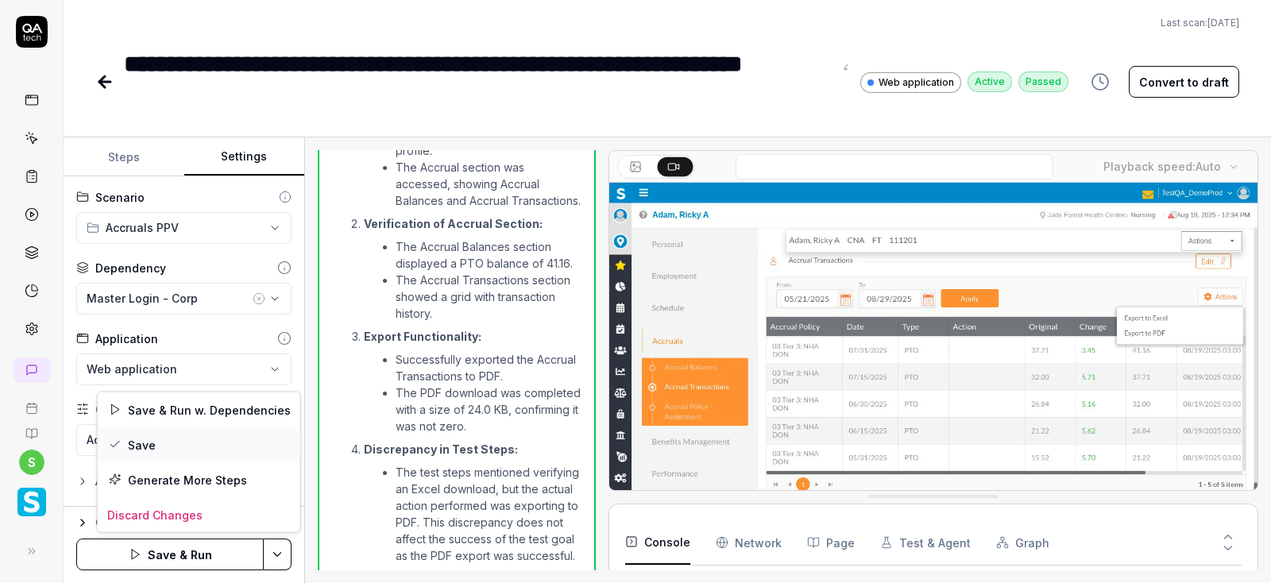
click at [152, 446] on div "Save" at bounding box center [199, 444] width 202 height 35
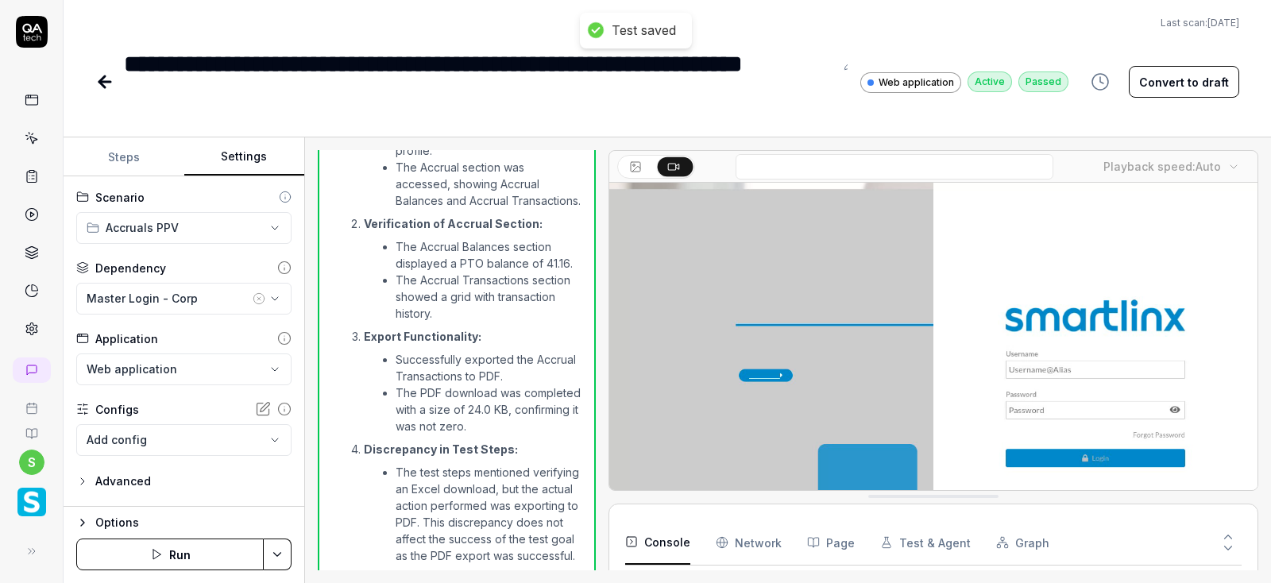
click at [193, 558] on button "Run" at bounding box center [169, 554] width 187 height 32
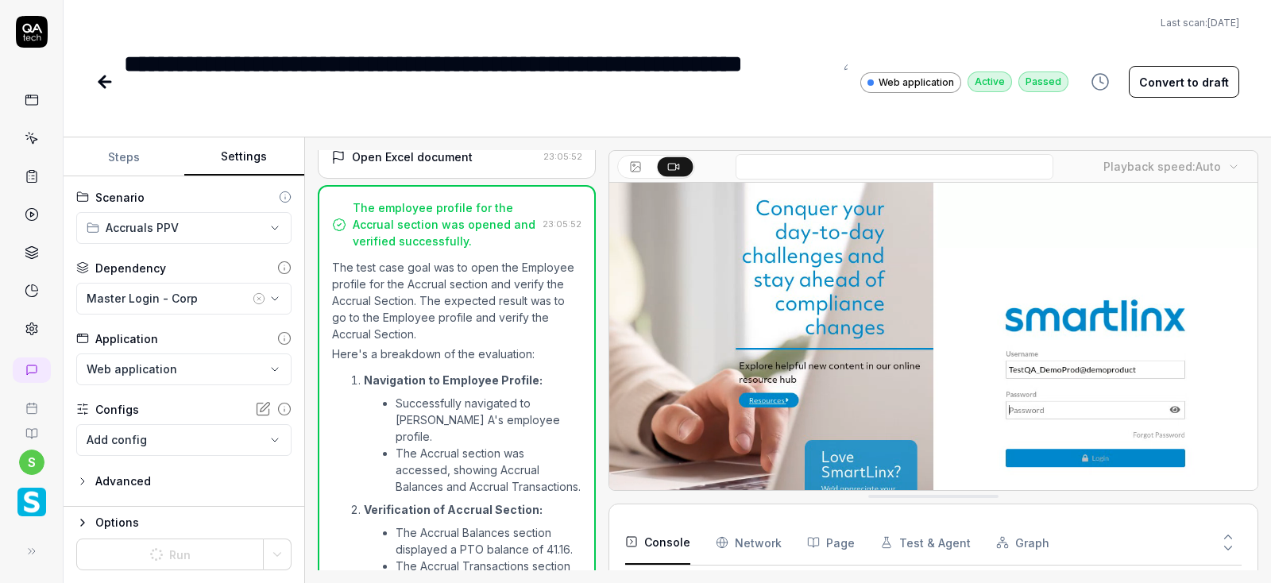
scroll to position [1592, 0]
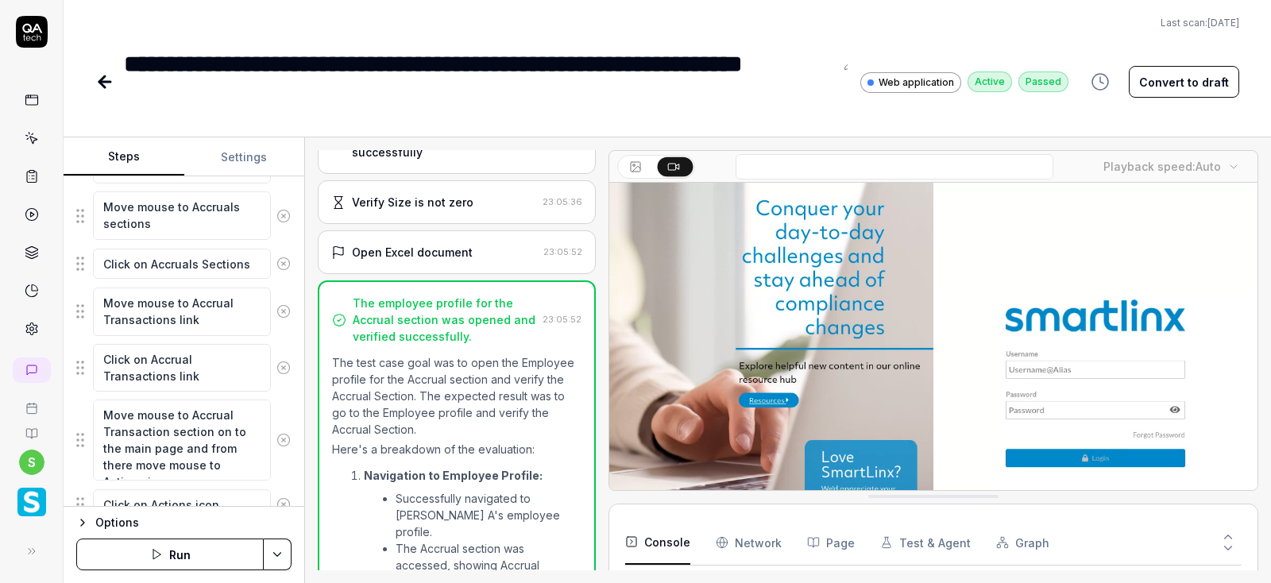
scroll to position [939, 0]
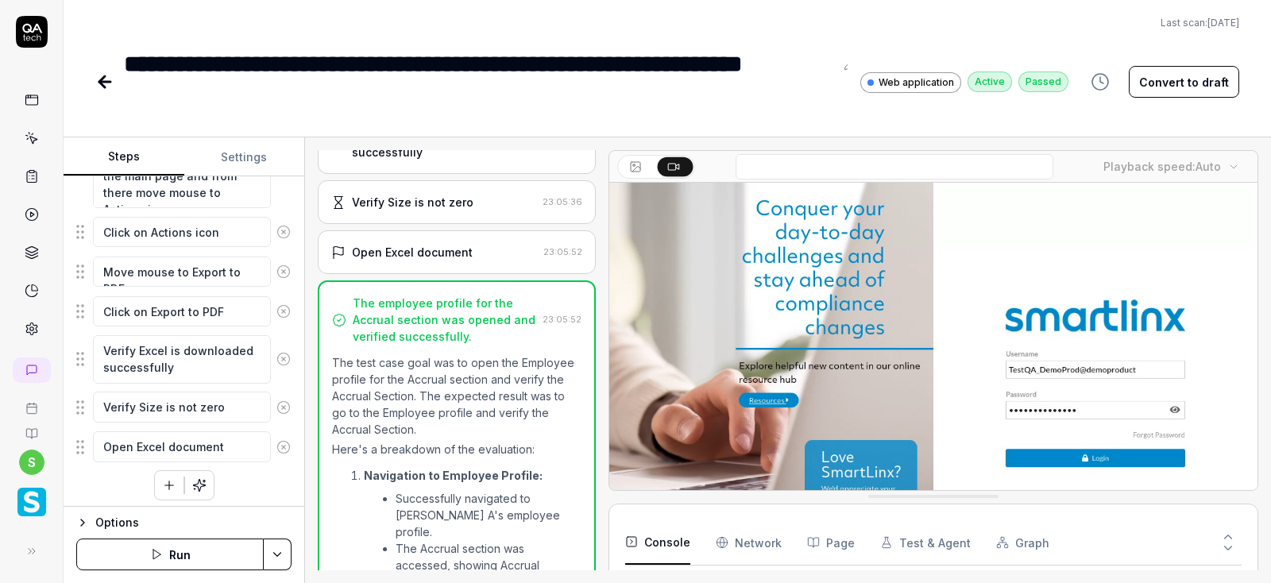
click at [171, 551] on button "Run" at bounding box center [169, 554] width 187 height 32
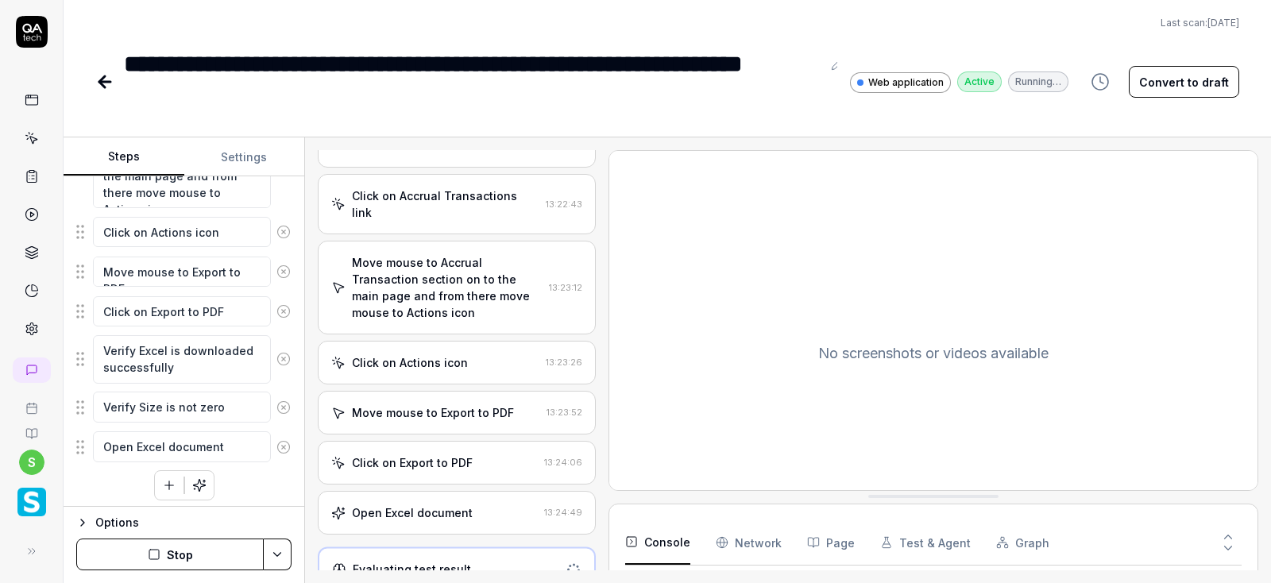
scroll to position [658, 0]
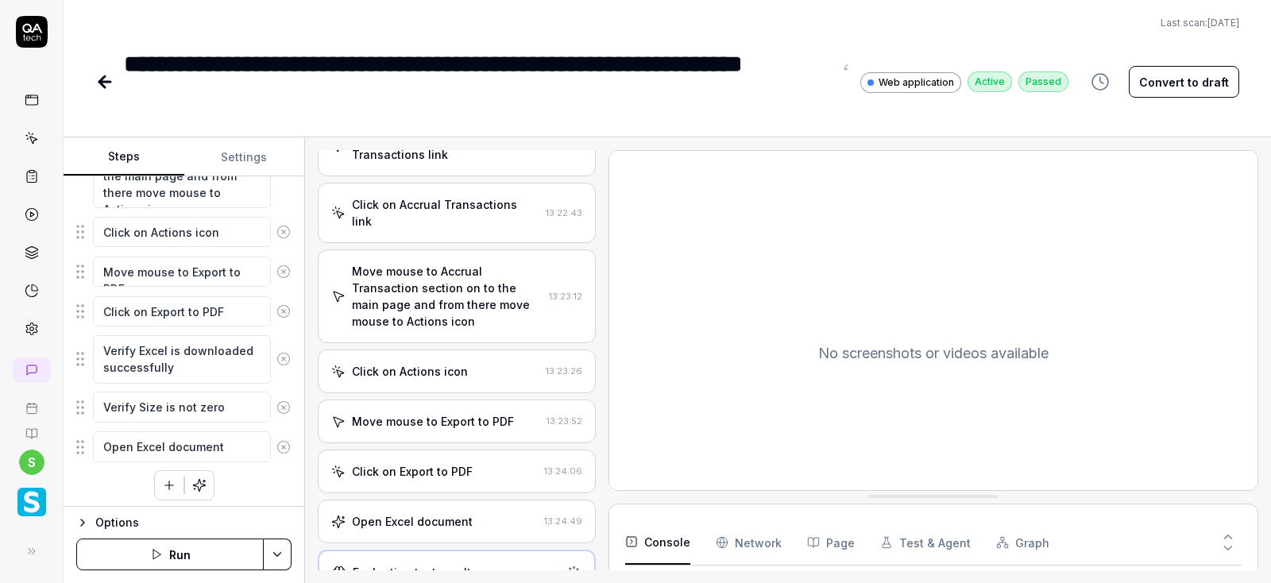
type textarea "*"
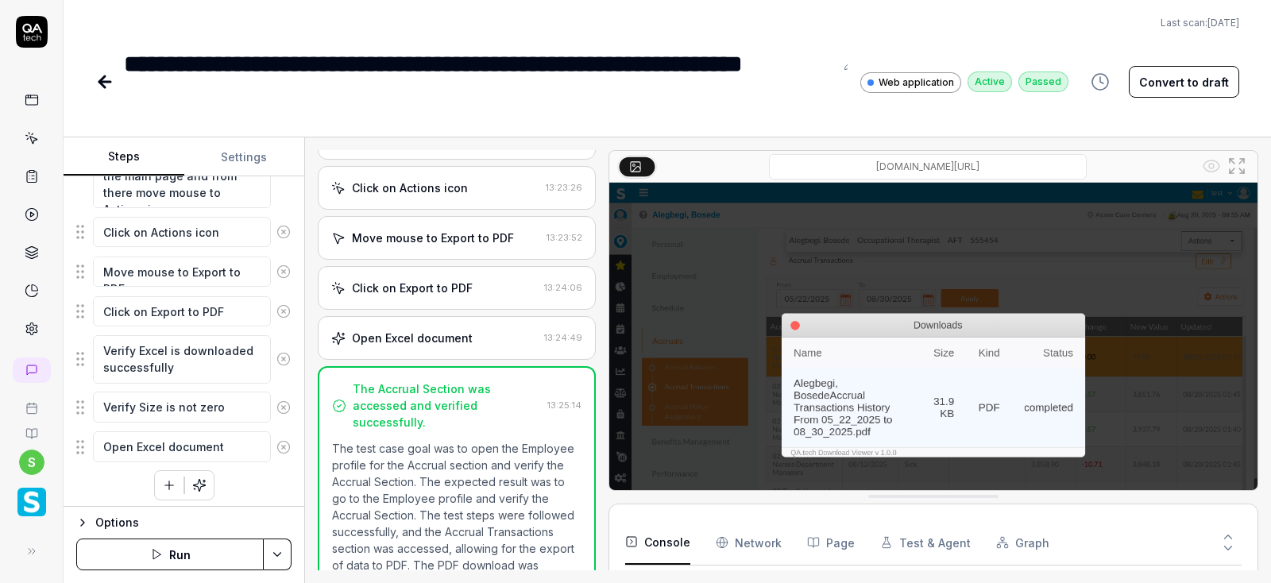
scroll to position [937, 0]
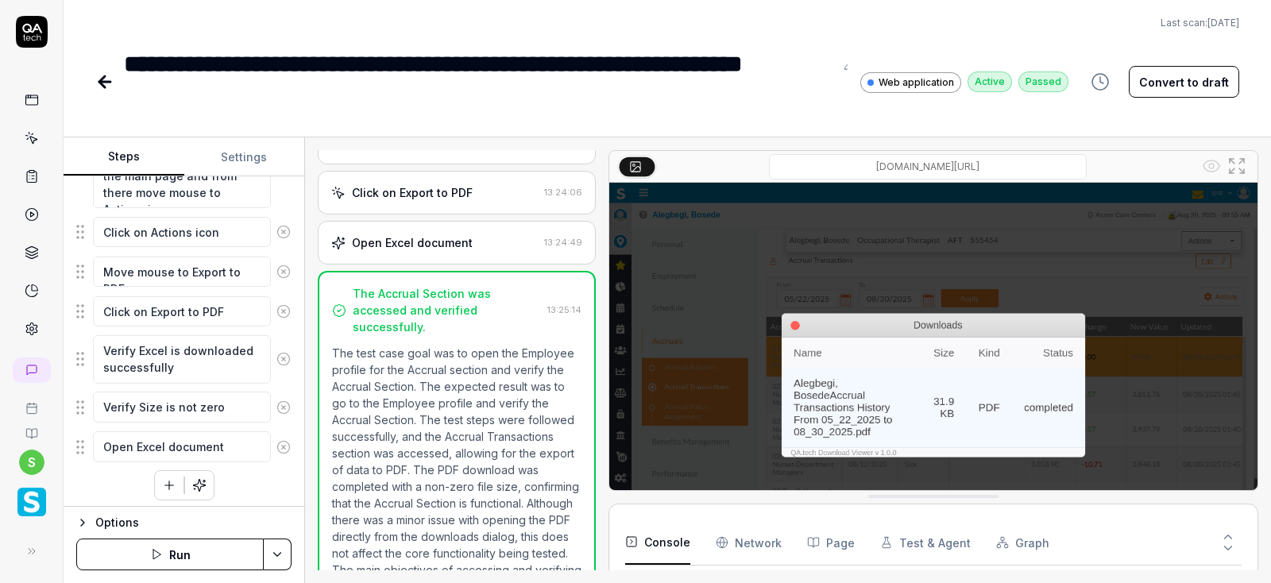
click at [106, 82] on icon at bounding box center [104, 82] width 11 height 0
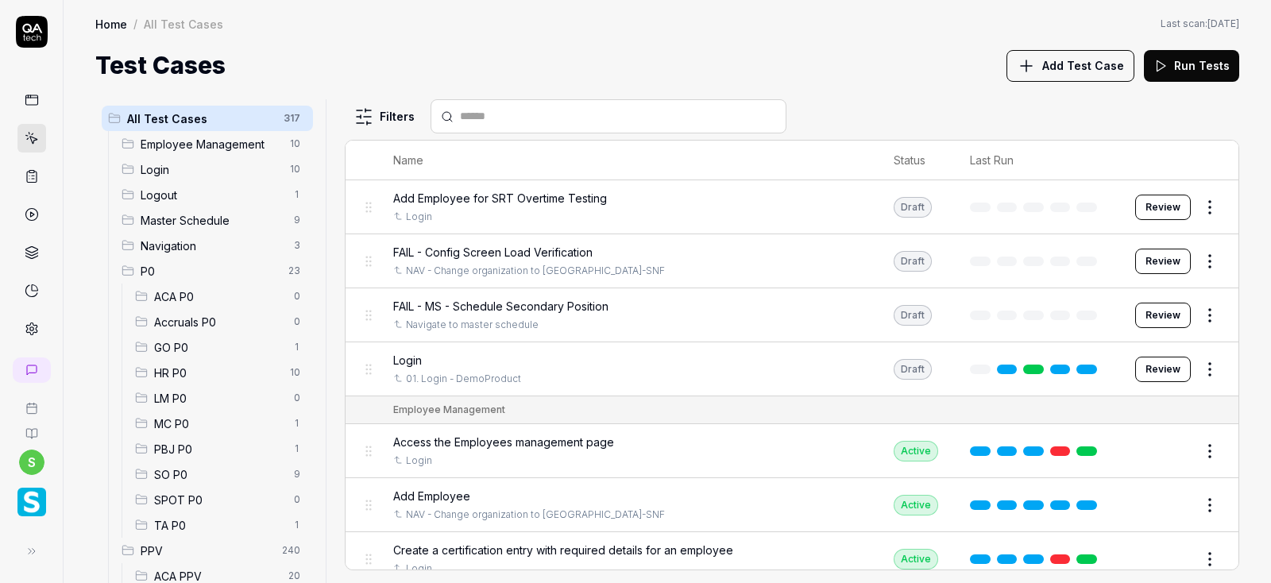
scroll to position [191, 0]
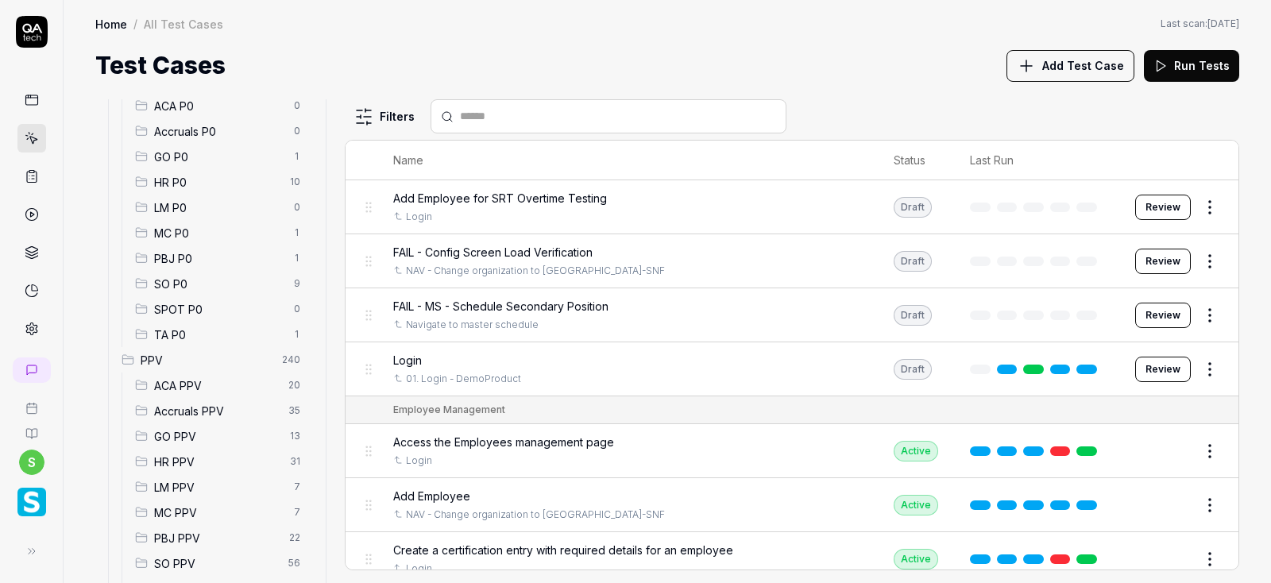
click at [184, 415] on span "Accruals PPV" at bounding box center [216, 411] width 125 height 17
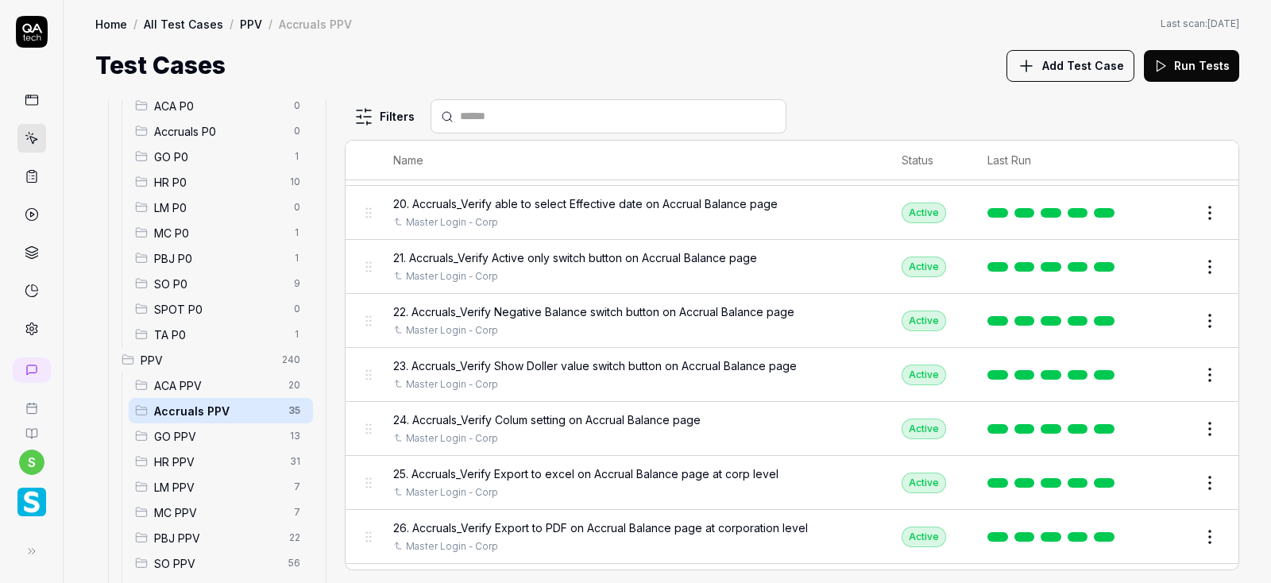
scroll to position [1521, 0]
